Goal: Task Accomplishment & Management: Complete application form

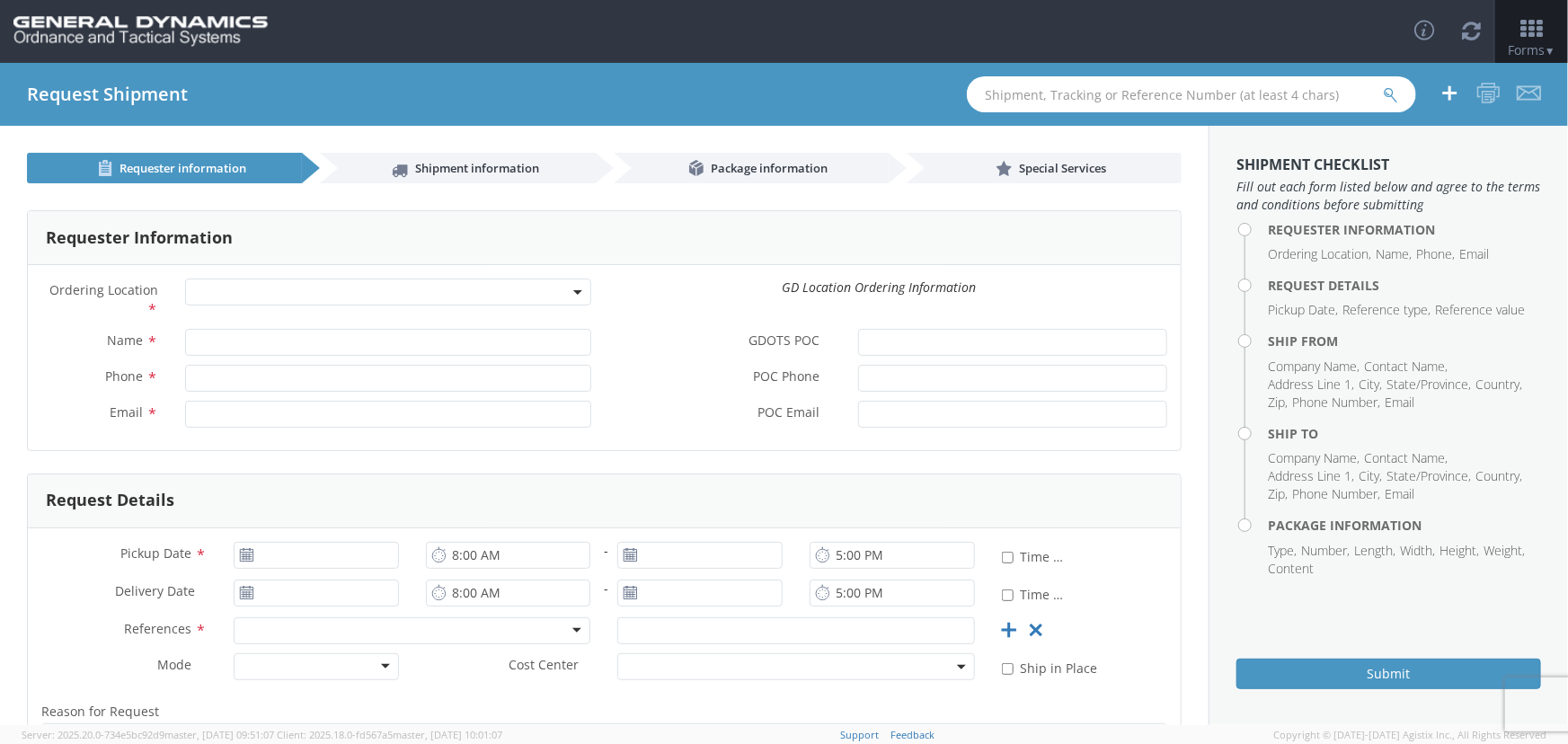
select select
click at [1055, 99] on input "text" at bounding box center [1192, 95] width 449 height 36
paste input "56714361"
click at [1383, 86] on button "submit" at bounding box center [1390, 96] width 15 height 22
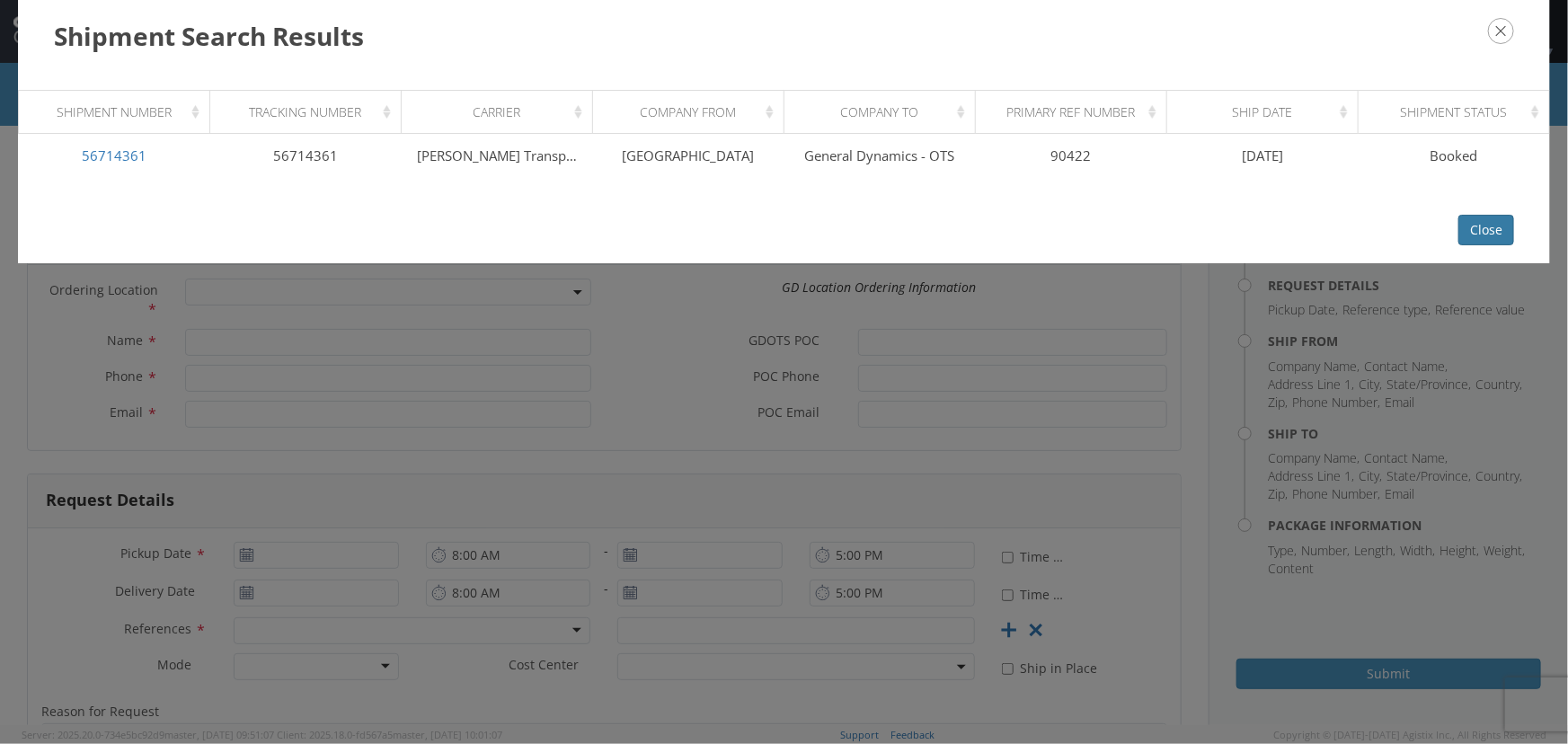
click at [1493, 232] on button "Close" at bounding box center [1487, 230] width 56 height 31
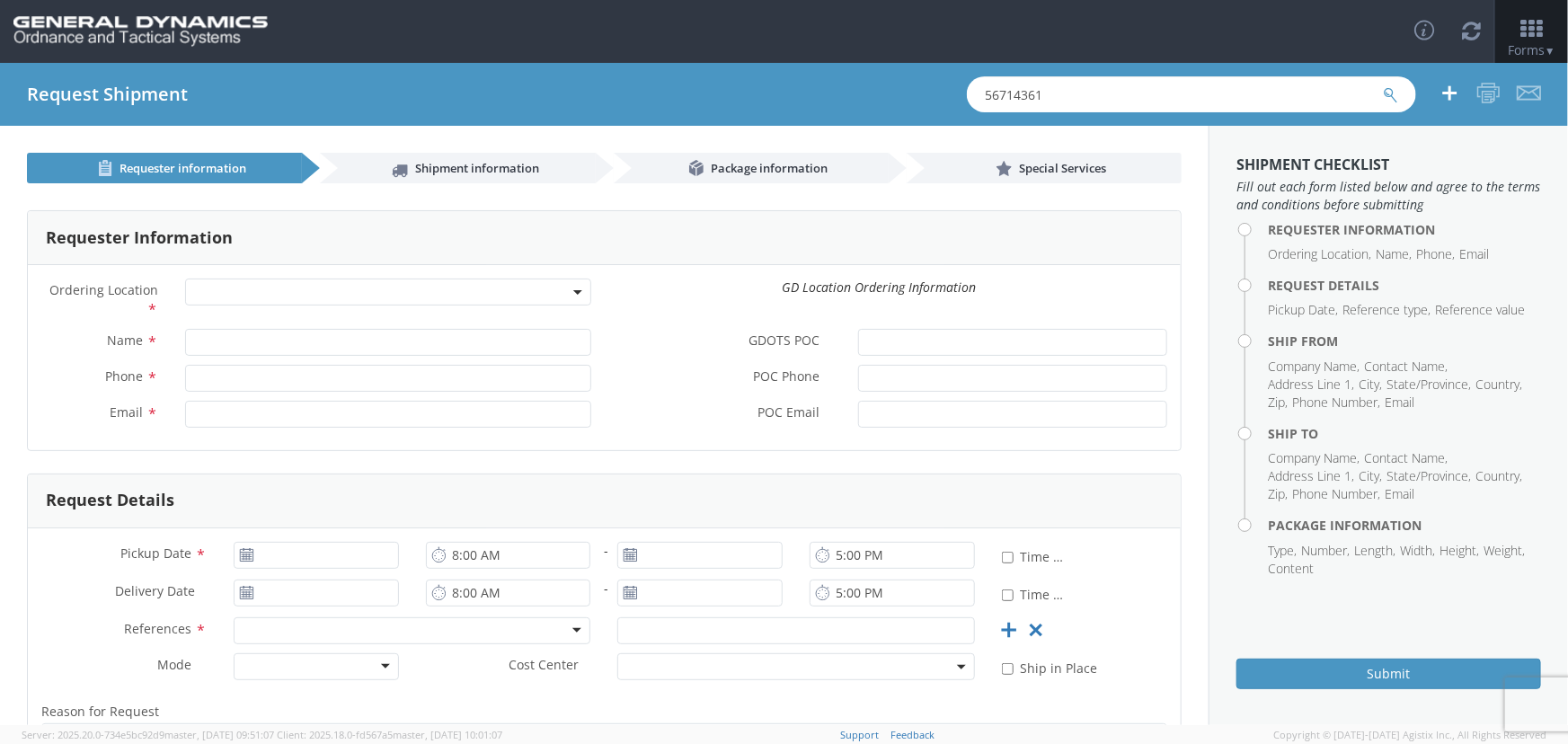
click at [1051, 98] on input "56714361" at bounding box center [1192, 95] width 449 height 36
click at [941, 112] on div "Request Shipment 56714361" at bounding box center [784, 95] width 1568 height 63
paste input "413883"
type input "56413883"
click at [1383, 86] on button "submit" at bounding box center [1390, 96] width 15 height 22
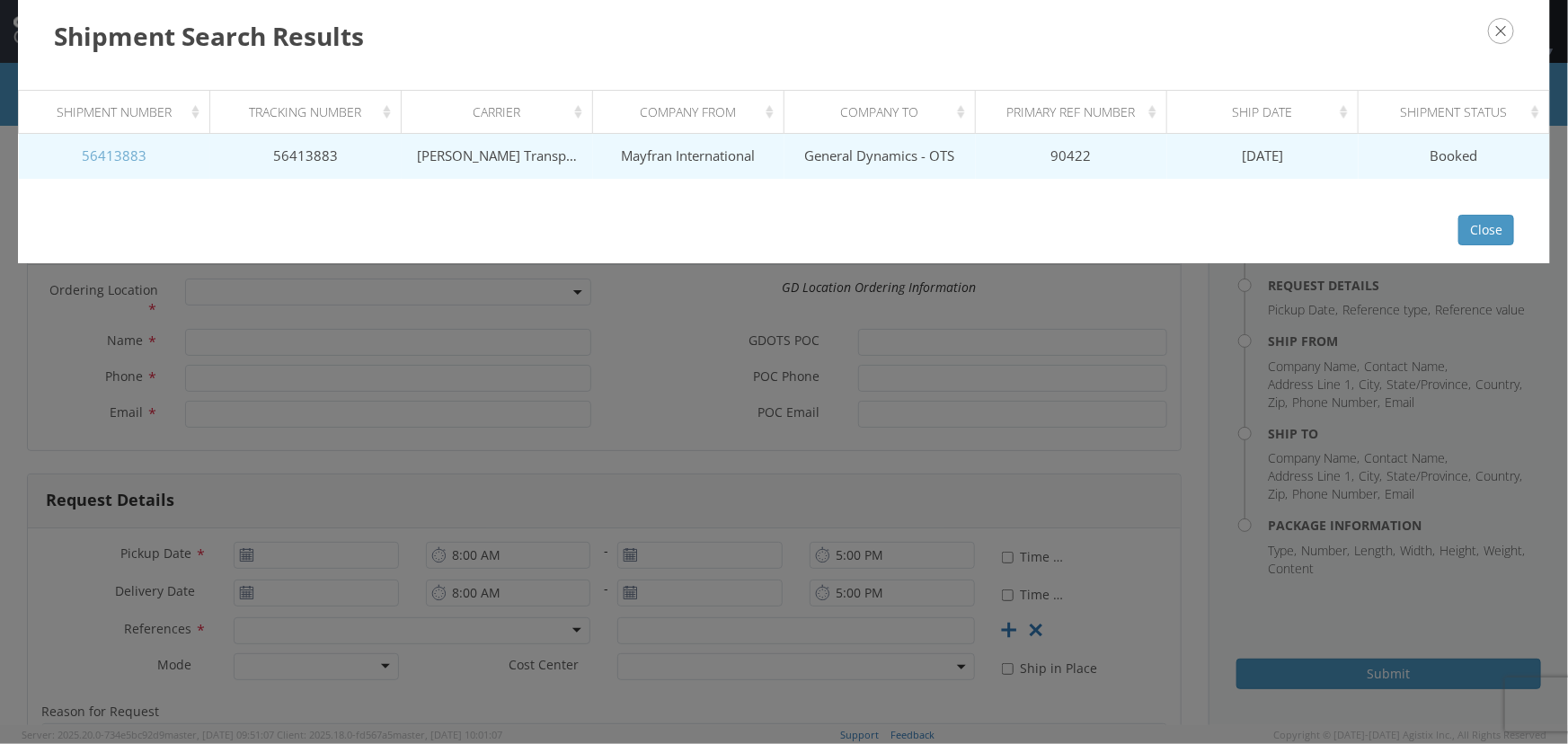
click at [119, 157] on link "56413883" at bounding box center [115, 155] width 65 height 18
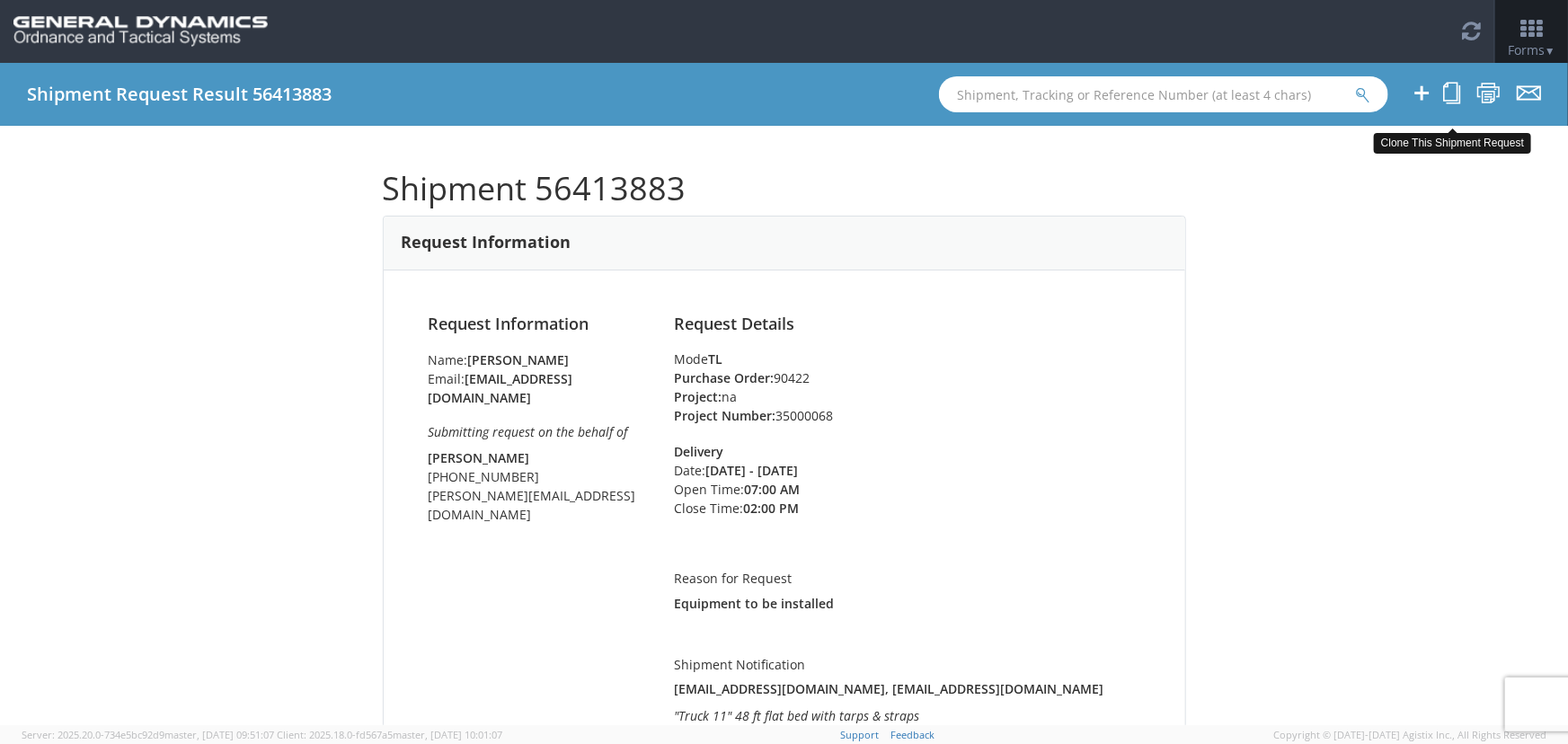
click at [1450, 90] on icon at bounding box center [1452, 93] width 17 height 23
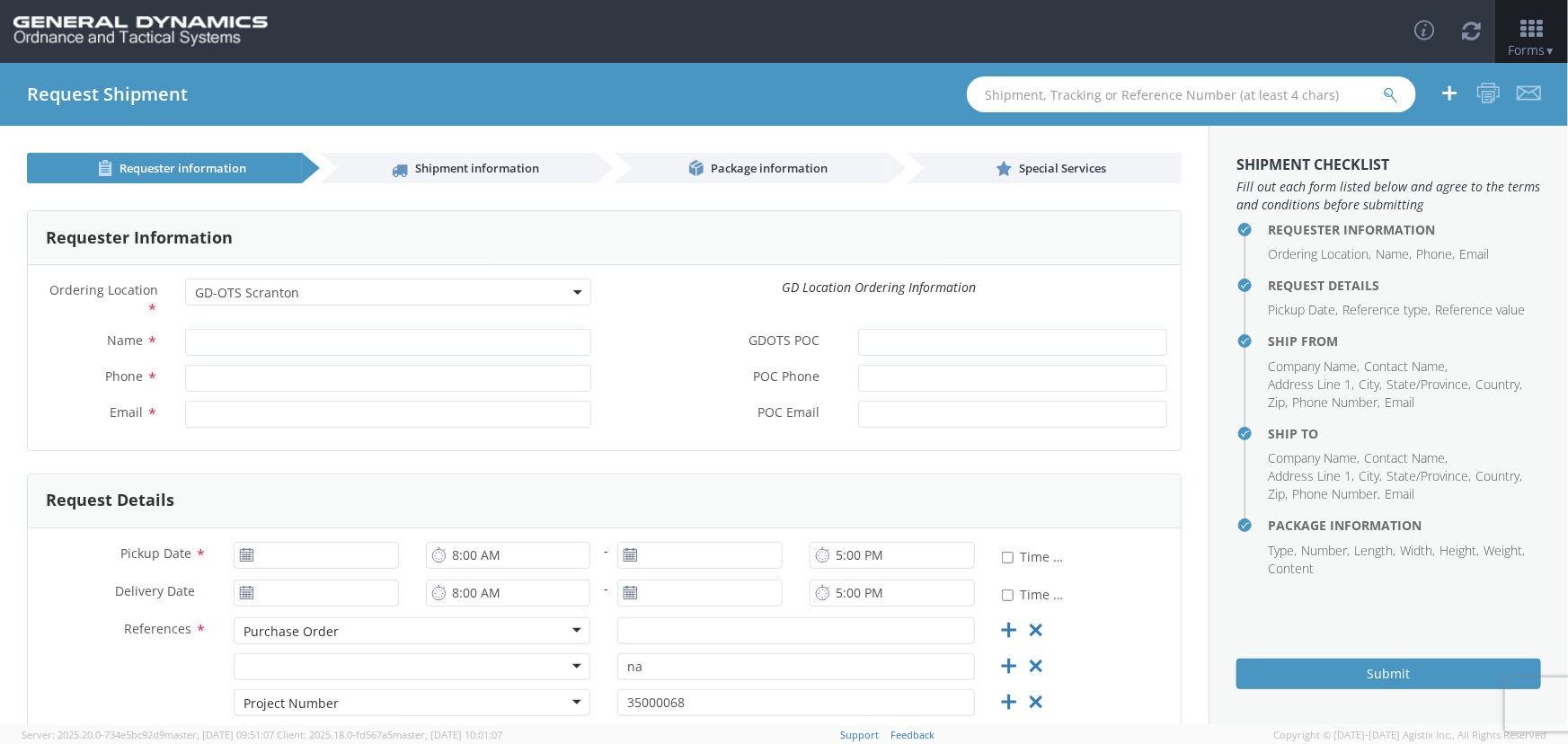
select select "309"
type input "[PERSON_NAME]"
type input "[PHONE_NUMBER]"
type input "[EMAIL_ADDRESS][DOMAIN_NAME]"
type input "[PERSON_NAME]"
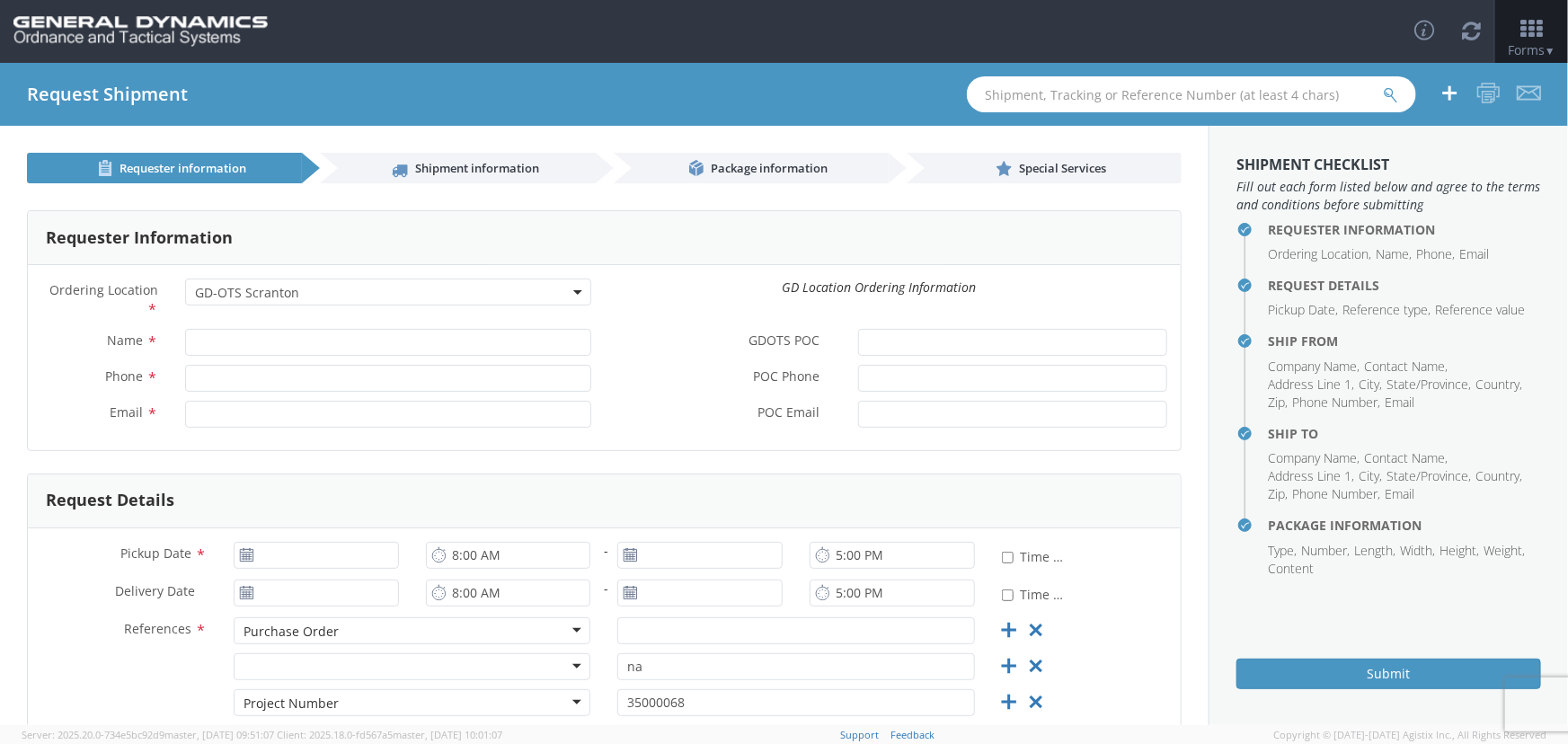
type input "[PHONE_NUMBER]"
type input "[PERSON_NAME][EMAIL_ADDRESS][DOMAIN_NAME]"
type input "[DATE]"
type input "7:00 AM"
type input "[DATE]"
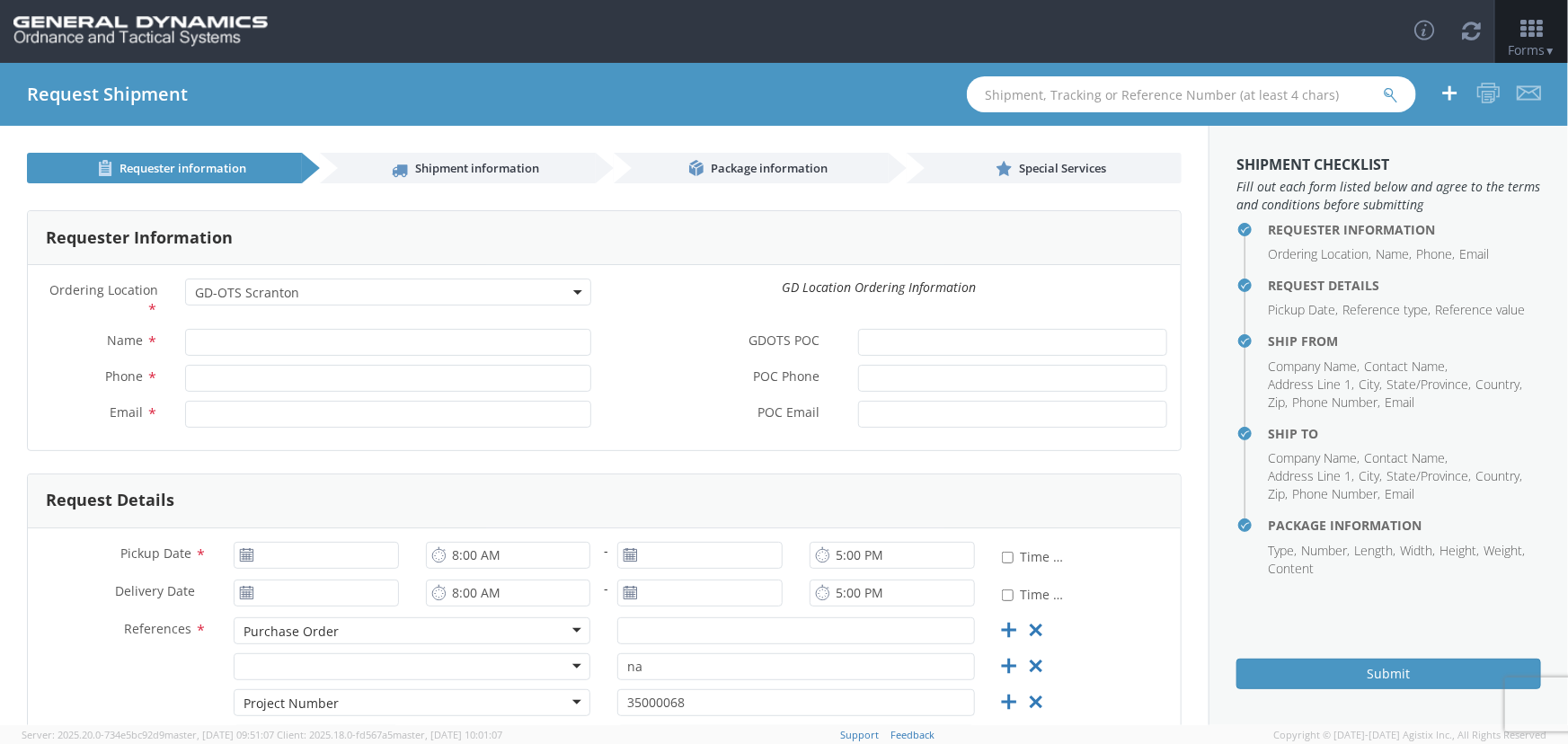
type input "2:00 PM"
type input "[DATE]"
type input "7:00 AM"
type input "[DATE]"
type input "2:00 PM"
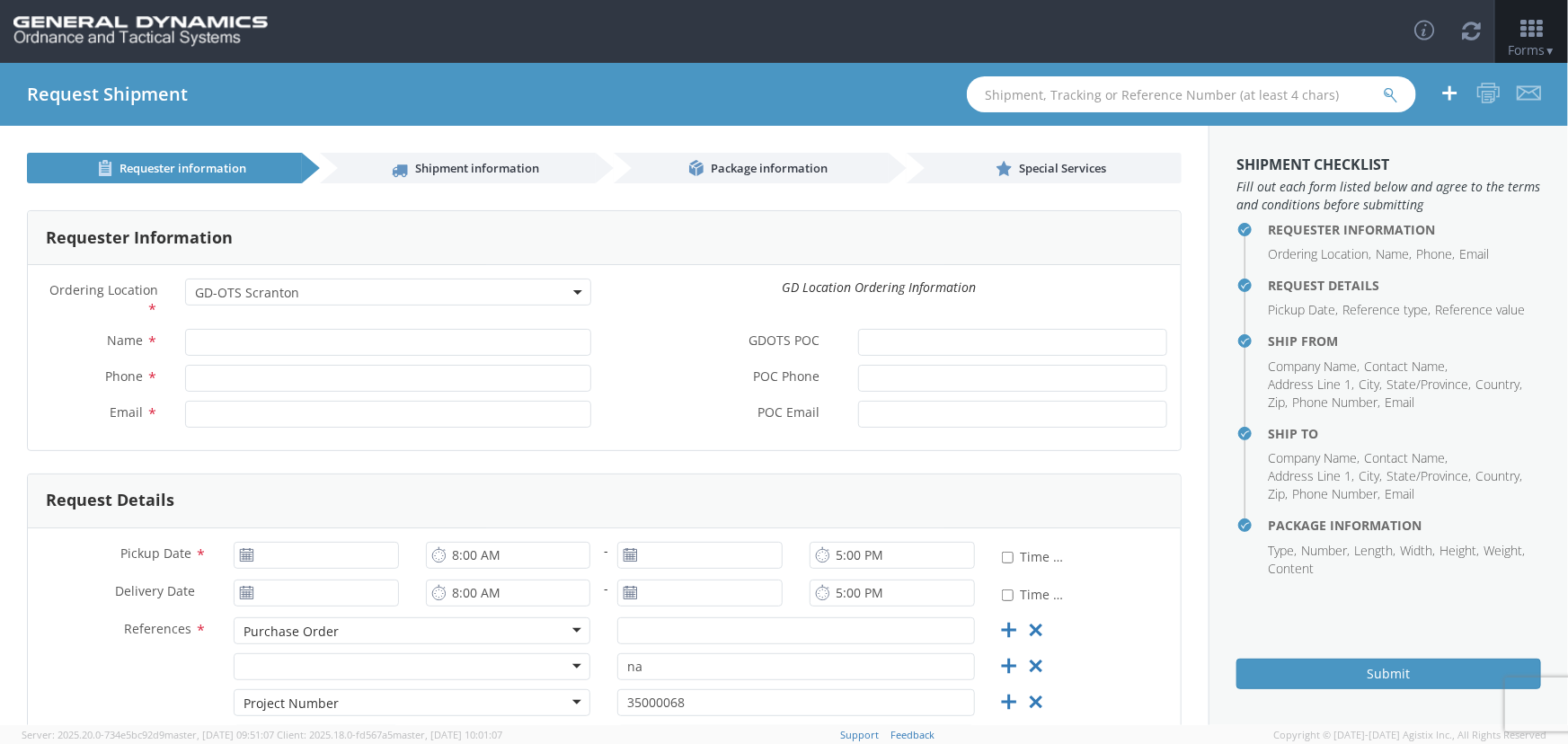
type input "90422"
type textarea "Equipment to be installed"
type textarea ""Truck 11" 48 ft flat bed with tarps & straps"
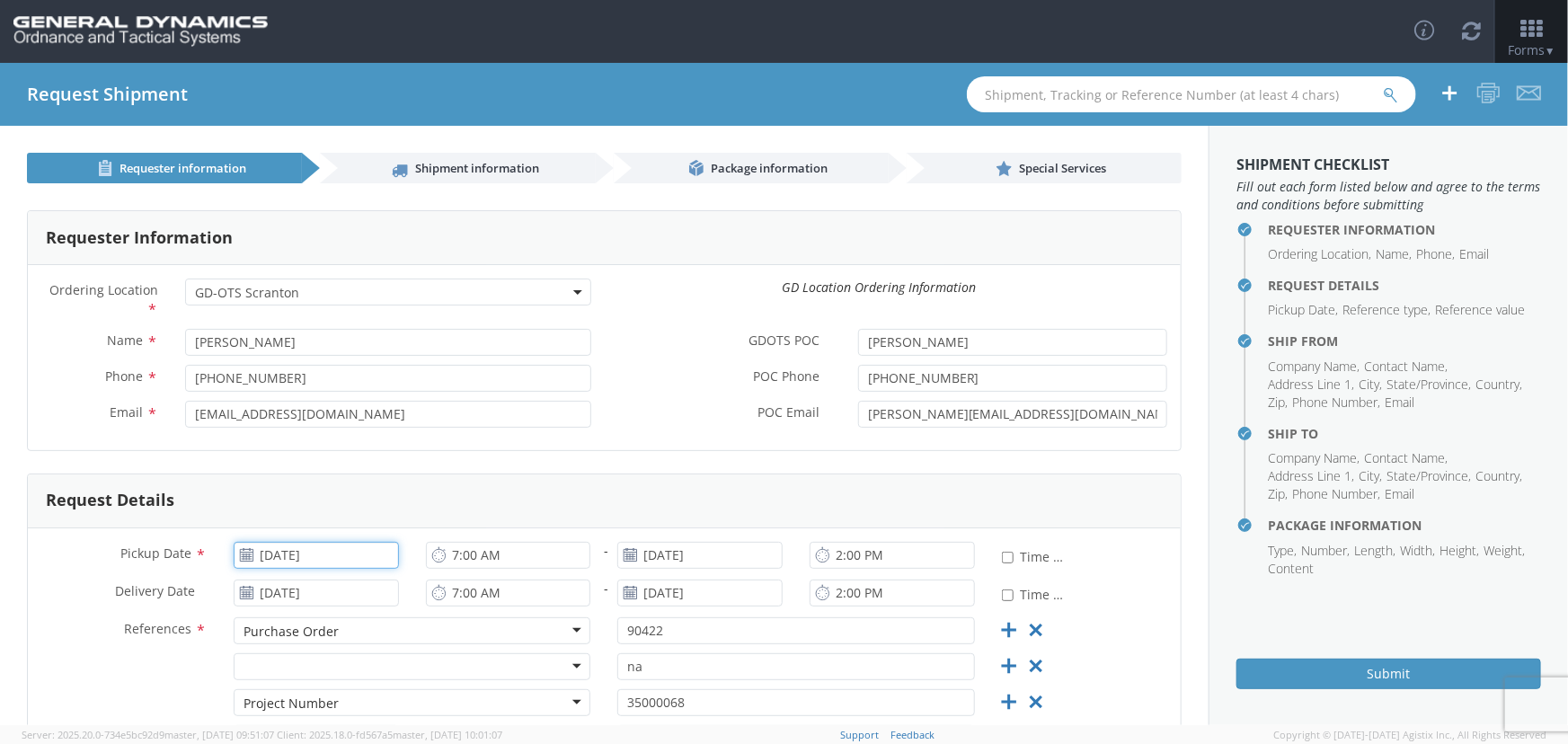
click at [352, 557] on input "[DATE]" at bounding box center [316, 556] width 165 height 27
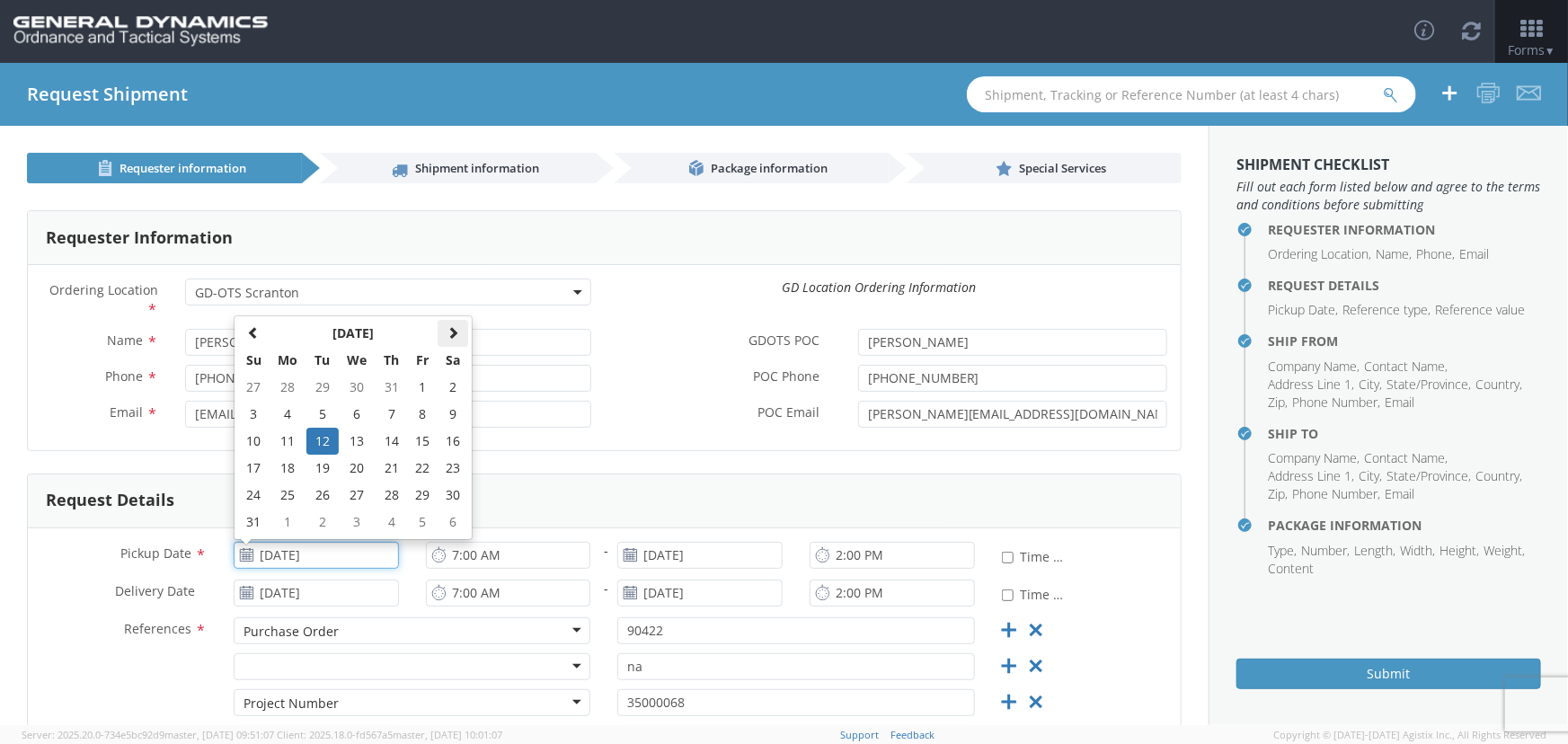
click at [454, 329] on span at bounding box center [453, 333] width 13 height 13
click at [420, 521] on td "10" at bounding box center [422, 522] width 31 height 27
type input "[DATE]"
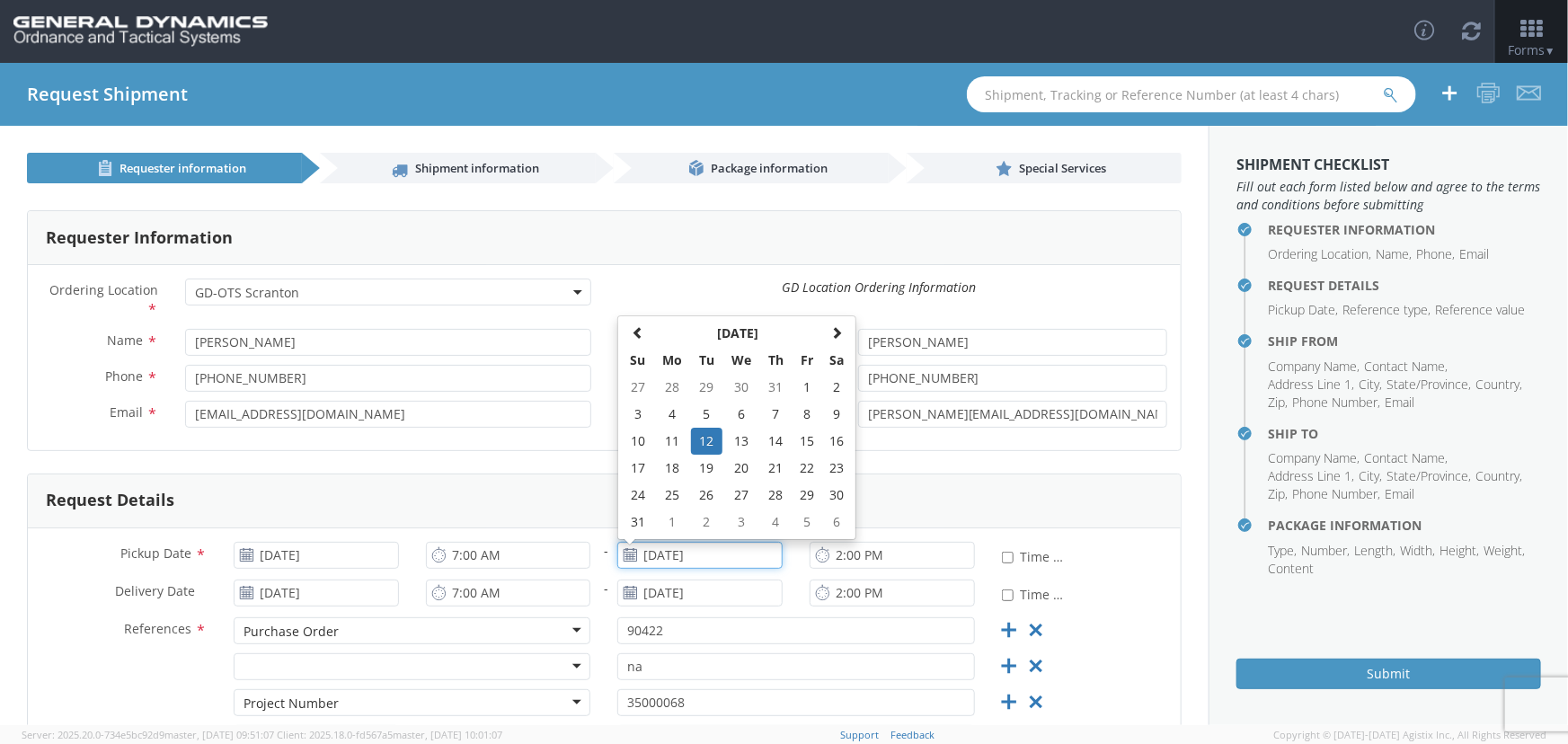
click at [706, 556] on input "[DATE]" at bounding box center [699, 556] width 165 height 27
click at [837, 329] on th at bounding box center [837, 334] width 31 height 27
click at [805, 412] on td "10" at bounding box center [807, 414] width 31 height 27
type input "[DATE]"
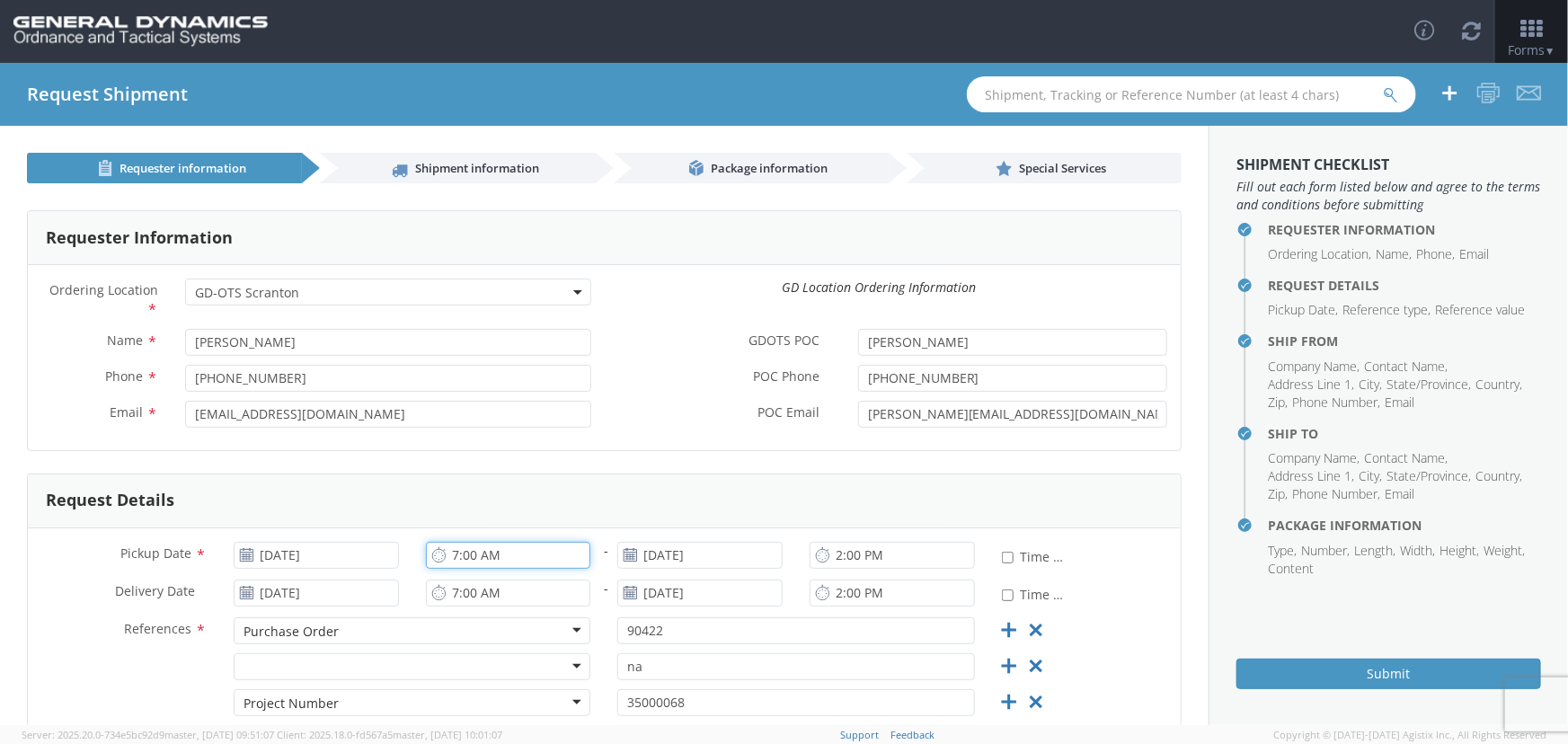
click at [512, 553] on input "7:00 AM" at bounding box center [508, 556] width 165 height 27
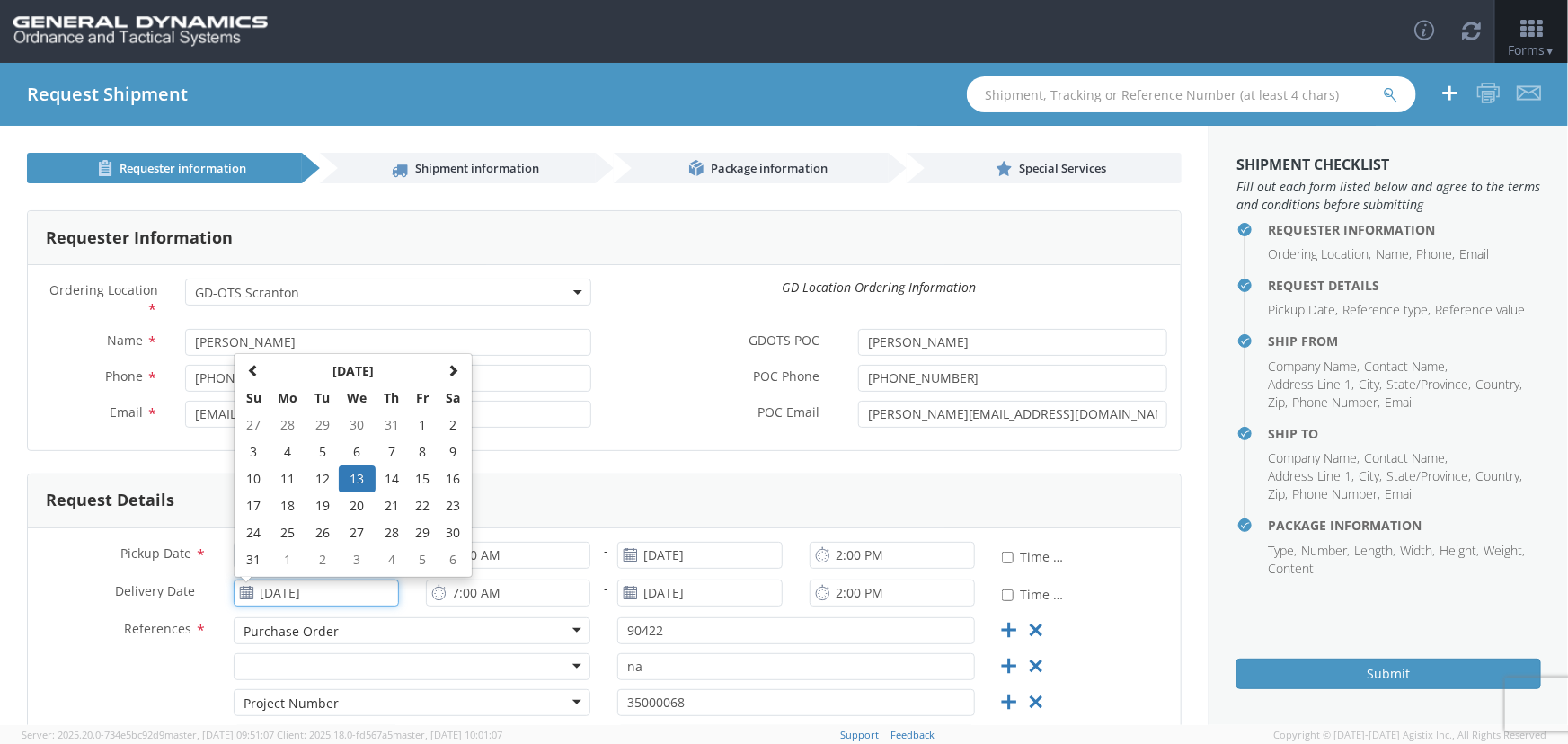
click at [322, 585] on input "[DATE]" at bounding box center [316, 592] width 165 height 27
click at [447, 368] on span at bounding box center [453, 370] width 13 height 13
click at [450, 455] on td "11" at bounding box center [453, 452] width 31 height 27
type input "[DATE]"
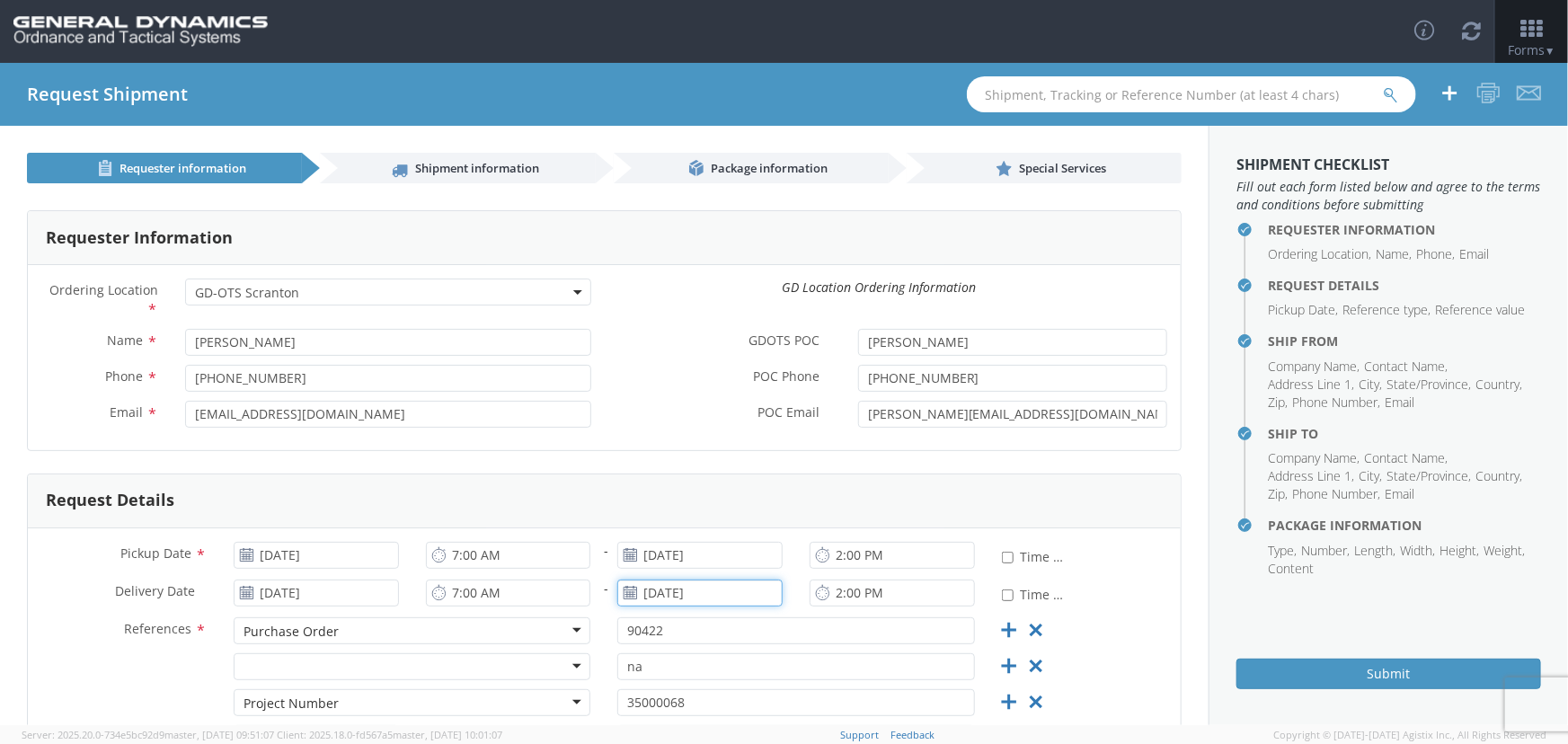
click at [755, 599] on input "[DATE]" at bounding box center [699, 592] width 165 height 27
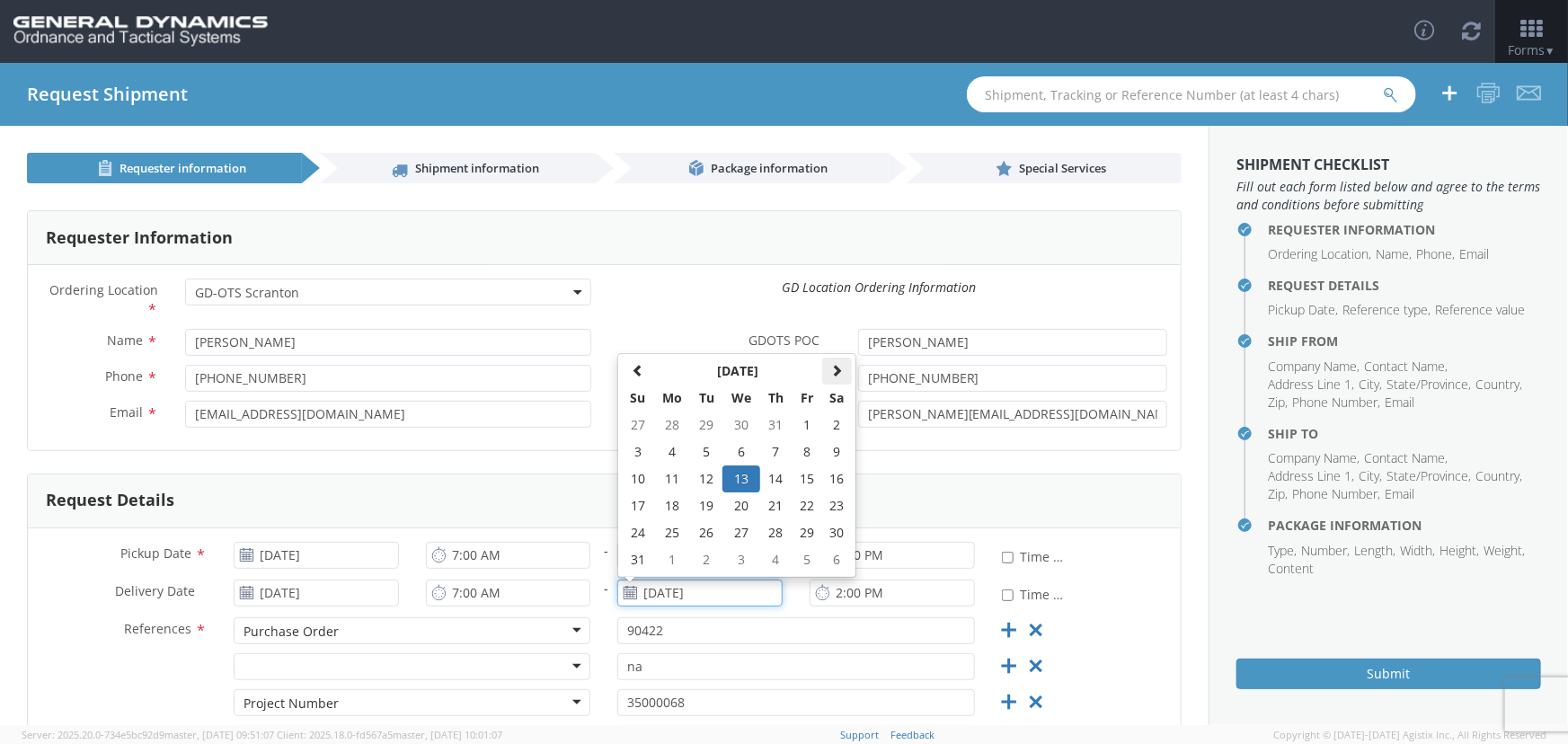
click at [835, 368] on span at bounding box center [837, 370] width 13 height 13
click at [829, 447] on td "11" at bounding box center [837, 452] width 31 height 27
type input "[DATE]"
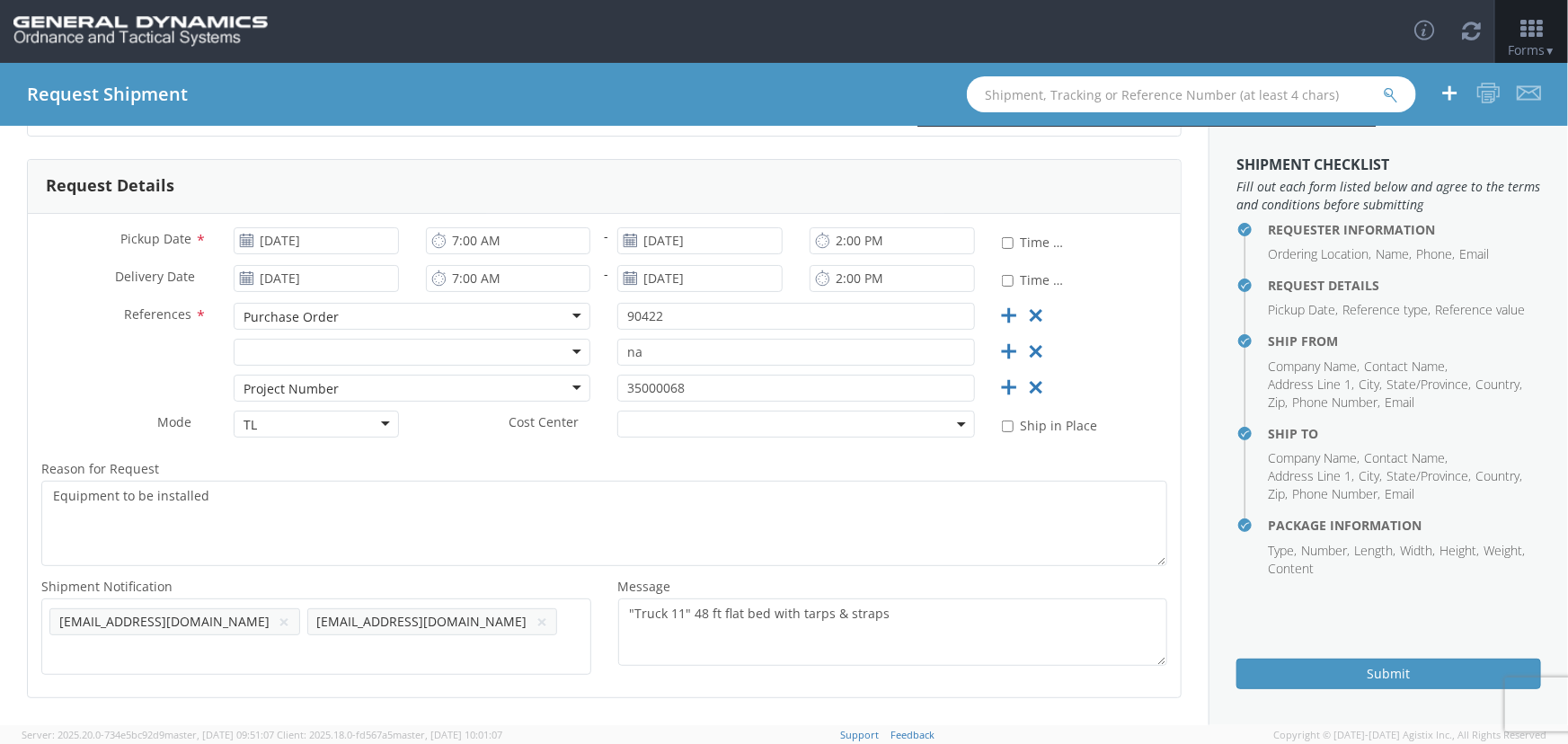
scroll to position [326, 0]
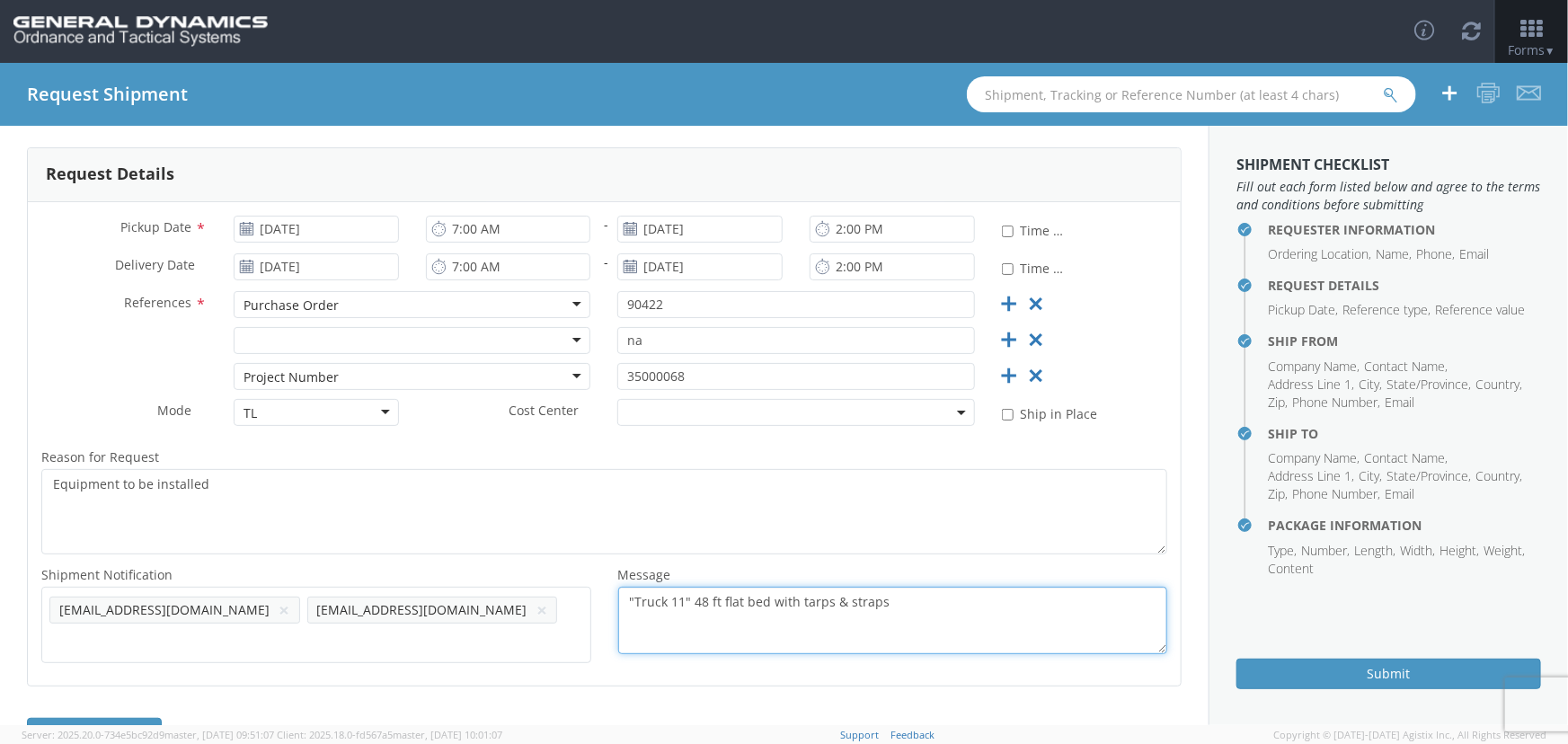
click at [671, 606] on textarea ""Truck 11" 48 ft flat bed with tarps & straps" at bounding box center [893, 620] width 550 height 68
drag, startPoint x: 719, startPoint y: 595, endPoint x: 729, endPoint y: 597, distance: 10.2
click at [729, 597] on textarea ""Truck 17" 48 ft flat bed with tarps & straps" at bounding box center [893, 620] width 550 height 68
drag, startPoint x: 715, startPoint y: 601, endPoint x: 887, endPoint y: 596, distance: 172.1
click at [887, 596] on textarea ""Truck 17" 48 ft flat bed with tarps & straps" at bounding box center [893, 620] width 550 height 68
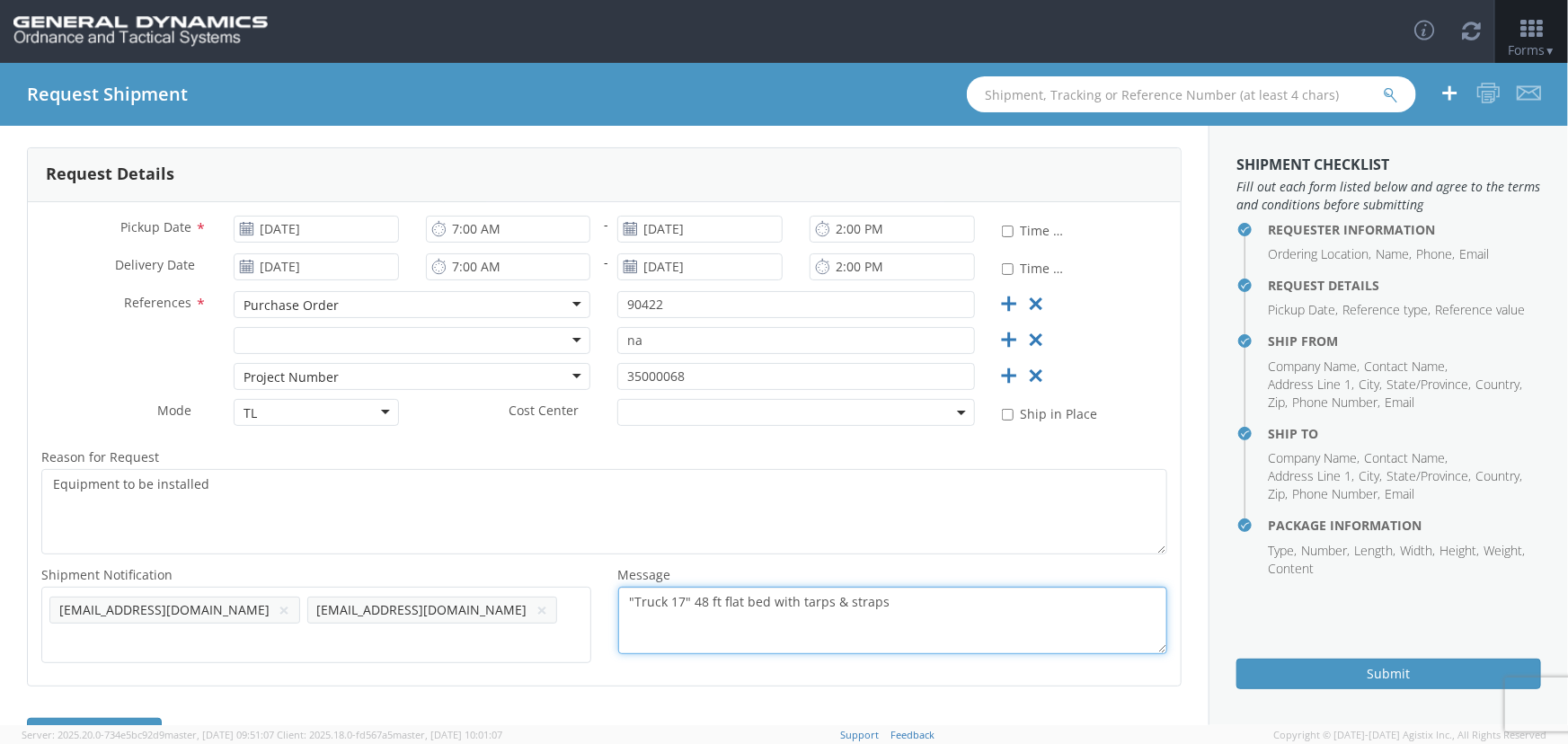
click at [889, 601] on textarea ""Truck 17" 48 ft flat bed with tarps & straps" at bounding box center [893, 620] width 550 height 68
type textarea ""Truck 17" 48 ft flat bed with tarps & straps"
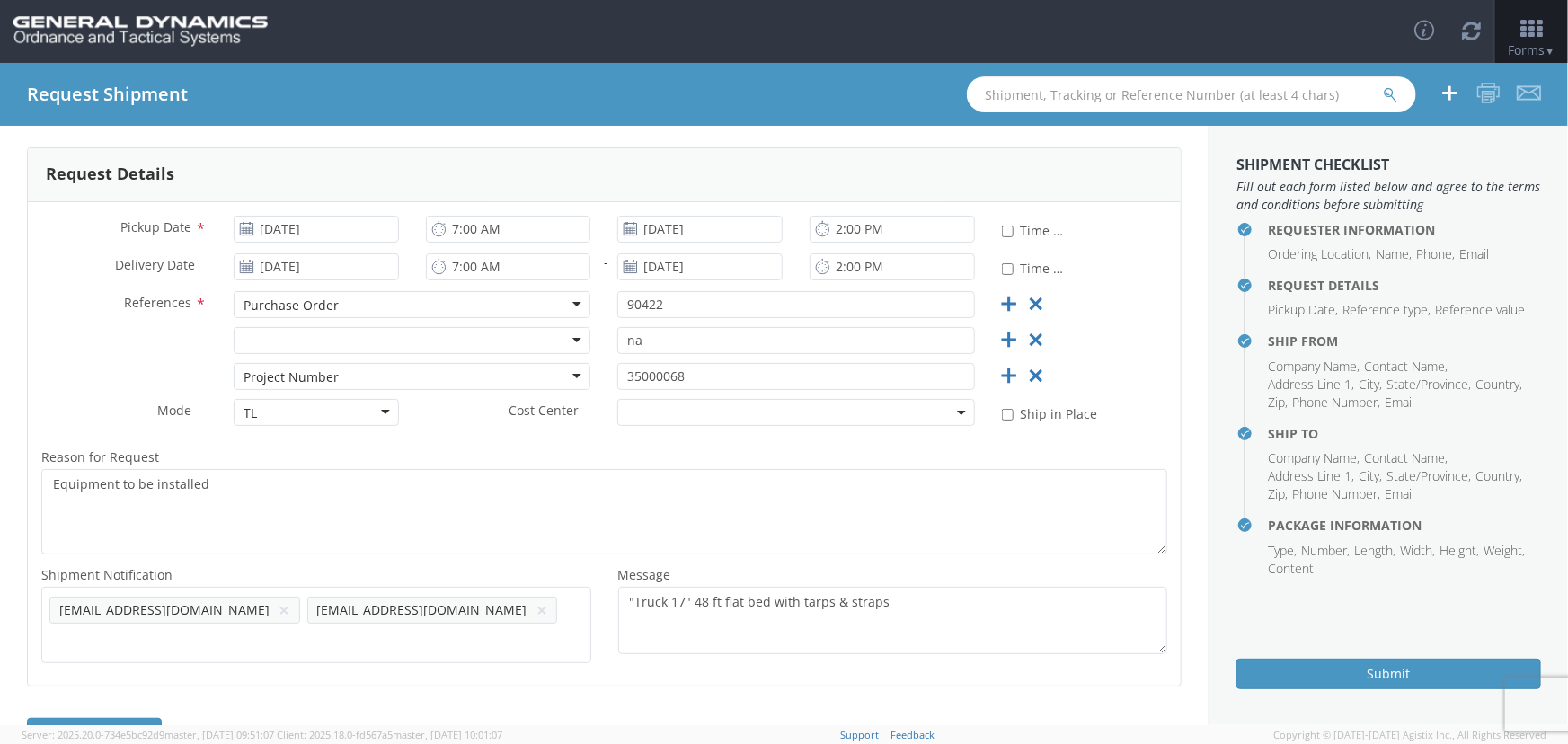
click at [1167, 91] on input "text" at bounding box center [1192, 95] width 449 height 36
paste input "56713246"
type input "56713246"
click at [1383, 86] on button "submit" at bounding box center [1390, 96] width 15 height 22
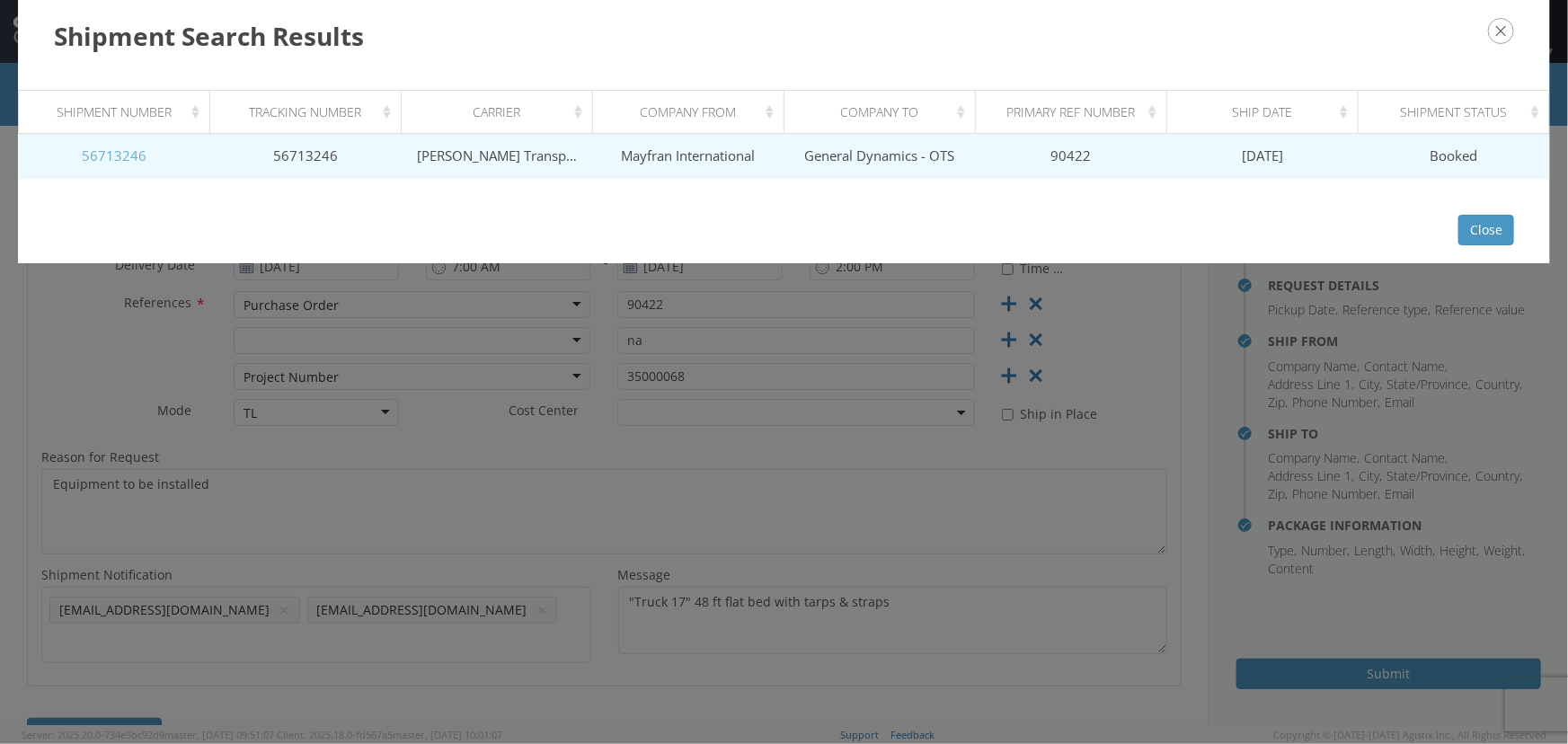
click at [125, 154] on link "56713246" at bounding box center [115, 155] width 65 height 18
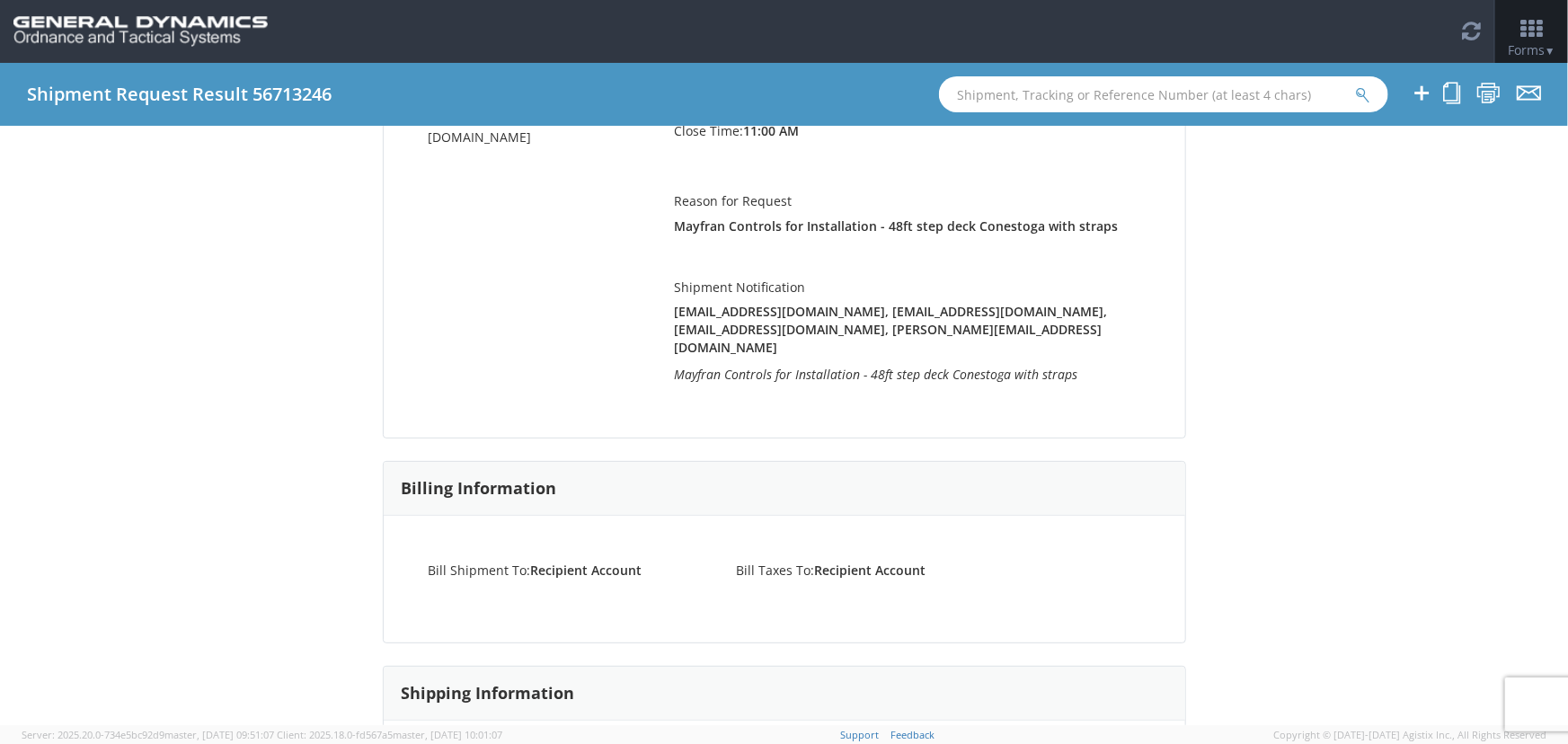
scroll to position [653, 0]
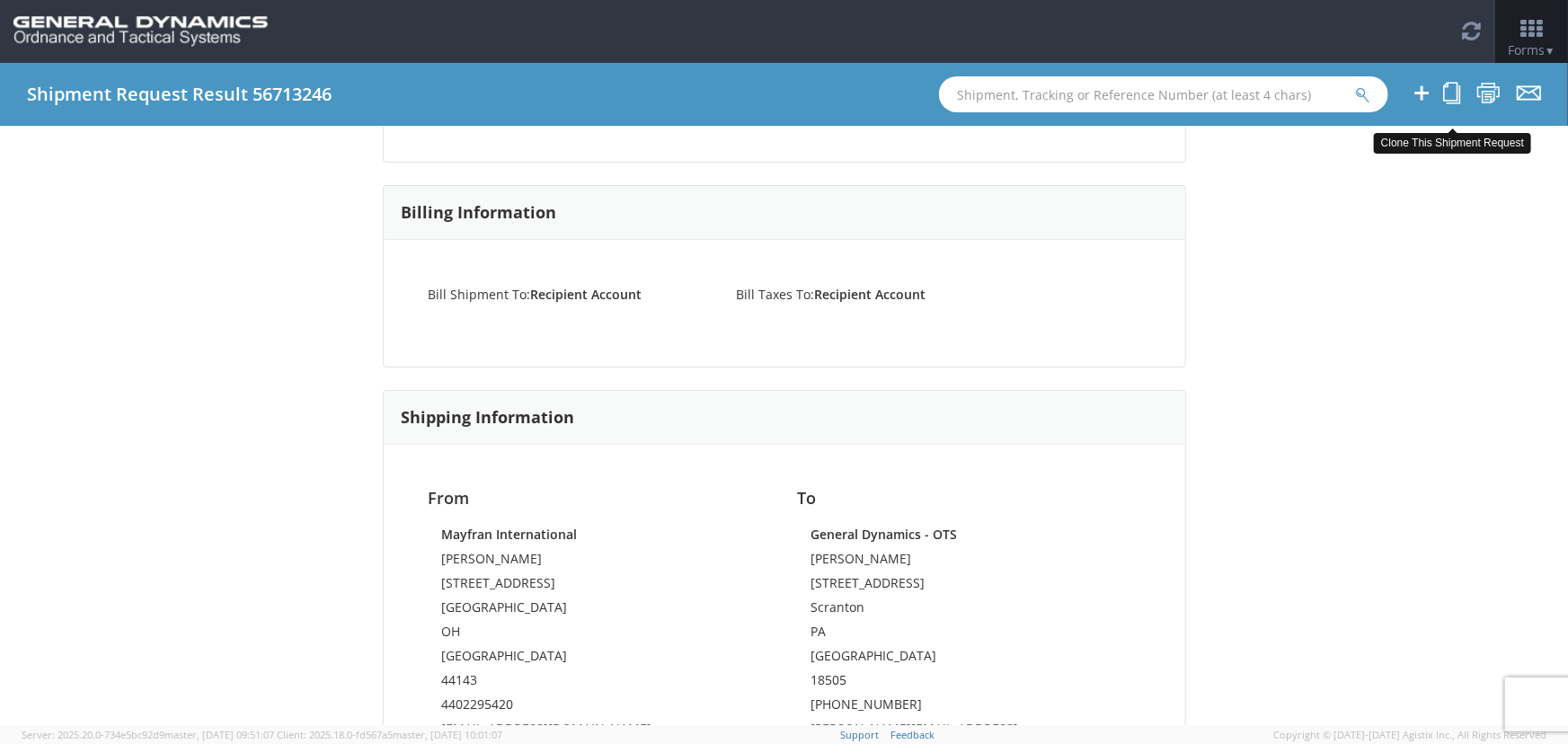
click at [1456, 99] on icon at bounding box center [1452, 93] width 17 height 23
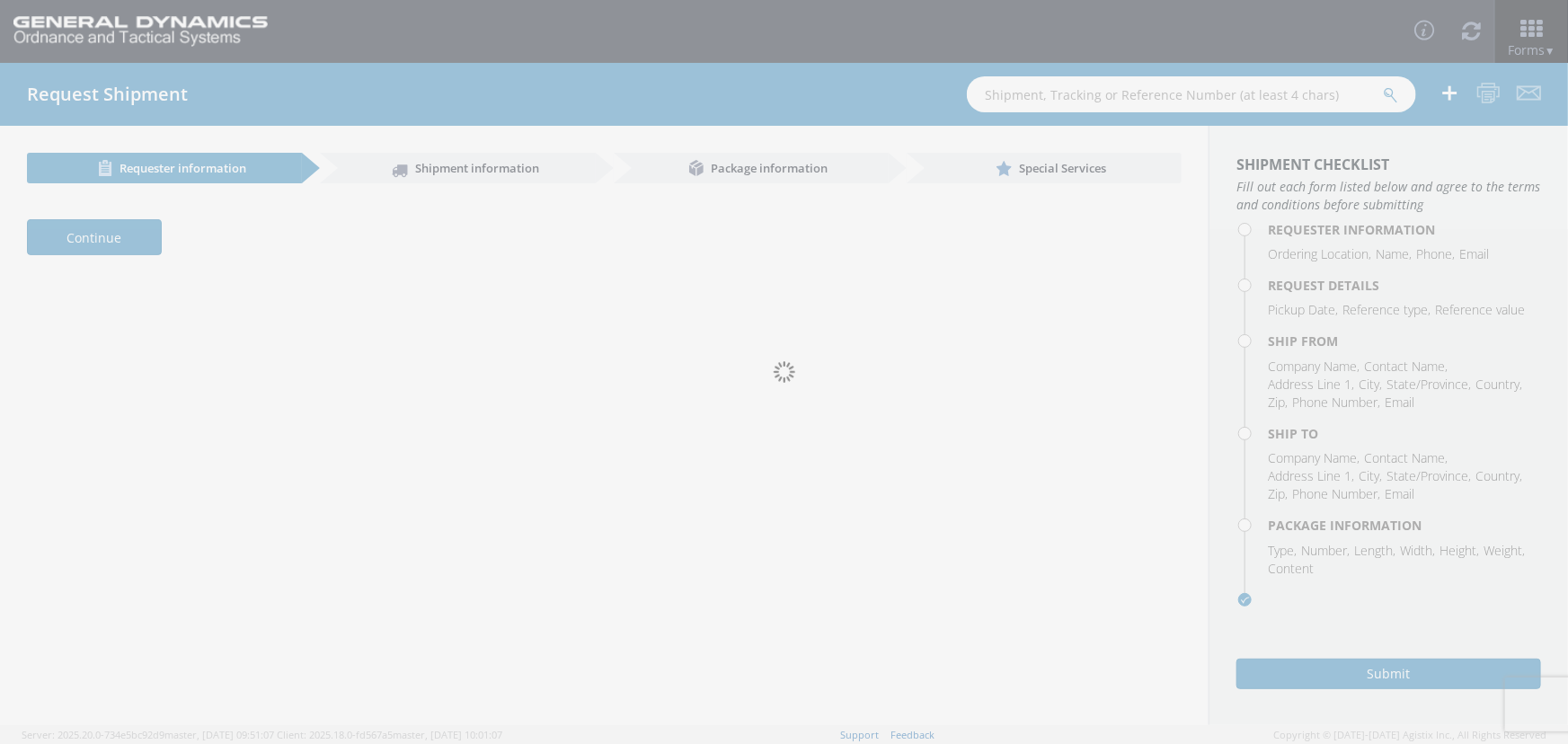
select select "309"
type input "[PERSON_NAME]"
type input "[PHONE_NUMBER]"
type input "[EMAIL_ADDRESS][DOMAIN_NAME]"
type input "[PERSON_NAME]"
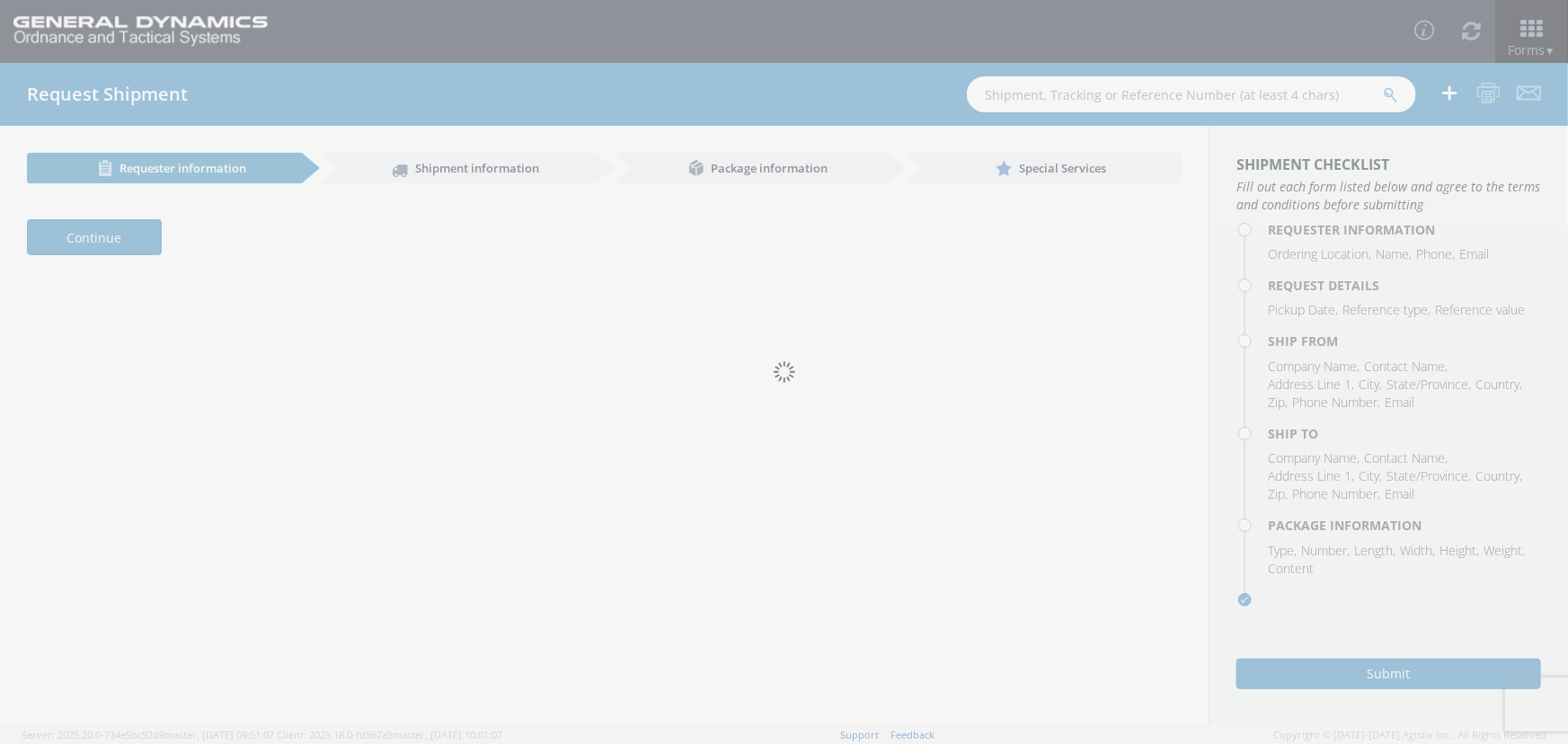
type input "[PHONE_NUMBER]"
type input "[PERSON_NAME][EMAIL_ADDRESS][DOMAIN_NAME]"
type input "[DATE]"
type input "7:00 AM"
type input "[DATE]"
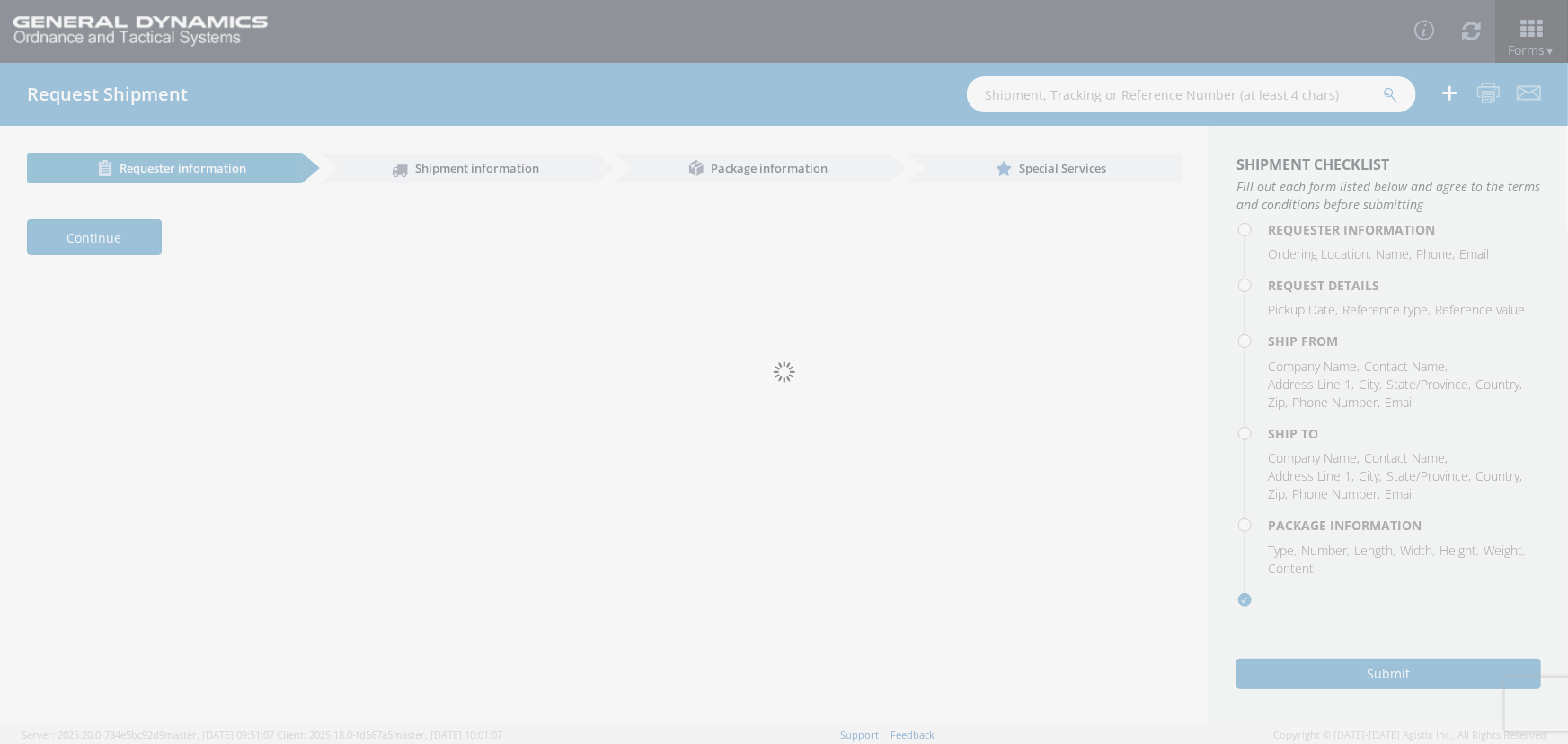
type input "11:00 AM"
type input "[DATE]"
type input "7:00 AM"
type input "[DATE]"
type input "11:00 AM"
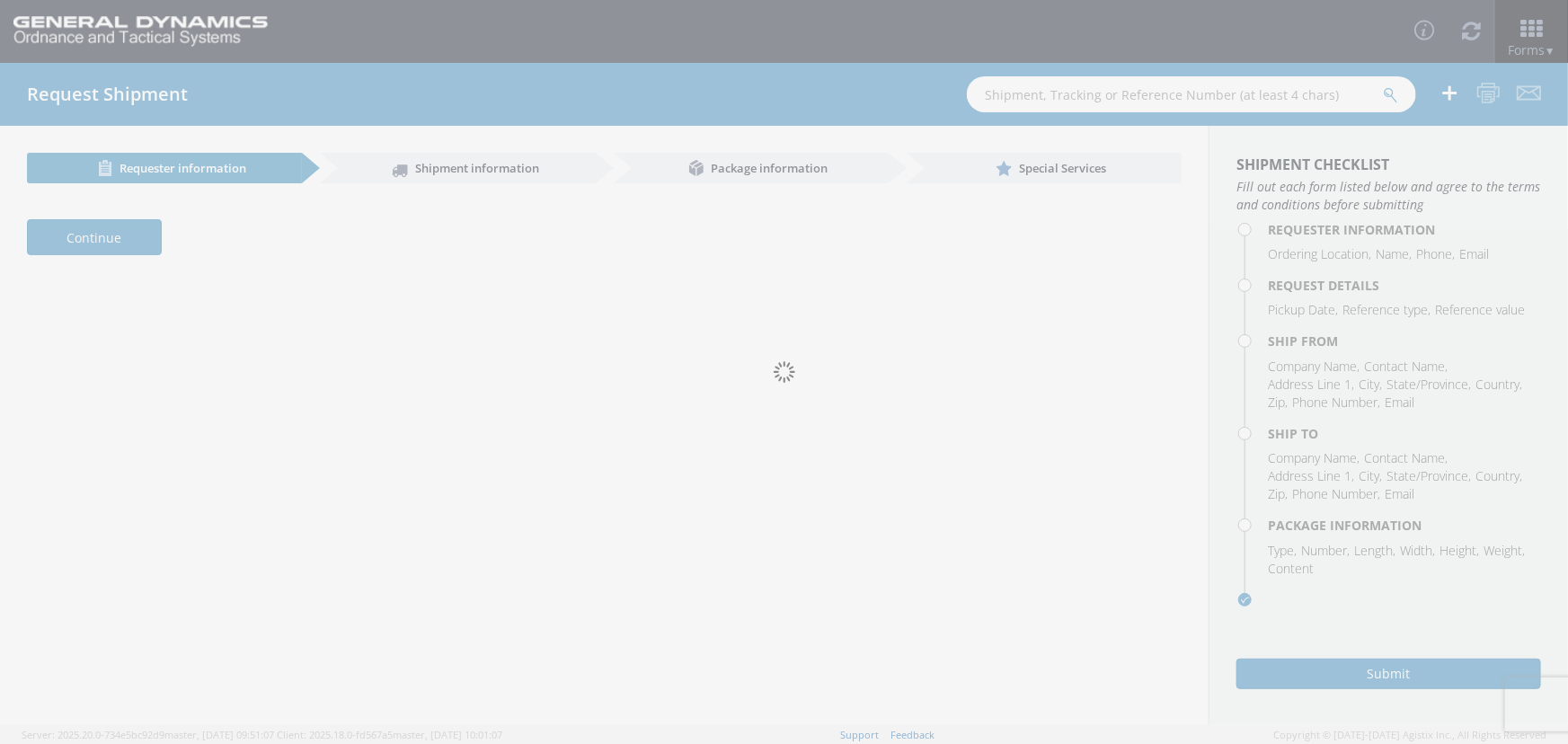
type input "90422"
type textarea "Mayfran Controls for Installation - 48ft step deck Conestoga with straps"
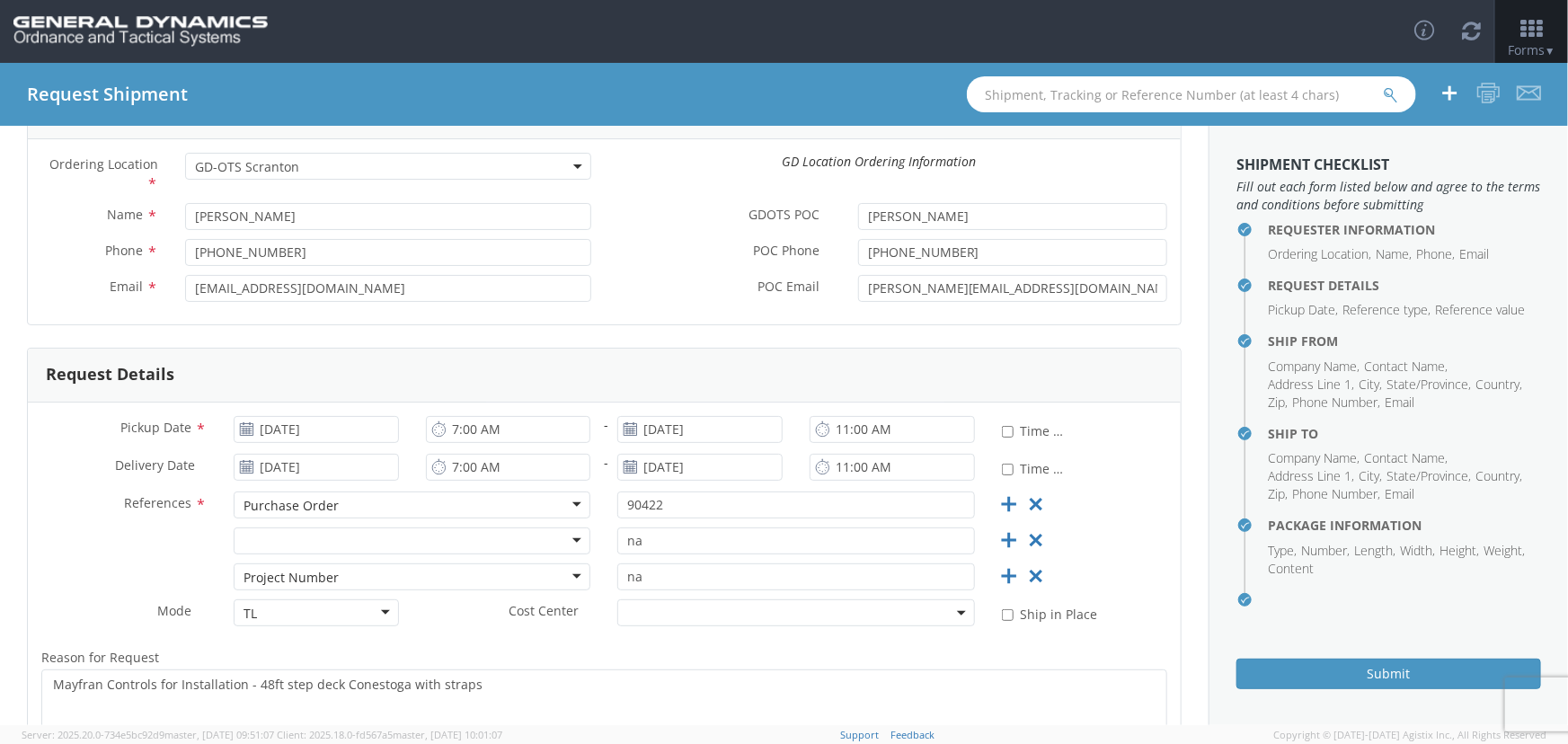
scroll to position [381, 0]
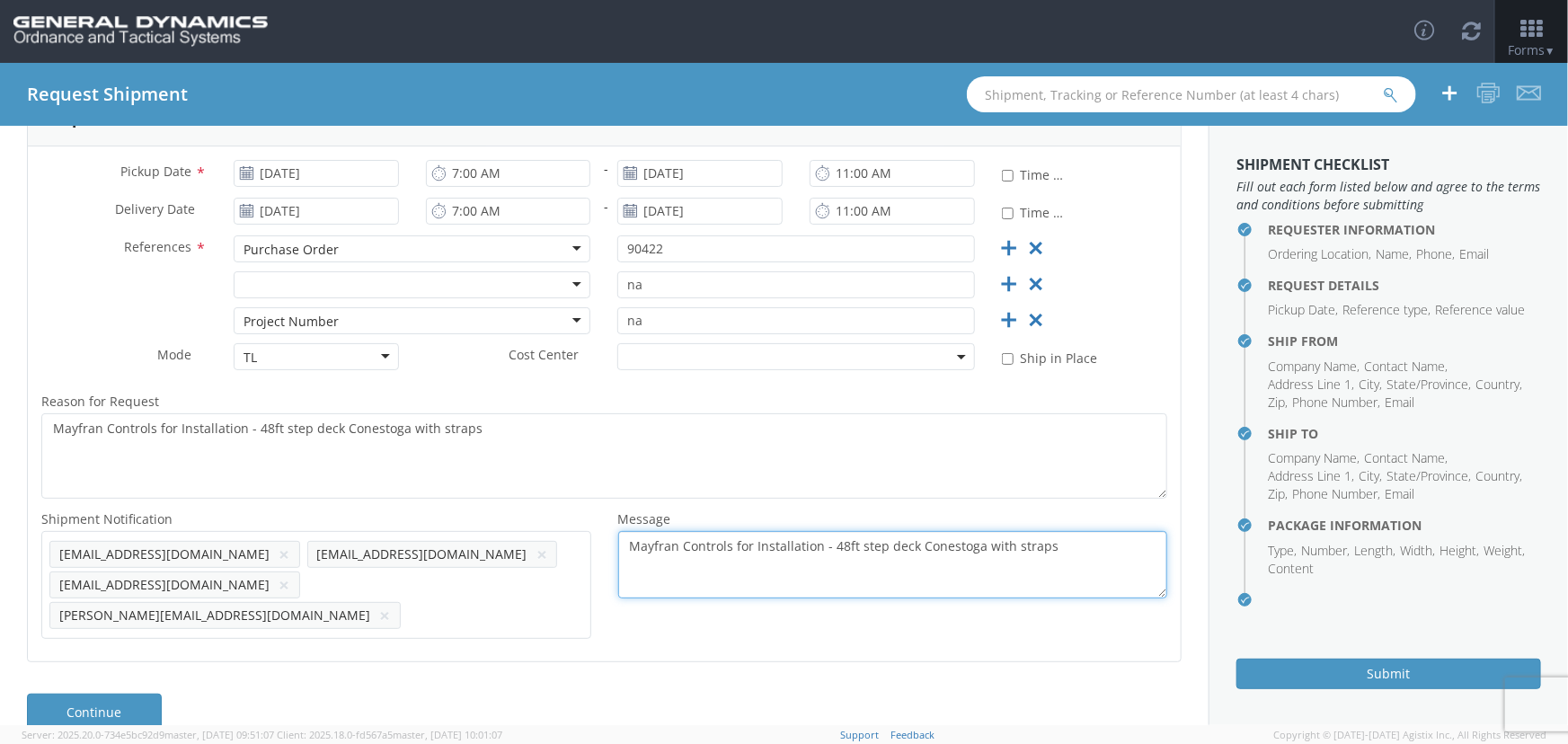
drag, startPoint x: 811, startPoint y: 554, endPoint x: 682, endPoint y: 550, distance: 129.1
click at [682, 550] on textarea "Mayfran Controls for Installation - 48ft step deck Conestoga with straps" at bounding box center [893, 565] width 550 height 68
type textarea "Mayfran Conveyors for installation - 48ft step deck Conestoga with straps"
click at [356, 170] on input "[DATE]" at bounding box center [316, 173] width 165 height 27
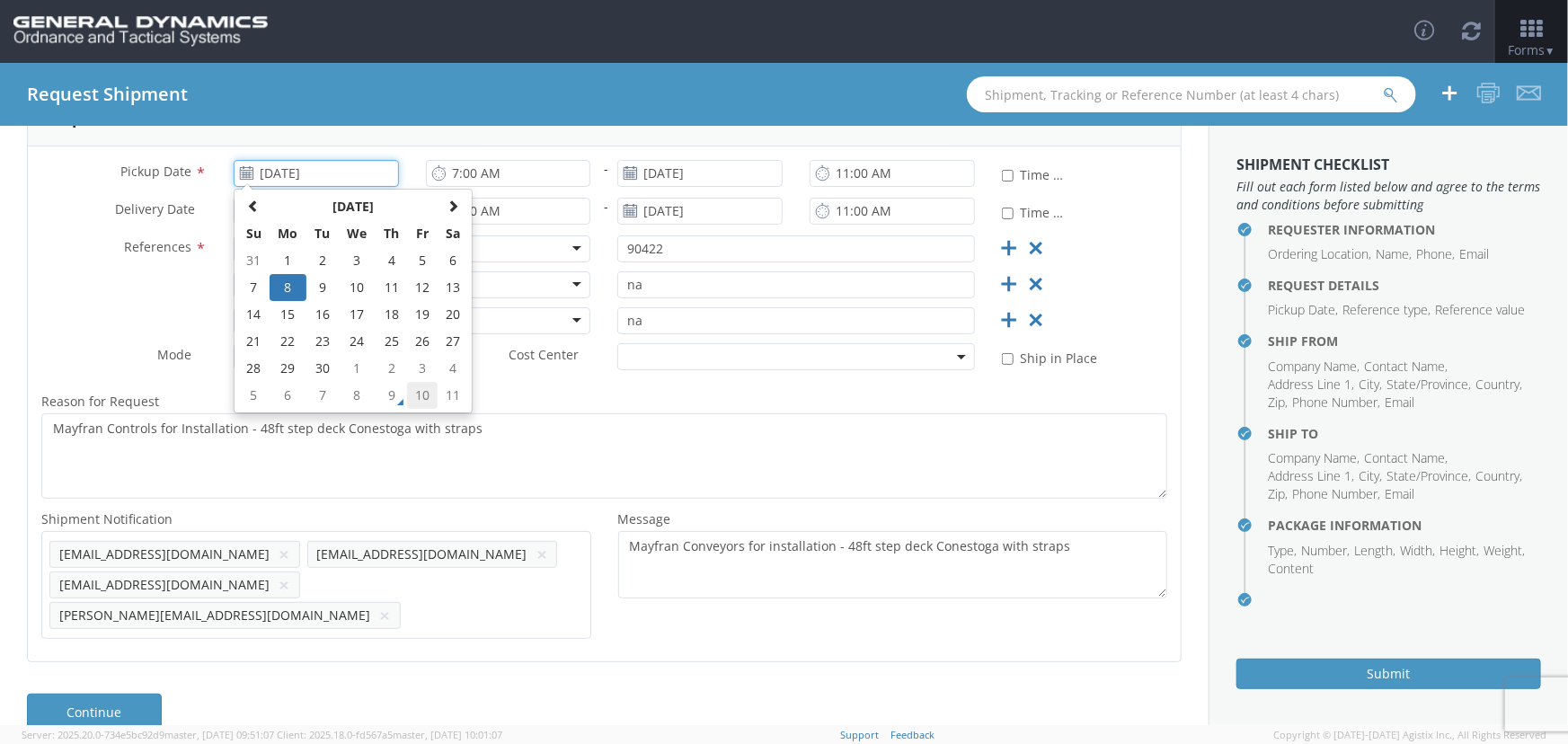
click at [424, 396] on td "10" at bounding box center [422, 395] width 31 height 27
type input "[DATE]"
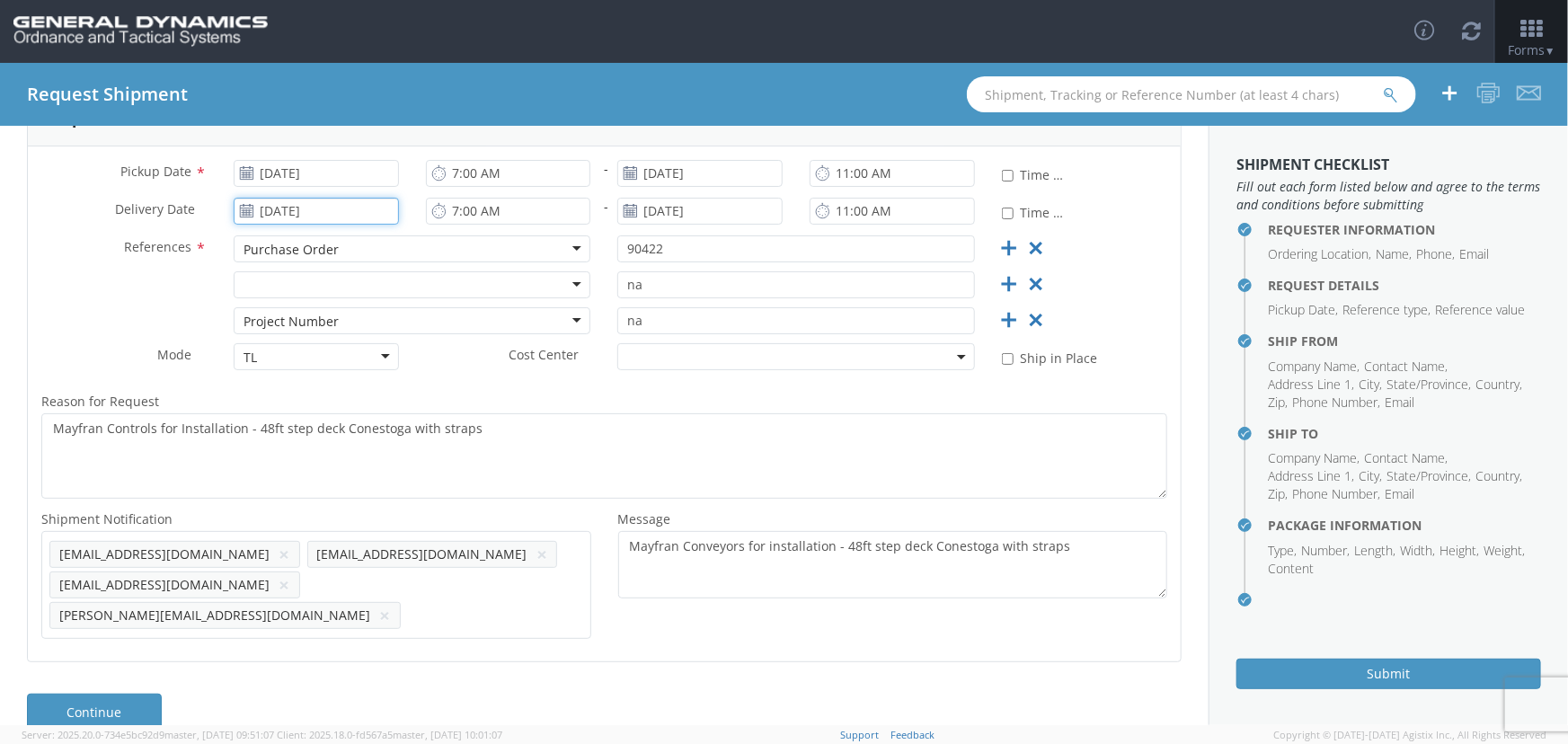
click at [384, 217] on input "[DATE]" at bounding box center [316, 211] width 165 height 27
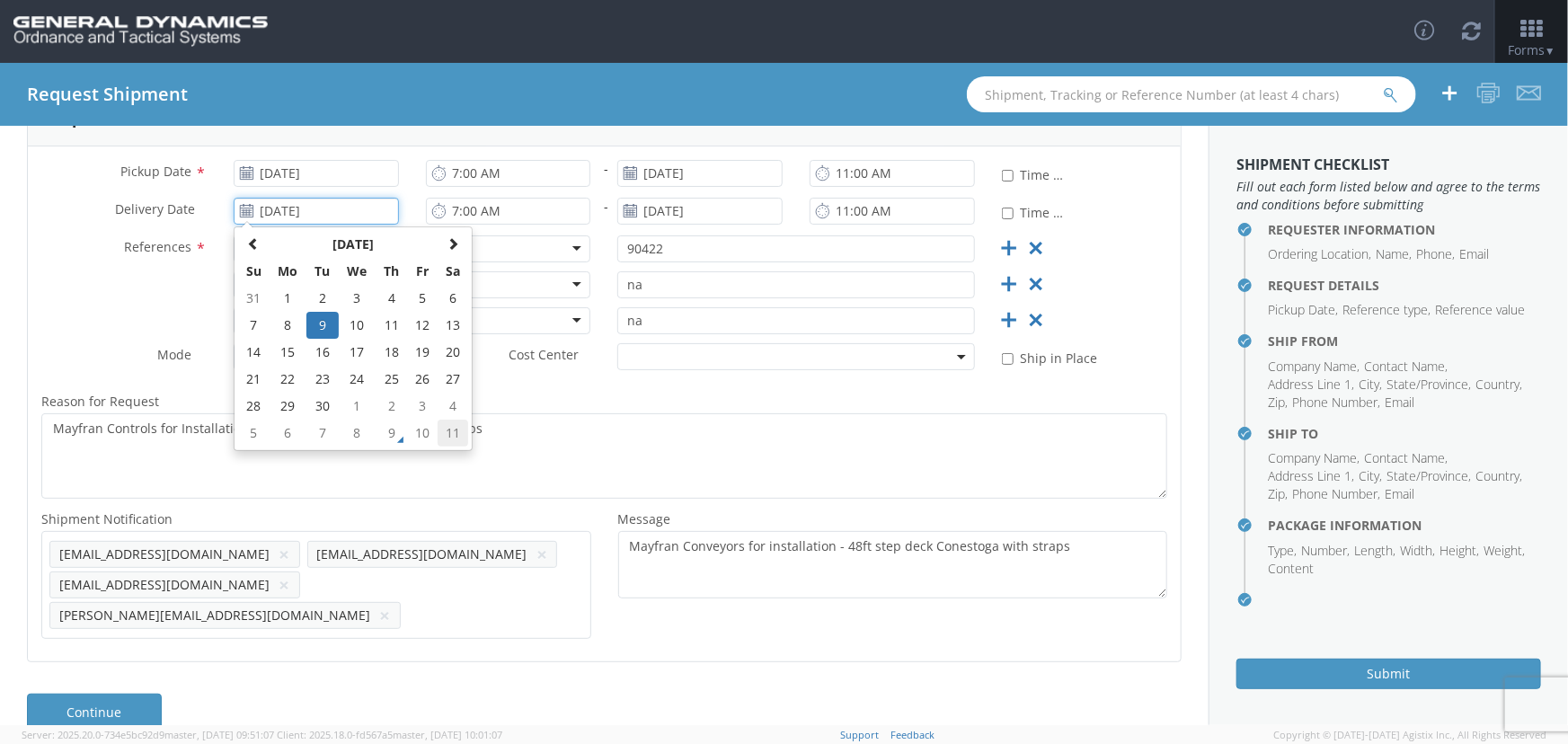
click at [454, 430] on td "11" at bounding box center [453, 433] width 31 height 27
type input "[DATE]"
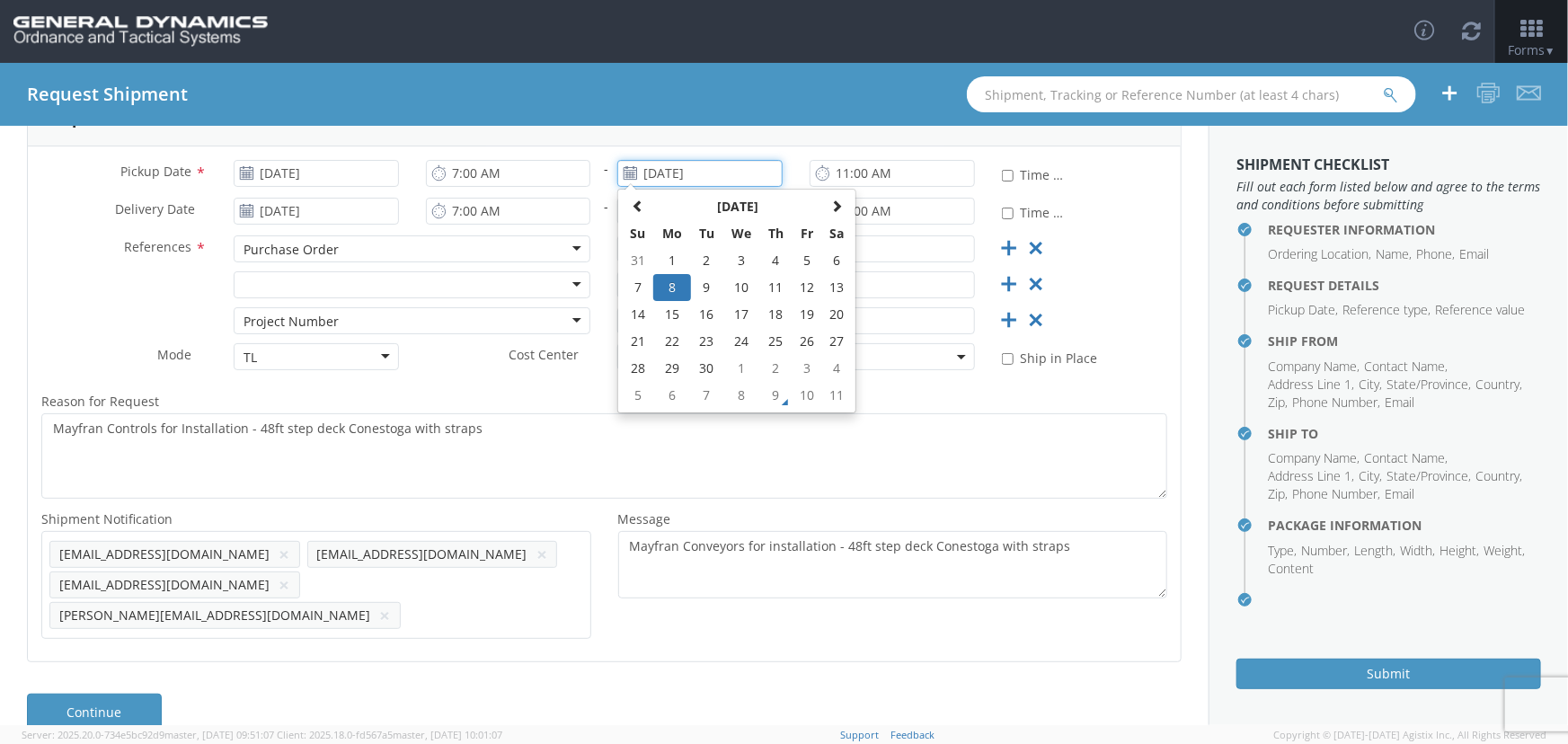
click at [734, 172] on input "[DATE]" at bounding box center [699, 173] width 165 height 27
click at [802, 394] on td "10" at bounding box center [807, 395] width 31 height 27
type input "[DATE]"
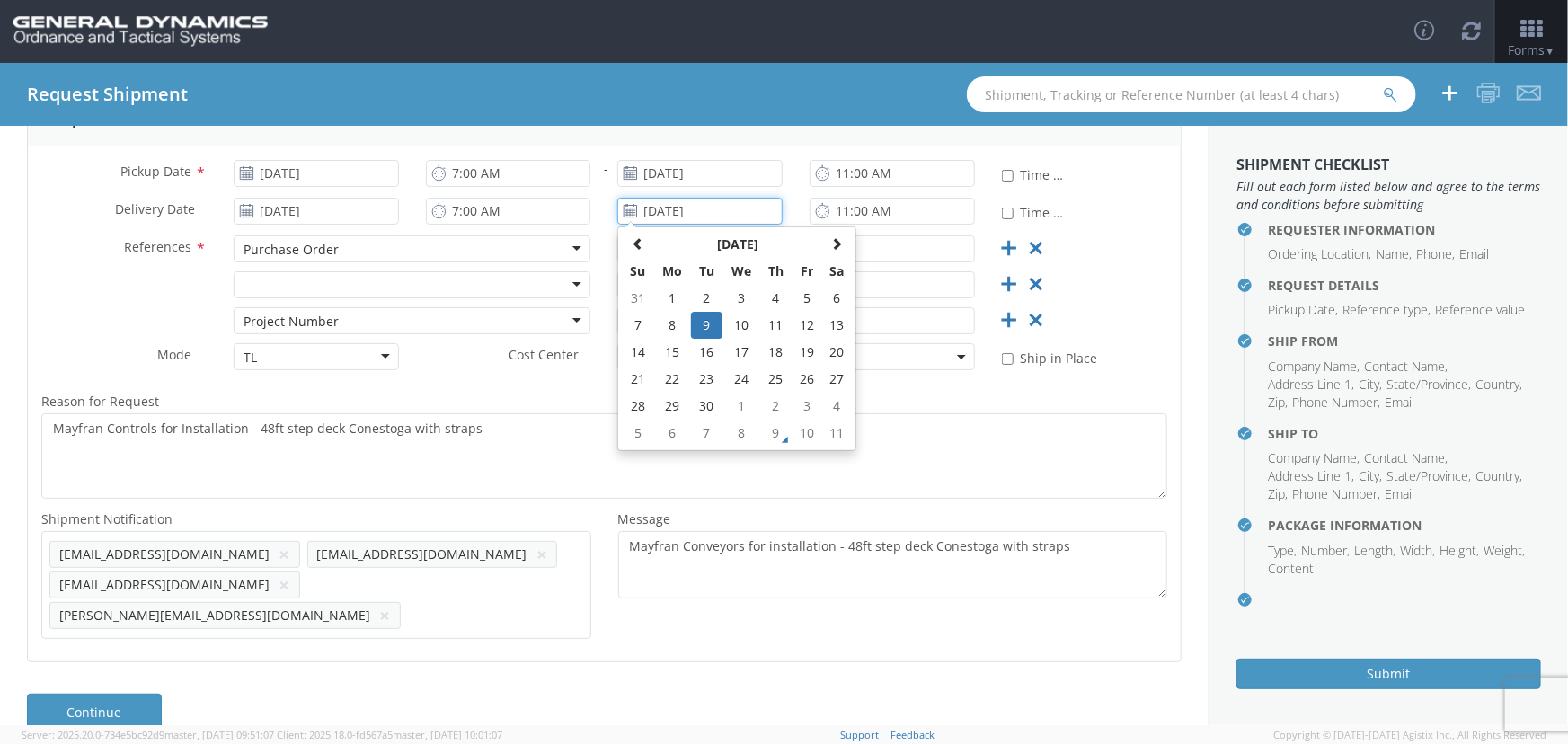
click at [747, 220] on input "[DATE]" at bounding box center [699, 211] width 165 height 27
click at [831, 433] on td "11" at bounding box center [837, 433] width 31 height 27
type input "[DATE]"
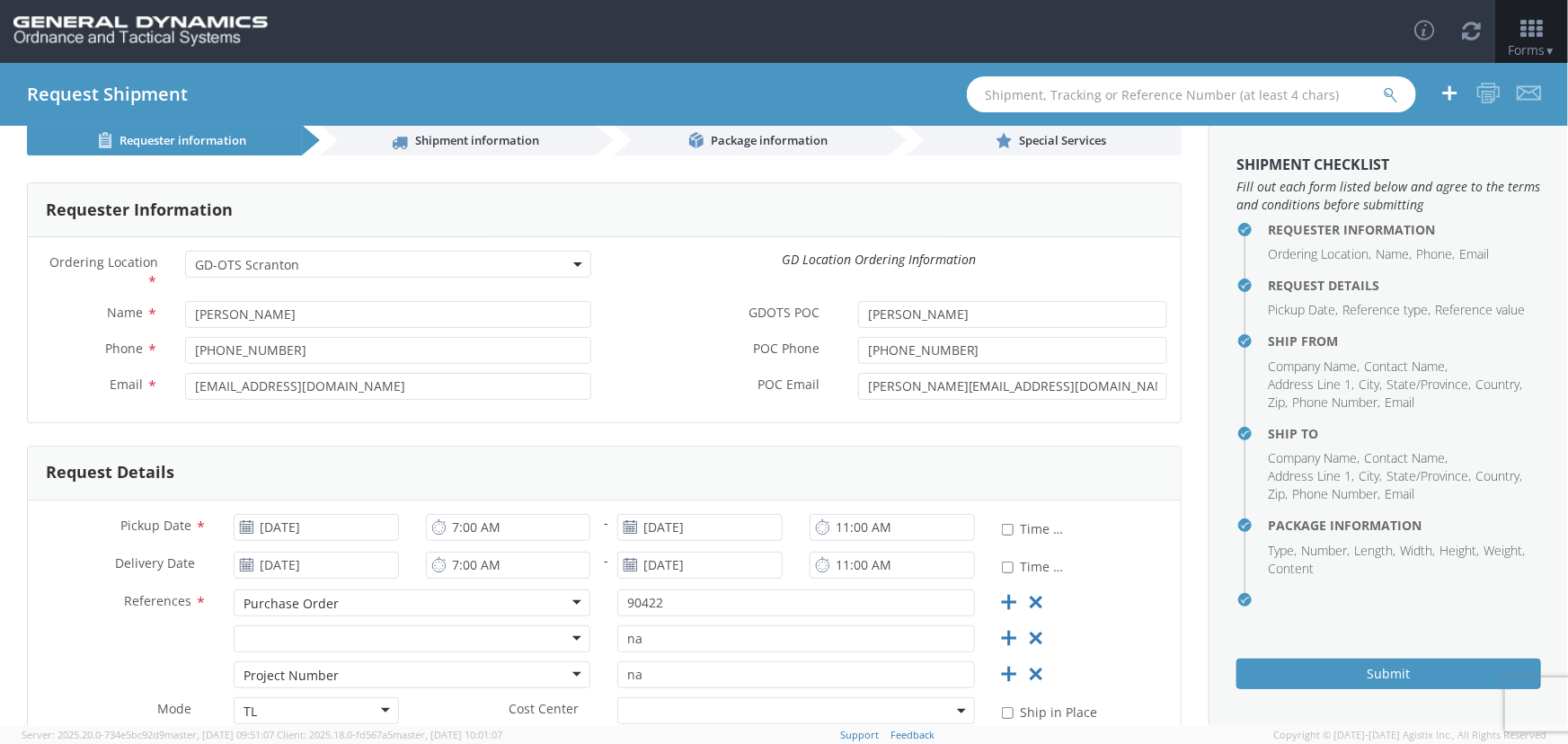
scroll to position [0, 0]
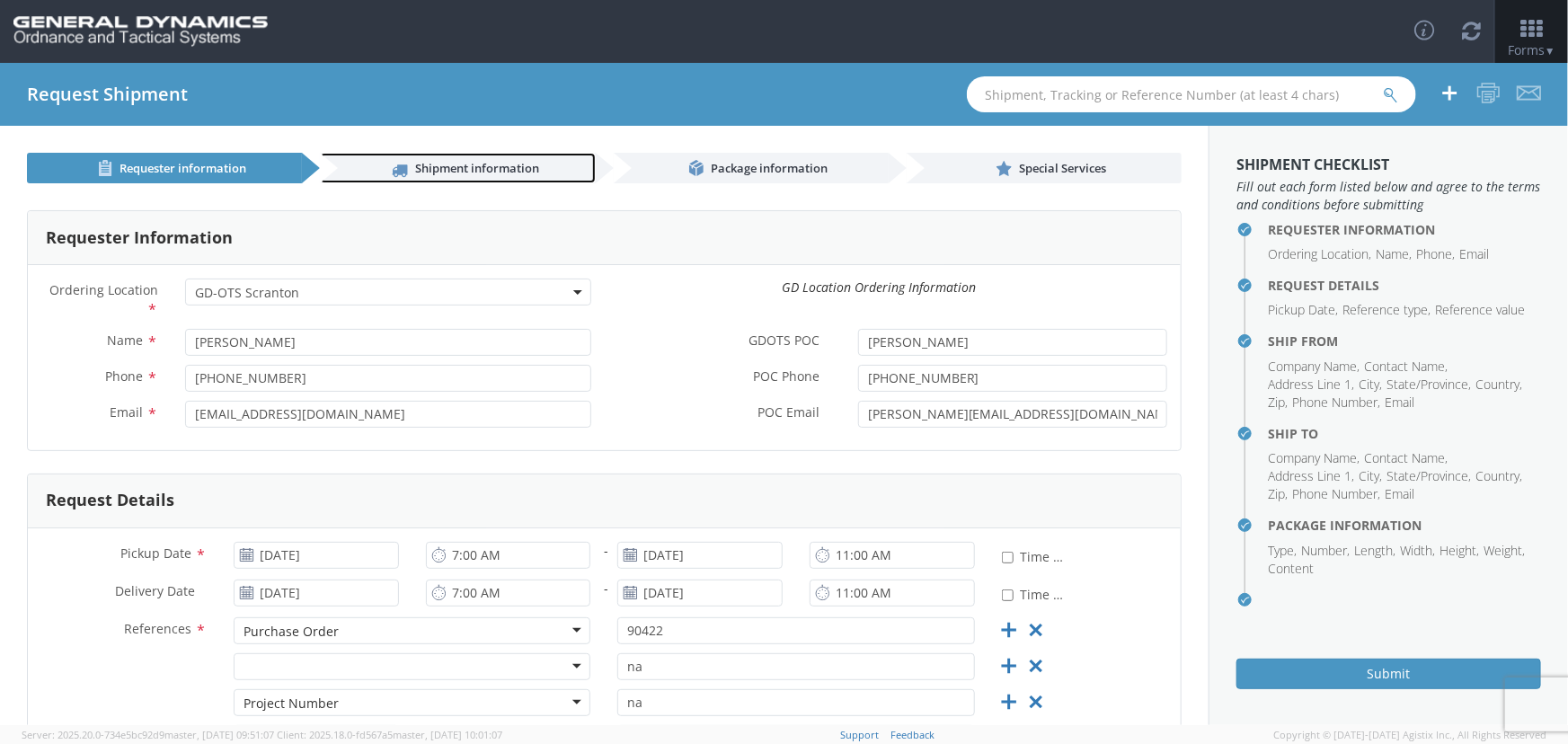
click at [458, 170] on span "Shipment information" at bounding box center [476, 168] width 124 height 16
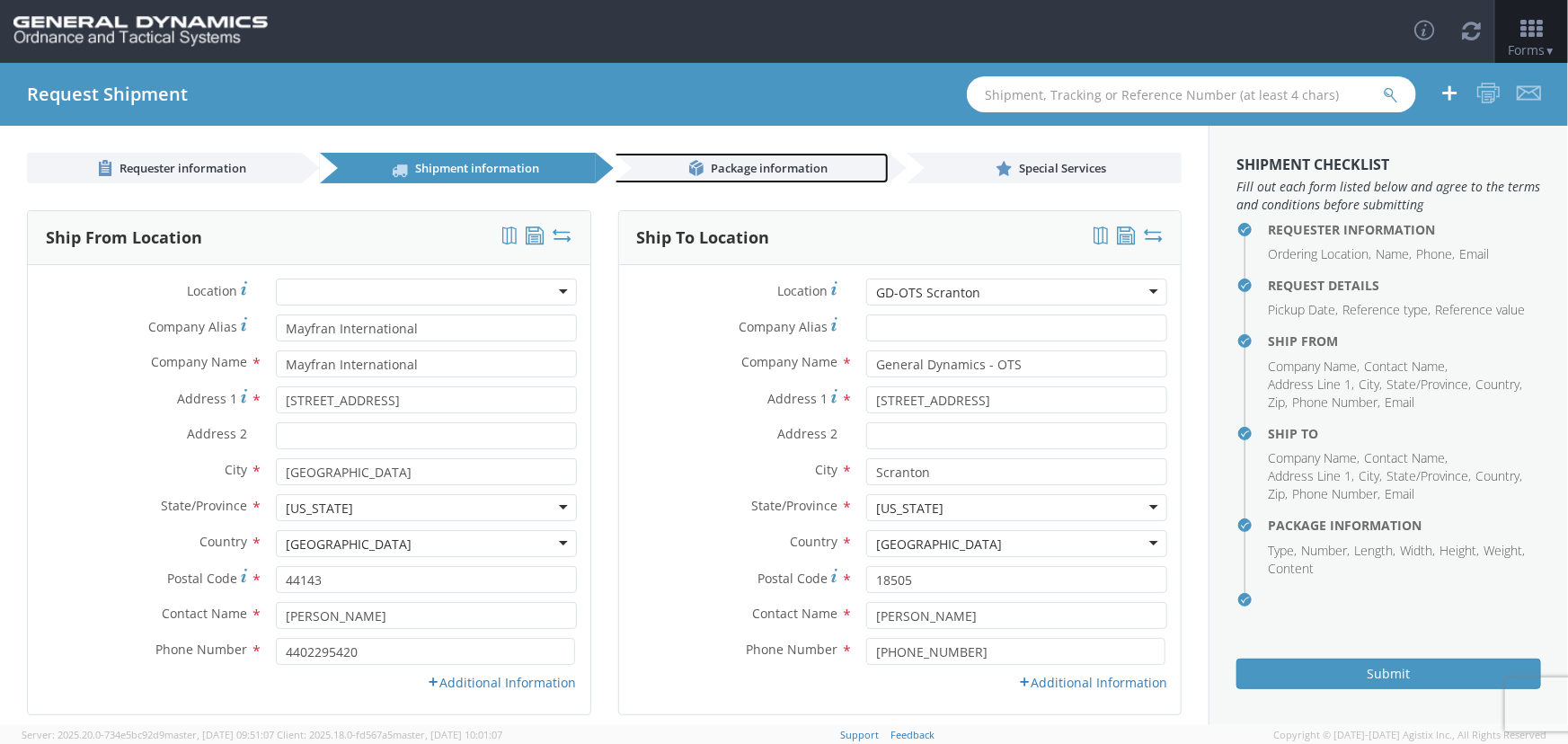
click at [761, 170] on span "Package information" at bounding box center [769, 168] width 116 height 16
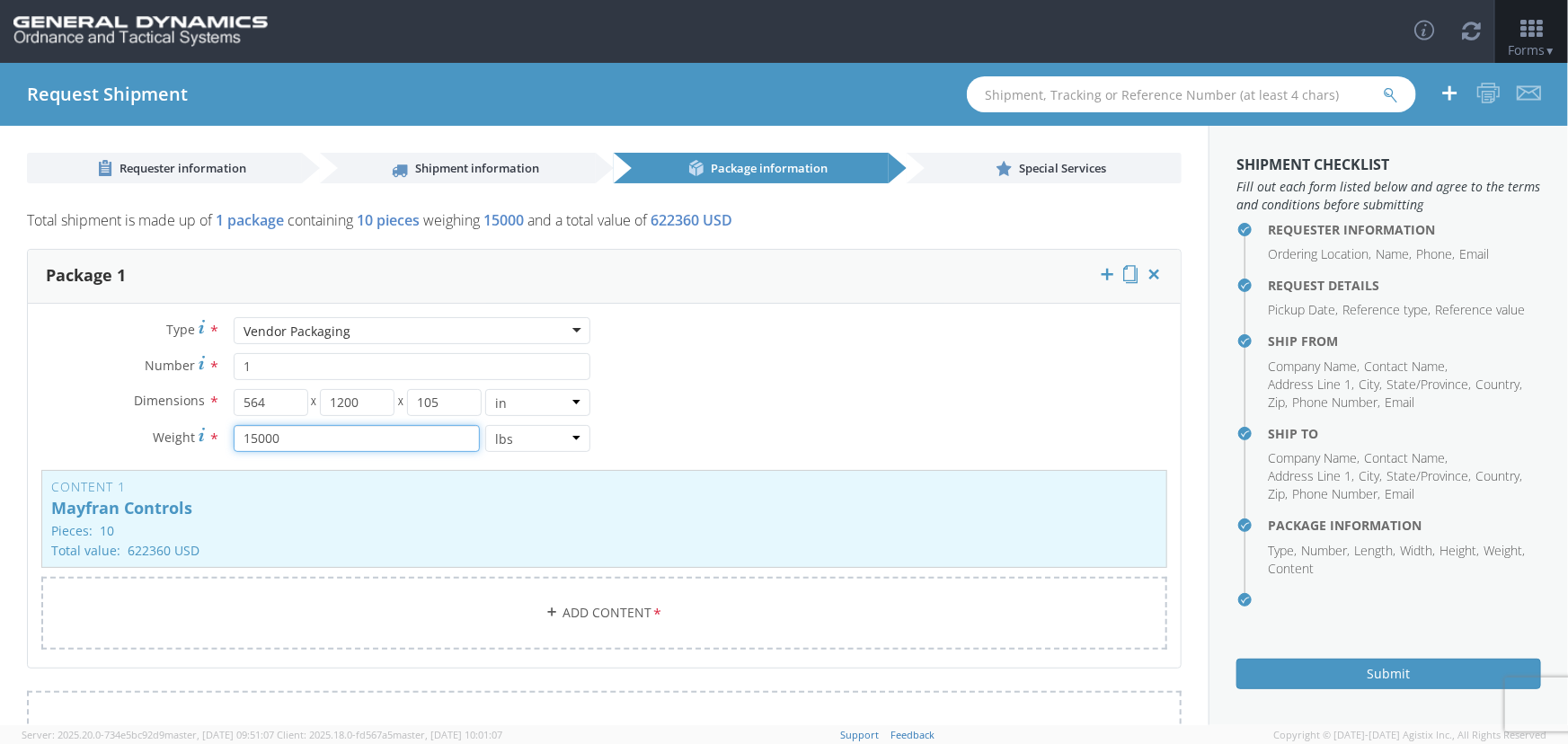
drag, startPoint x: 296, startPoint y: 437, endPoint x: 195, endPoint y: 455, distance: 102.6
click at [195, 455] on div "Dimensions * 564 X 1200 X 105 in cm ft Weight * 15000 lbs kgs" at bounding box center [317, 425] width 577 height 72
click at [150, 501] on p "Mayfran Controls" at bounding box center [604, 509] width 1106 height 18
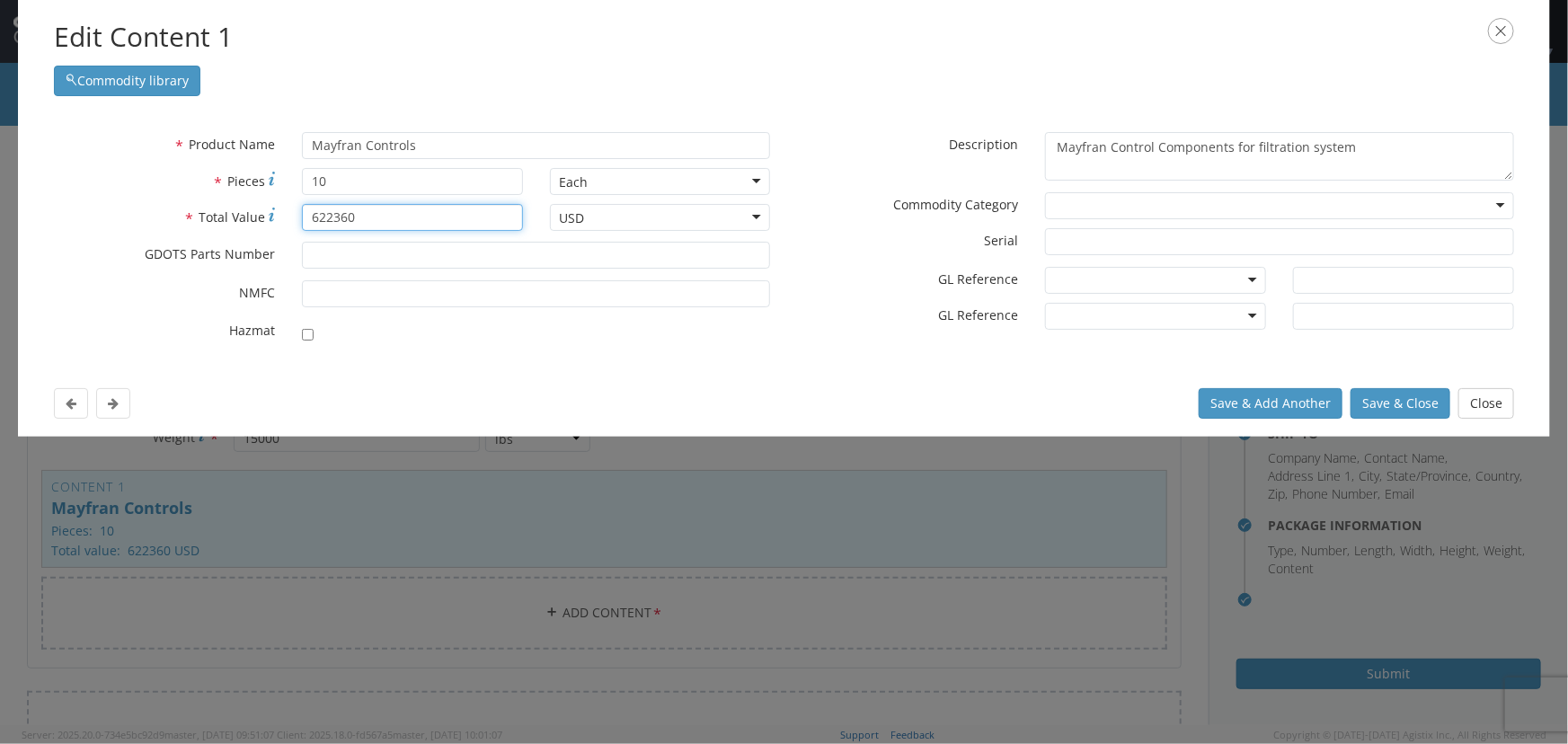
drag, startPoint x: 358, startPoint y: 219, endPoint x: 252, endPoint y: 241, distance: 108.3
click at [252, 241] on div "* Product Name Mayfran Controls * Pieces 10 Each Each Bag Blister Pack Bottle C…" at bounding box center [412, 242] width 744 height 220
paste input "56713246"
type input "56713246"
drag, startPoint x: 339, startPoint y: 182, endPoint x: 288, endPoint y: 184, distance: 51.0
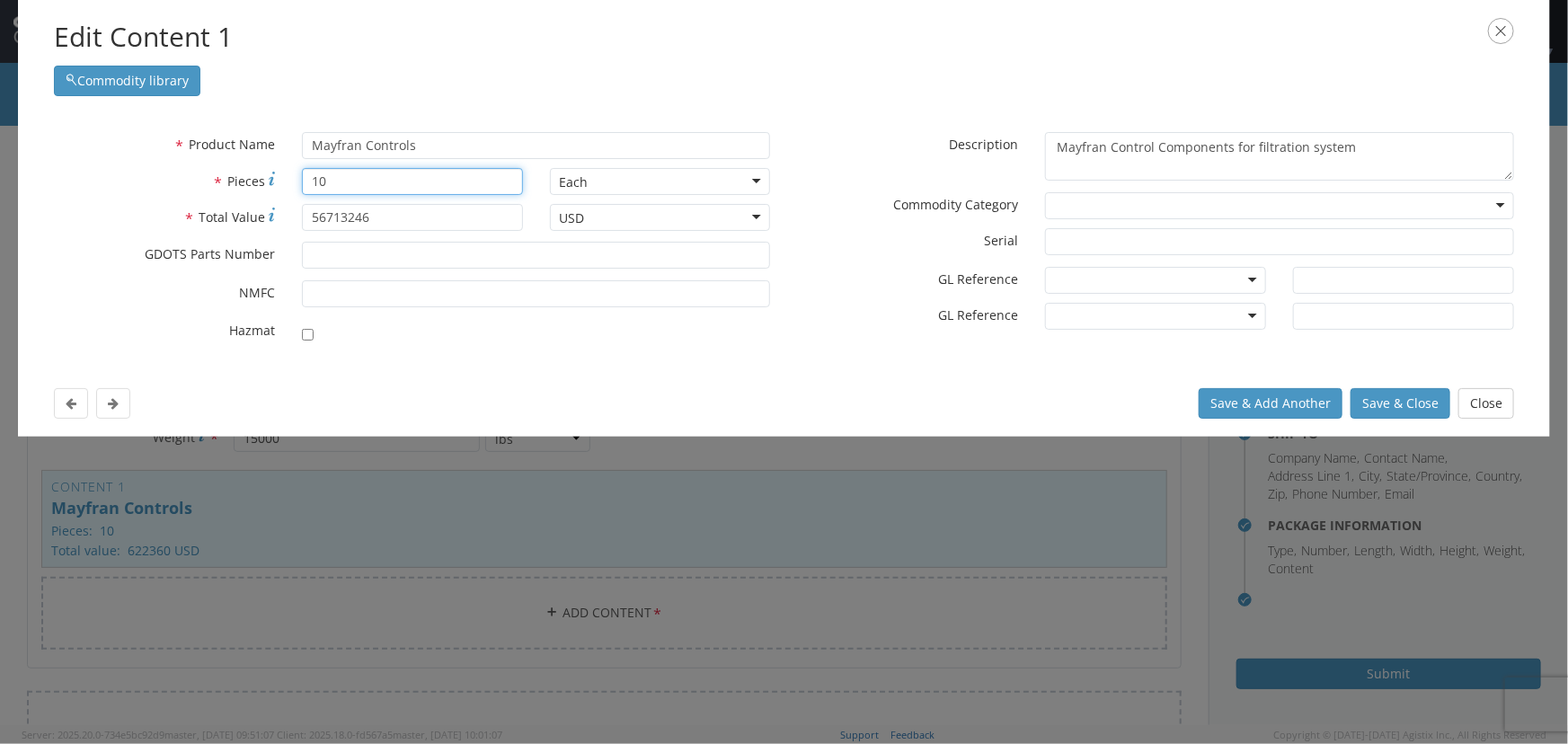
click at [289, 184] on div "10" at bounding box center [412, 181] width 248 height 27
type input "4"
drag, startPoint x: 382, startPoint y: 219, endPoint x: 277, endPoint y: 234, distance: 106.1
click at [277, 234] on div "* Total Value 56713246" at bounding box center [289, 222] width 496 height 36
click at [390, 219] on input "56713246" at bounding box center [412, 217] width 221 height 27
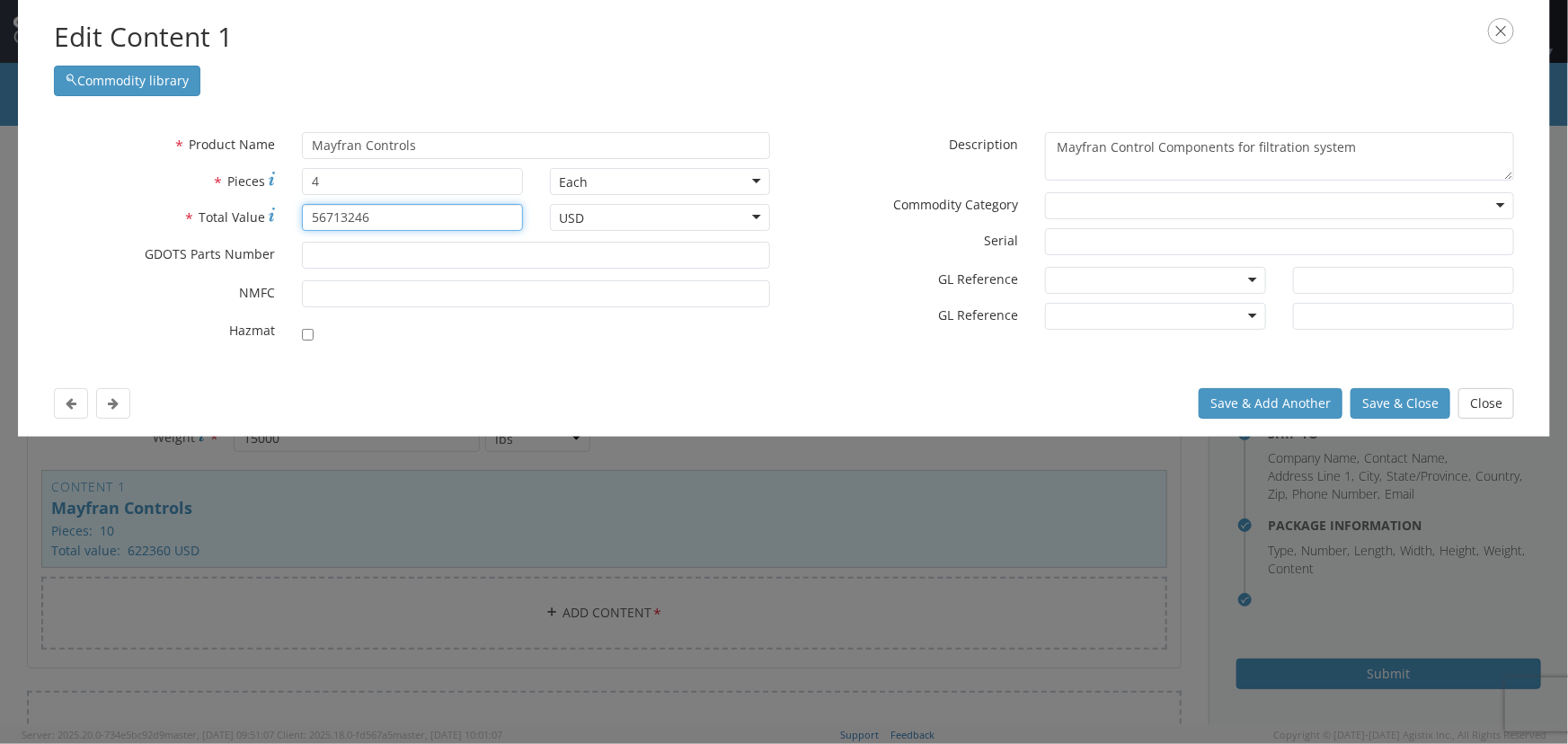
click at [377, 207] on input "56713246" at bounding box center [412, 217] width 221 height 27
click at [350, 230] on input "56713246" at bounding box center [412, 217] width 221 height 27
drag, startPoint x: 373, startPoint y: 219, endPoint x: 278, endPoint y: 224, distance: 95.1
click at [278, 224] on div "* Total Value 56713246" at bounding box center [289, 217] width 496 height 27
type input "57760"
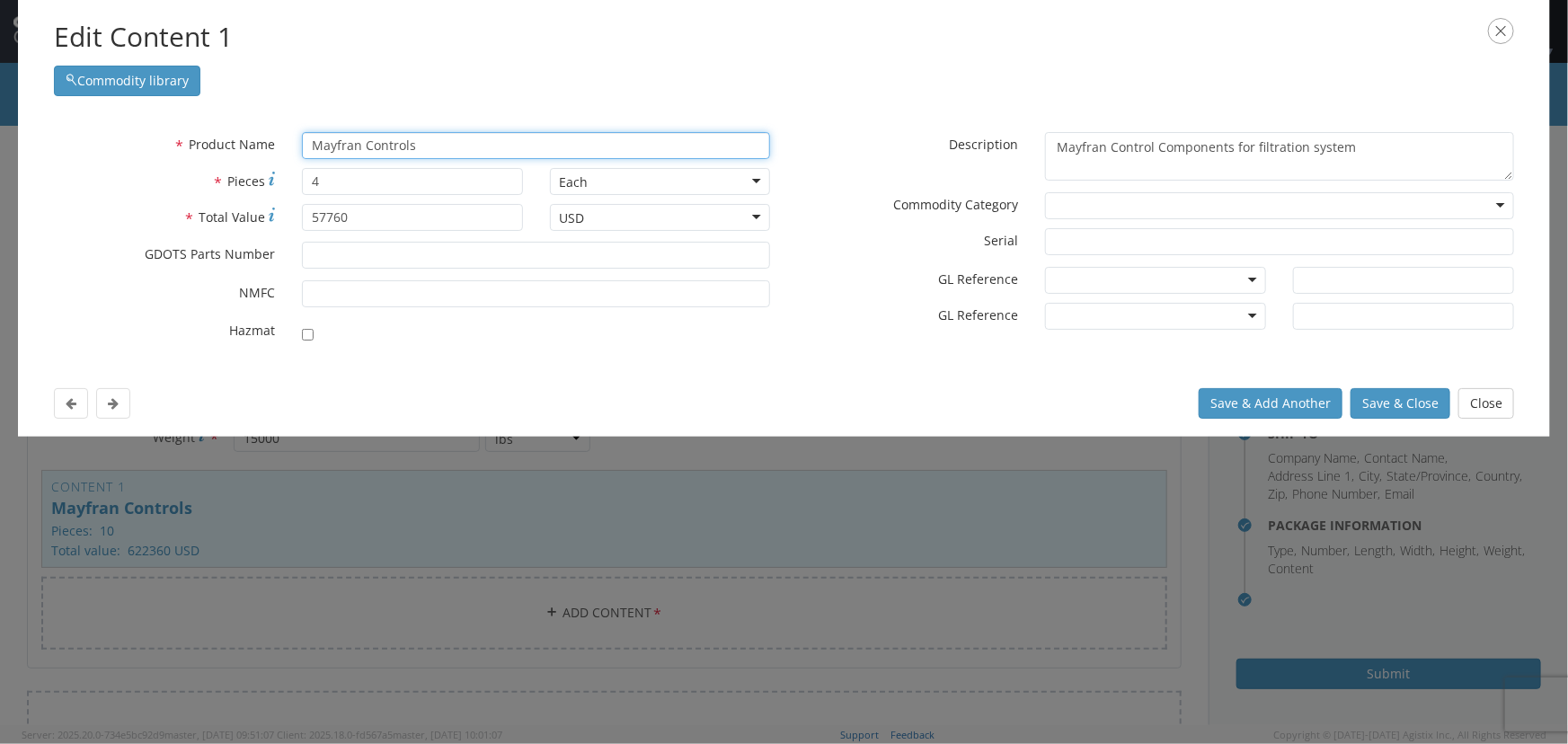
click at [443, 143] on input "Mayfran Controls" at bounding box center [537, 145] width 469 height 27
drag, startPoint x: 403, startPoint y: 143, endPoint x: 382, endPoint y: 143, distance: 21.0
click at [382, 143] on input "Mayfran Controls" at bounding box center [537, 145] width 469 height 27
type input "Mayfran Conveyors"
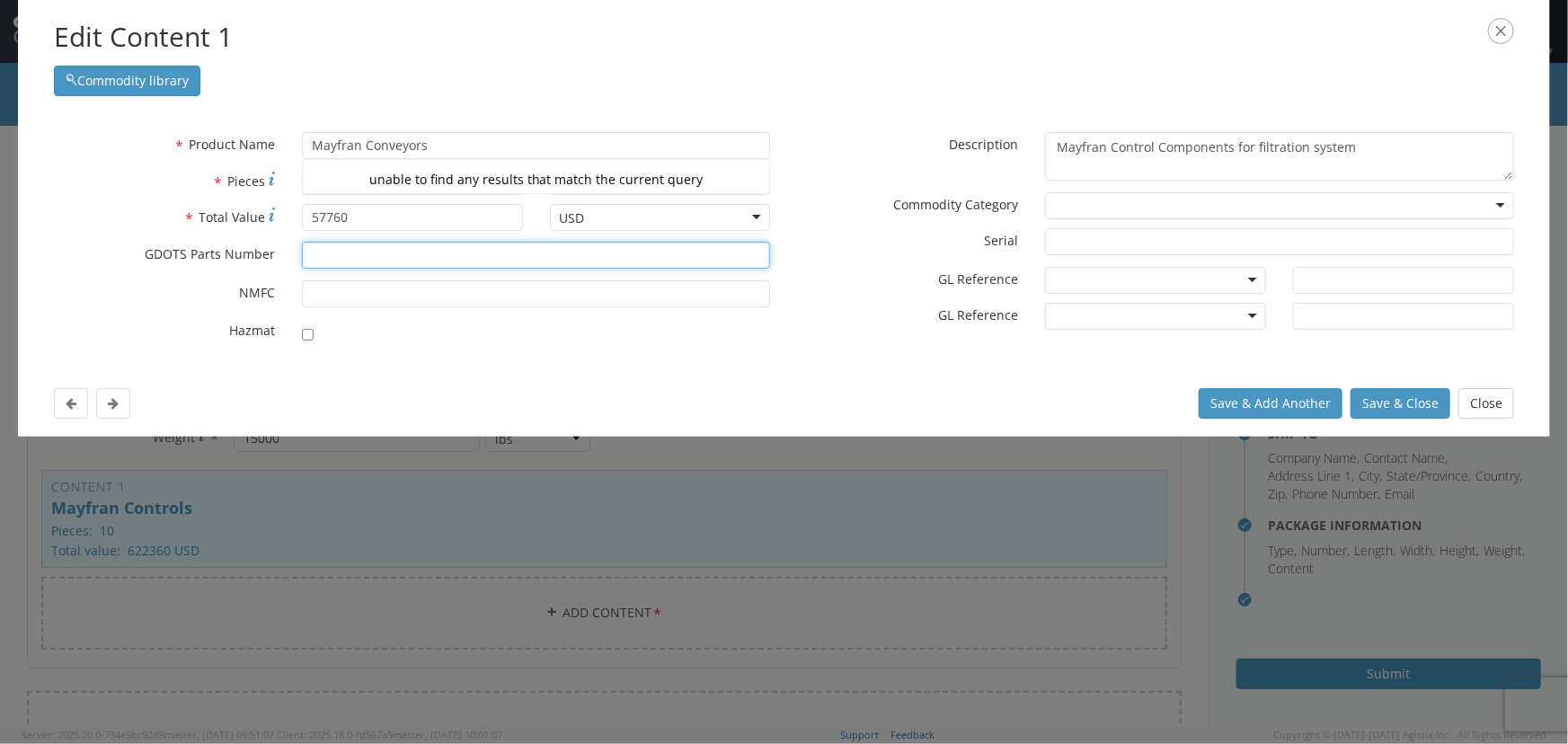
click at [422, 252] on input "* GDOTS Parts Number" at bounding box center [537, 255] width 469 height 27
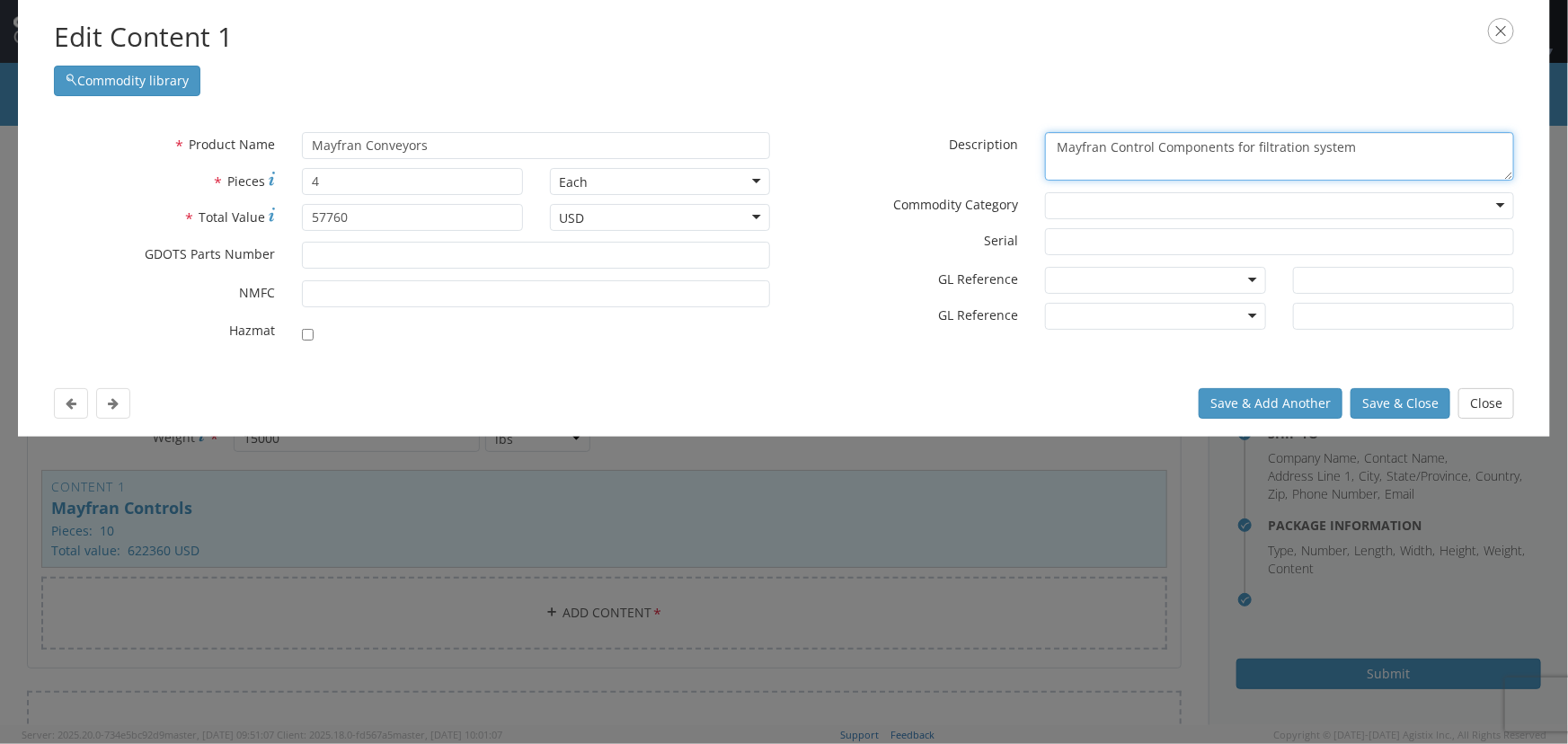
drag, startPoint x: 1130, startPoint y: 149, endPoint x: 1369, endPoint y: 147, distance: 239.0
click at [1375, 143] on textarea "Mayfran Control Components for filtration system" at bounding box center [1279, 156] width 469 height 50
click at [1130, 147] on textarea "Mayfran Comveyors" at bounding box center [1279, 156] width 469 height 50
type textarea "Mayfran Conveyors"
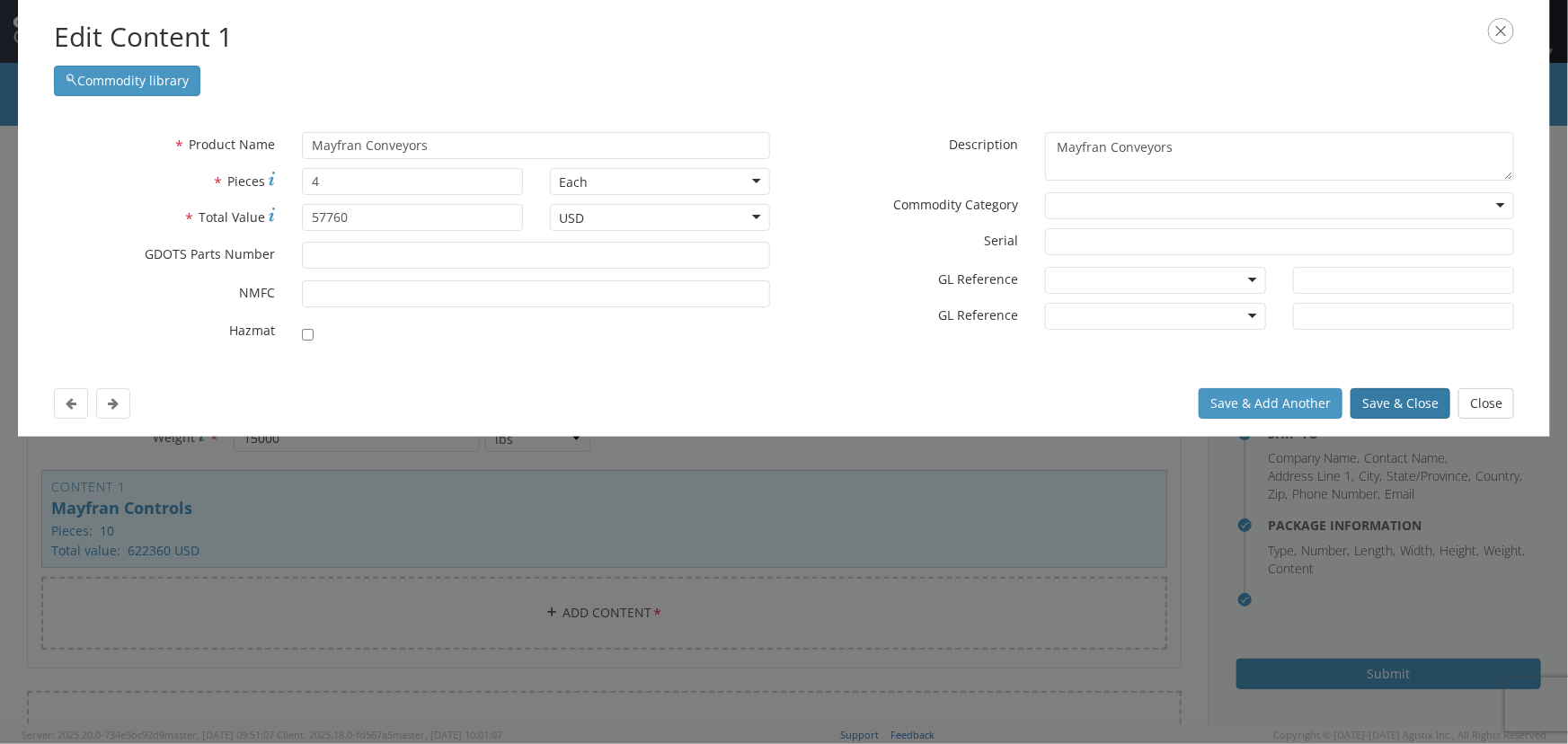
click at [1411, 403] on button "Save & Close" at bounding box center [1400, 403] width 100 height 31
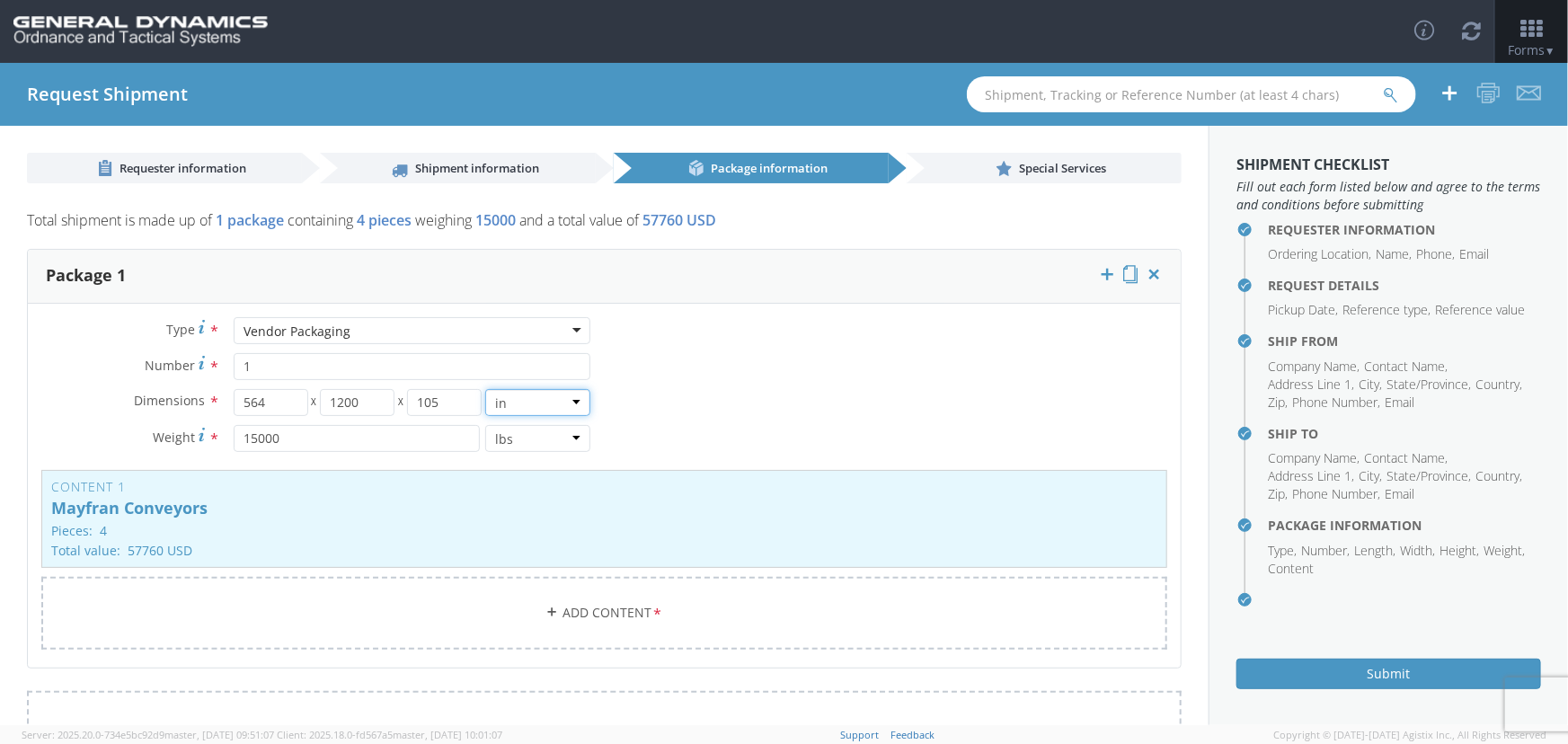
click at [572, 405] on select "in cm ft" at bounding box center [538, 402] width 106 height 27
select select "FT"
click at [485, 389] on select "in cm ft" at bounding box center [538, 402] width 106 height 27
type input "47"
type input "100"
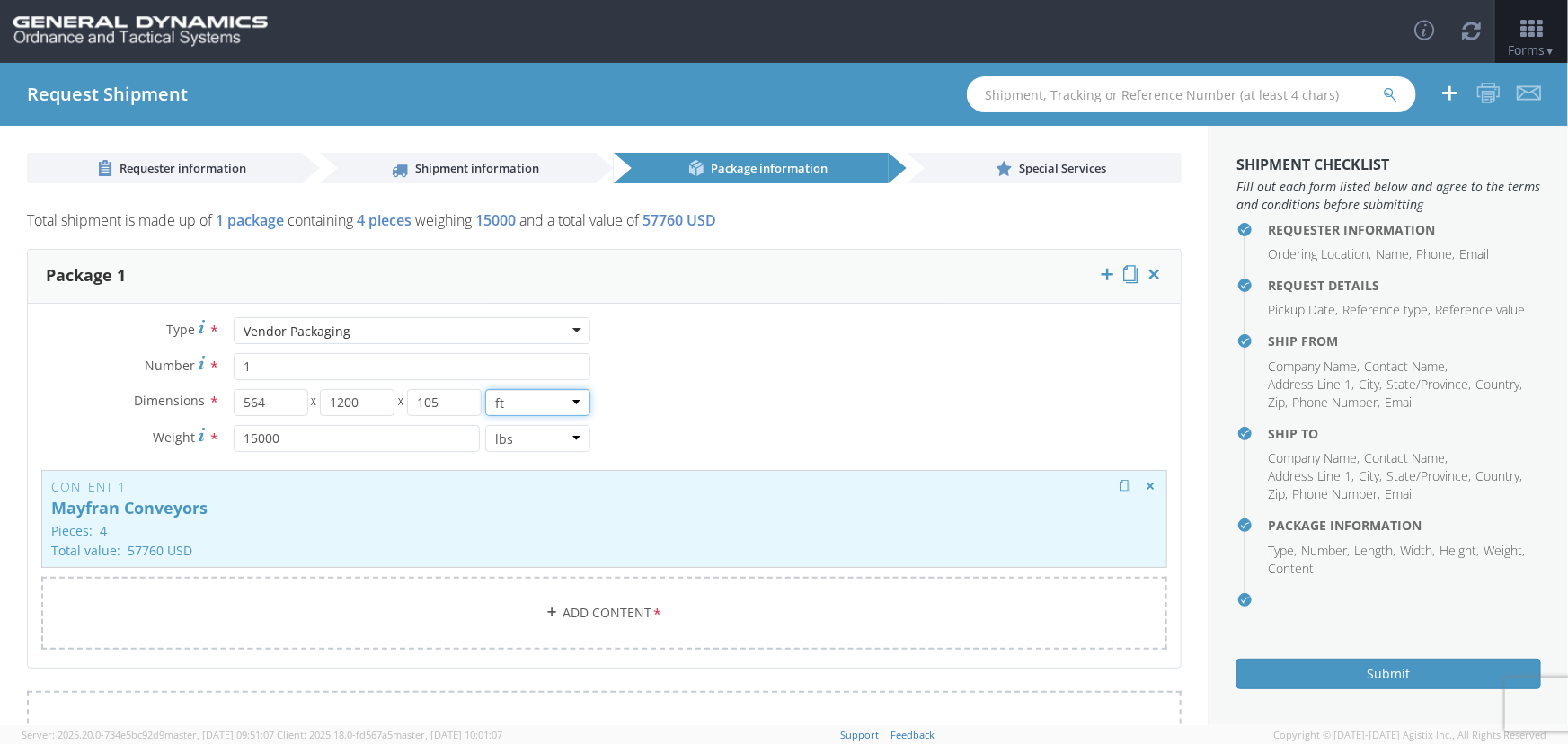
type input "8.75"
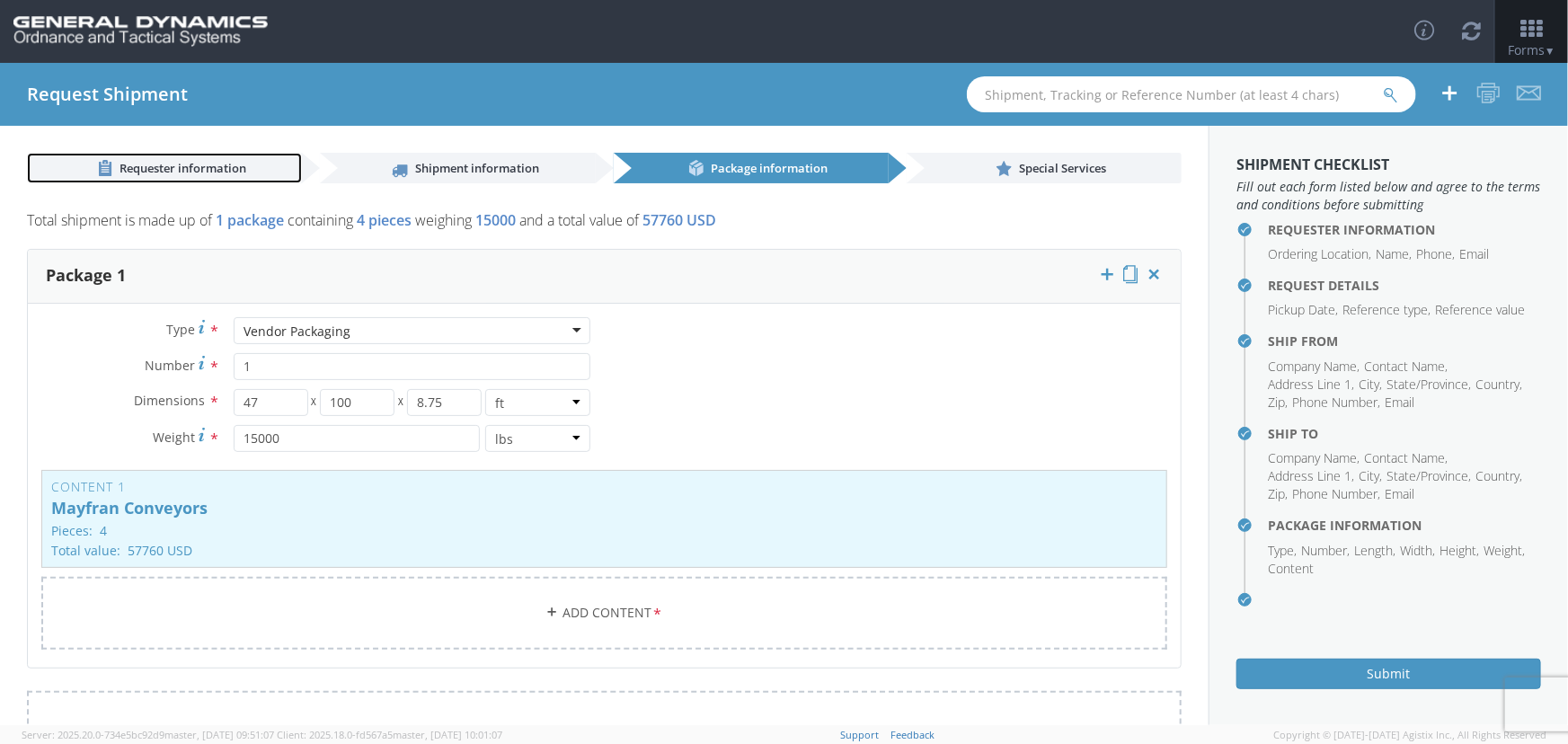
click at [175, 163] on span "Requester information" at bounding box center [182, 168] width 126 height 16
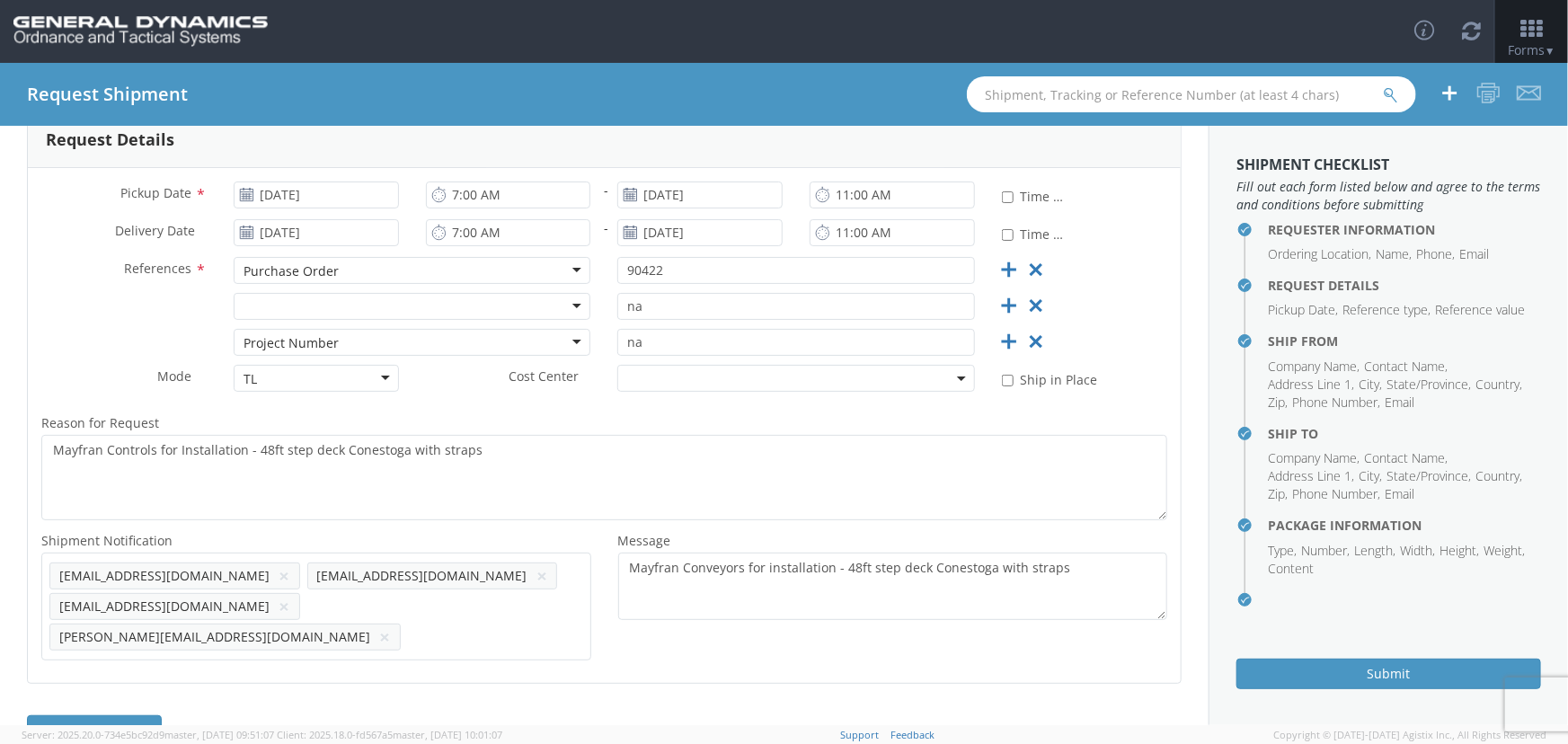
scroll to position [381, 0]
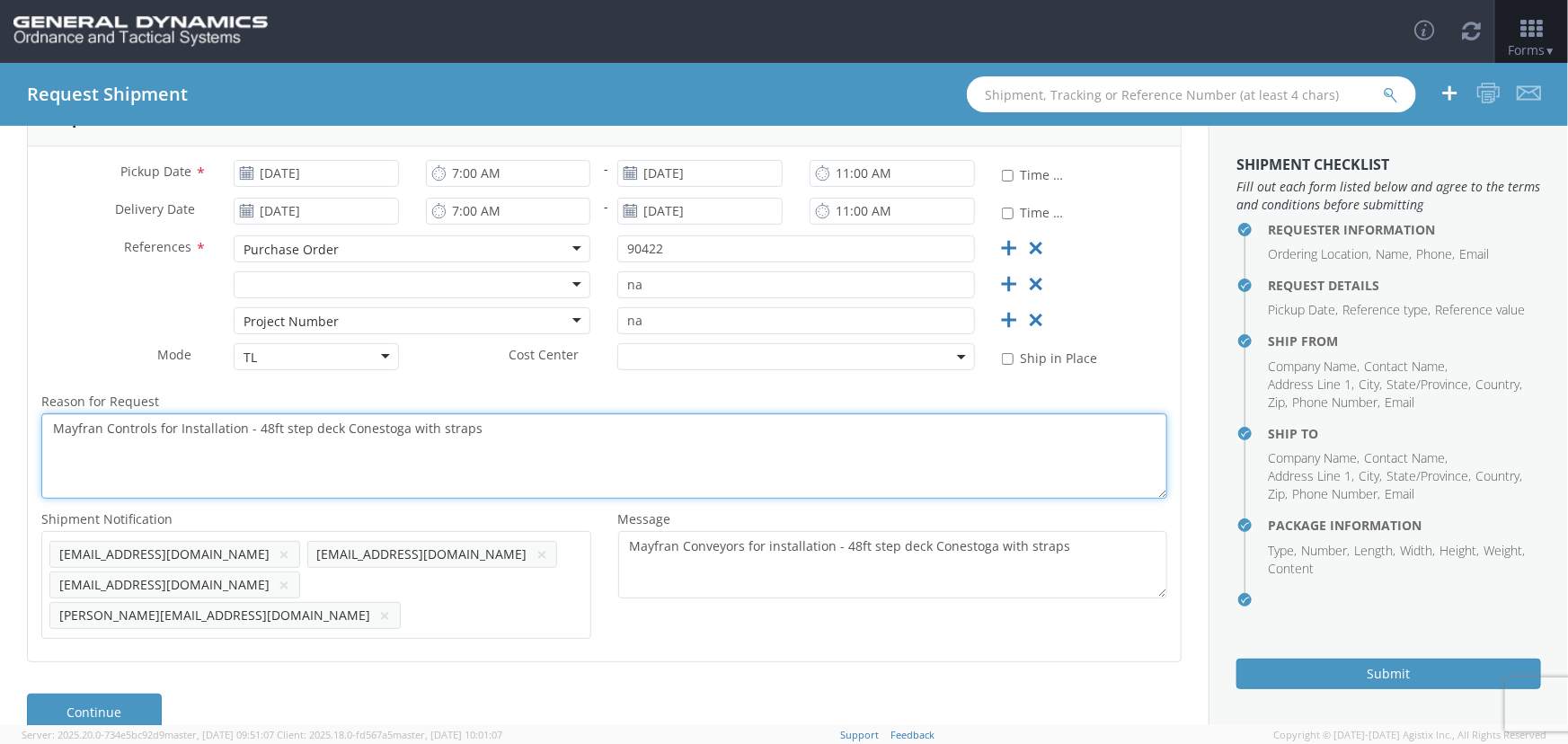
drag, startPoint x: 265, startPoint y: 427, endPoint x: 254, endPoint y: 427, distance: 11.0
click at [254, 427] on textarea "Mayfran Controls for Installation - 48ft step deck Conestoga with straps" at bounding box center [604, 455] width 1126 height 86
type textarea "Mayfran Controls for Installation - 53ft step deck Conestoga with straps"
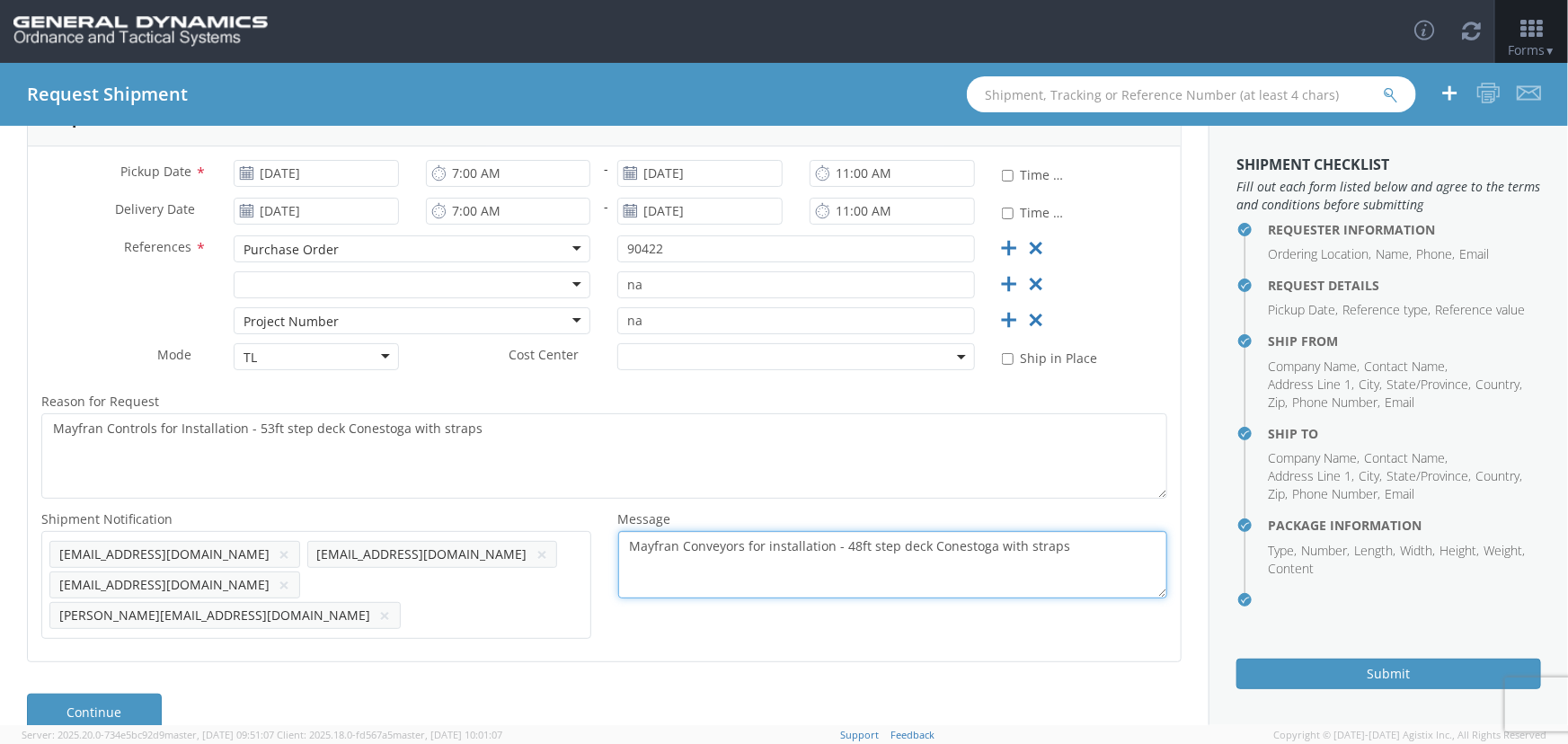
drag, startPoint x: 849, startPoint y: 545, endPoint x: 831, endPoint y: 545, distance: 18.0
click at [831, 545] on textarea "Mayfran Conveyors for installation - 48ft step deck Conestoga with straps" at bounding box center [893, 565] width 550 height 68
drag, startPoint x: 918, startPoint y: 539, endPoint x: 862, endPoint y: 547, distance: 56.6
click at [862, 547] on textarea "Mayfran Conveyors for installation - 53ft step deck Conestoga with straps" at bounding box center [893, 565] width 550 height 68
type textarea "Mayfran Conveyors for installation - 53ft Conestoga with straps"
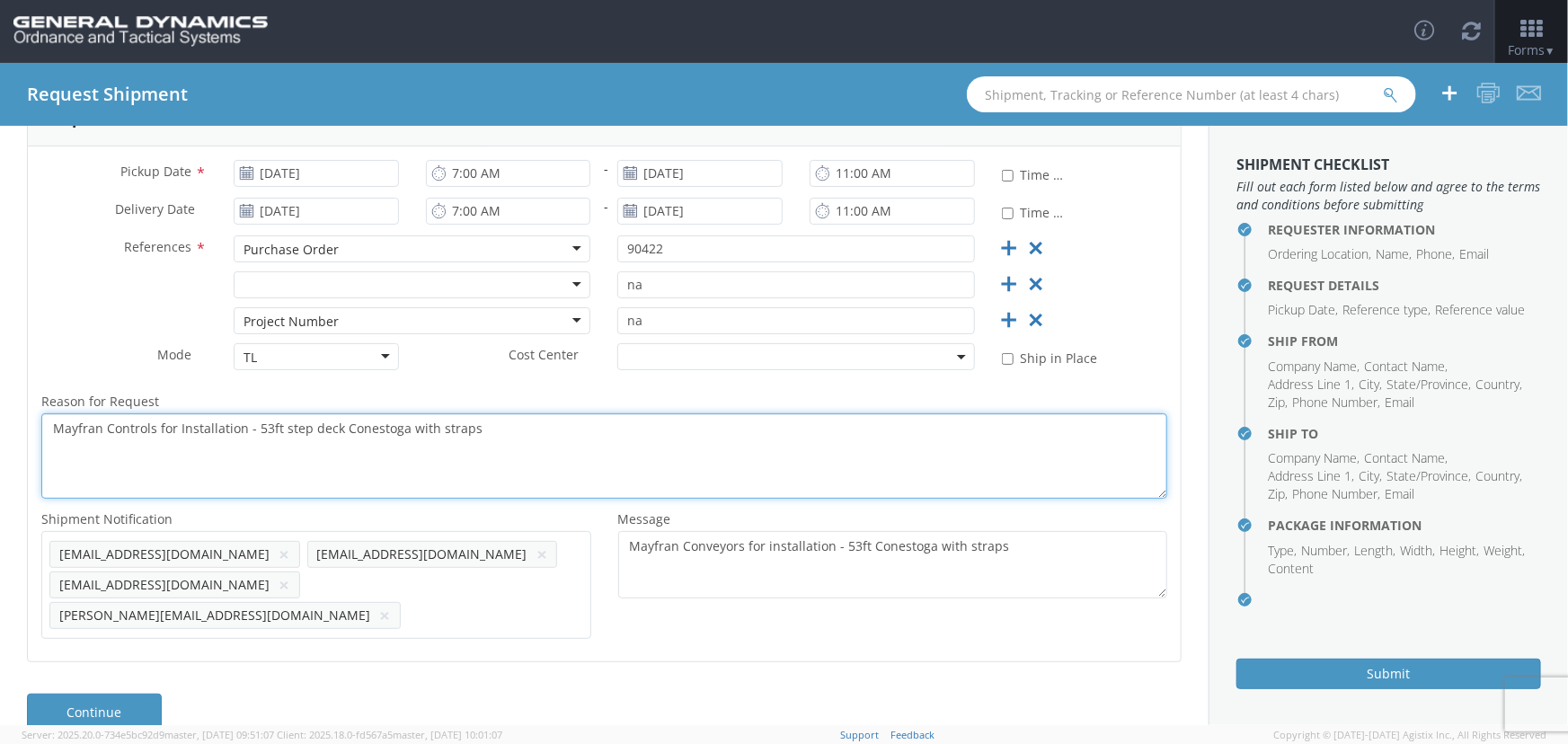
click at [306, 430] on textarea "Mayfran Controls for Installation - 53ft step deck Conestoga with straps" at bounding box center [604, 455] width 1126 height 86
drag, startPoint x: 334, startPoint y: 425, endPoint x: 279, endPoint y: 424, distance: 55.0
click at [279, 424] on textarea "Mayfran Controls for Installation - 53ft step deck Conestoga with straps" at bounding box center [604, 455] width 1126 height 86
click at [129, 428] on textarea "Mayfran Controls for Installation - 53ft Conestoga with straps" at bounding box center [604, 455] width 1126 height 86
type textarea "Mayfran Conveyors for Installation - 53ft Conestoga with straps"
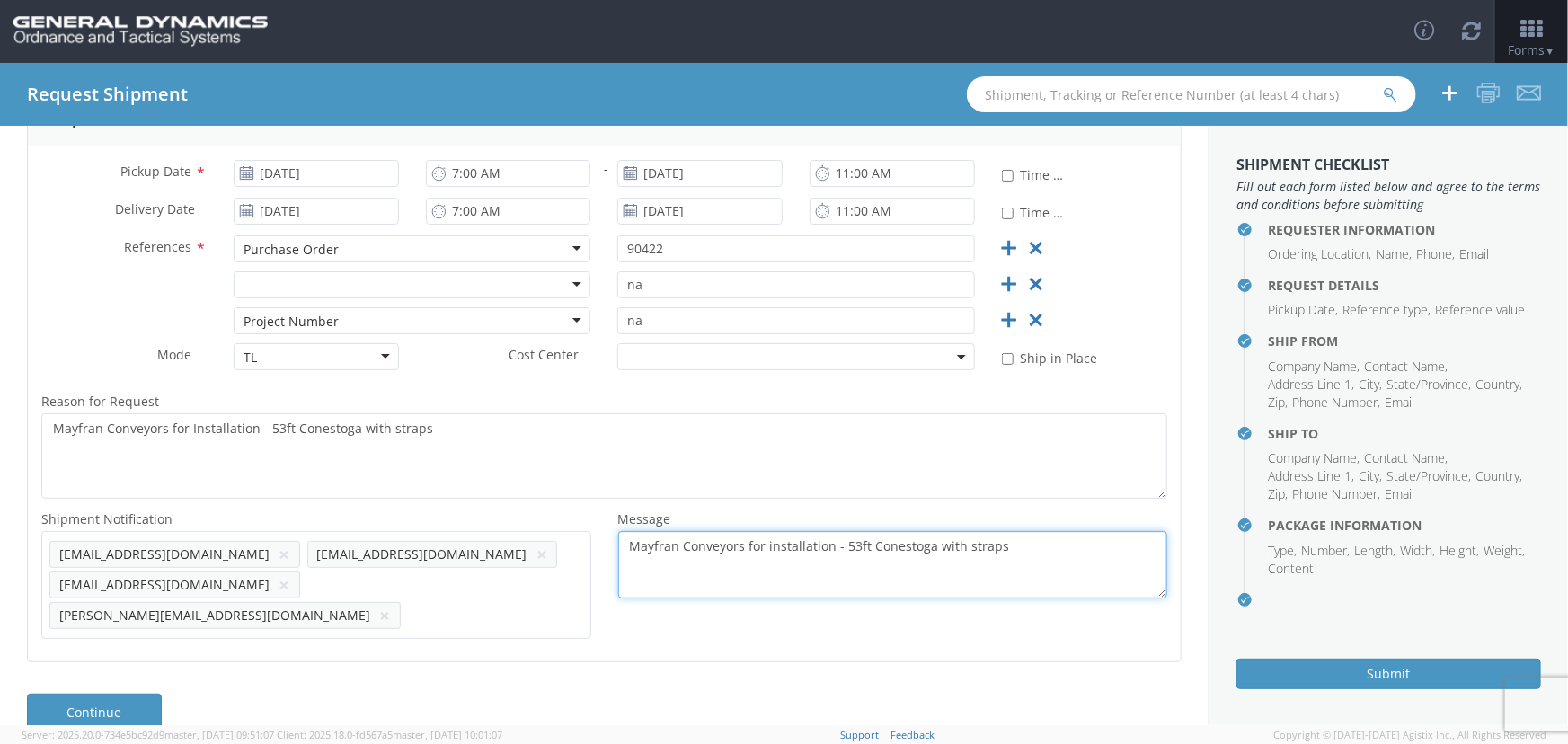
click at [764, 558] on textarea "Mayfran Conveyors for installation - 53ft Conestoga with straps" at bounding box center [893, 565] width 550 height 68
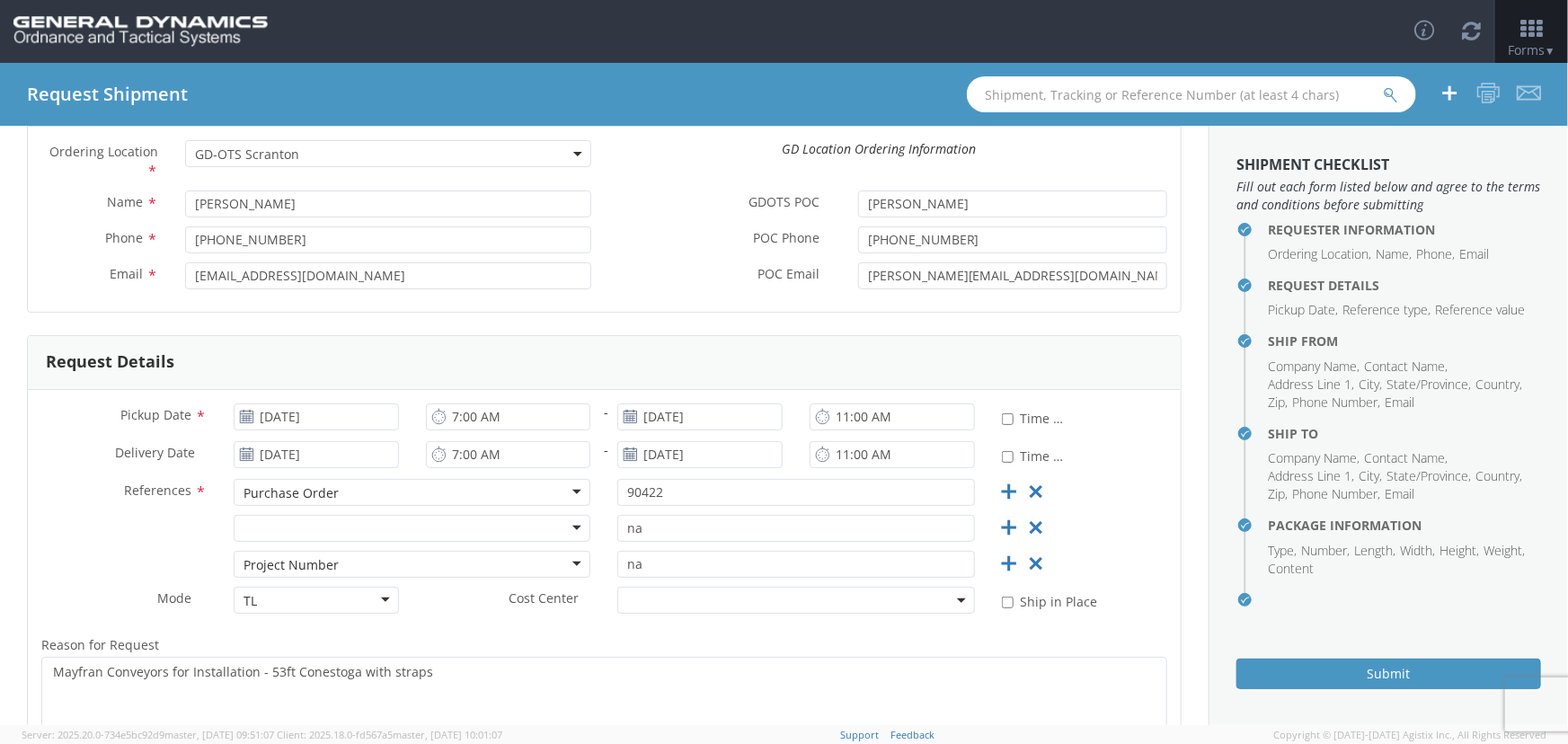
scroll to position [0, 0]
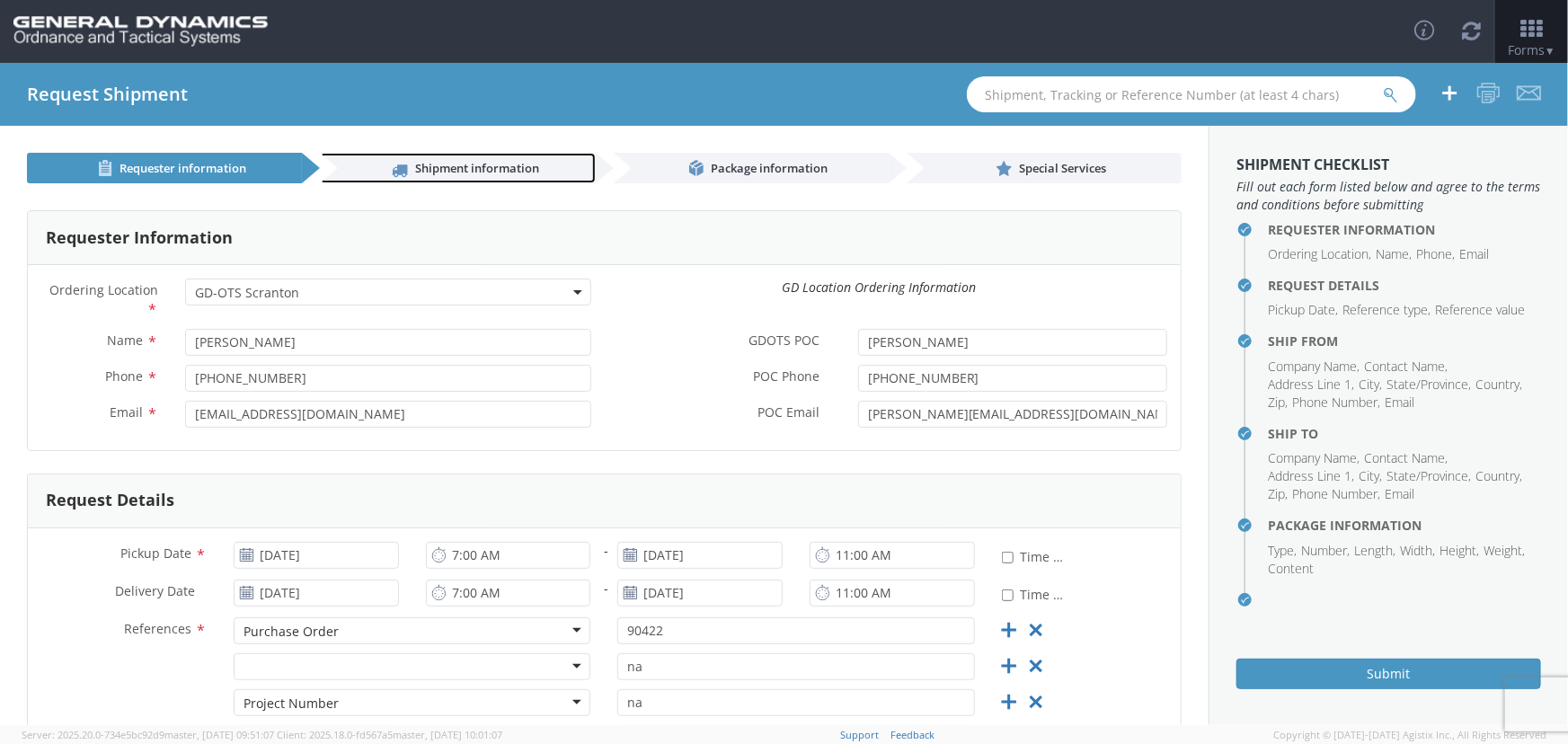
click at [466, 163] on span "Shipment information" at bounding box center [476, 168] width 124 height 16
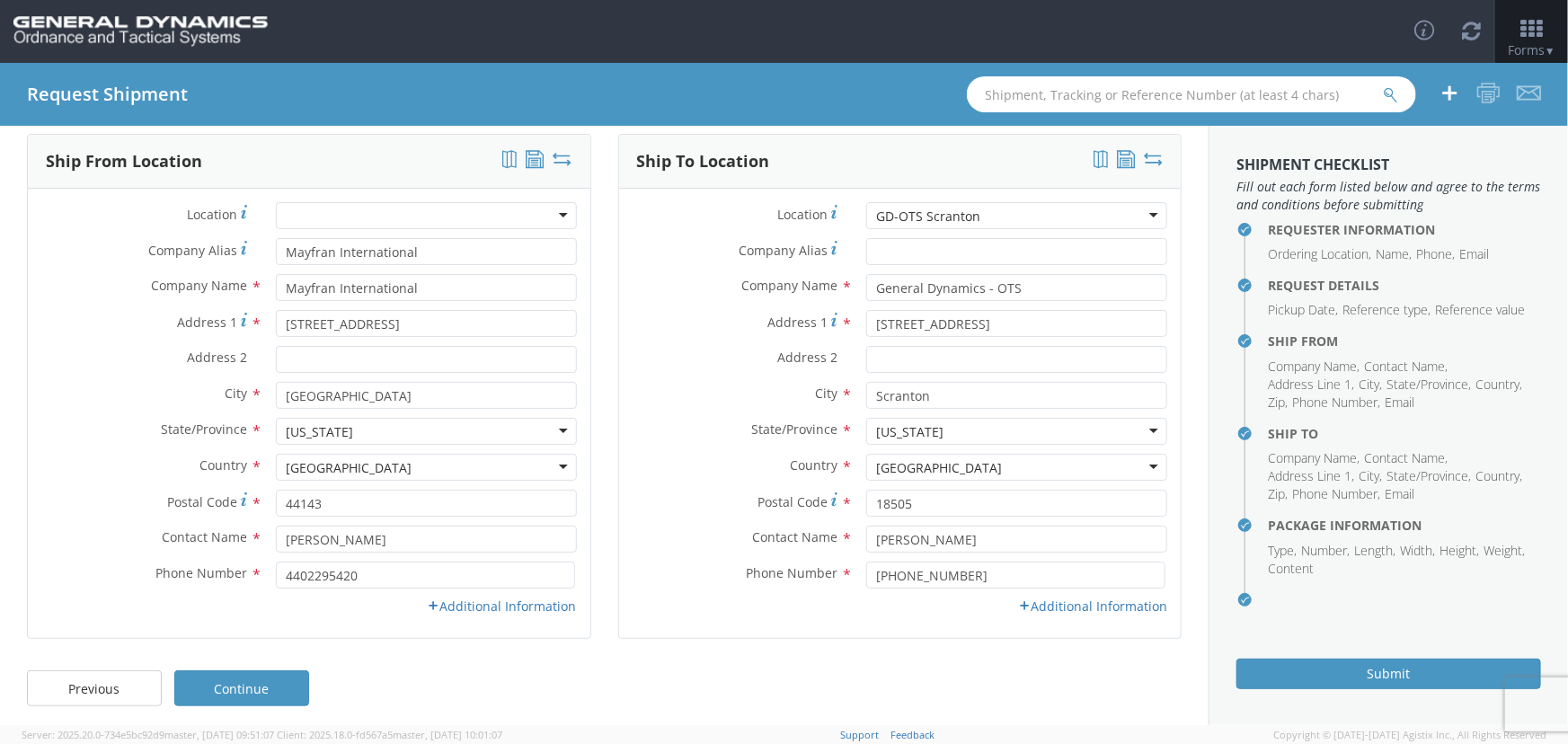
scroll to position [84, 0]
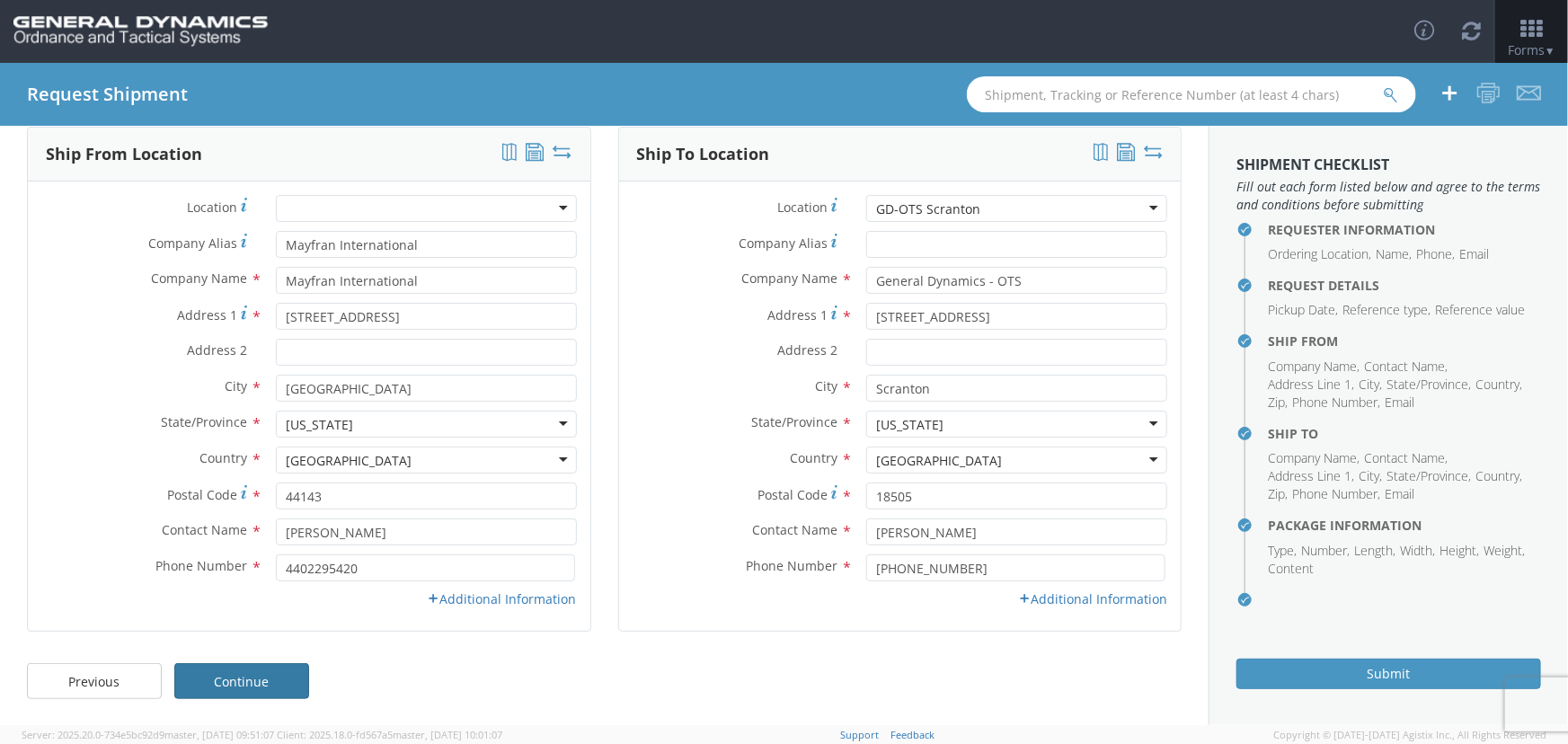
click at [272, 684] on link "Continue" at bounding box center [241, 681] width 134 height 36
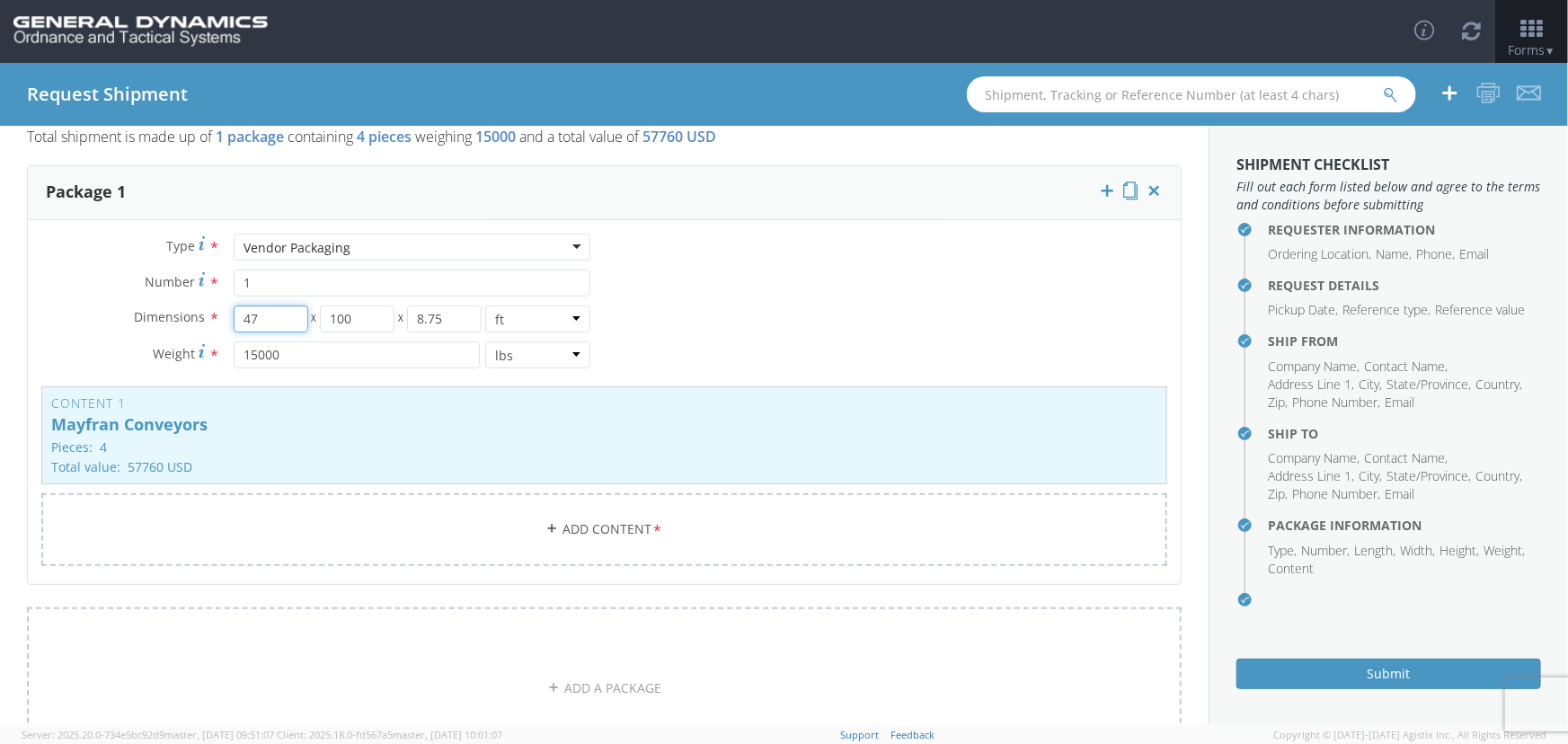
drag, startPoint x: 261, startPoint y: 317, endPoint x: 211, endPoint y: 319, distance: 50.0
click at [211, 319] on div "Dimensions * 47 X 100 X 8.75 in cm ft" at bounding box center [317, 319] width 577 height 27
type input "36"
click at [565, 317] on select "in cm ft" at bounding box center [538, 319] width 106 height 27
select select "IN"
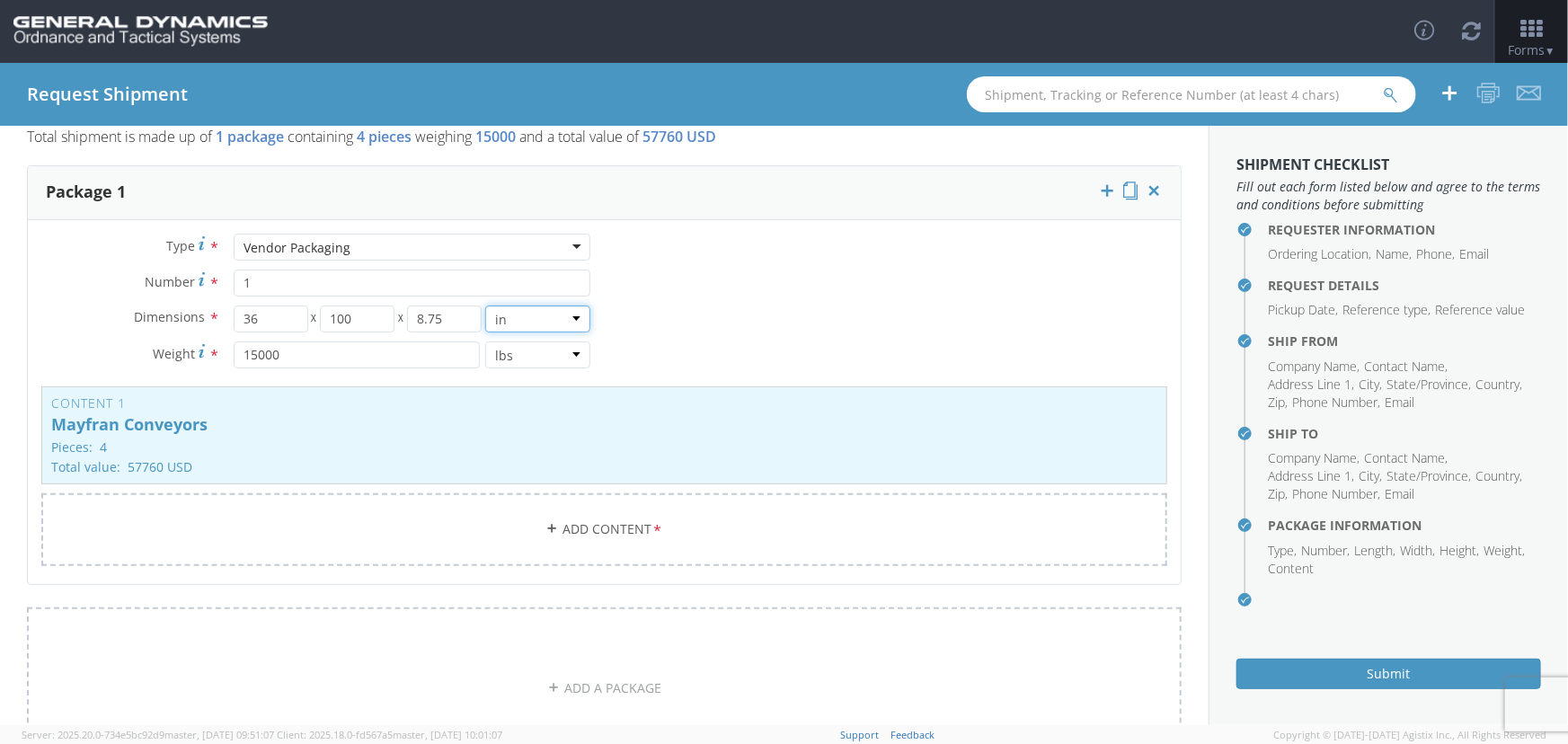
click at [485, 306] on select "in cm ft" at bounding box center [538, 319] width 106 height 27
type input "432"
type input "1200"
type input "105"
click at [562, 316] on select "in cm ft" at bounding box center [538, 319] width 106 height 27
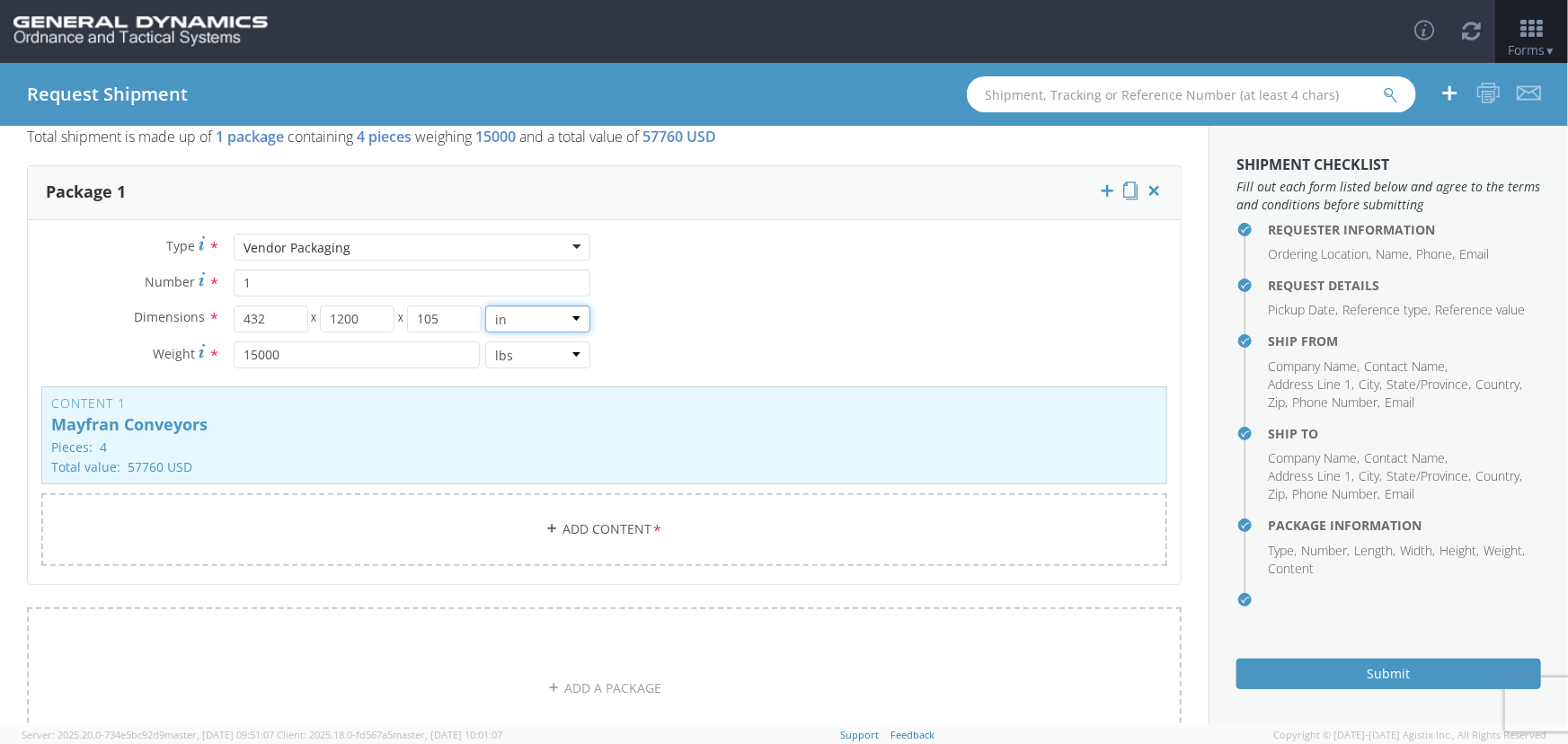
select select "FT"
click at [485, 306] on select "in cm ft" at bounding box center [538, 319] width 106 height 27
type input "36"
type input "100"
type input "8.75"
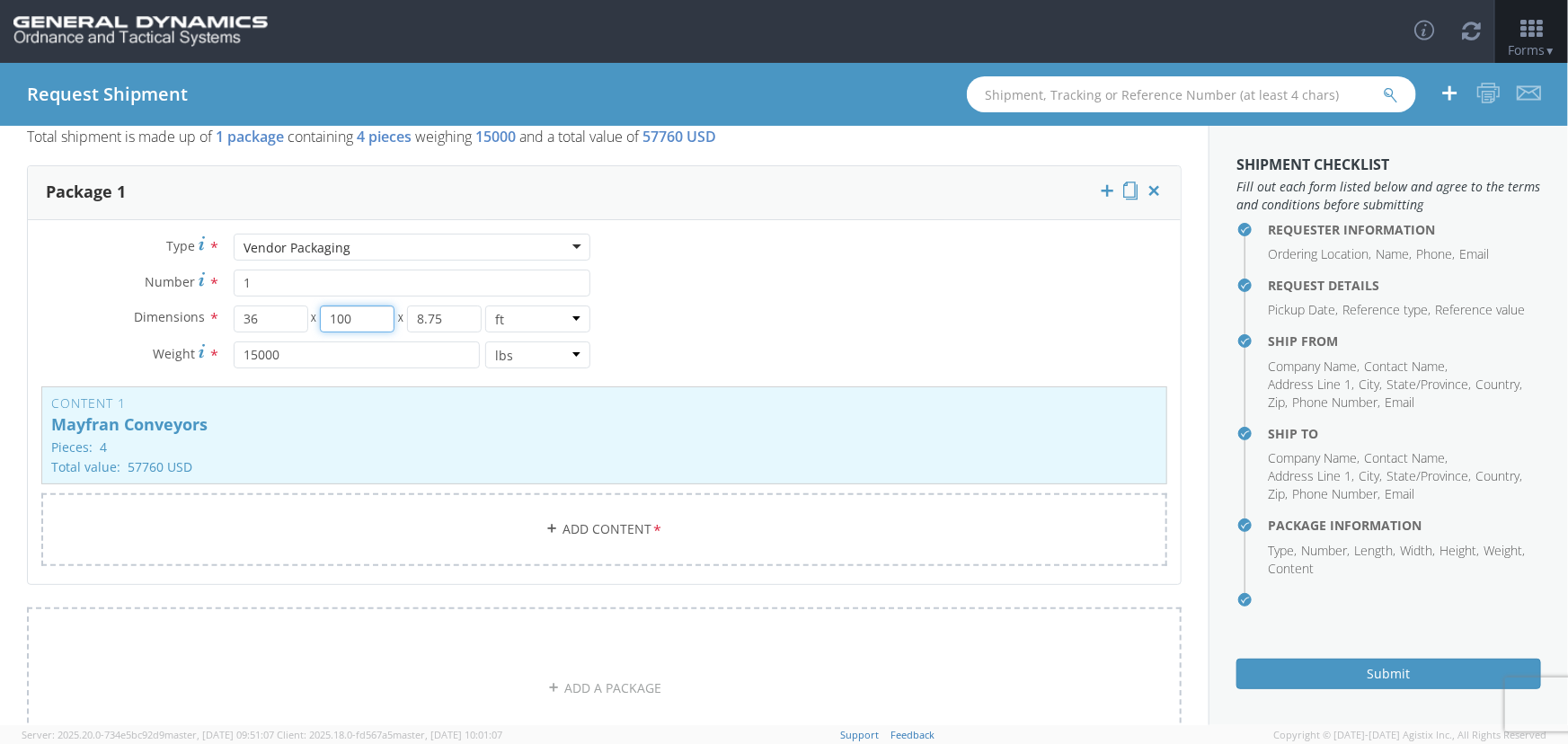
drag, startPoint x: 367, startPoint y: 318, endPoint x: 280, endPoint y: 313, distance: 87.1
click at [280, 314] on div "36 X 100 X 8.75" at bounding box center [357, 319] width 248 height 27
type input "6"
drag, startPoint x: 439, startPoint y: 320, endPoint x: 411, endPoint y: 325, distance: 28.4
click at [413, 323] on input "8.75" at bounding box center [444, 319] width 75 height 27
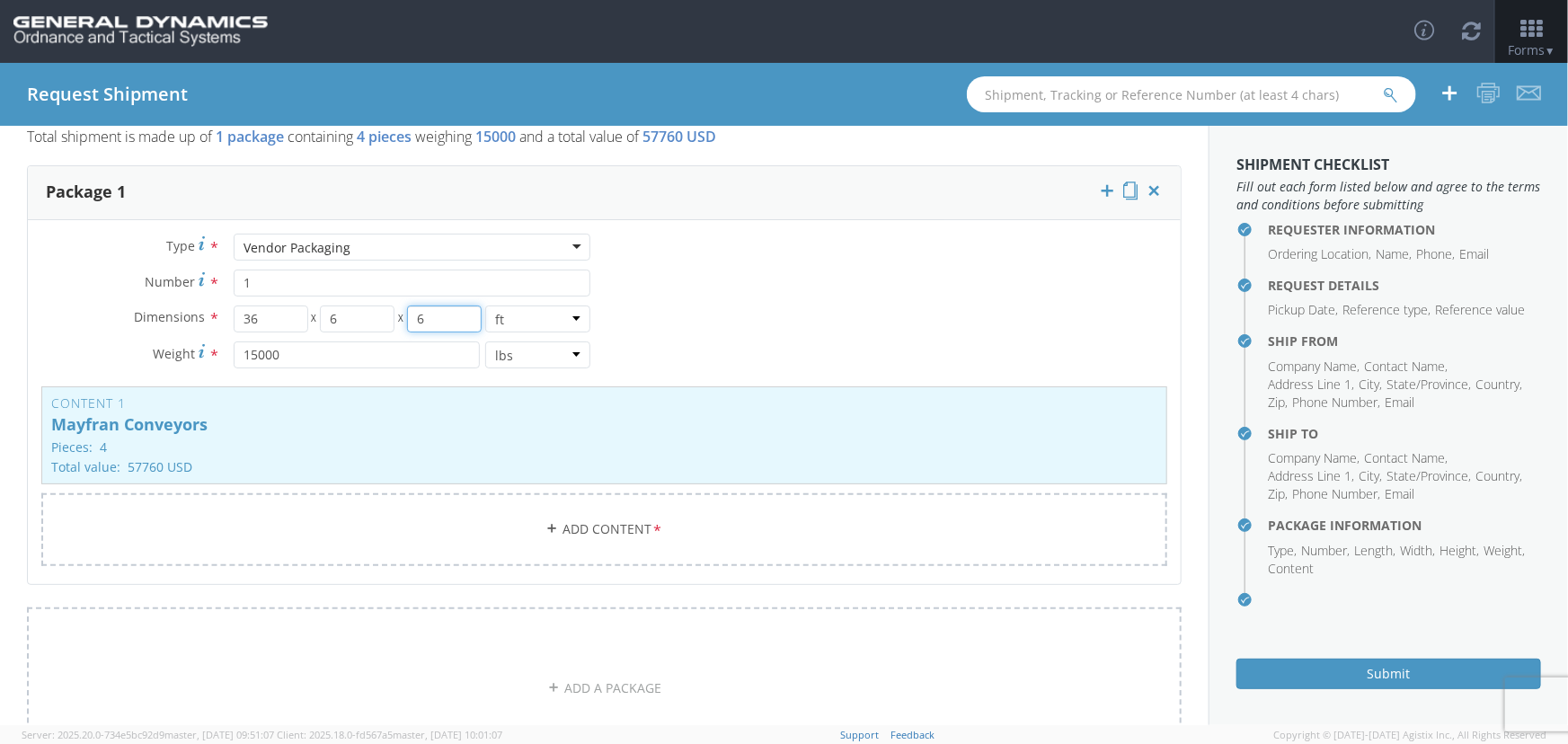
type input "6"
click at [344, 281] on input "1" at bounding box center [412, 283] width 357 height 27
click at [575, 323] on select "in cm ft" at bounding box center [538, 319] width 106 height 27
select select "IN"
click at [485, 306] on select "in cm ft" at bounding box center [538, 319] width 106 height 27
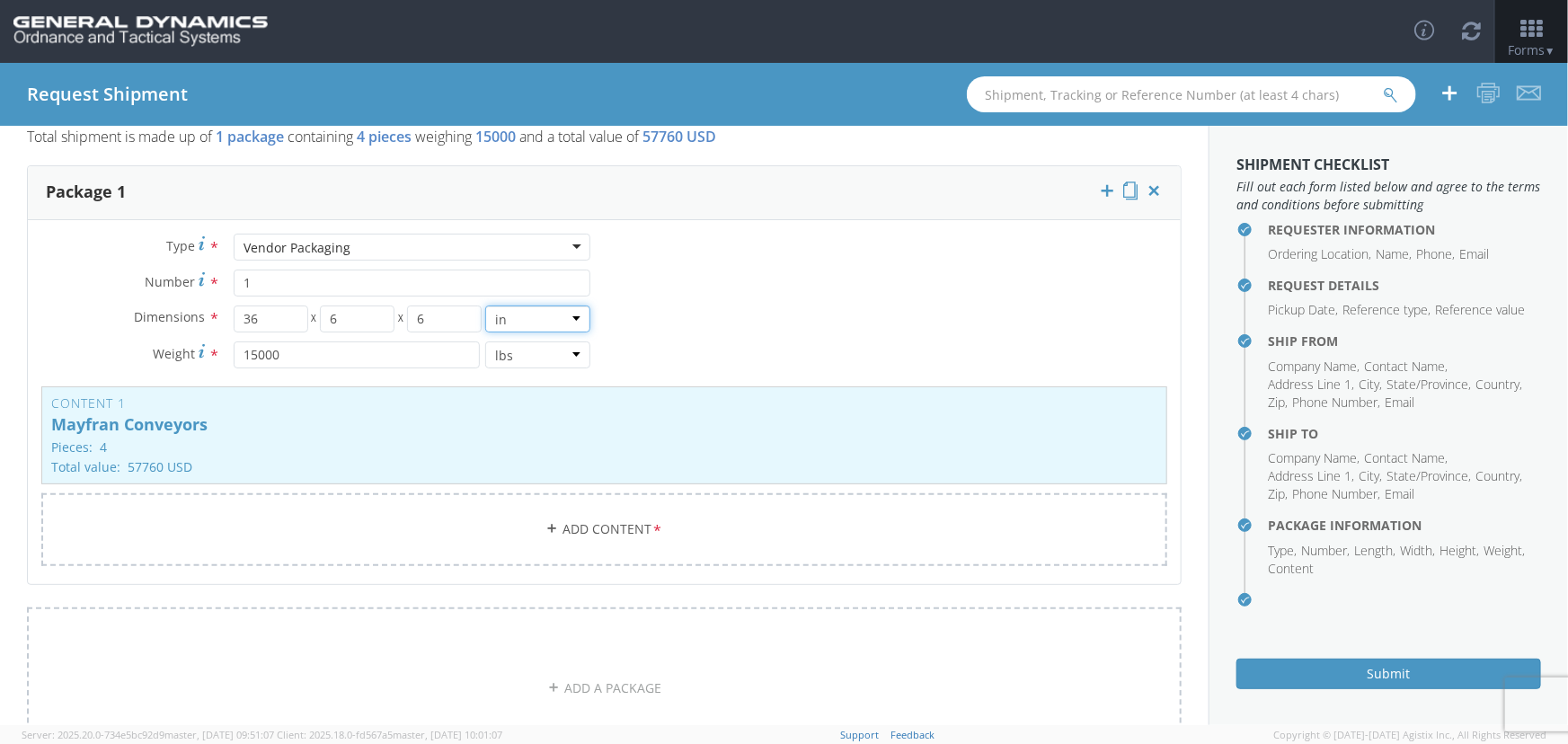
type input "432"
type input "72"
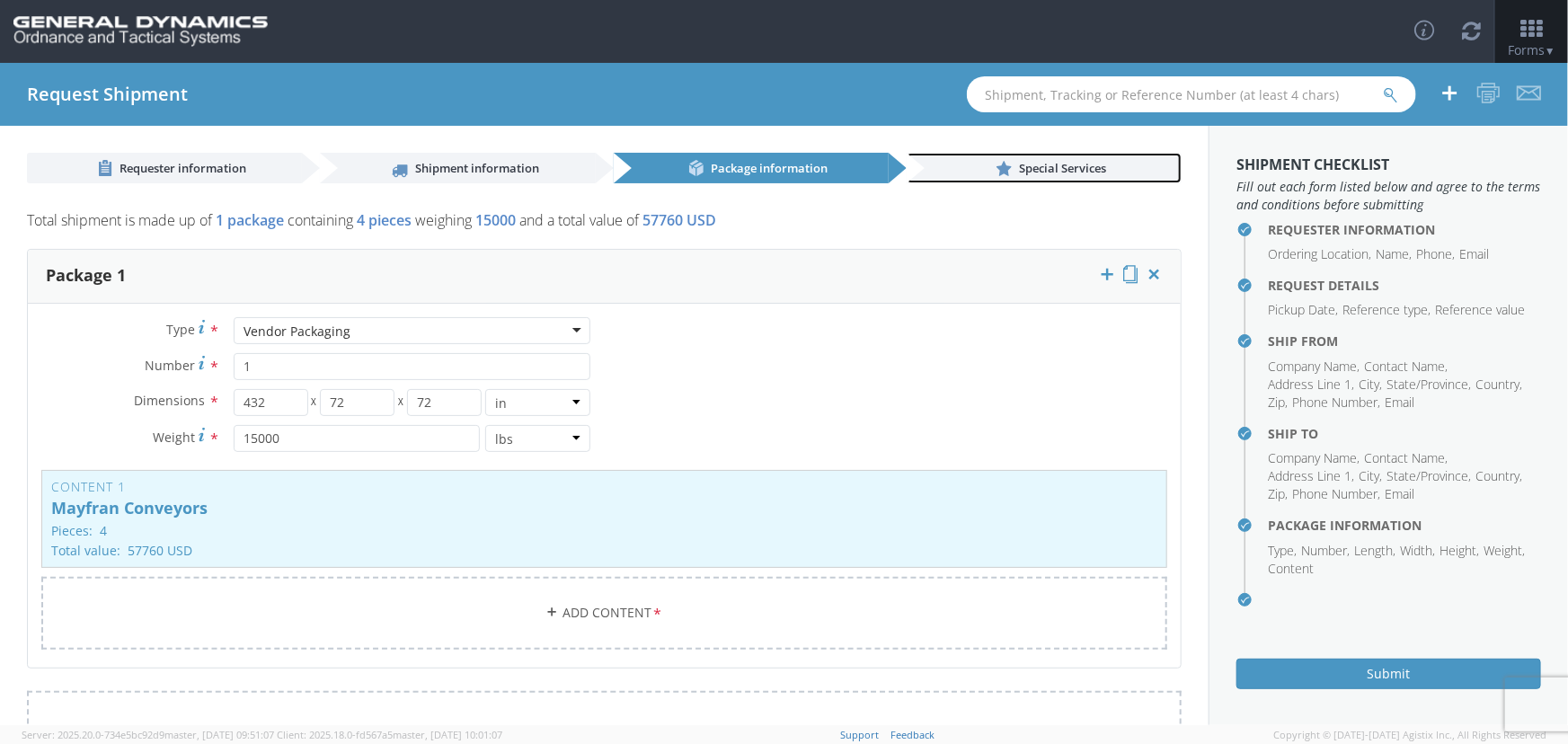
click at [1003, 162] on link "Special Services" at bounding box center [1044, 168] width 275 height 31
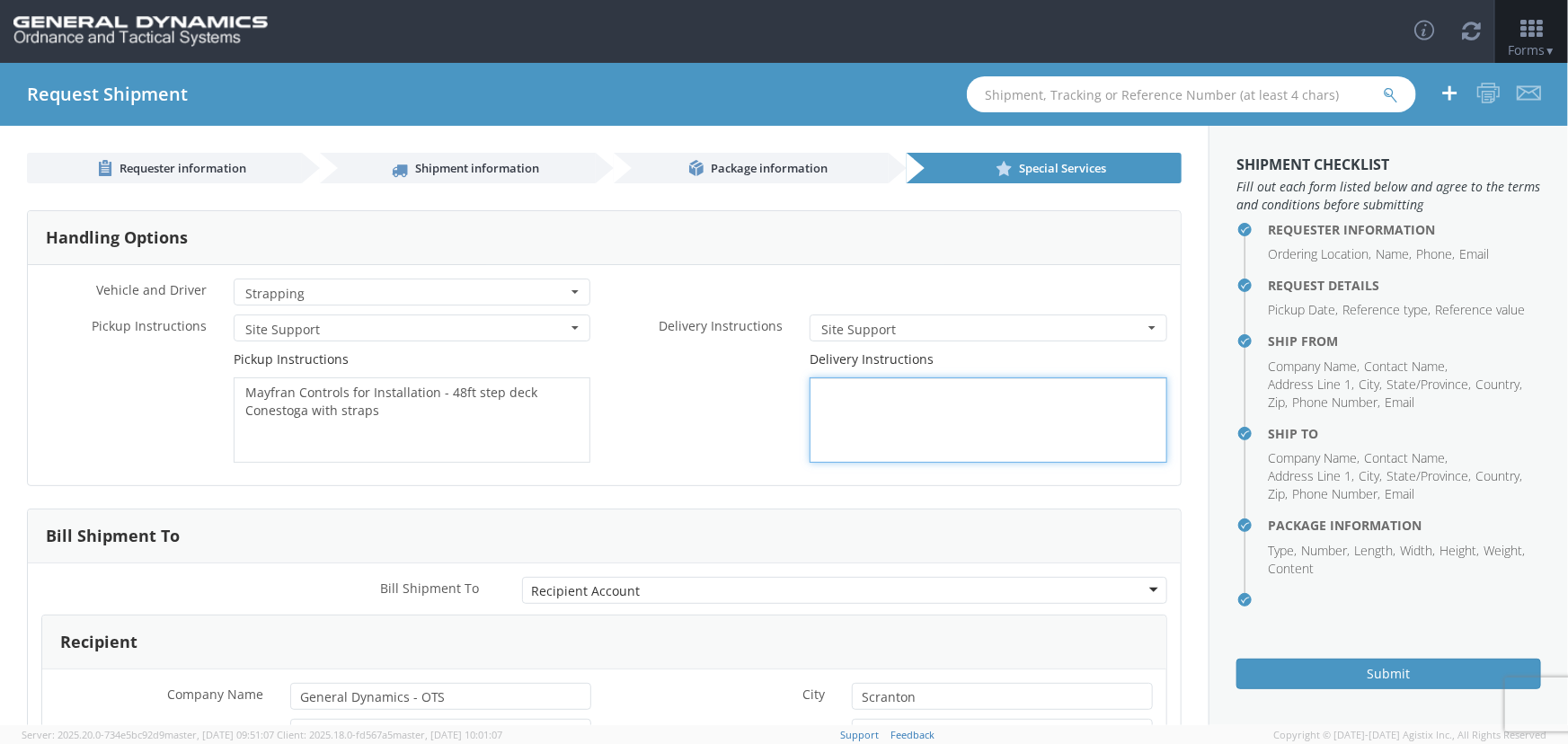
click at [923, 405] on textarea at bounding box center [989, 419] width 357 height 86
type textarea "Contact [PERSON_NAME] on arrival [PHONE_NUMBER]"
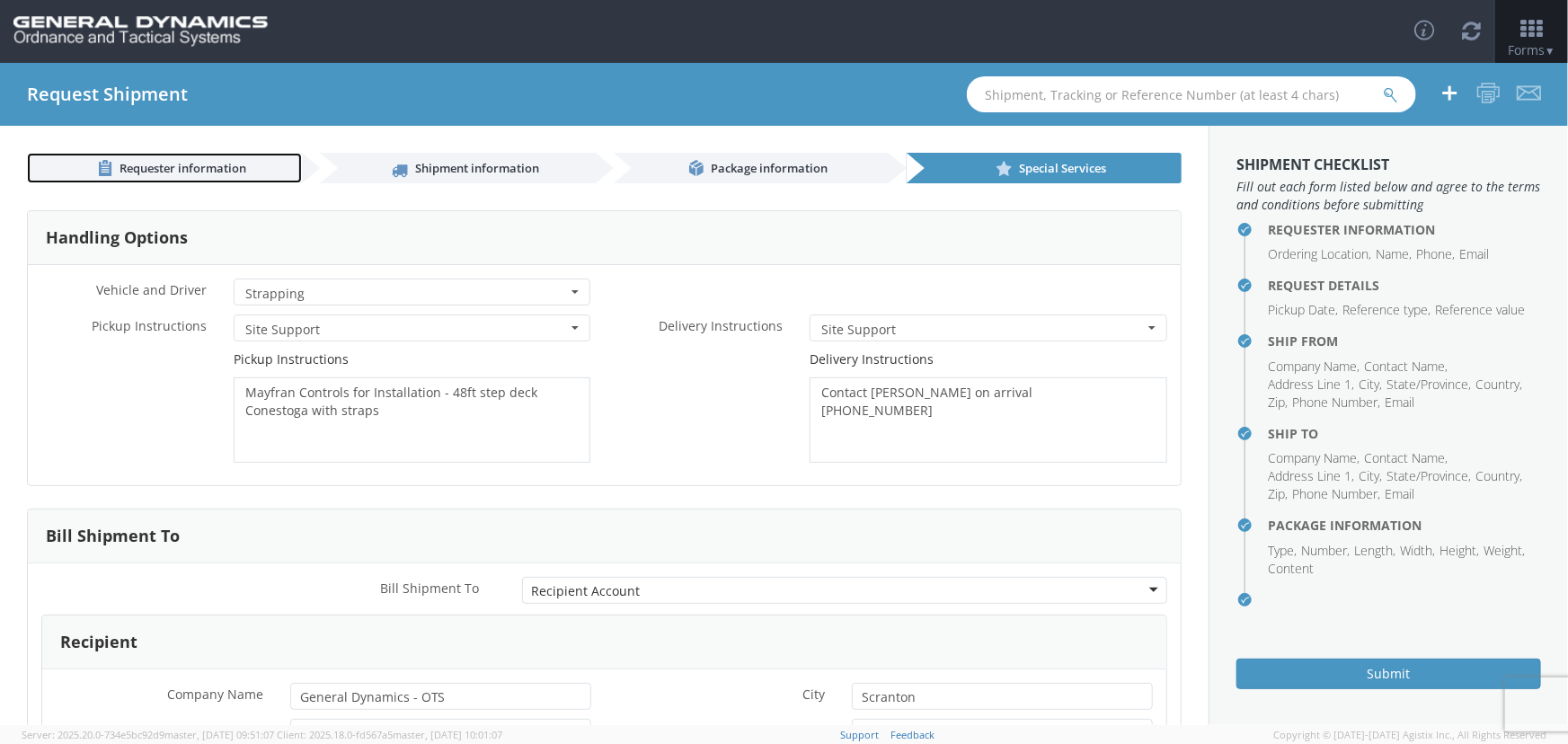
click at [230, 161] on span "Requester information" at bounding box center [182, 168] width 126 height 16
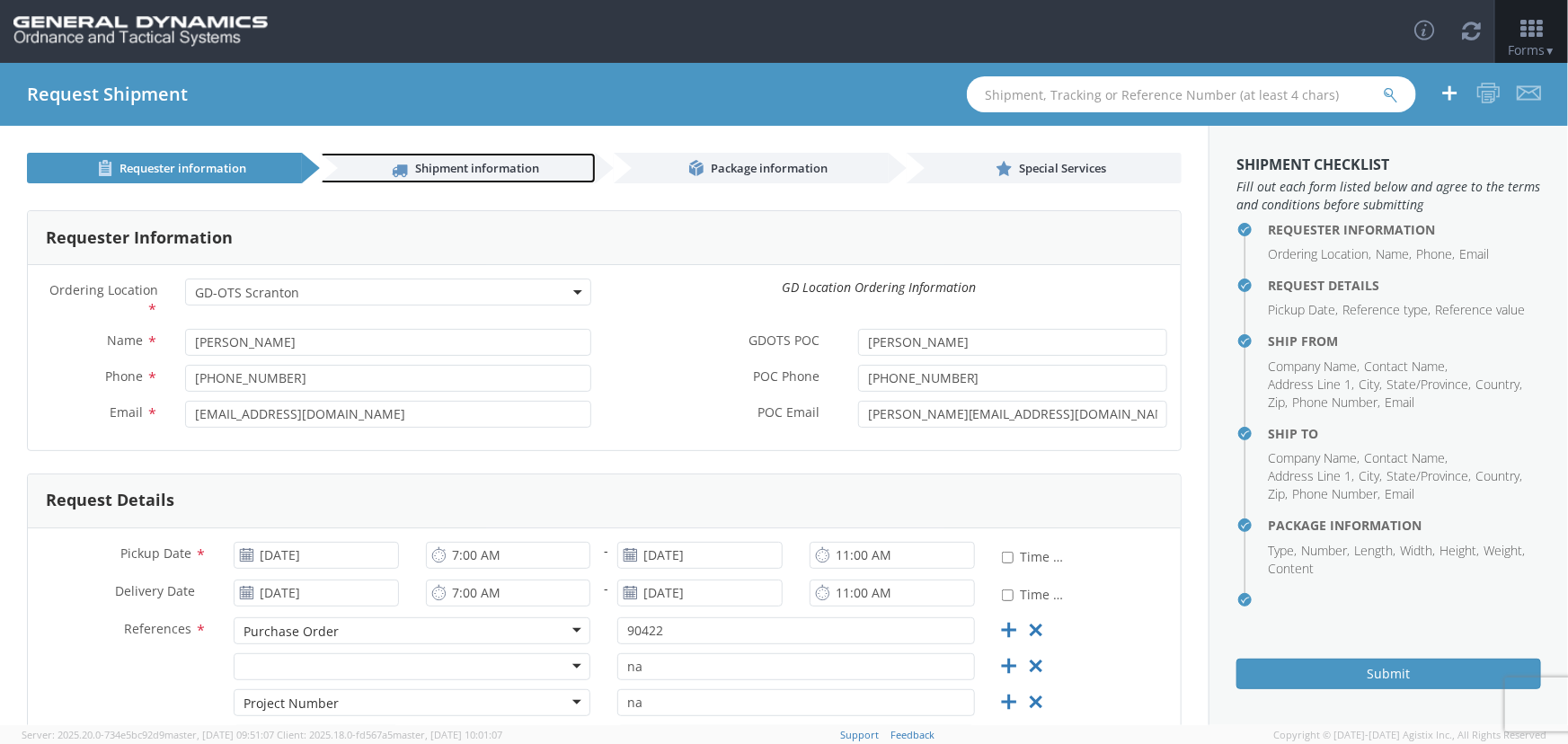
click at [522, 168] on span "Shipment information" at bounding box center [476, 168] width 124 height 16
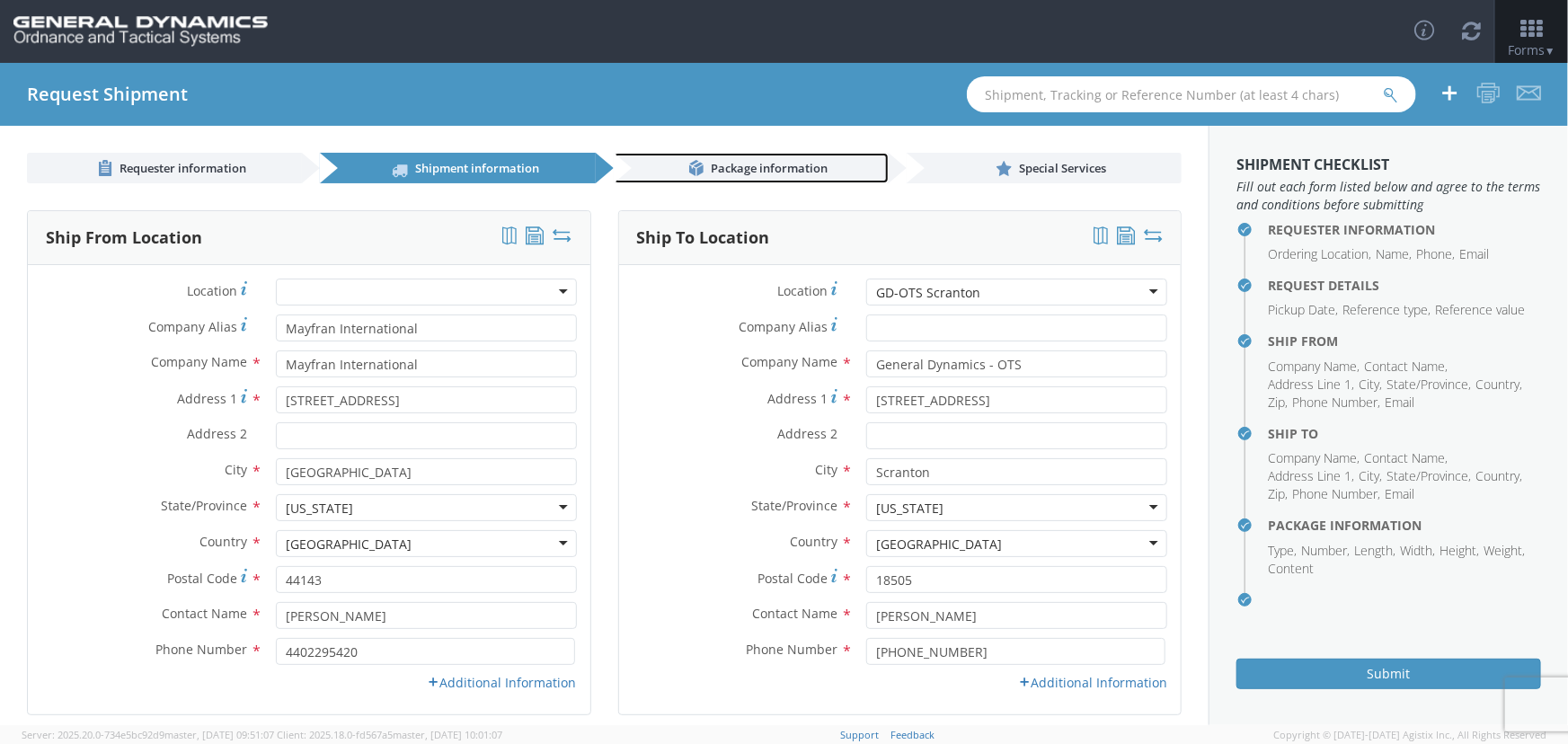
click at [736, 153] on link "Package information" at bounding box center [751, 168] width 275 height 31
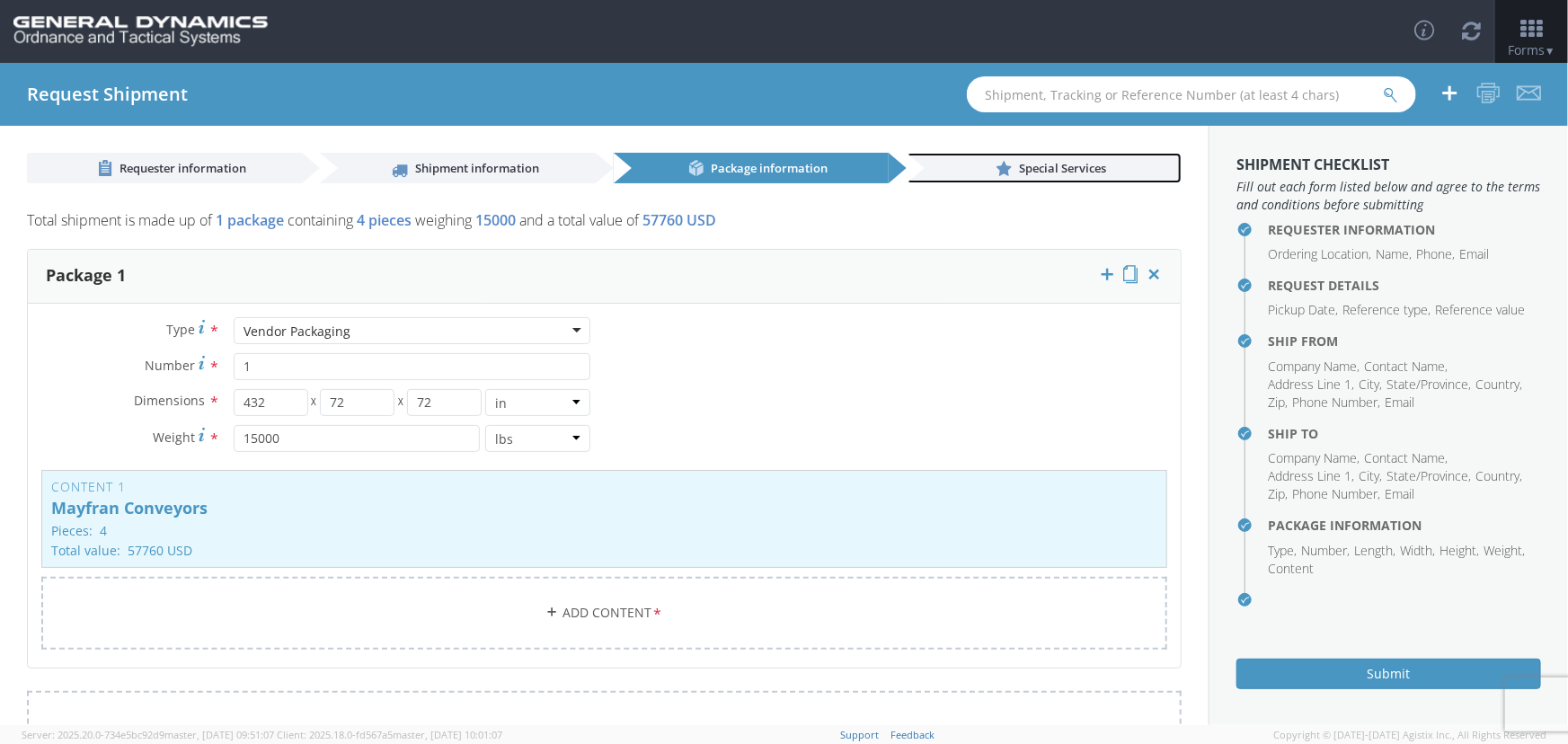
click at [1014, 155] on link "Special Services" at bounding box center [1044, 168] width 275 height 31
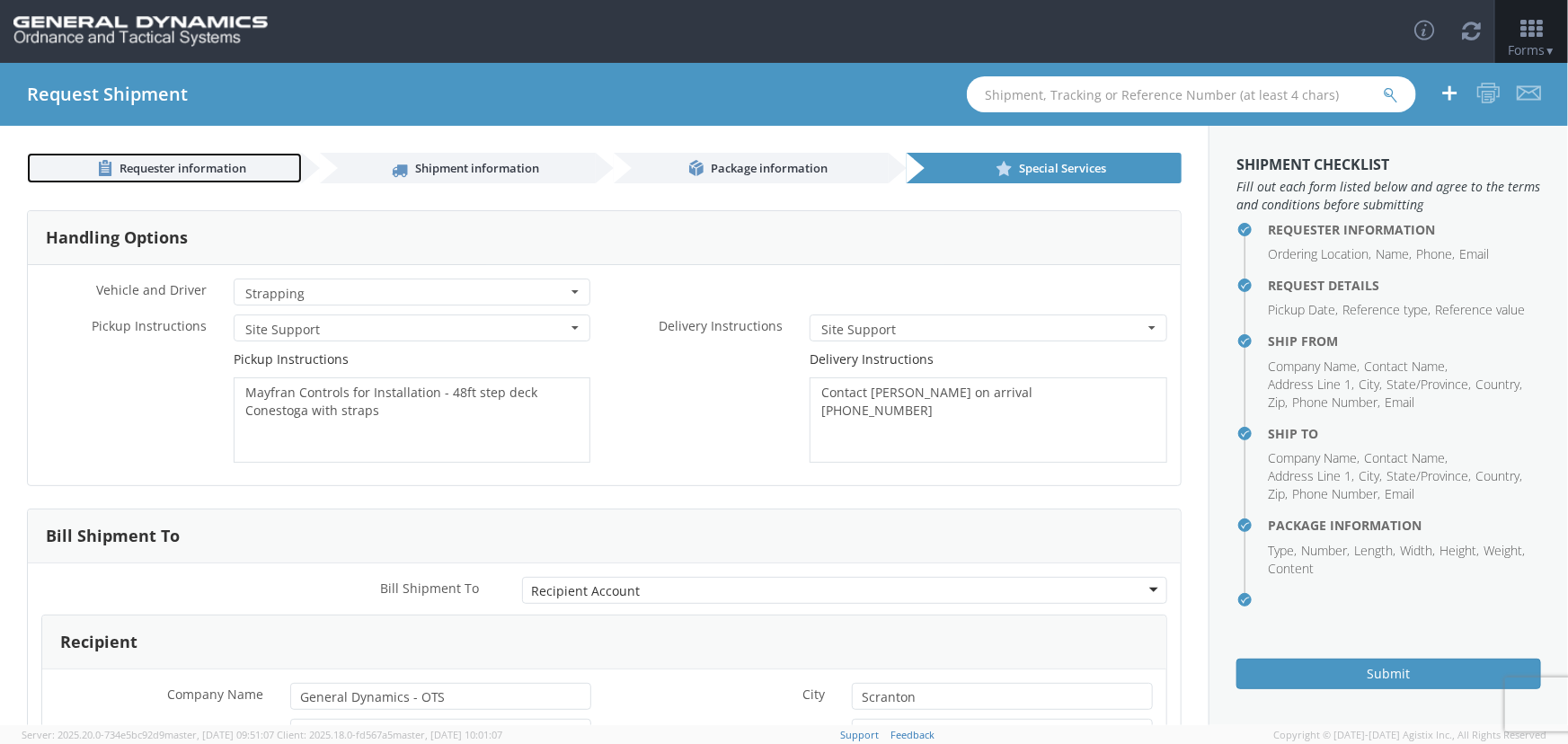
click at [221, 167] on span "Requester information" at bounding box center [182, 168] width 126 height 16
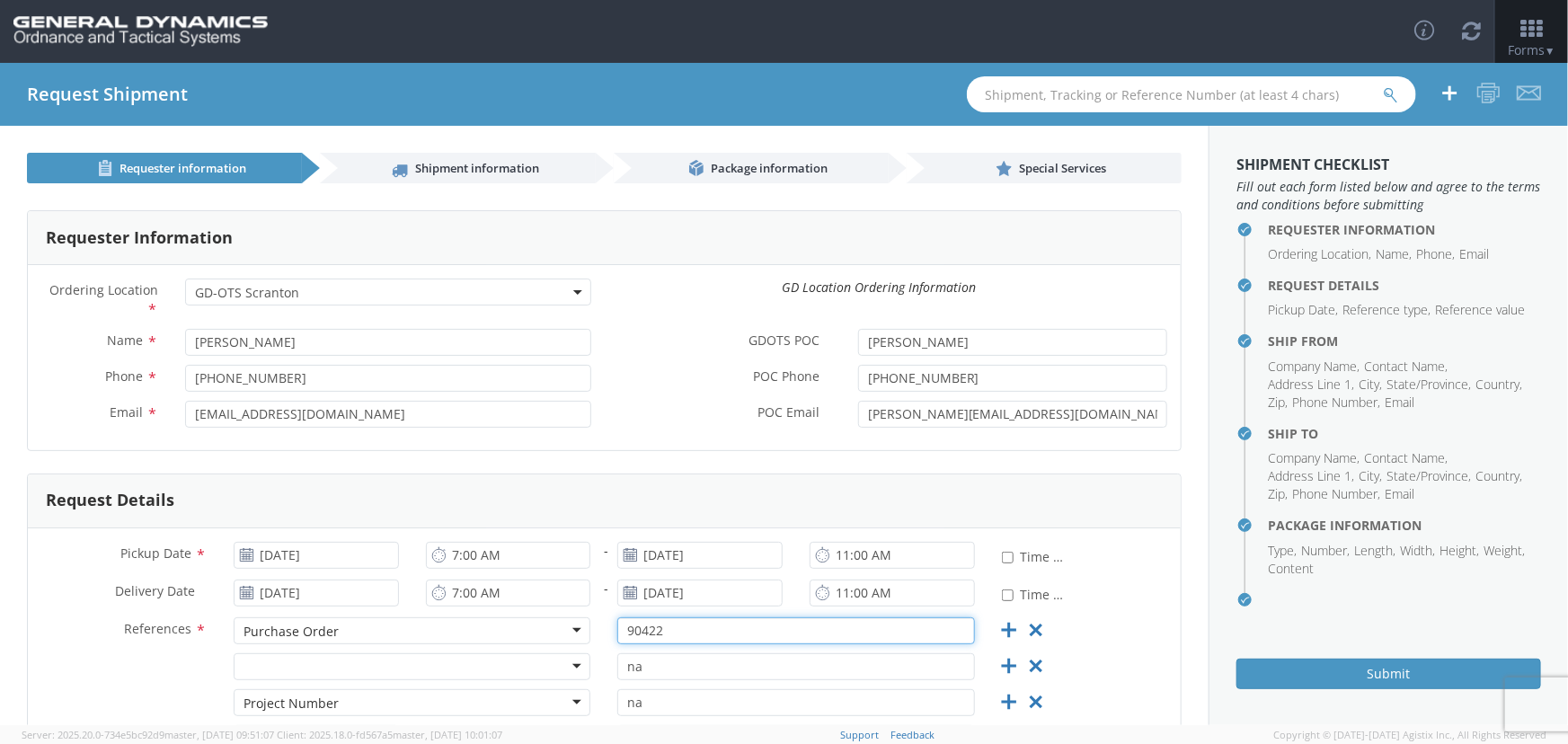
drag, startPoint x: 668, startPoint y: 631, endPoint x: 582, endPoint y: 638, distance: 86.3
click at [582, 638] on div "References * Purchase Order Purchase Order Bill Of Lading Customer Ref Delivery…" at bounding box center [604, 635] width 1153 height 36
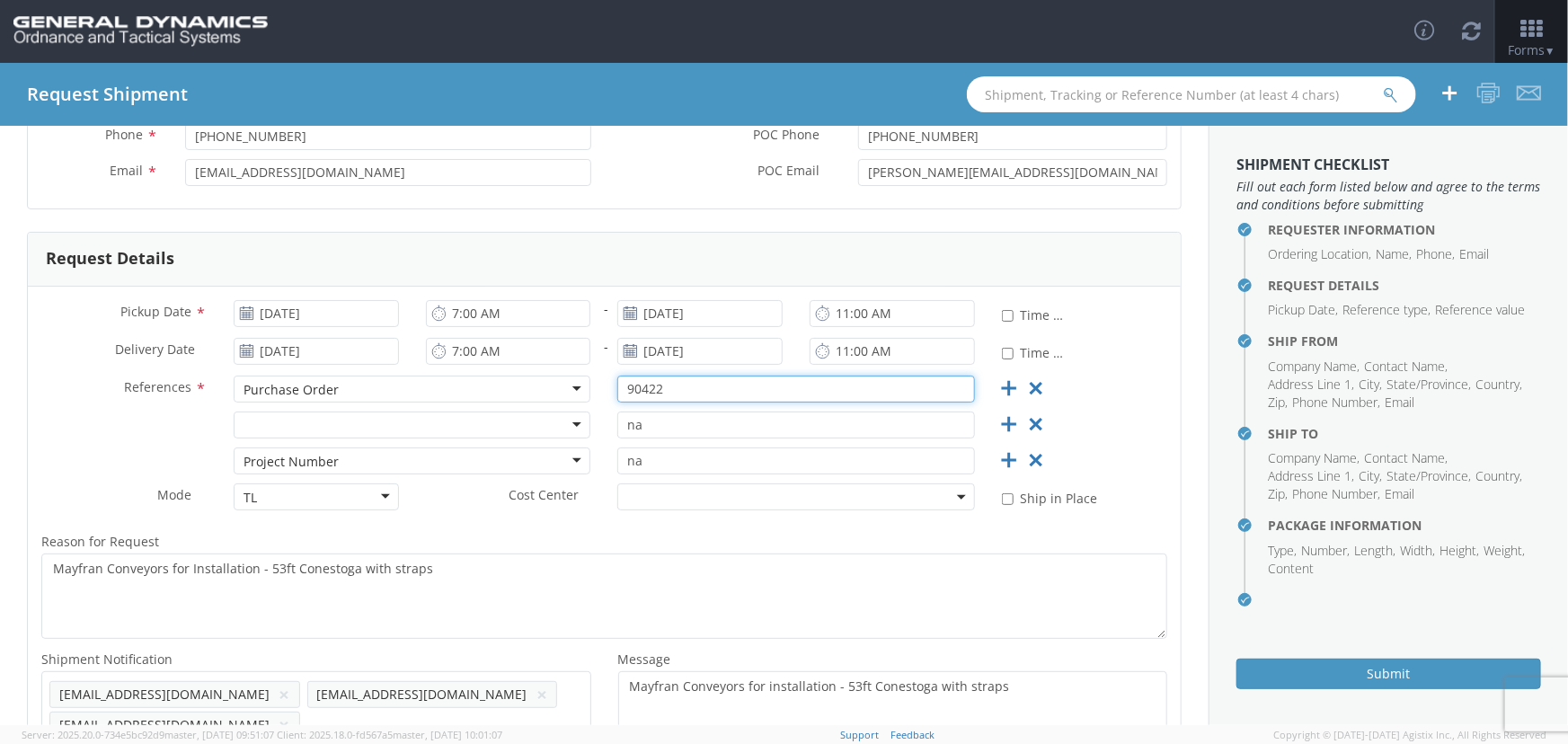
scroll to position [244, 0]
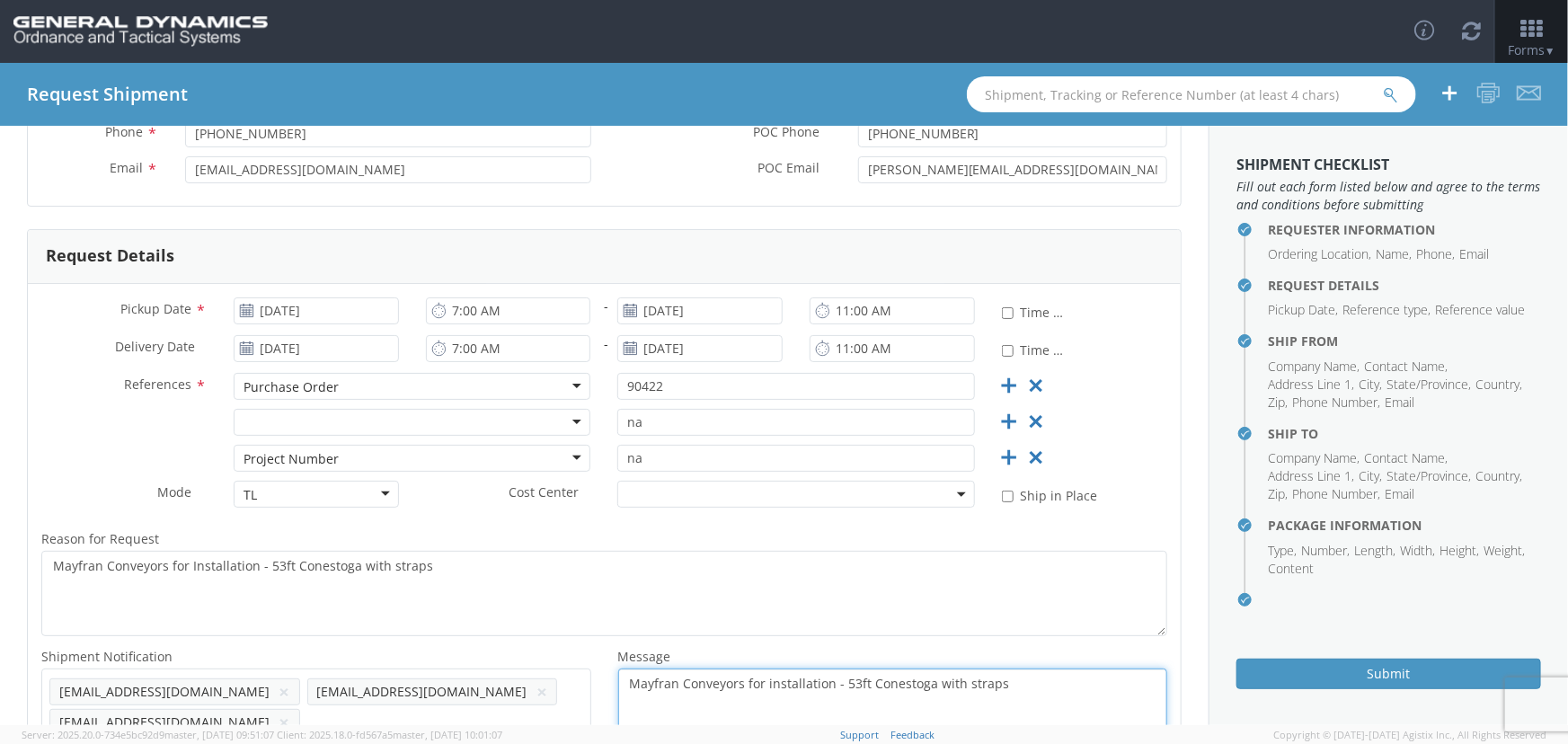
click at [1012, 684] on textarea "Mayfran Conveyors for installation - 53ft Conestoga with straps" at bounding box center [893, 702] width 550 height 68
type textarea "Mayfran Conveyors for installation - 53ft Conestoga with straps - truck 17"
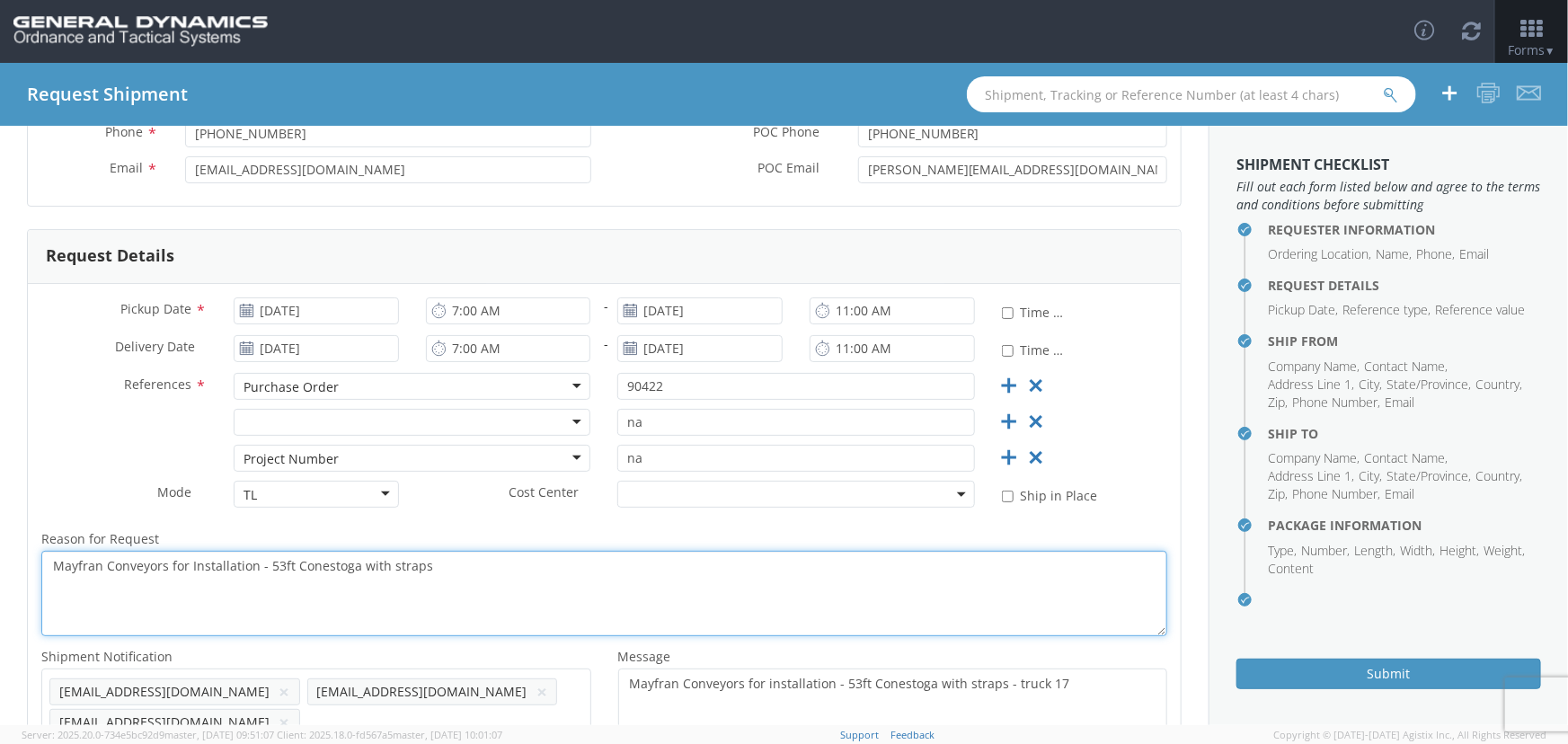
click at [576, 568] on textarea "Mayfran Conveyors for Installation - 53ft Conestoga with straps" at bounding box center [604, 593] width 1126 height 86
type textarea "Mayfran Conveyors for Installation - 53ft Conestoga with straps - truck 17"
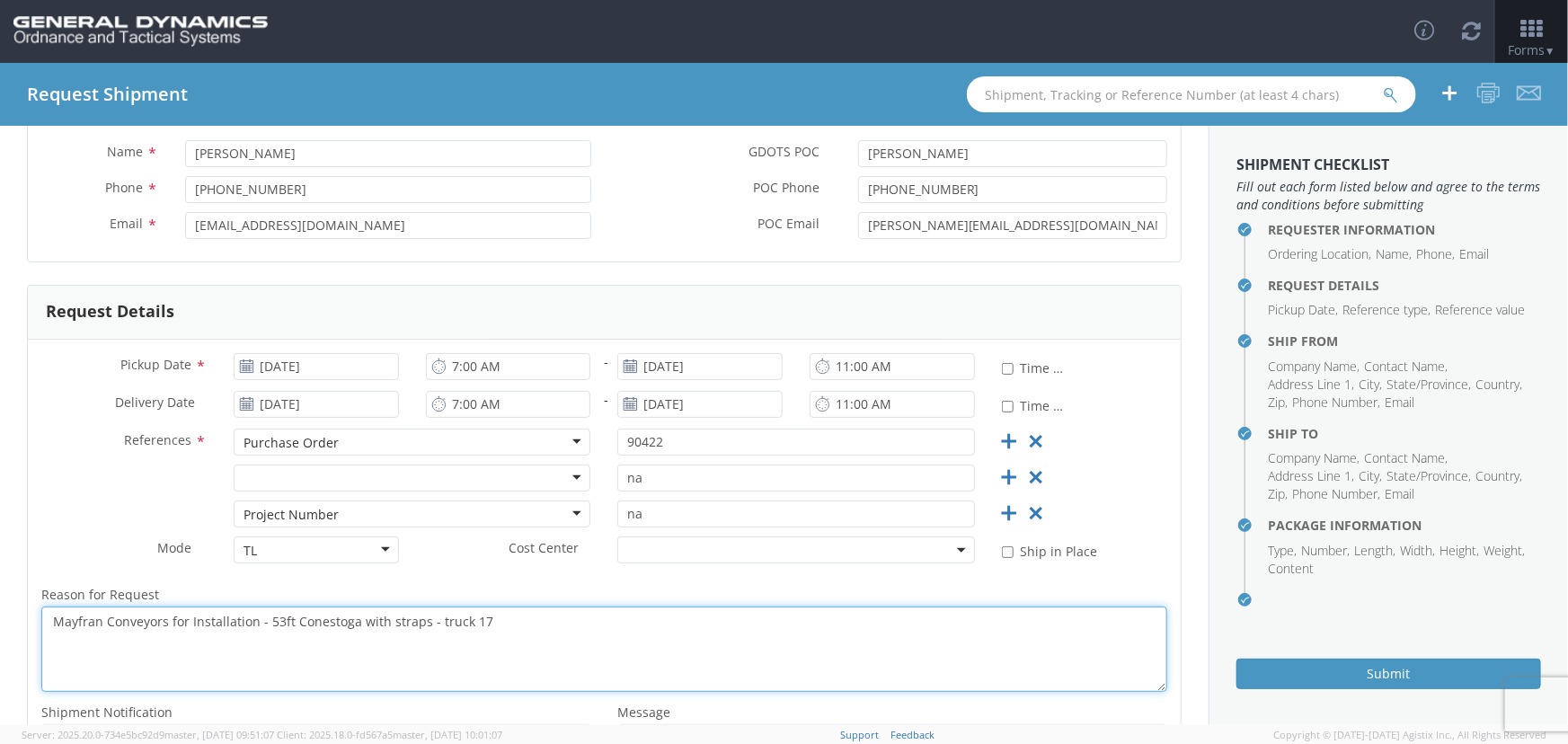
scroll to position [0, 0]
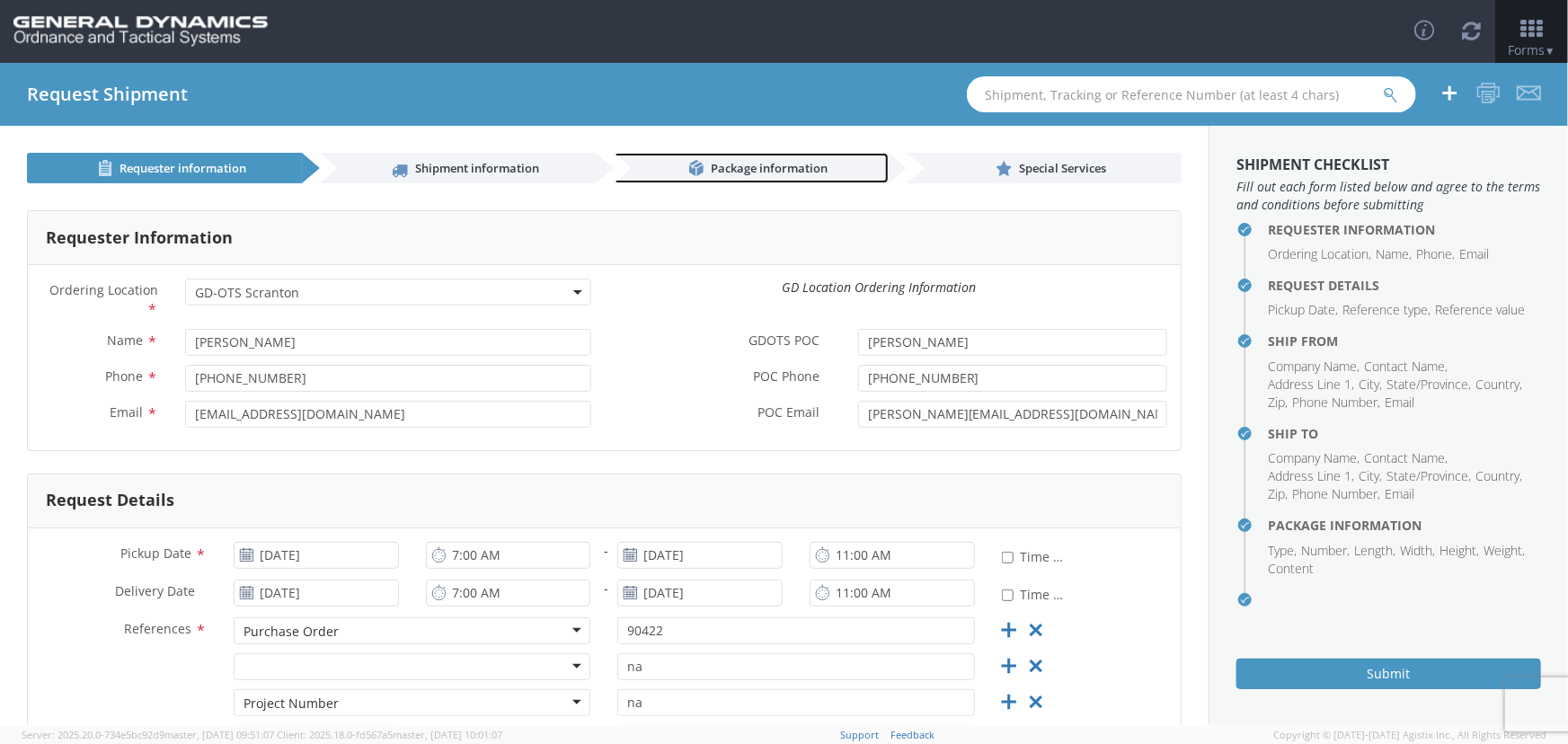
click at [787, 171] on span "Package information" at bounding box center [769, 168] width 116 height 16
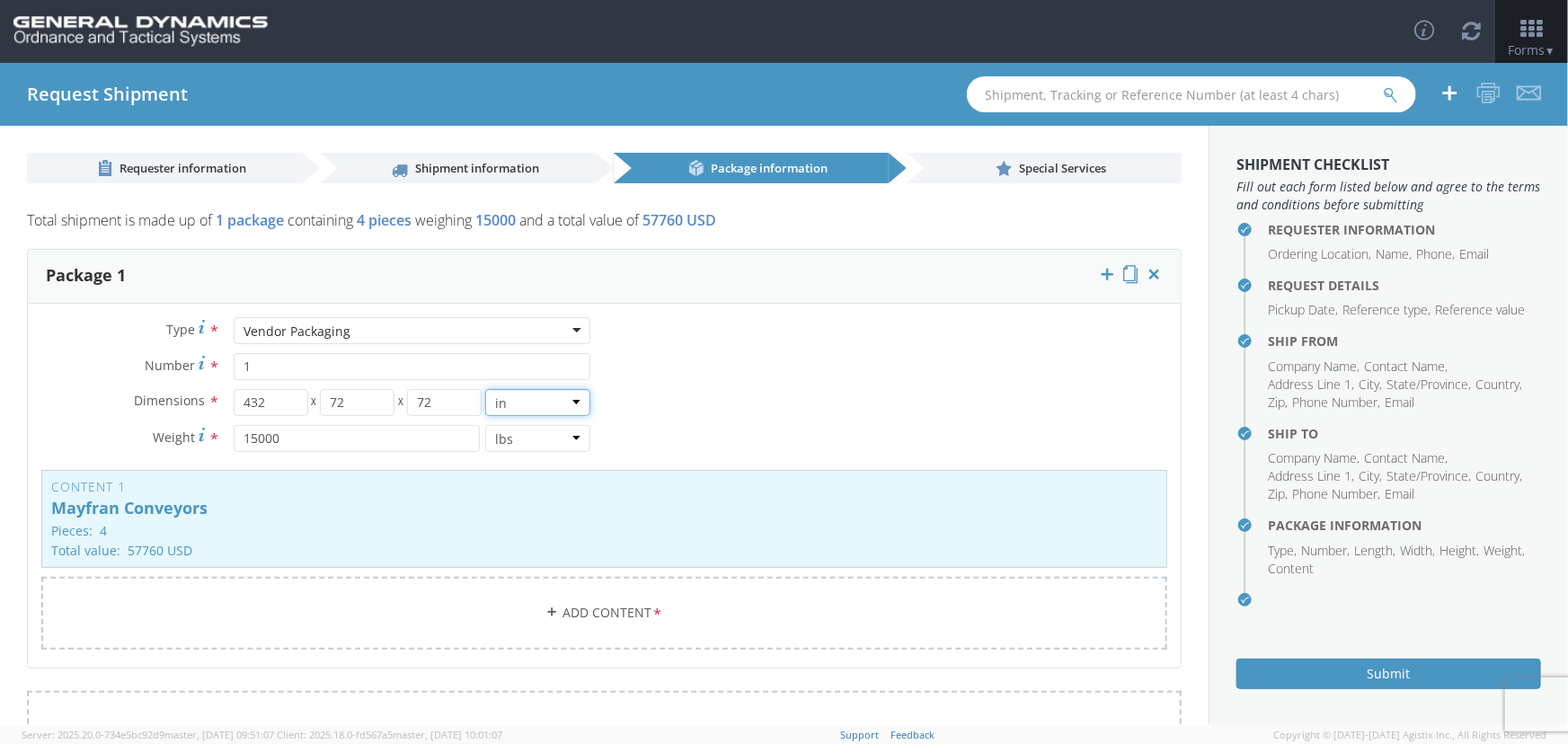
click at [573, 403] on select "in cm ft" at bounding box center [538, 402] width 106 height 27
select select "FT"
click at [485, 389] on select "in cm ft" at bounding box center [538, 402] width 106 height 27
type input "36"
type input "6"
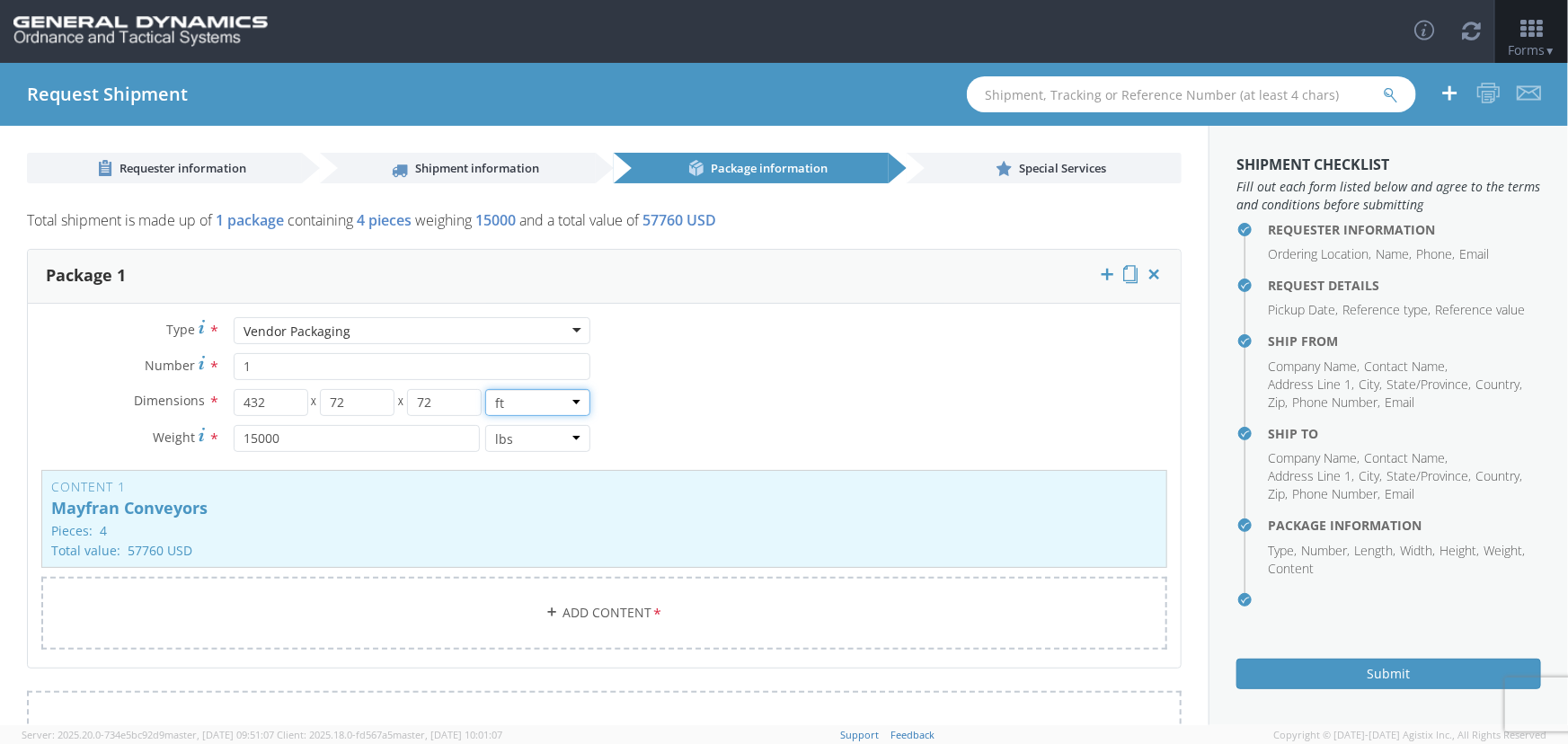
type input "6"
click at [1021, 165] on span "Special Services" at bounding box center [1063, 168] width 88 height 16
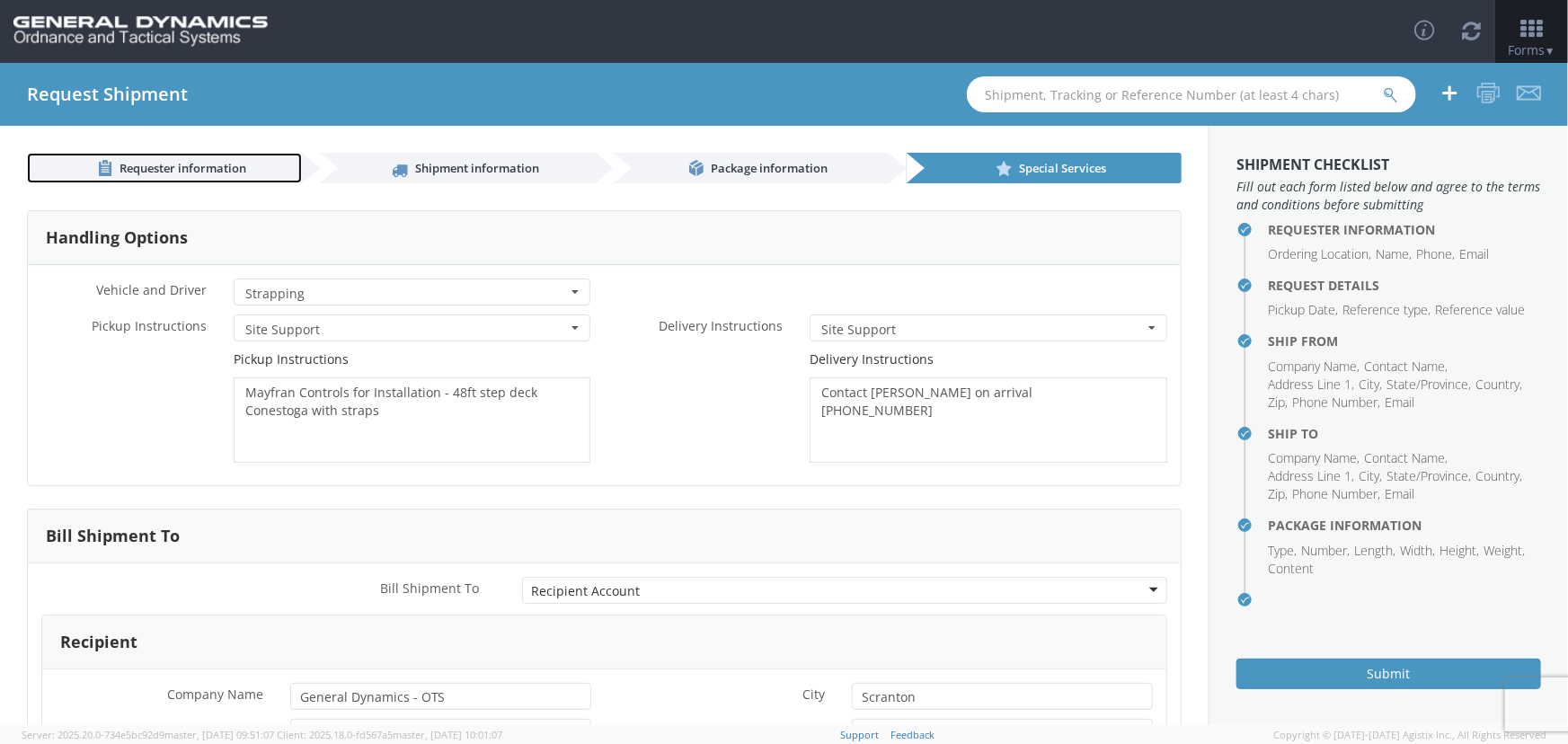
click at [192, 166] on span "Requester information" at bounding box center [182, 168] width 126 height 16
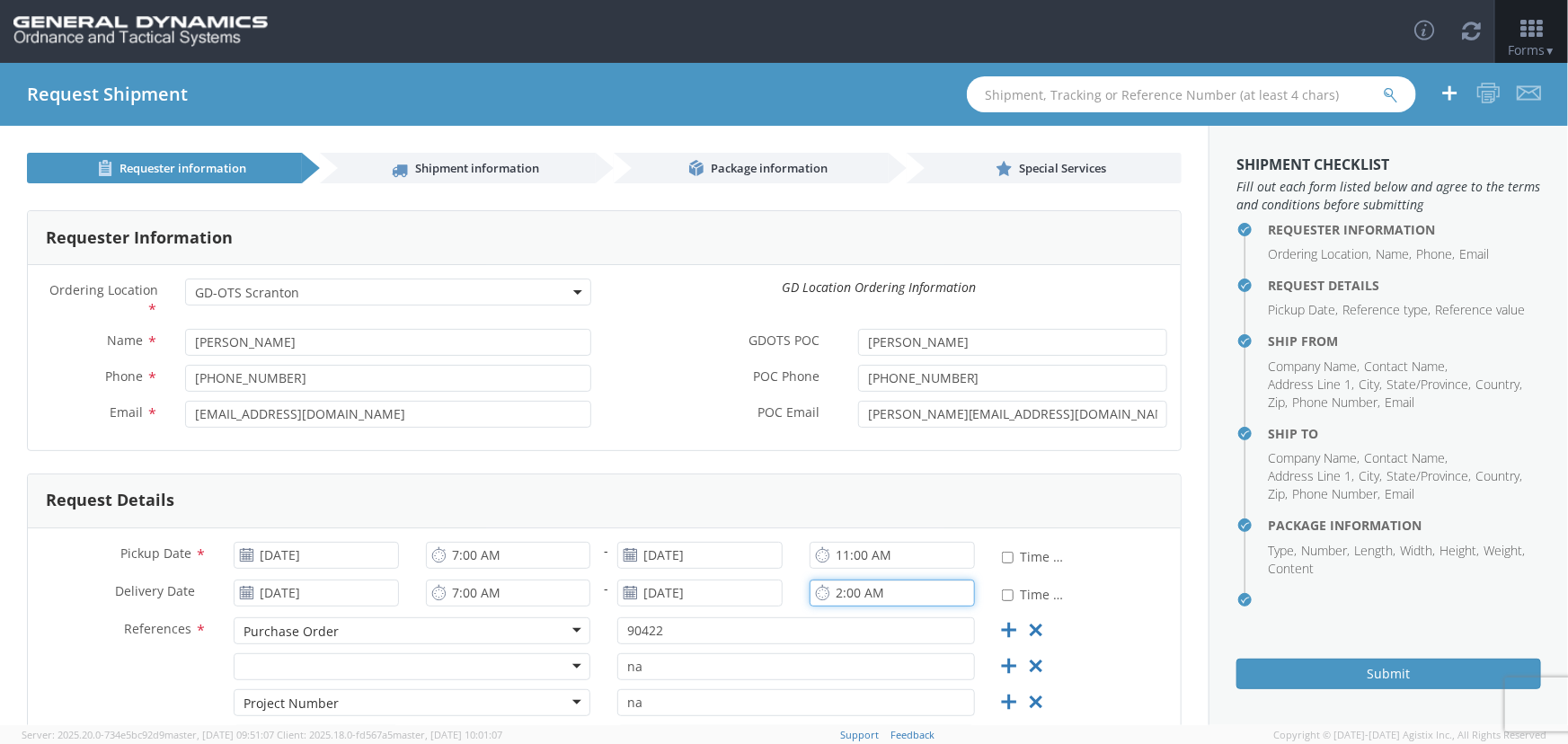
click at [864, 591] on input "2:00 AM" at bounding box center [892, 592] width 165 height 27
type input "2:00 PM"
click at [770, 636] on input "90422" at bounding box center [796, 630] width 357 height 27
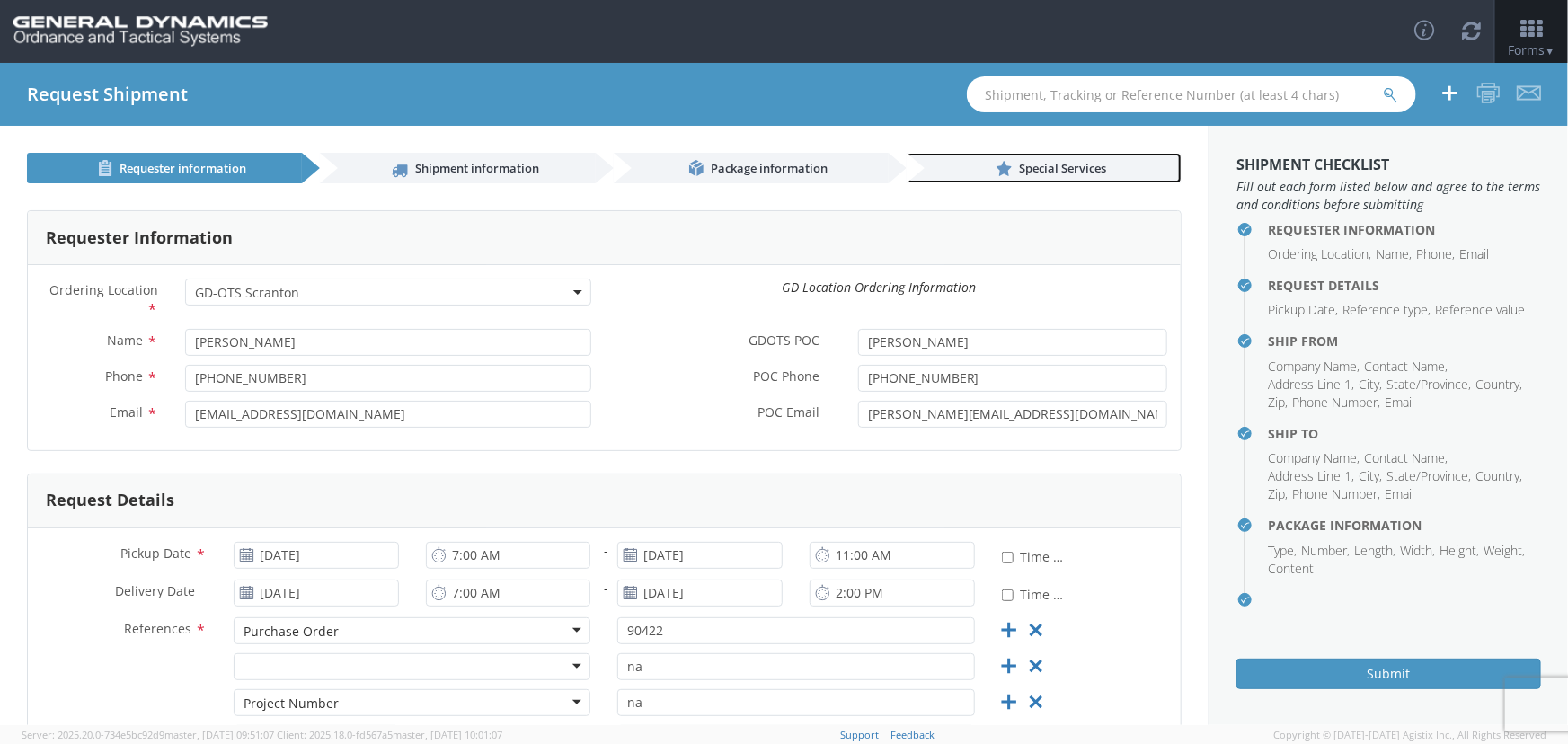
click at [1062, 172] on span "Special Services" at bounding box center [1063, 168] width 88 height 16
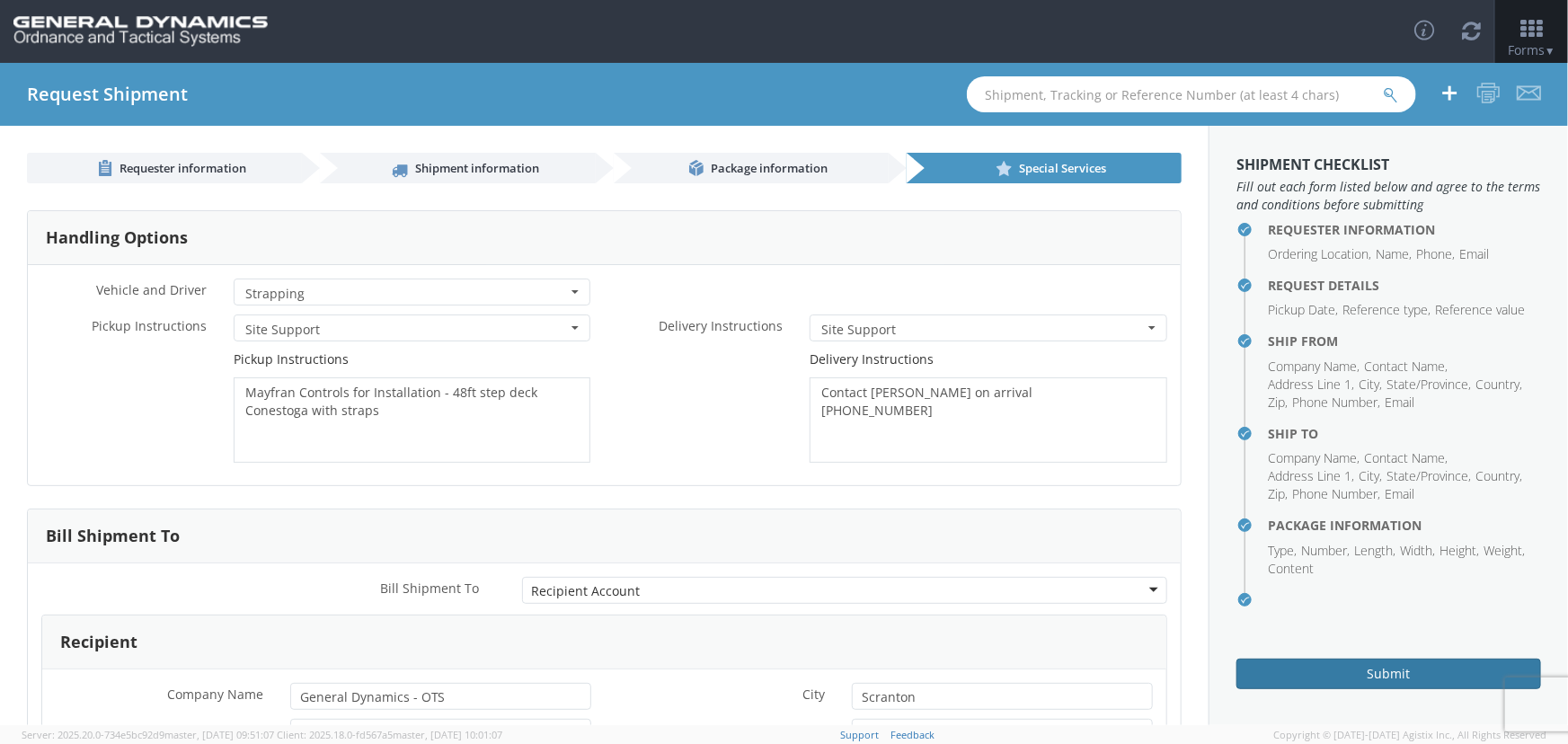
click at [1384, 669] on button "Submit" at bounding box center [1389, 674] width 305 height 31
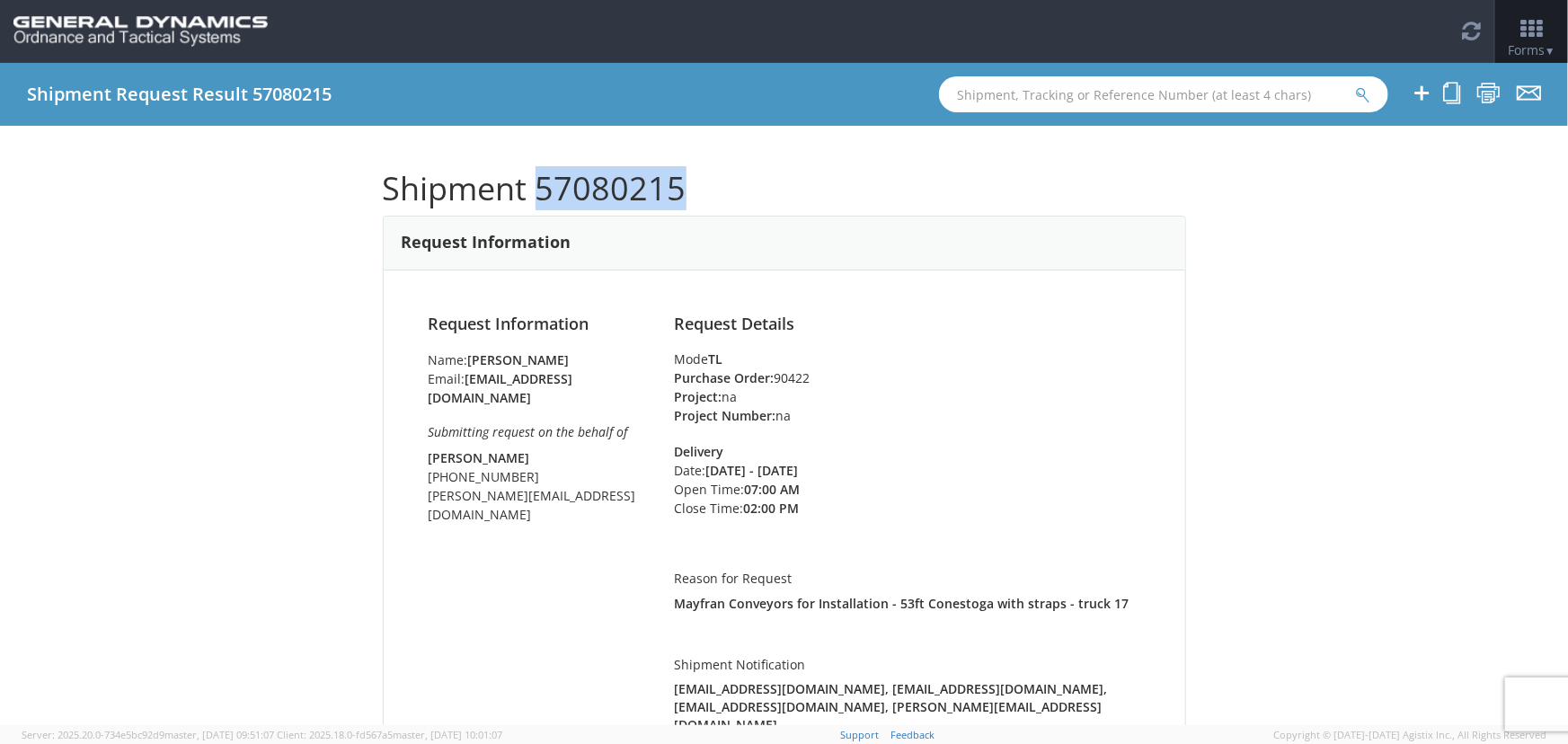
drag, startPoint x: 677, startPoint y: 188, endPoint x: 535, endPoint y: 188, distance: 142.0
click at [535, 188] on h1 "Shipment 57080215" at bounding box center [784, 188] width 804 height 36
copy h1 "57080215"
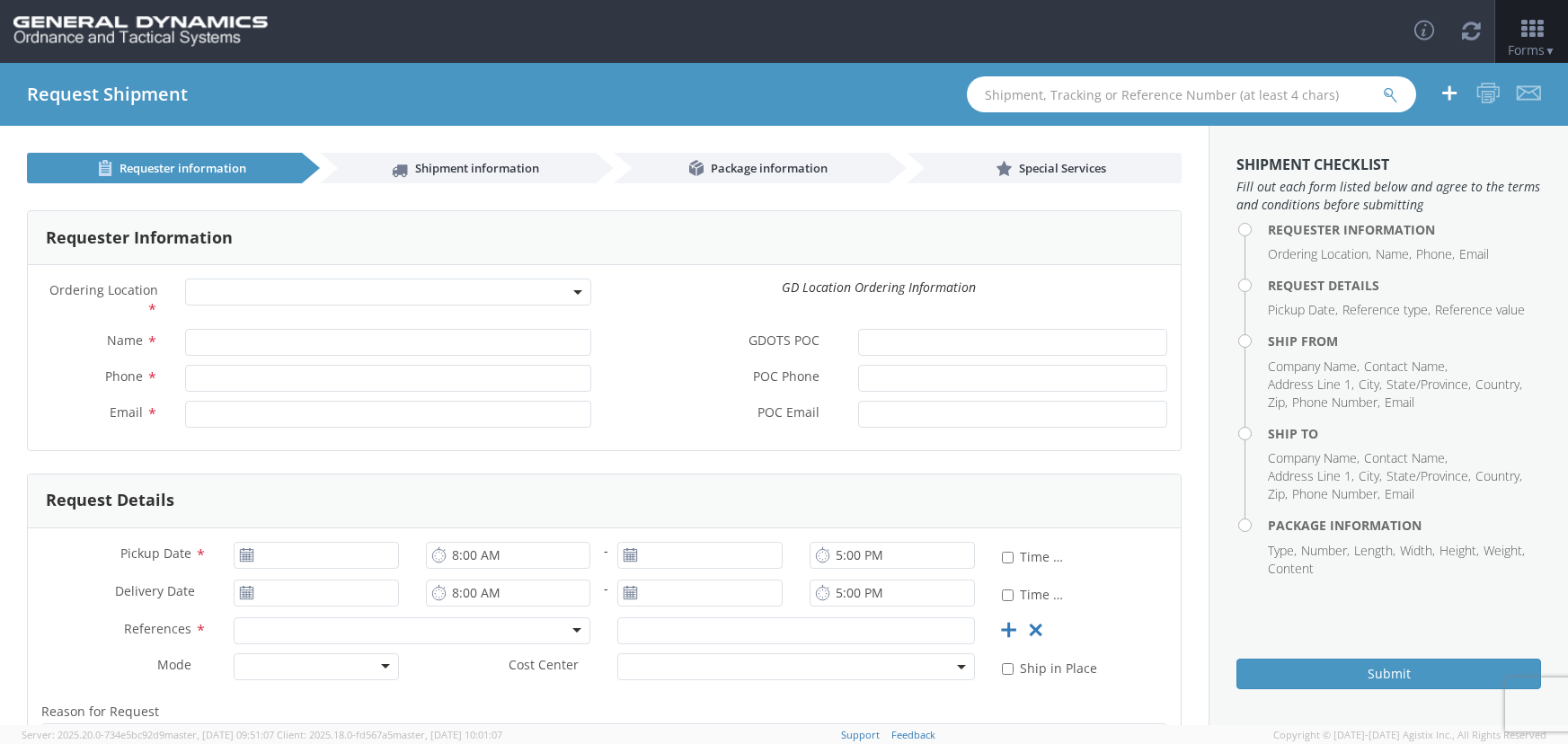
select select
click at [1154, 87] on input "text" at bounding box center [1192, 95] width 449 height 36
paste input "56643263"
type input "56643263"
click at [1383, 86] on button "submit" at bounding box center [1390, 96] width 15 height 22
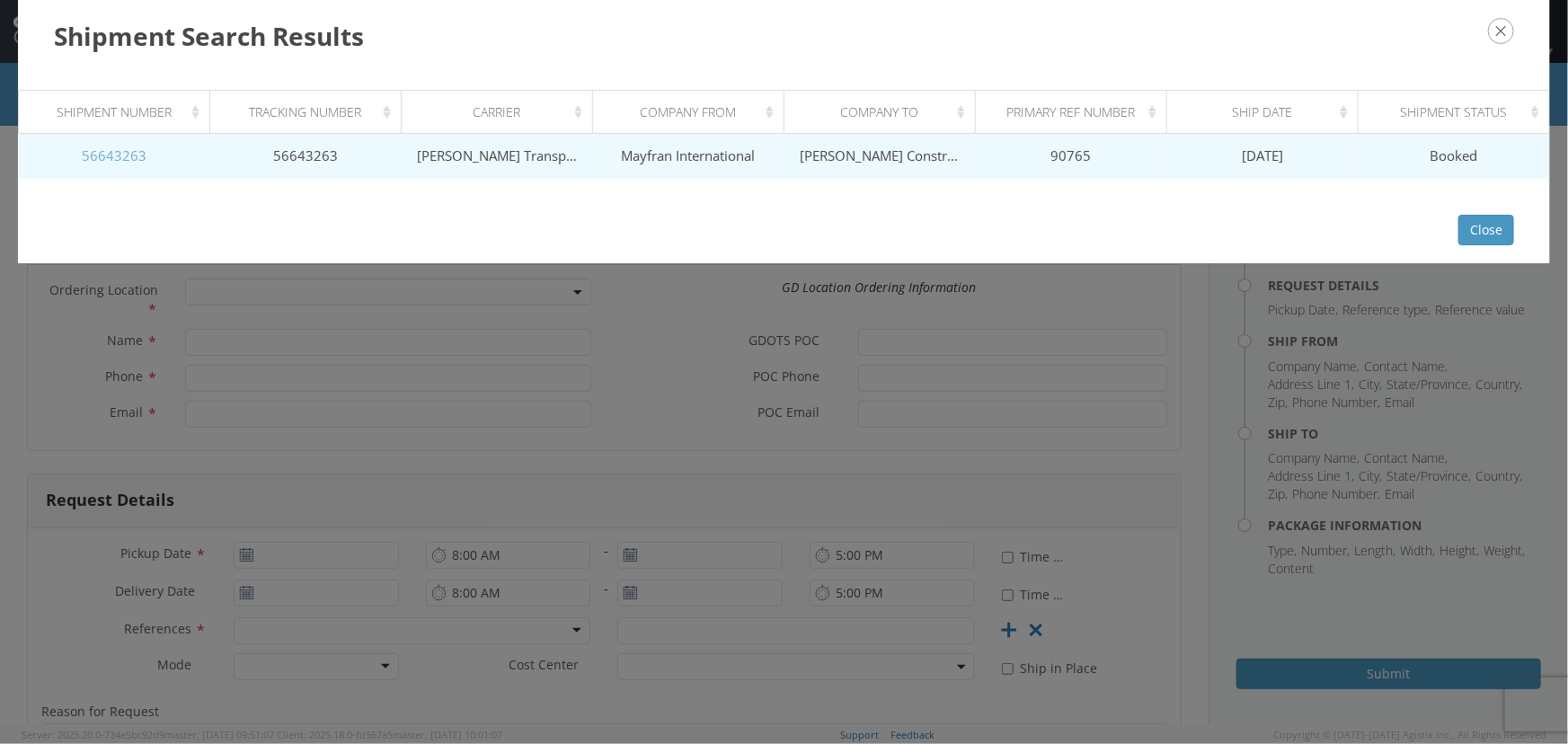
click at [101, 155] on link "56643263" at bounding box center [115, 155] width 65 height 18
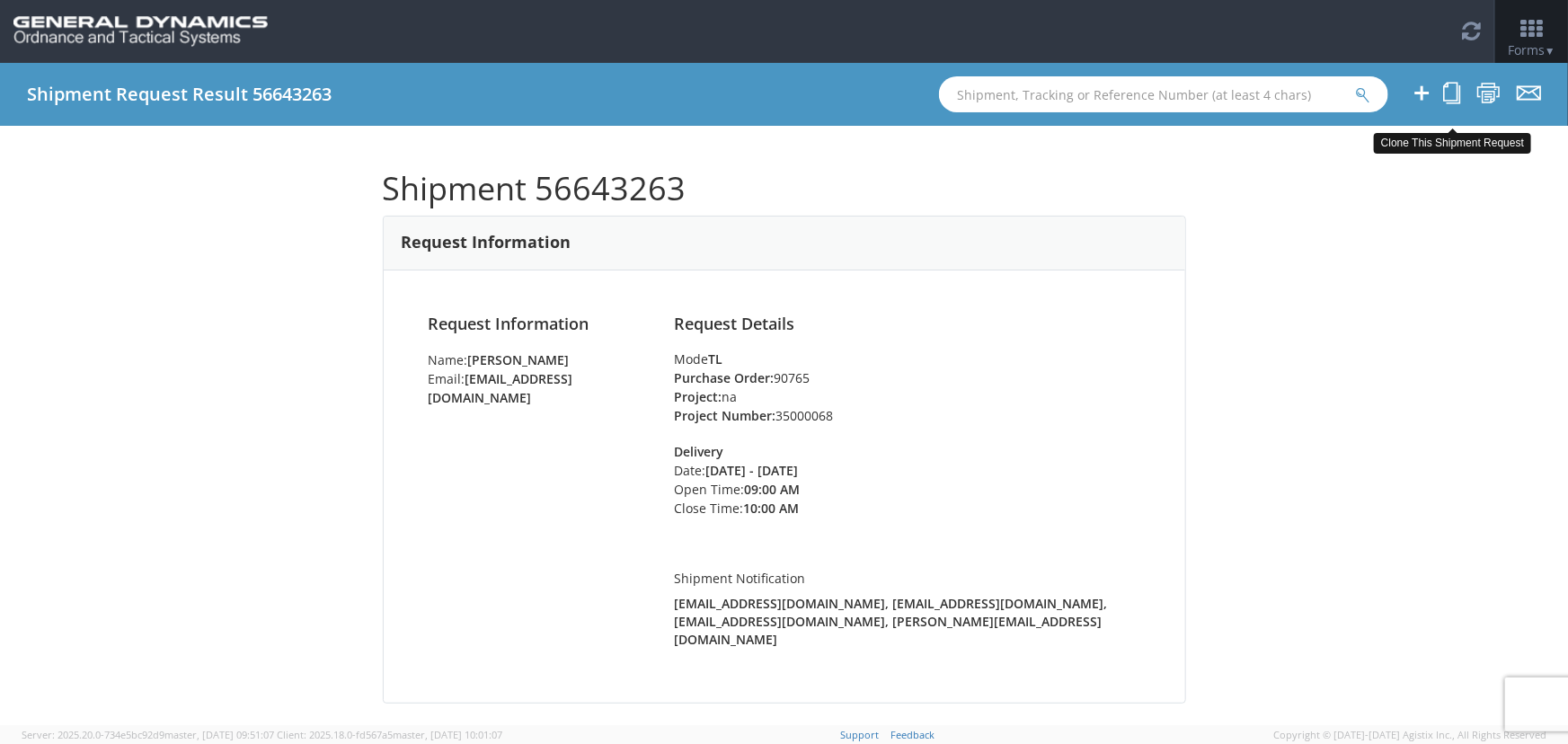
click at [1457, 87] on icon at bounding box center [1452, 93] width 17 height 23
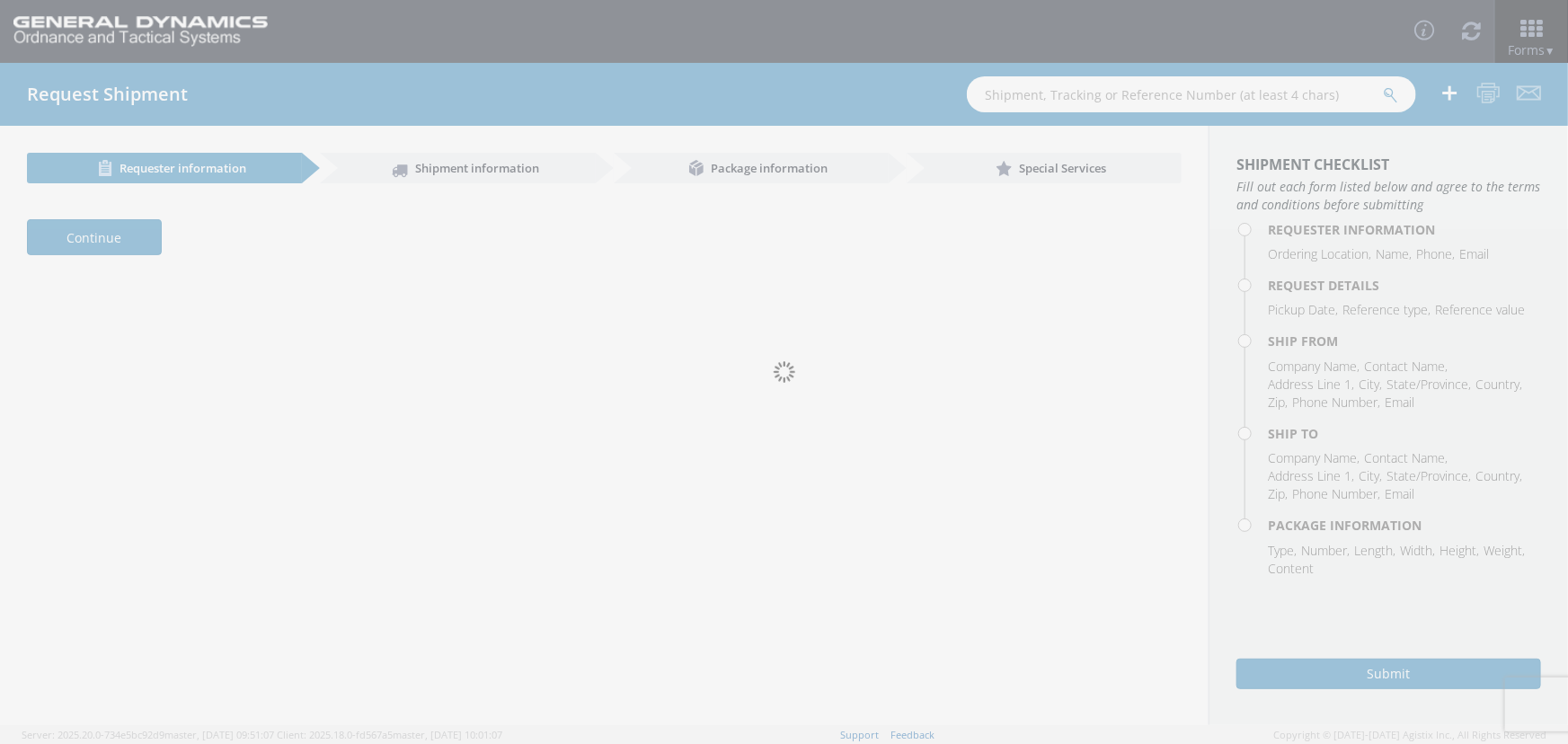
select select "309"
type input "[PERSON_NAME]"
type input "[PHONE_NUMBER]"
type input "[EMAIL_ADDRESS][DOMAIN_NAME]"
type input "08/28/2025"
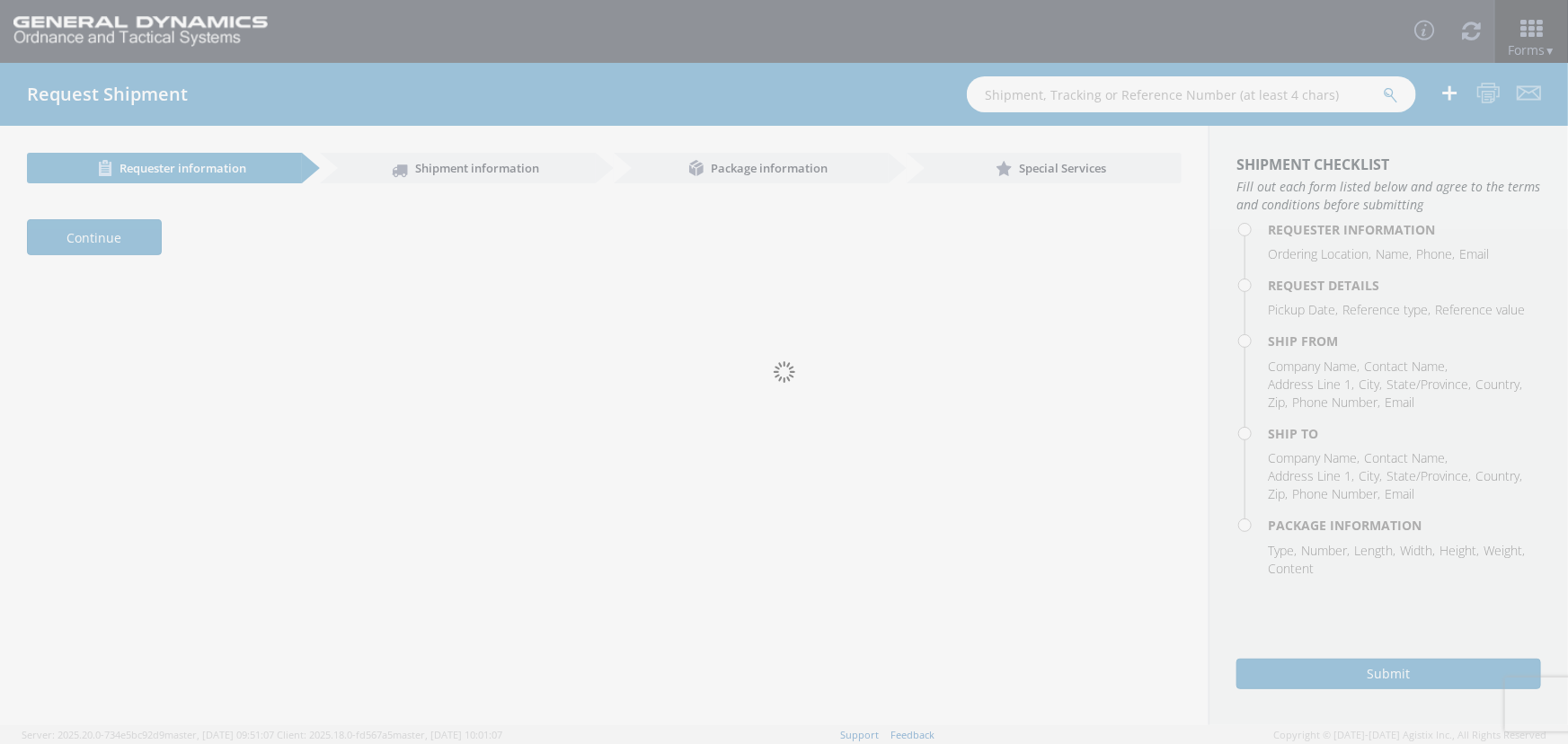
type input "12:00 PM"
type input "08/28/2025"
type input "2:00 PM"
type input "08/29/2025"
type input "9:00 AM"
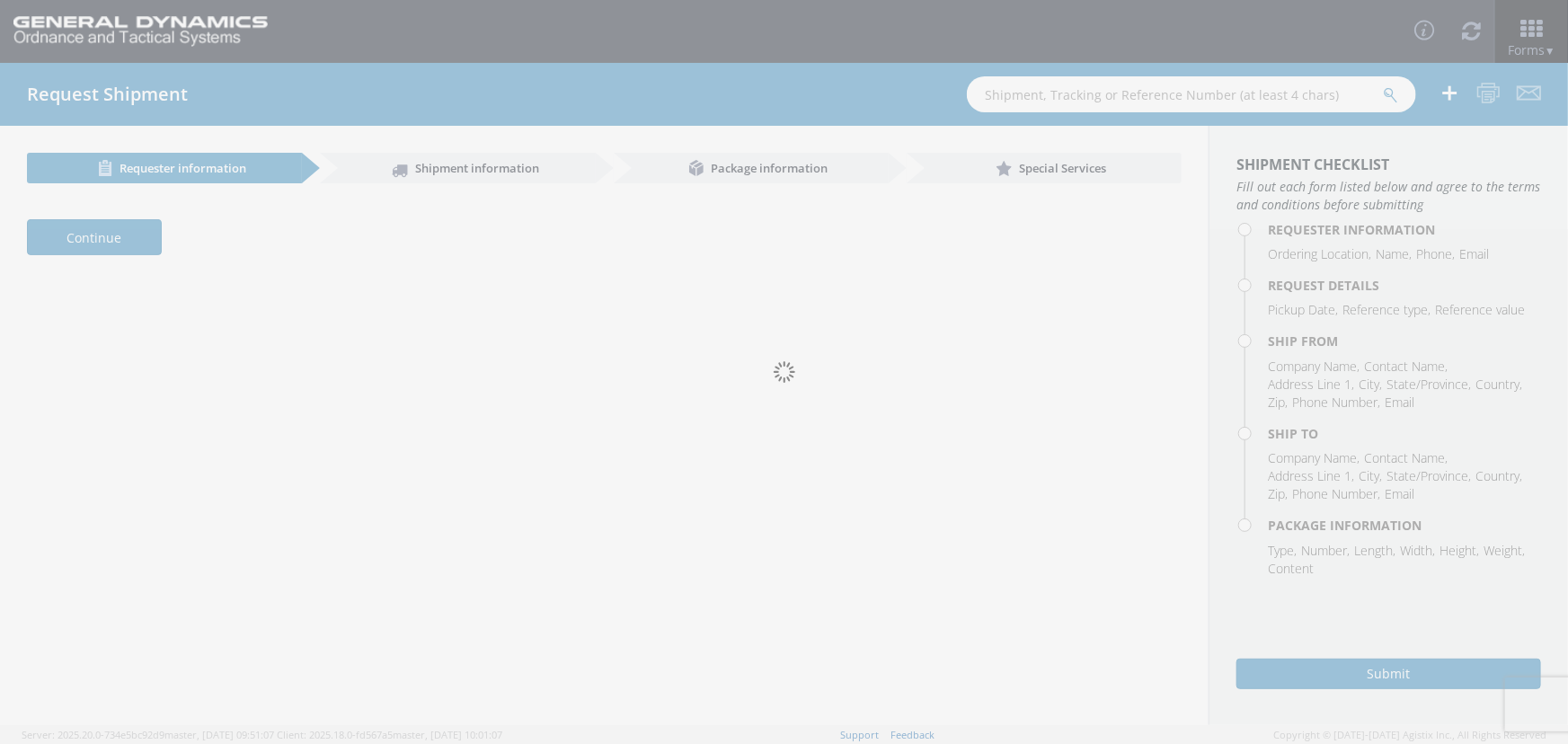
type input "08/29/2025"
type input "10:00 AM"
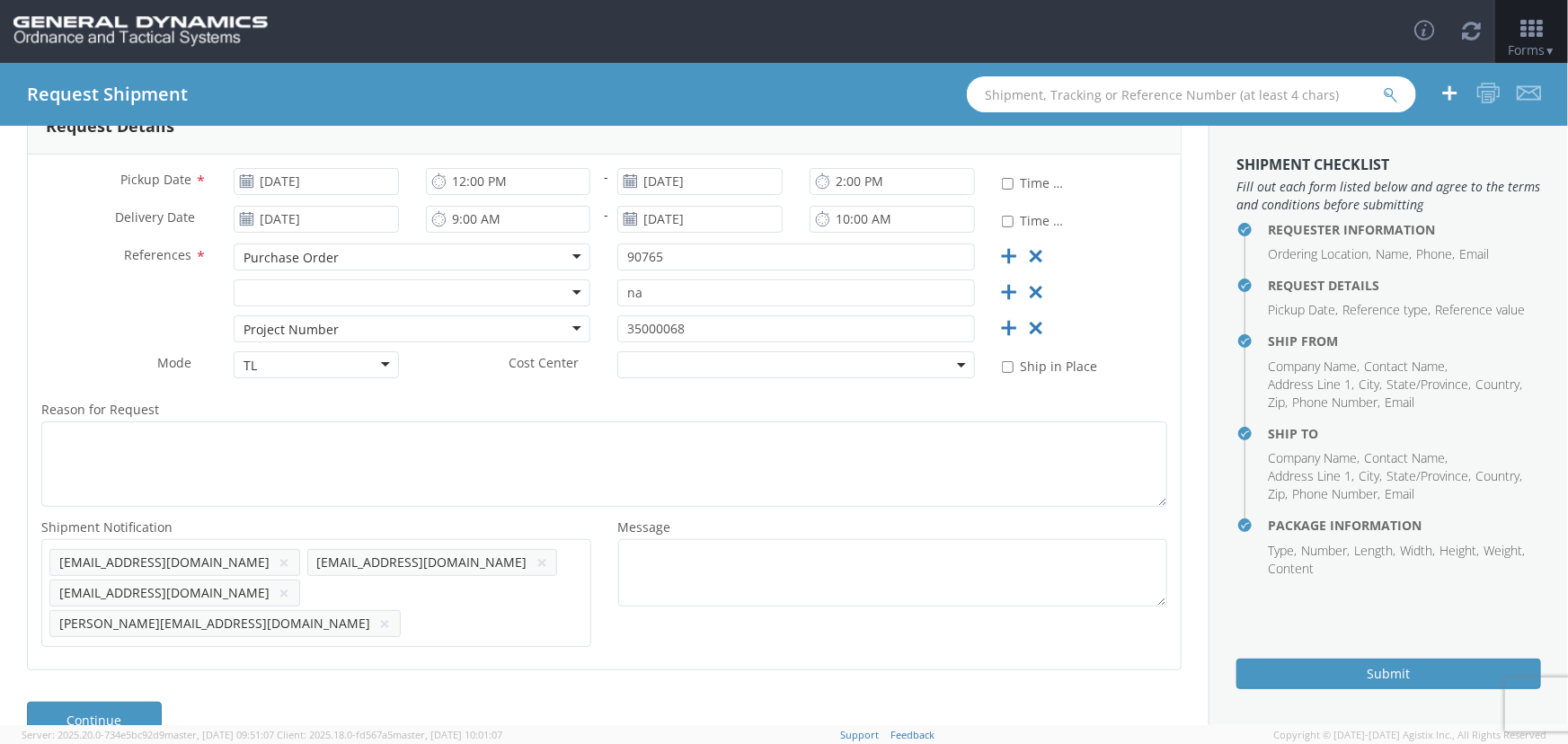
scroll to position [381, 0]
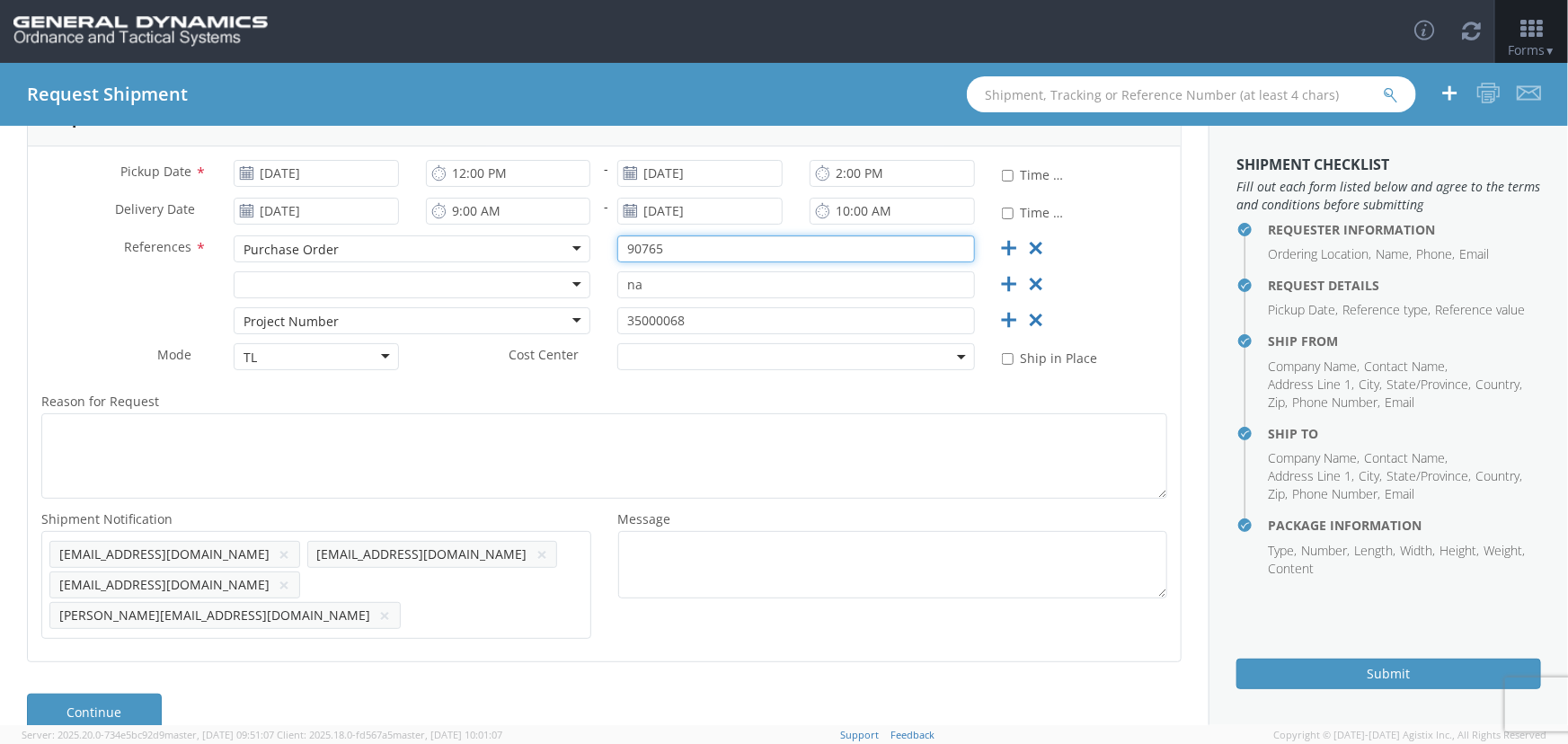
drag, startPoint x: 611, startPoint y: 261, endPoint x: 566, endPoint y: 266, distance: 45.3
click at [566, 266] on div "References * Purchase Order Purchase Order Bill Of Lading Customer Ref Delivery…" at bounding box center [604, 253] width 1153 height 36
paste input "422"
type input "90422"
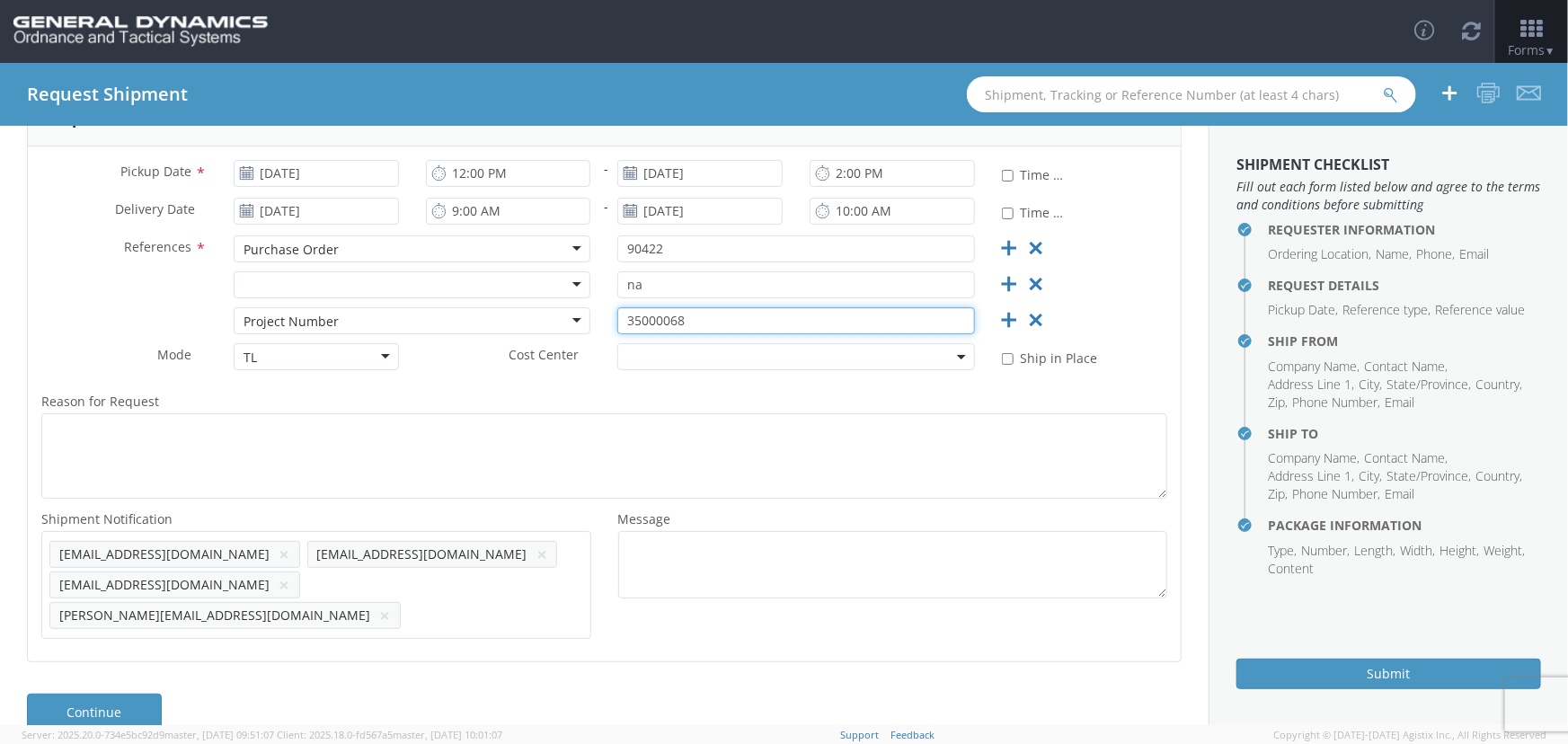
drag, startPoint x: 720, startPoint y: 326, endPoint x: 576, endPoint y: 344, distance: 145.1
click at [570, 344] on div "Pickup Date * 08/28/2025 12:00 PM - 08/28/2025 2:00 PM * Time Definite Delivery…" at bounding box center [604, 403] width 1153 height 515
type input "na"
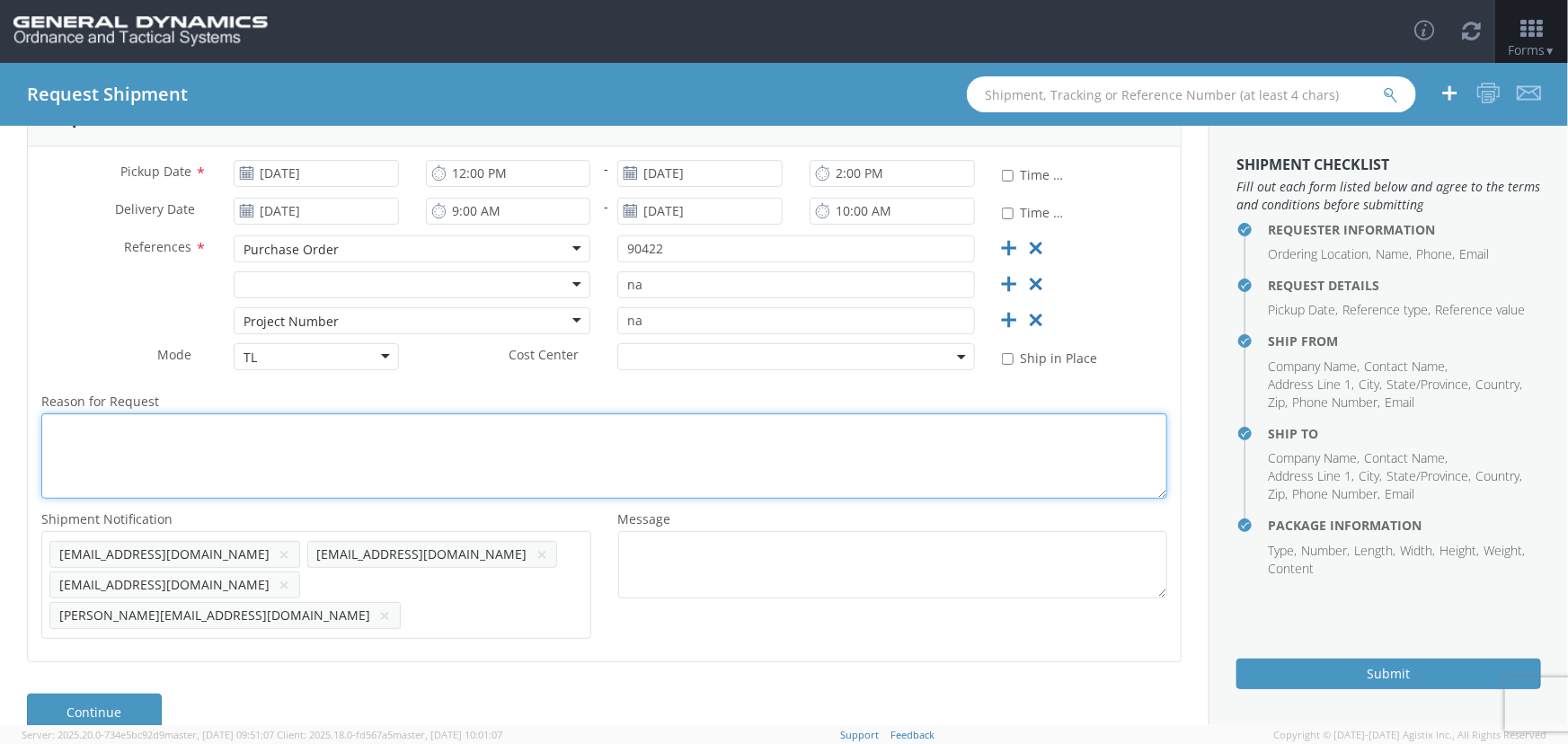
click at [569, 456] on textarea "Reason for Request *" at bounding box center [604, 455] width 1126 height 86
type textarea "Conveyors for delivery"
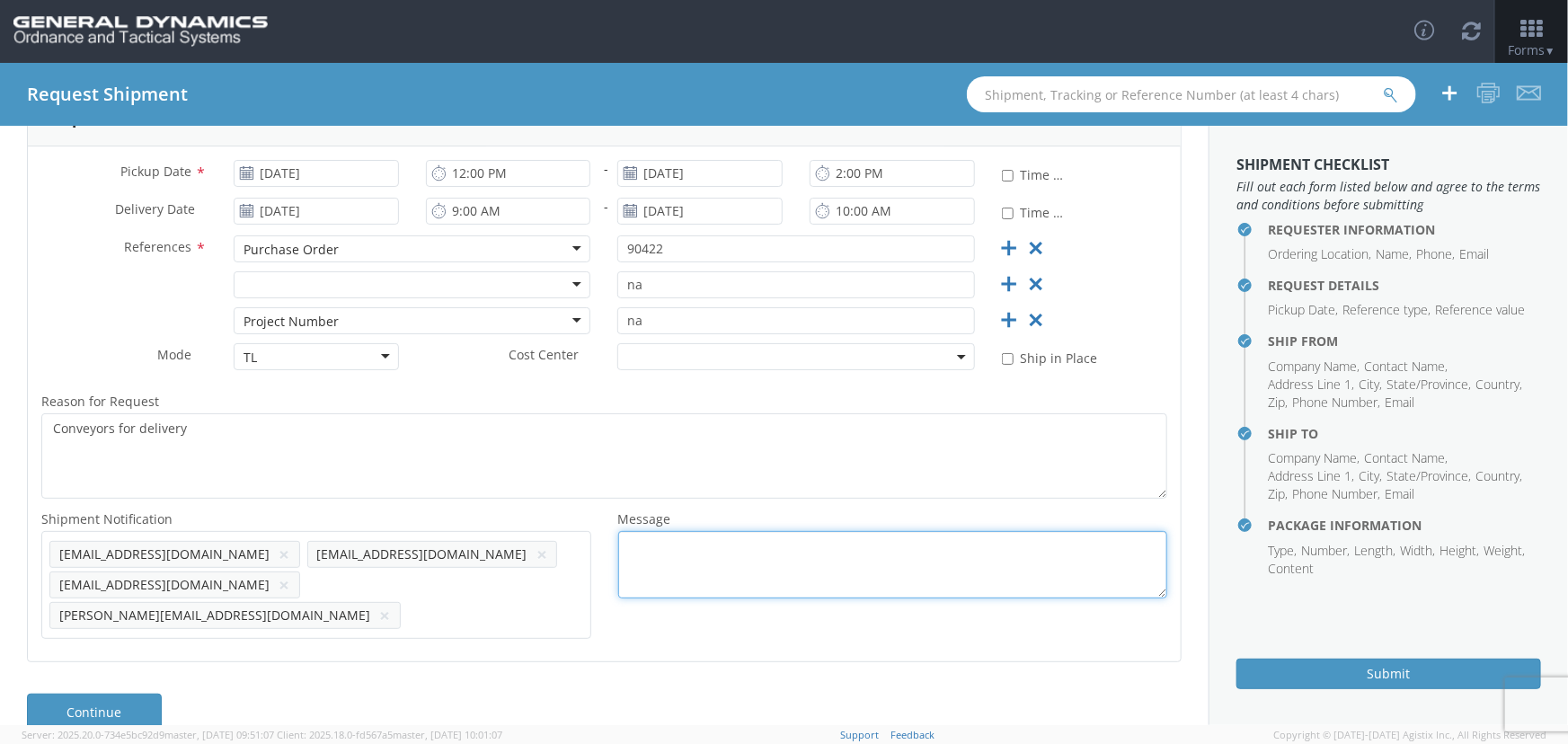
click at [745, 541] on textarea "Message *" at bounding box center [893, 565] width 550 height 68
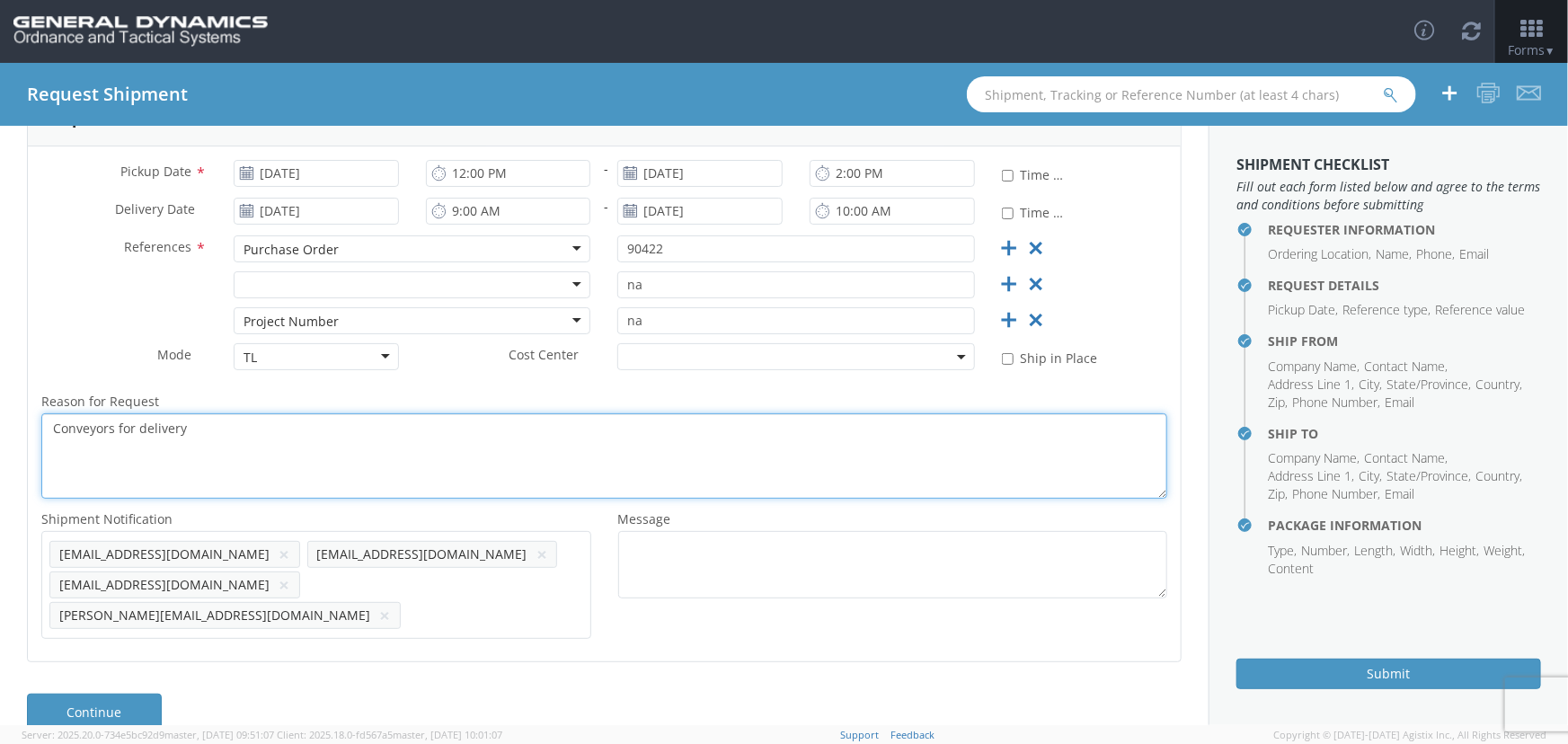
drag, startPoint x: 134, startPoint y: 435, endPoint x: 14, endPoint y: 433, distance: 120.0
click at [14, 433] on div "Requester Information Ordering Location * GD-OTS Anniston (Commerce) GD-OTS Cam…" at bounding box center [604, 232] width 1209 height 860
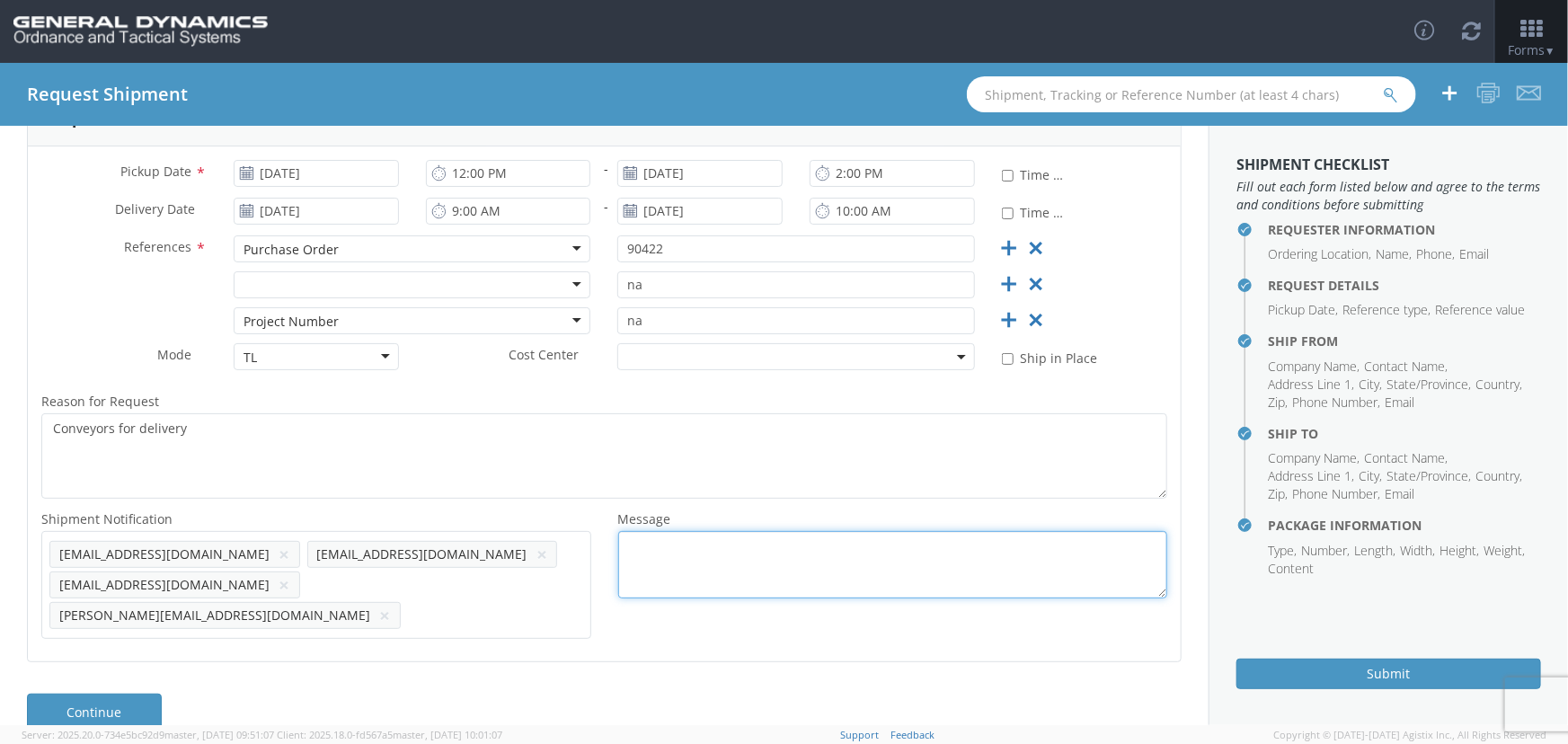
click at [674, 553] on textarea "Message *" at bounding box center [893, 565] width 550 height 68
paste textarea "Conveyors for delivery"
type textarea "Conveyors for delivery - truck 17"
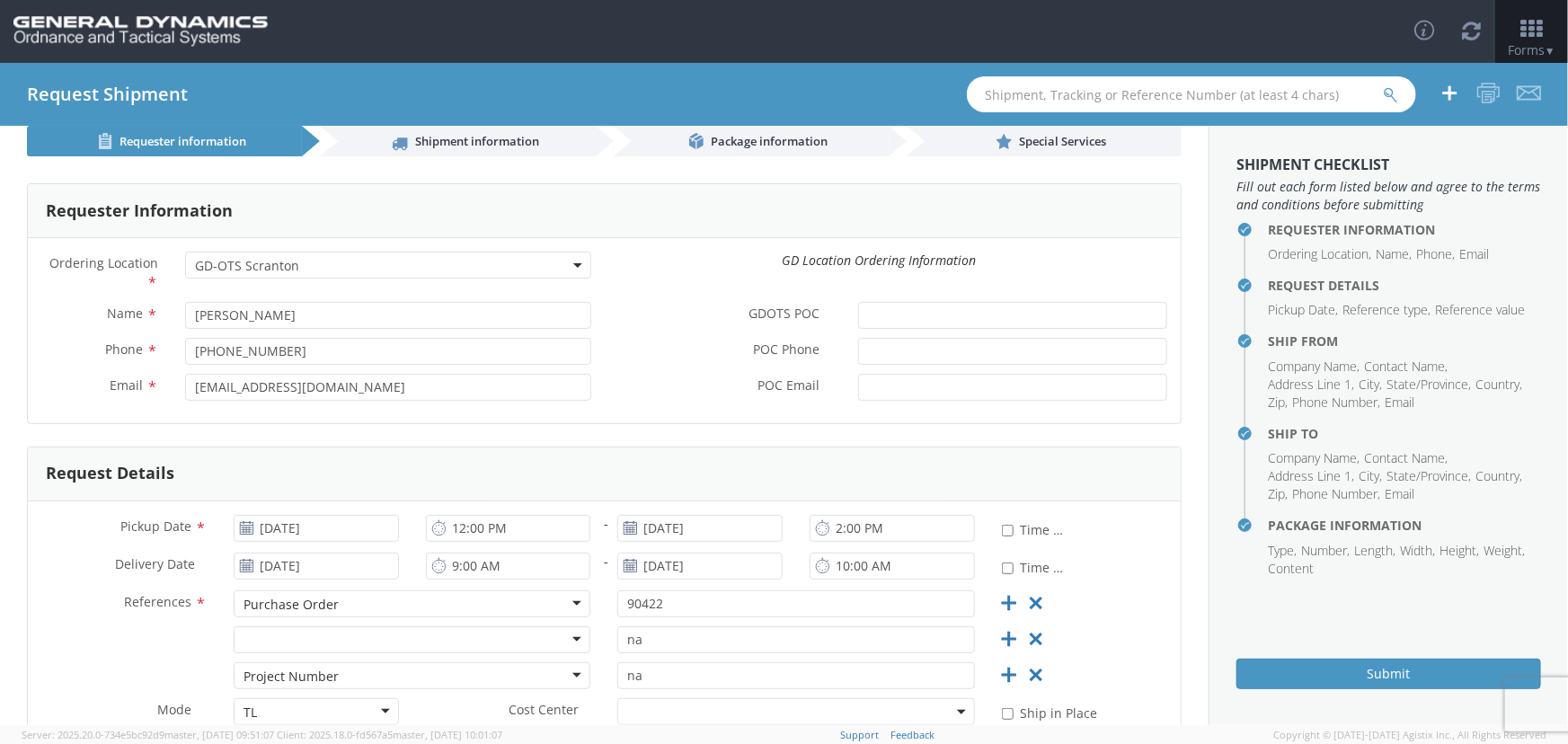
scroll to position [0, 0]
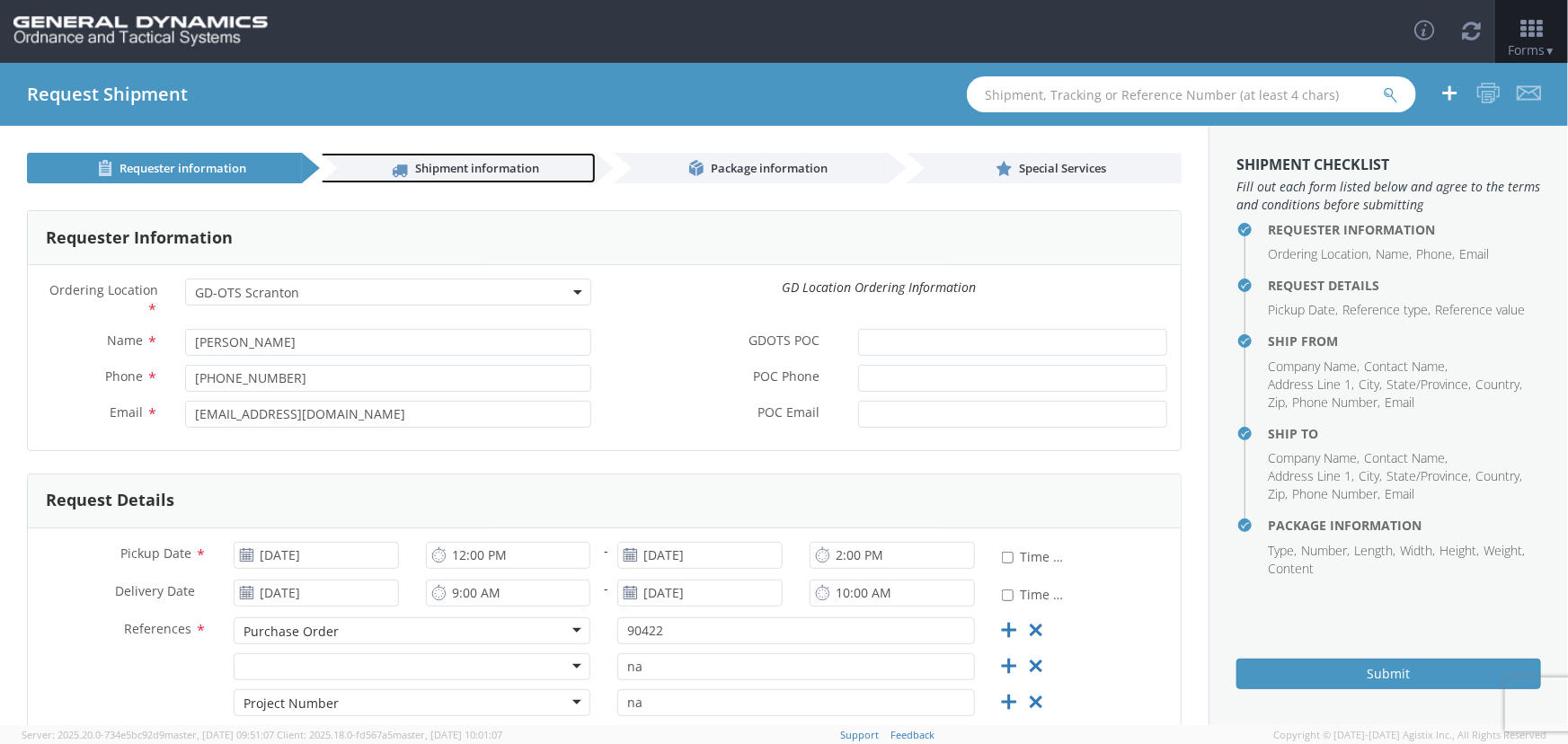
click at [468, 164] on span "Shipment information" at bounding box center [476, 168] width 124 height 16
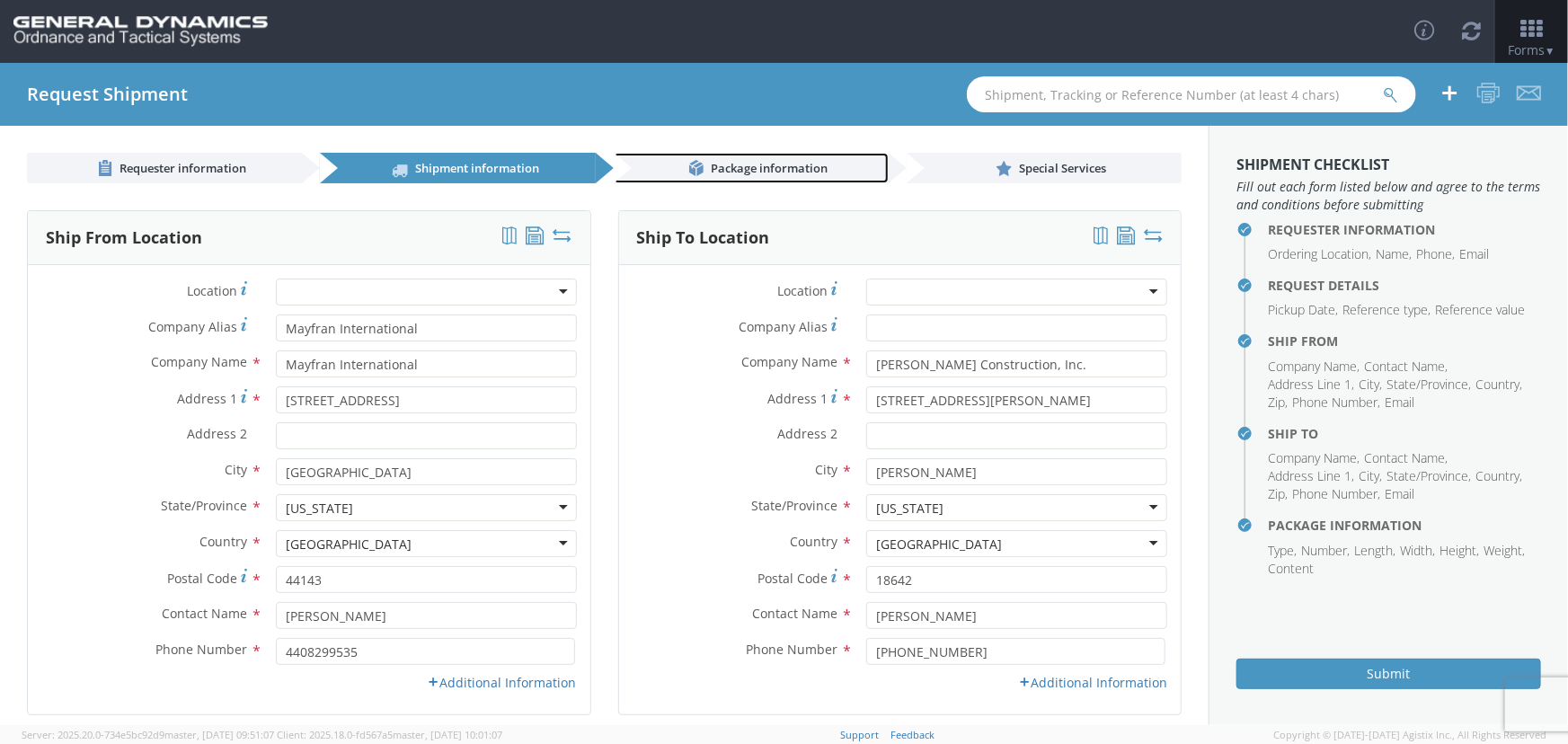
click at [762, 160] on span "Package information" at bounding box center [769, 168] width 116 height 16
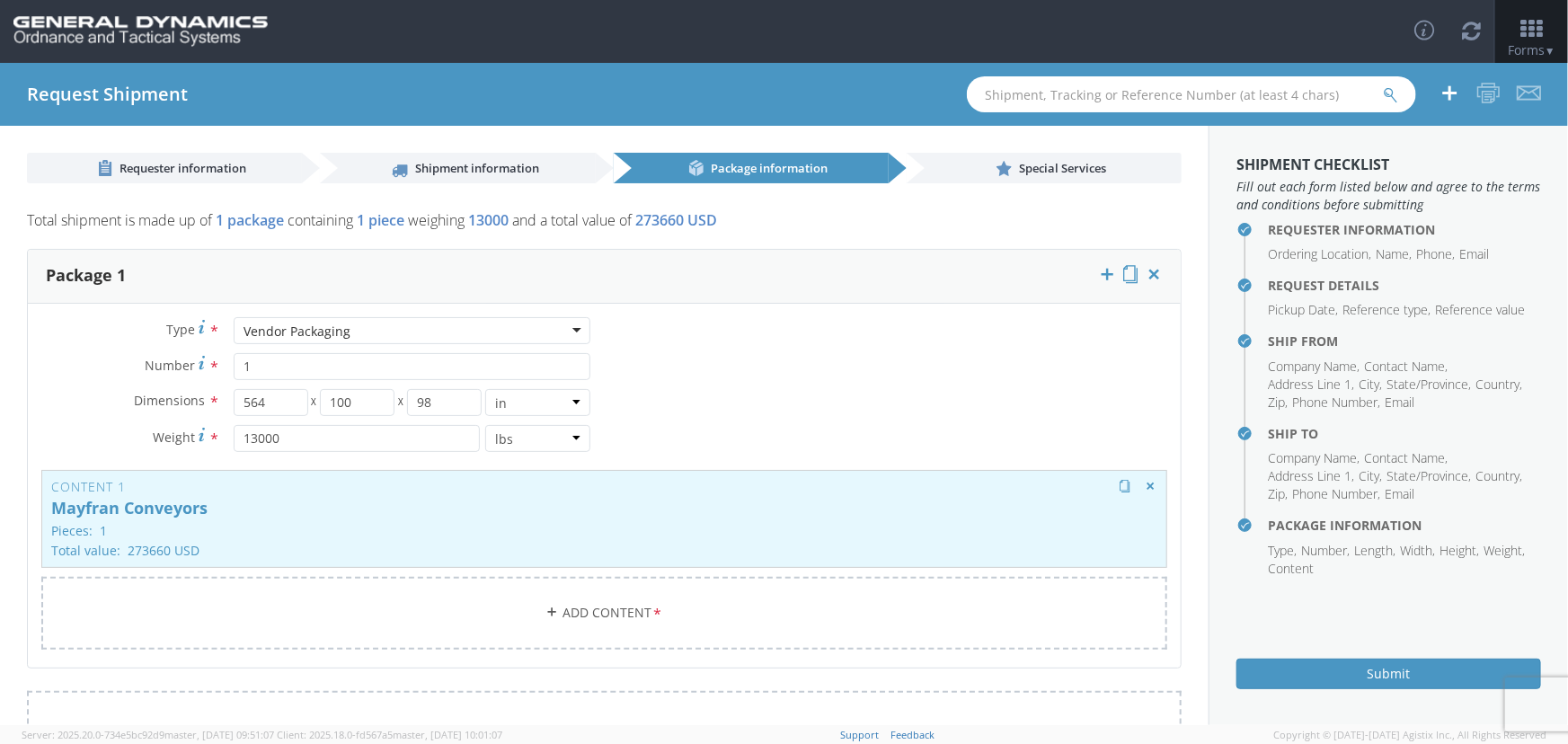
click at [182, 505] on p "Mayfran Conveyors" at bounding box center [604, 509] width 1106 height 18
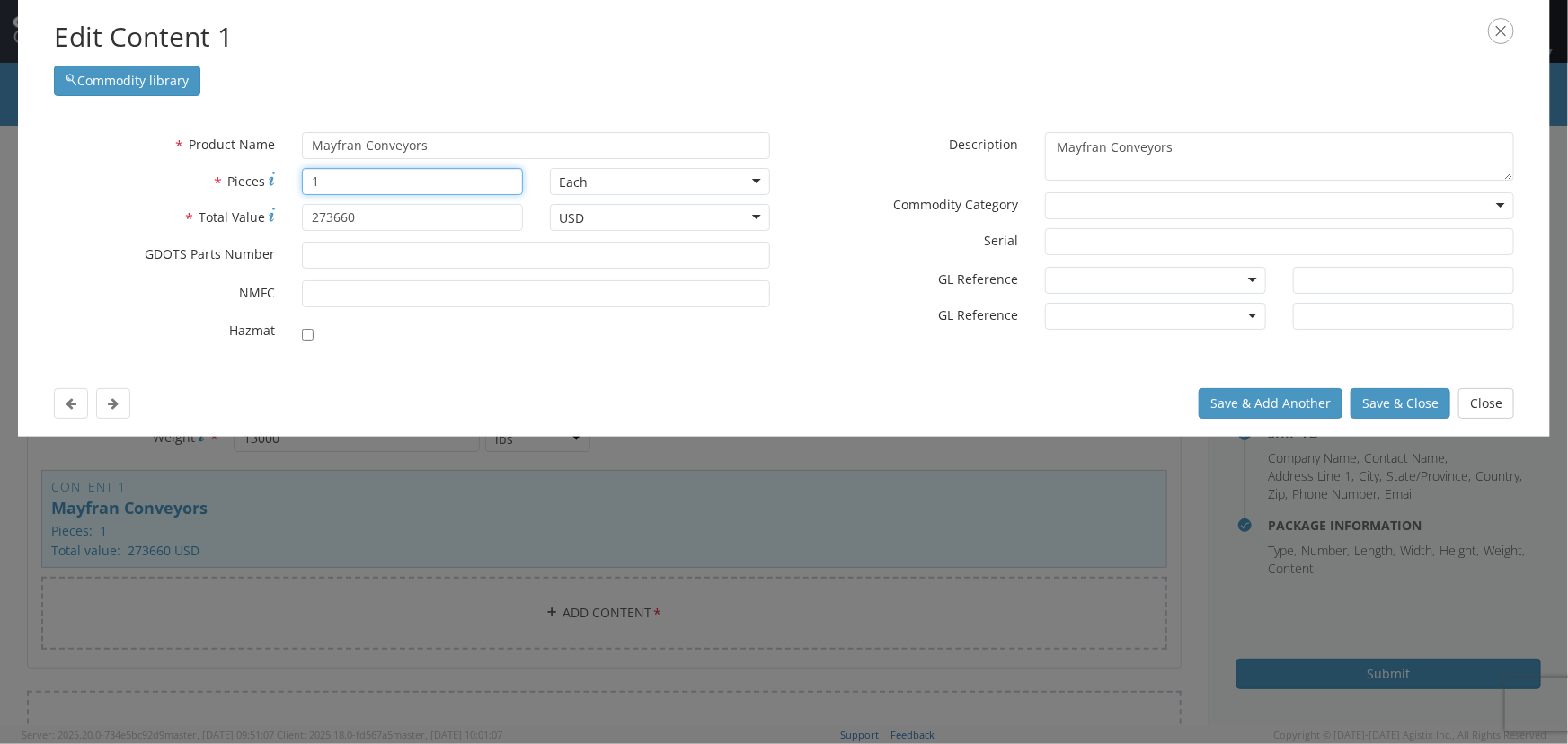
drag, startPoint x: 324, startPoint y: 183, endPoint x: 302, endPoint y: 184, distance: 22.0
click at [302, 184] on input "1" at bounding box center [412, 181] width 221 height 27
type input "2"
drag, startPoint x: 369, startPoint y: 215, endPoint x: 260, endPoint y: 234, distance: 110.6
click at [260, 235] on div "* Total Value 273660" at bounding box center [289, 222] width 496 height 36
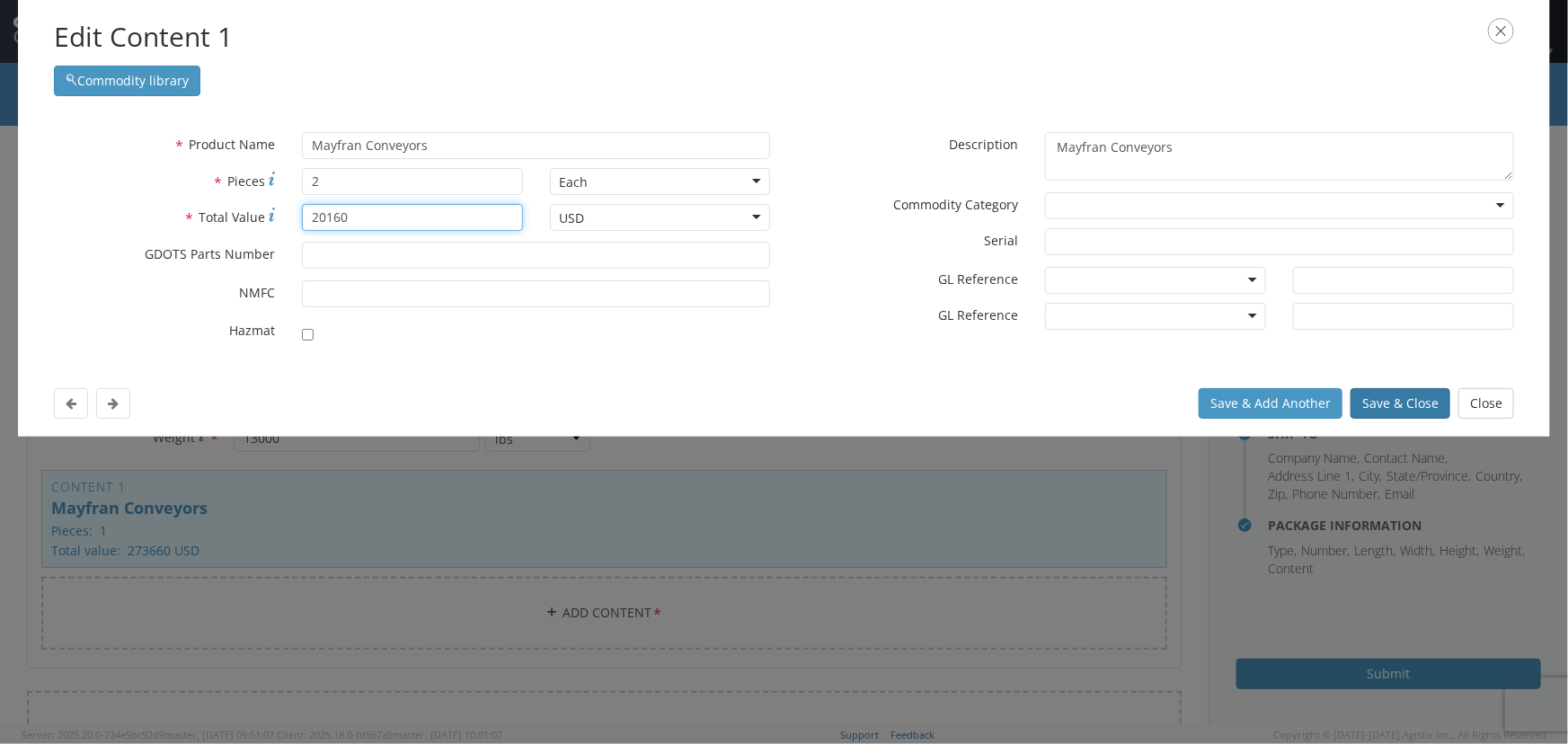
type input "20160"
click at [1406, 400] on button "Save & Close" at bounding box center [1400, 403] width 100 height 31
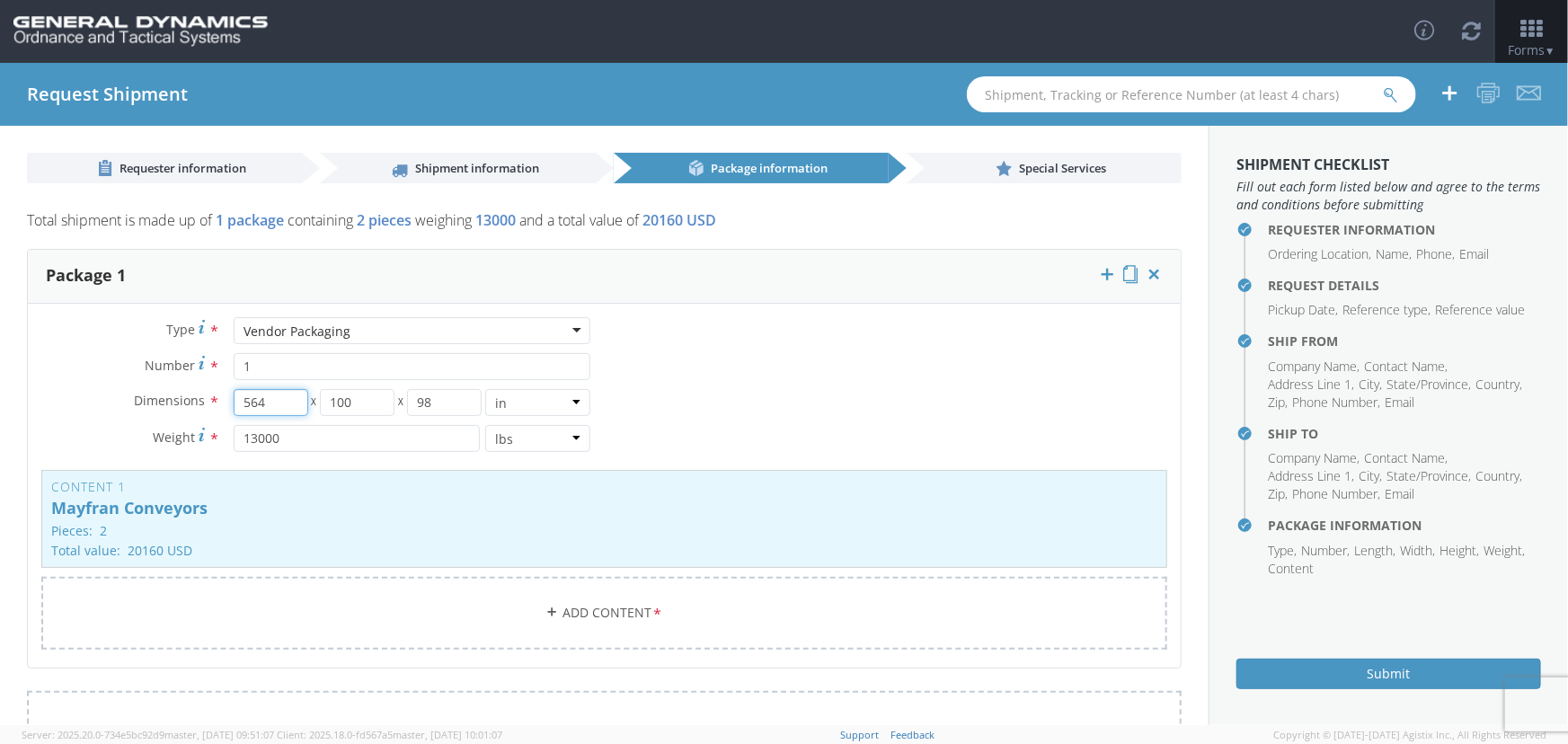
drag, startPoint x: 273, startPoint y: 400, endPoint x: 201, endPoint y: 408, distance: 72.4
click at [201, 408] on div "Dimensions * 564 X 100 X 98 in cm ft" at bounding box center [317, 402] width 577 height 27
click at [578, 398] on select "in cm ft" at bounding box center [538, 402] width 106 height 27
select select "FT"
click at [485, 389] on select "in cm ft" at bounding box center [538, 402] width 106 height 27
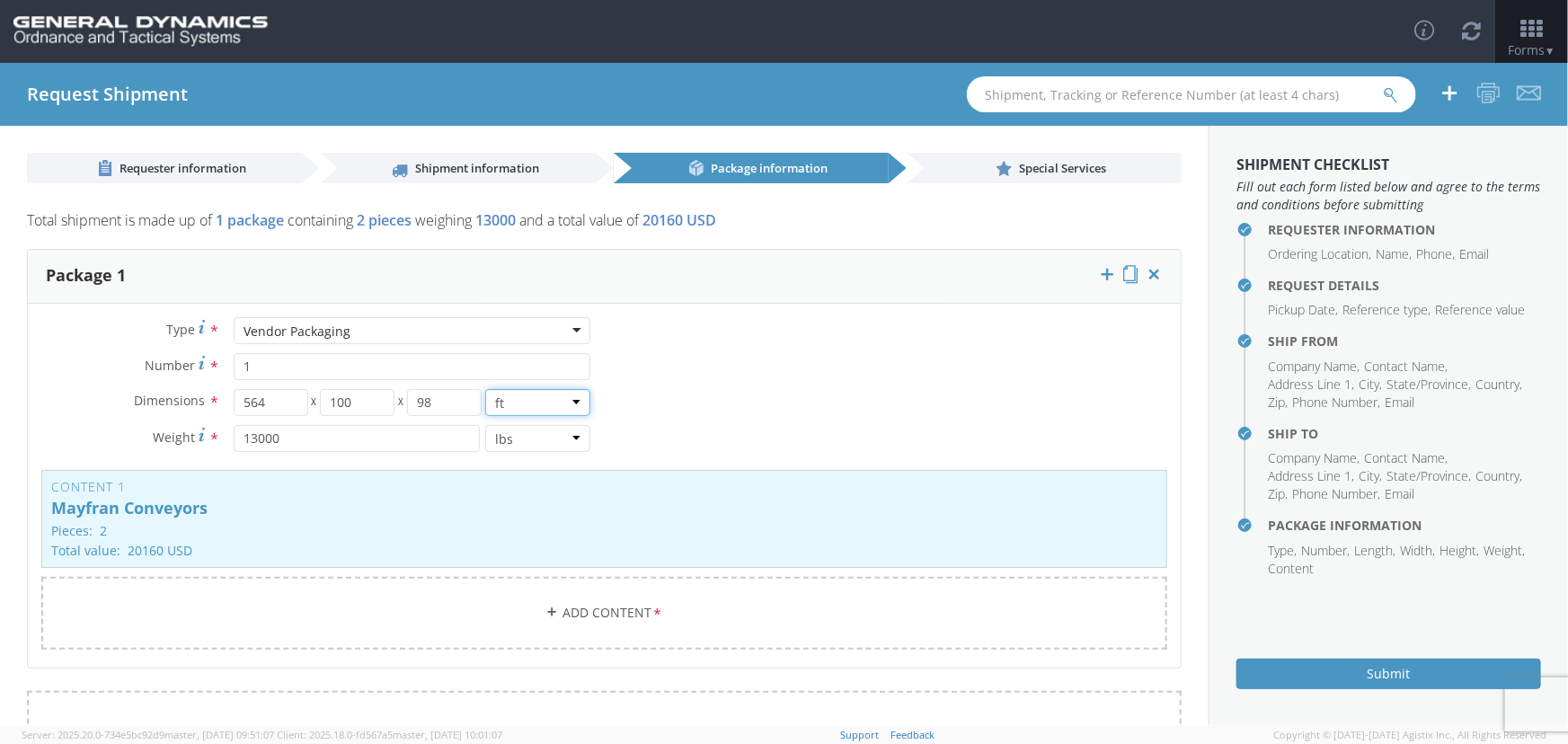
type input "47"
type input "8.33"
type input "8.17"
drag, startPoint x: 348, startPoint y: 404, endPoint x: 303, endPoint y: 409, distance: 45.3
click at [303, 409] on div "47 X 8.33 X 8.17" at bounding box center [357, 402] width 248 height 27
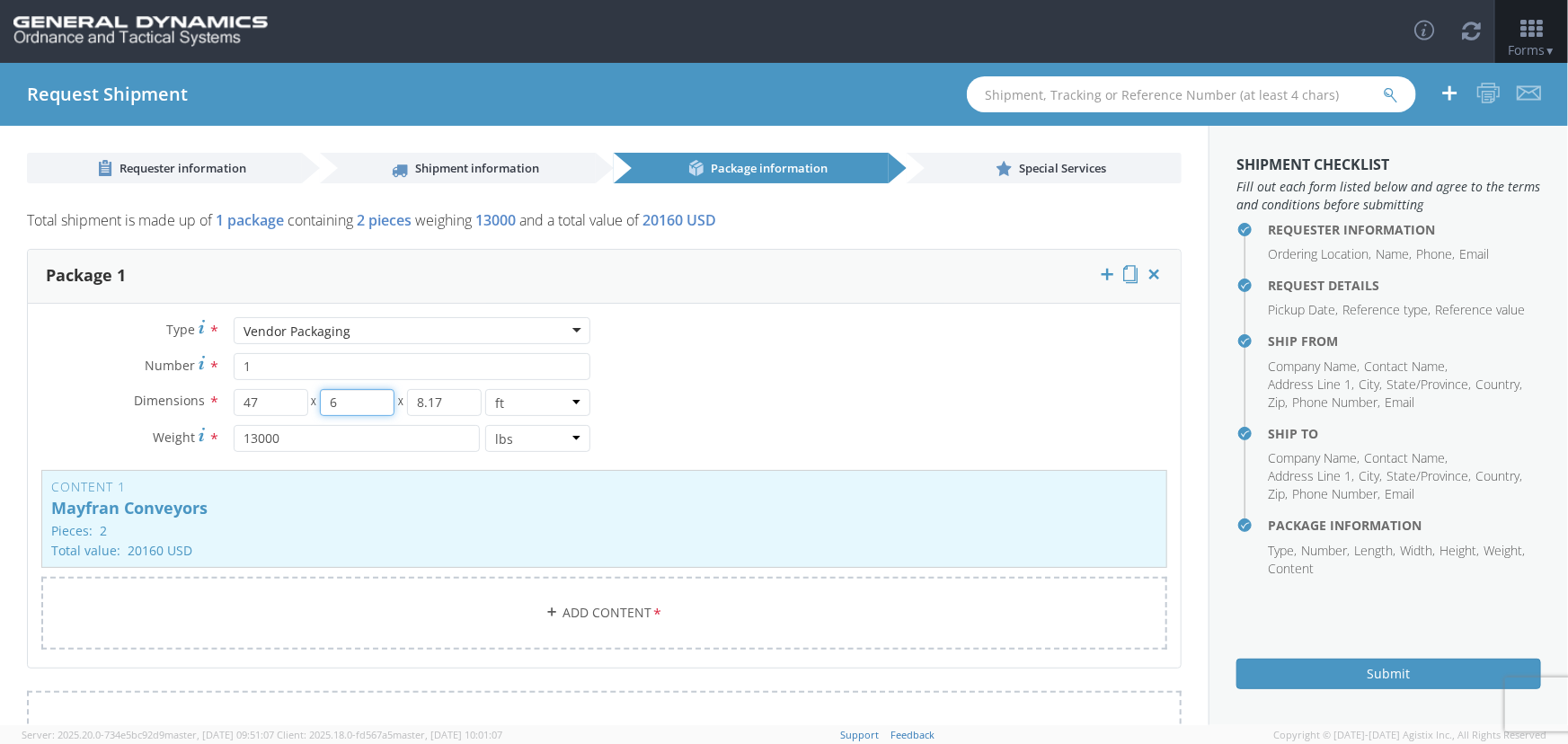
type input "6"
drag, startPoint x: 439, startPoint y: 405, endPoint x: 383, endPoint y: 417, distance: 57.3
click at [383, 417] on div "Dimensions * 47 X 6 X 8.17 in cm ft Weight * 13000 lbs kgs" at bounding box center [317, 425] width 577 height 72
type input "6"
drag, startPoint x: 282, startPoint y: 403, endPoint x: 189, endPoint y: 410, distance: 93.3
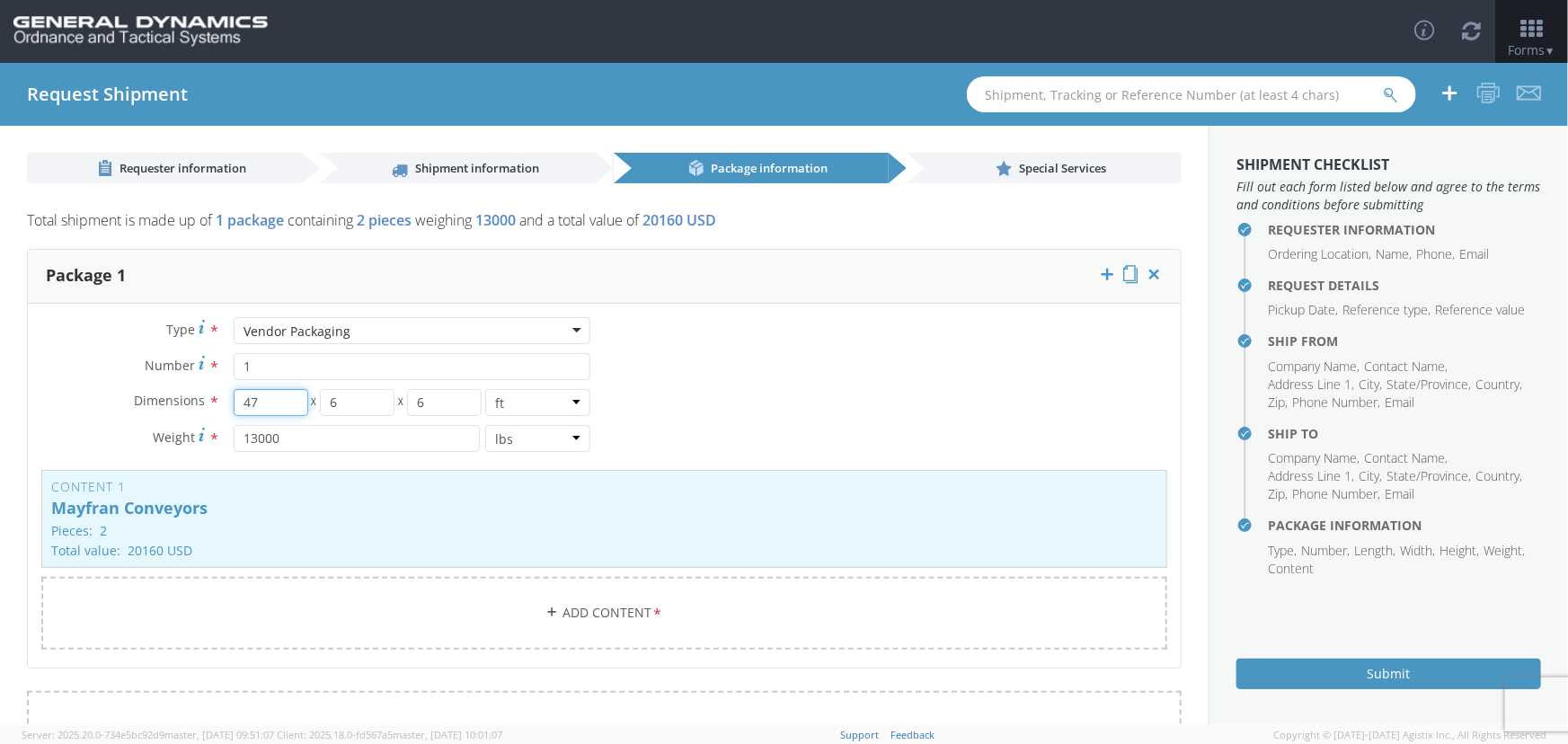
click at [189, 410] on div "Dimensions * 47 X 6 X 6 in cm ft" at bounding box center [317, 402] width 577 height 27
drag, startPoint x: 287, startPoint y: 422, endPoint x: 281, endPoint y: 409, distance: 14.3
click at [285, 421] on div "Dimensions * 47 X 6 X 6 in cm ft Weight * 13000 lbs kgs" at bounding box center [317, 425] width 577 height 72
drag, startPoint x: 279, startPoint y: 402, endPoint x: 108, endPoint y: 417, distance: 171.7
click at [108, 417] on div "Dimensions * 47 X 6 X 6 in cm ft Weight * 13000 lbs kgs" at bounding box center [317, 425] width 577 height 72
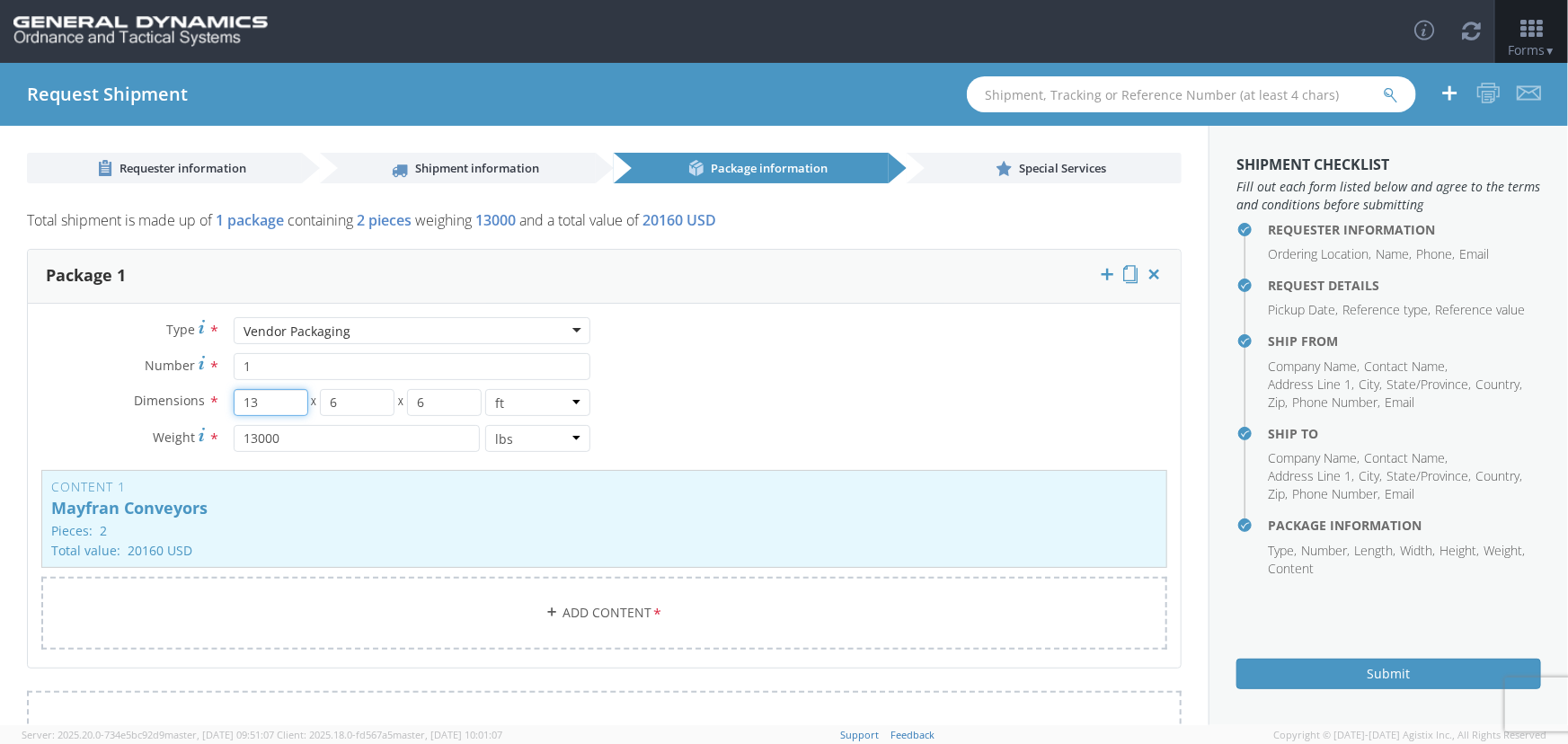
type input "13"
click at [278, 356] on input "1" at bounding box center [412, 366] width 357 height 27
click at [1041, 165] on span "Special Services" at bounding box center [1063, 168] width 88 height 16
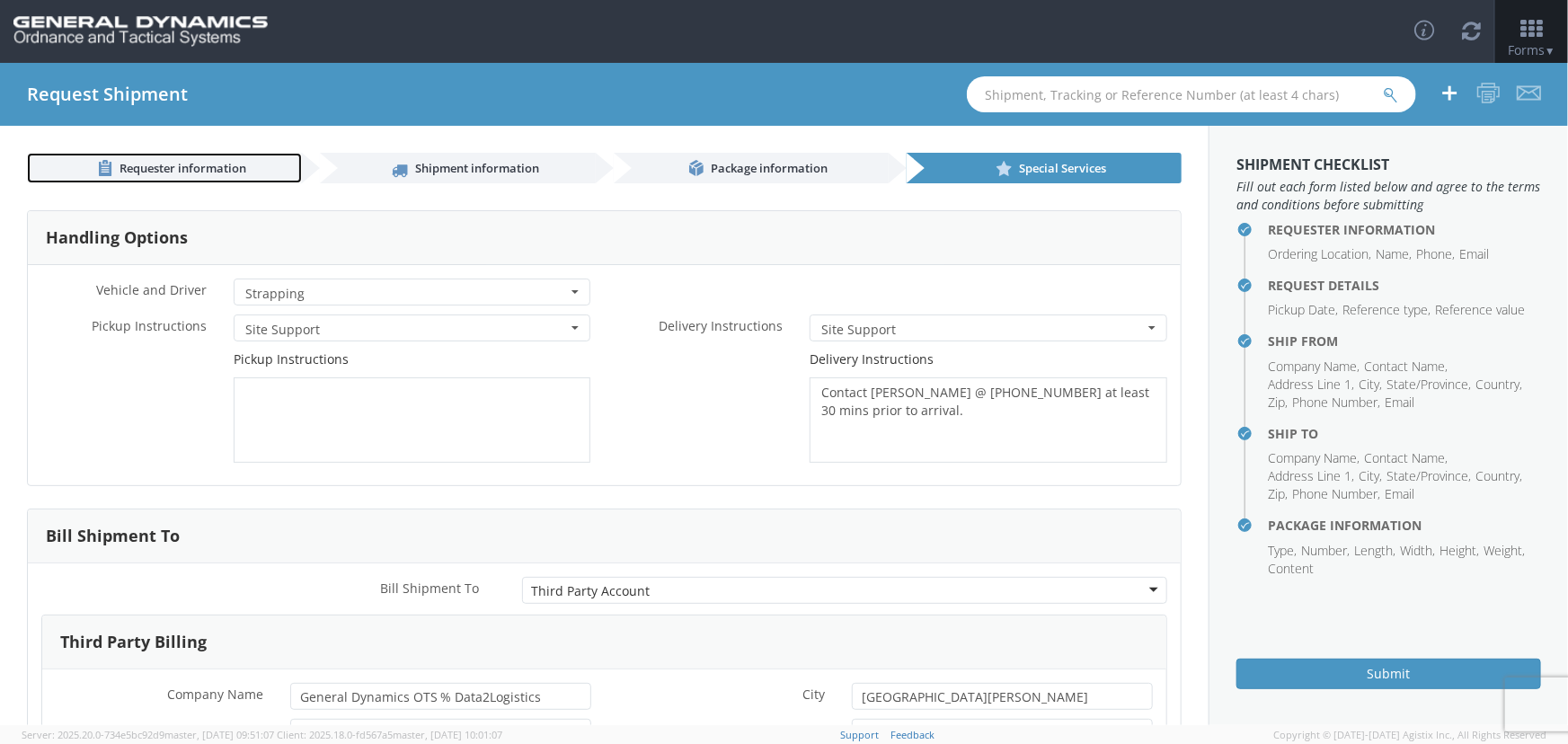
click at [193, 177] on link "Requester information" at bounding box center [164, 168] width 275 height 31
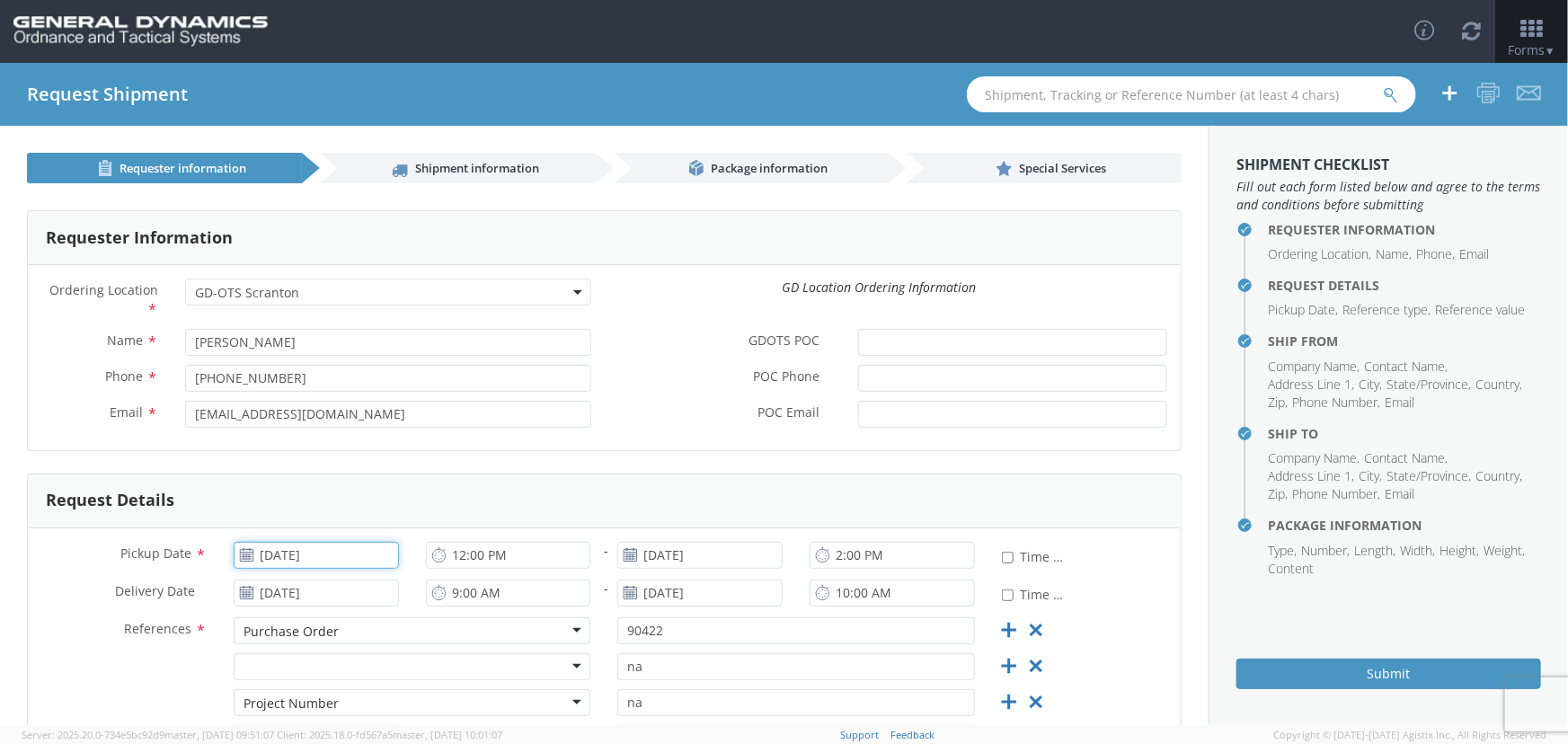
click at [353, 552] on input "08/28/2025" at bounding box center [316, 556] width 165 height 27
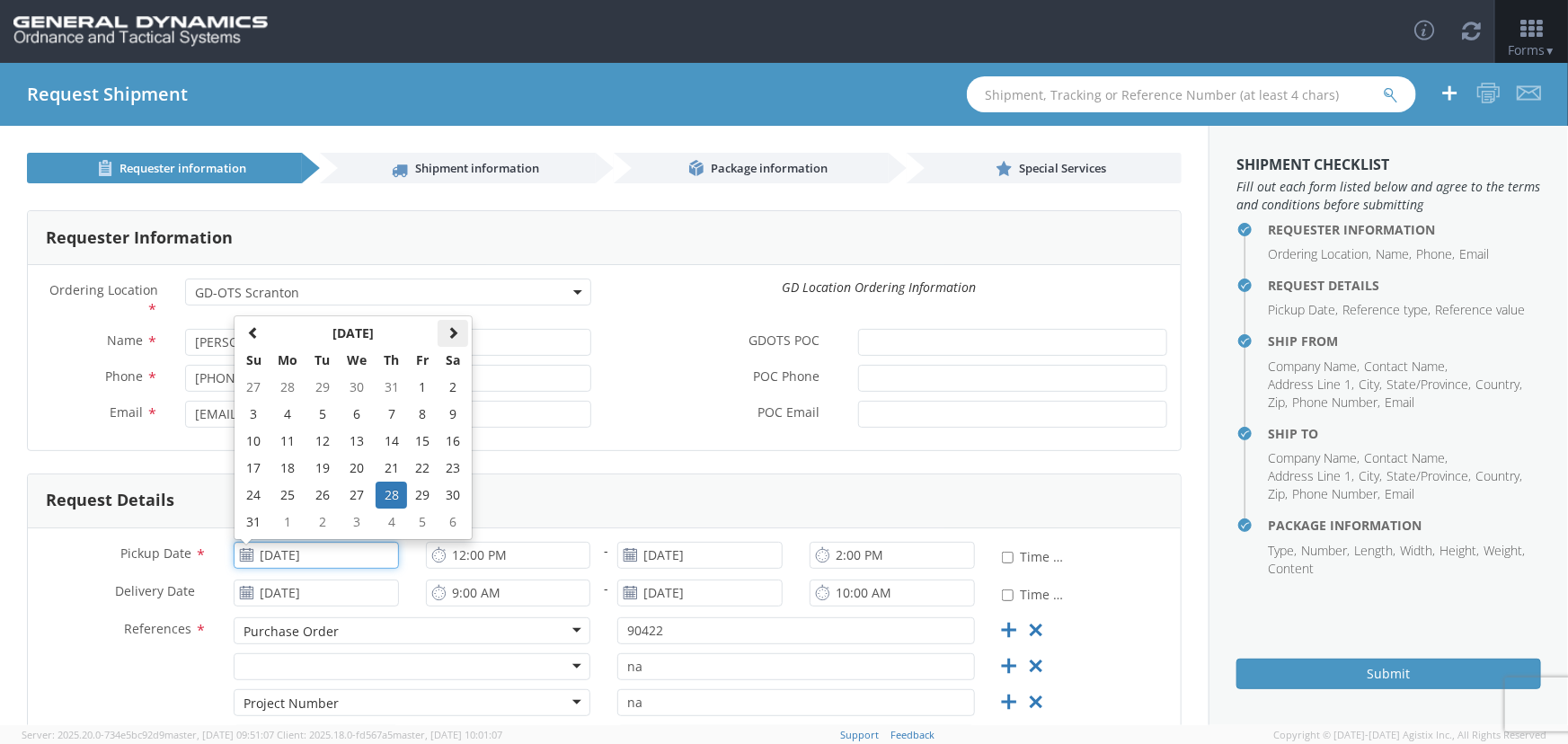
click at [452, 342] on th at bounding box center [453, 334] width 31 height 27
click at [453, 336] on span at bounding box center [453, 333] width 13 height 13
click at [419, 415] on td "10" at bounding box center [422, 414] width 31 height 27
type input "[DATE]"
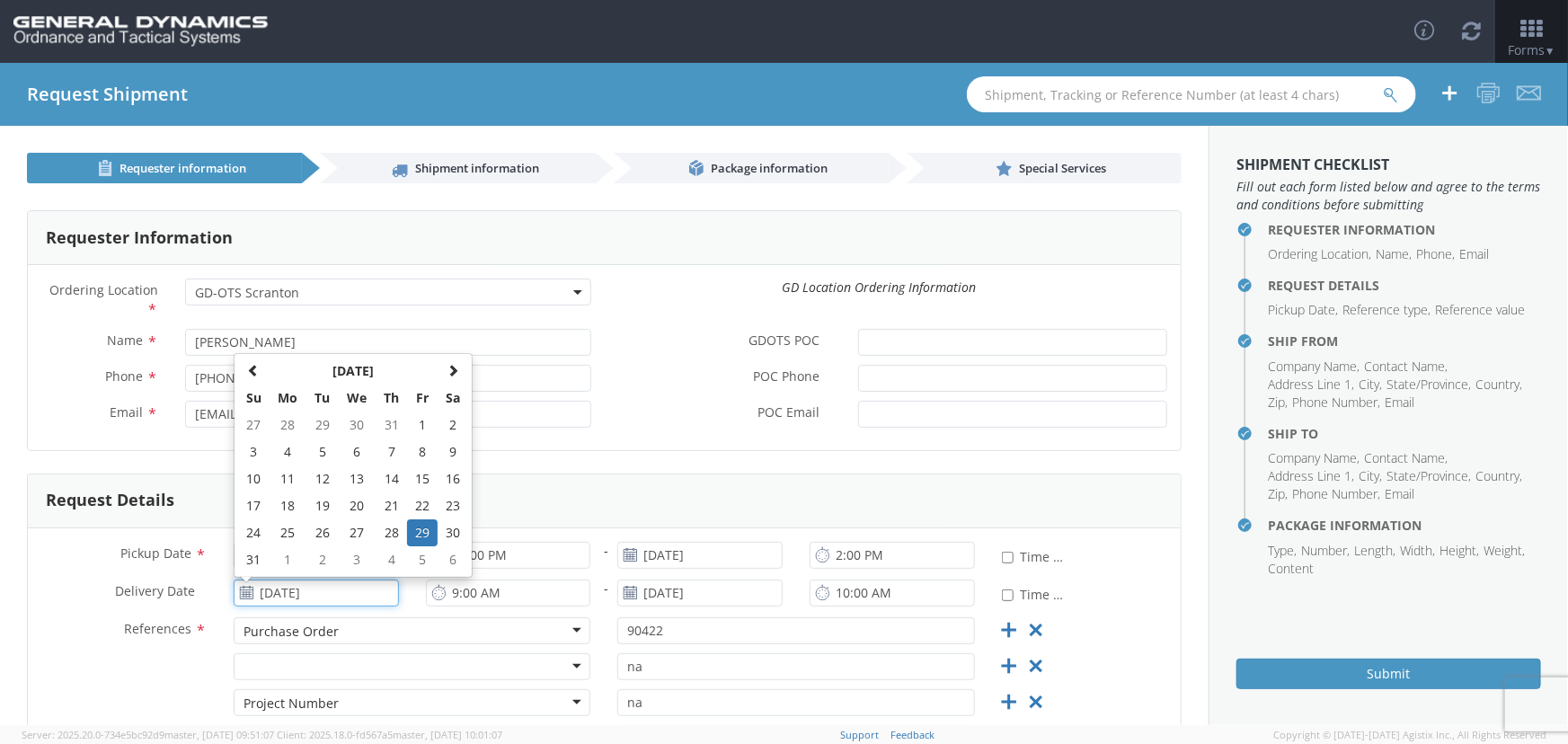
click at [371, 599] on input "08/29/2025" at bounding box center [316, 592] width 165 height 27
click at [460, 369] on th at bounding box center [453, 371] width 31 height 27
click at [453, 557] on td "11" at bounding box center [453, 560] width 31 height 27
type input "[DATE]"
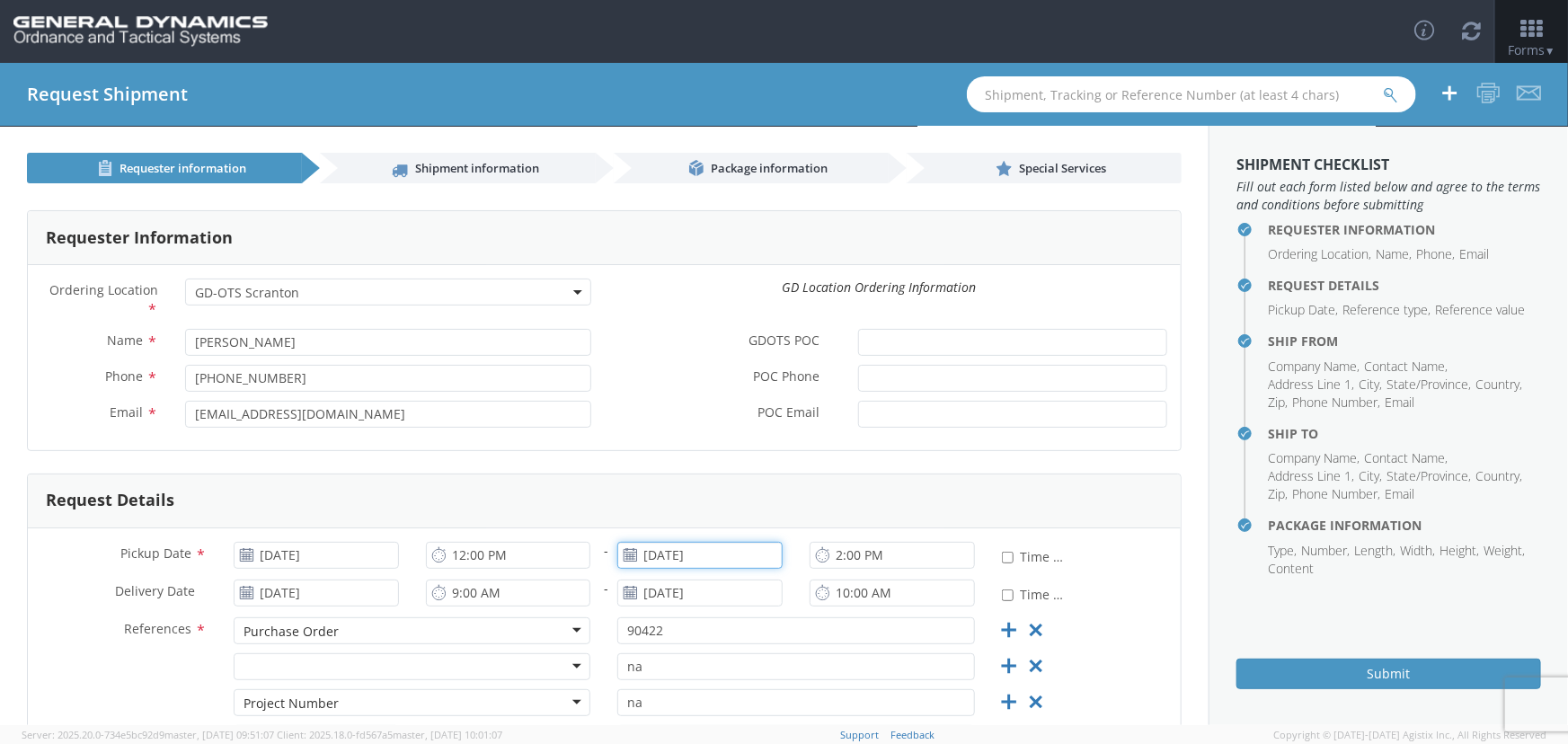
click at [737, 557] on input "08/28/2025" at bounding box center [699, 556] width 165 height 27
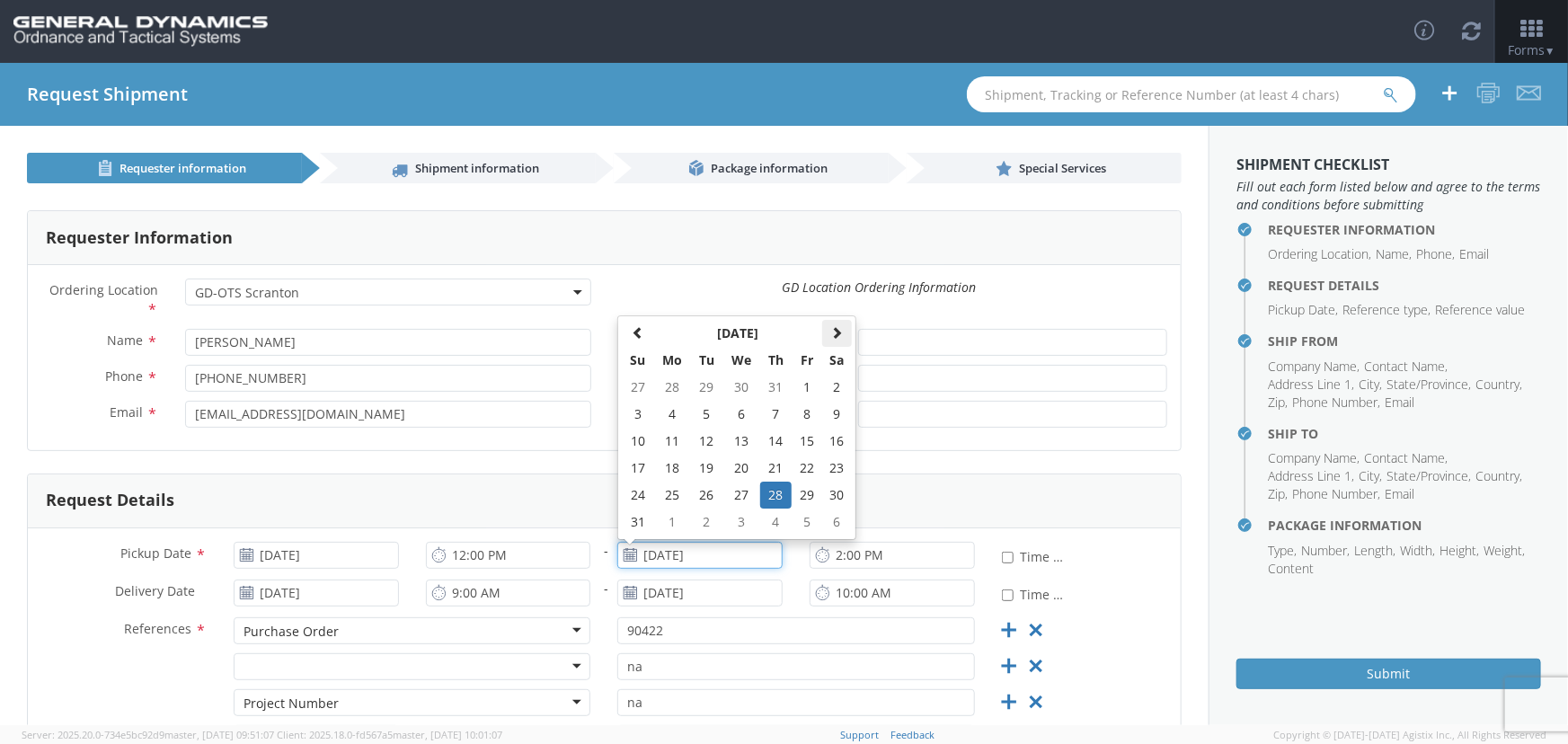
click at [835, 331] on span at bounding box center [837, 333] width 13 height 13
click at [796, 527] on td "10" at bounding box center [807, 522] width 31 height 27
type input "[DATE]"
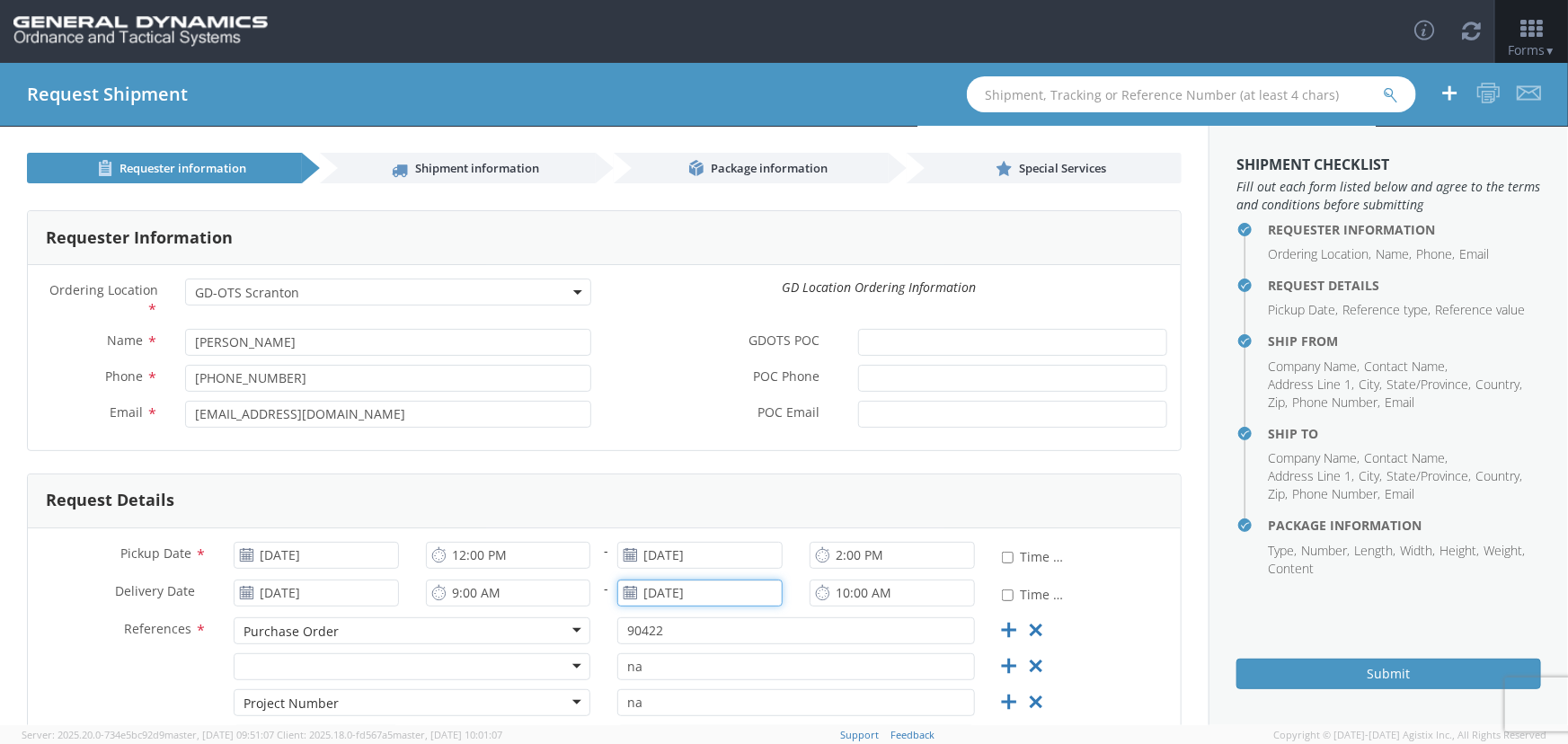
click at [761, 592] on input "08/29/2025" at bounding box center [699, 592] width 165 height 27
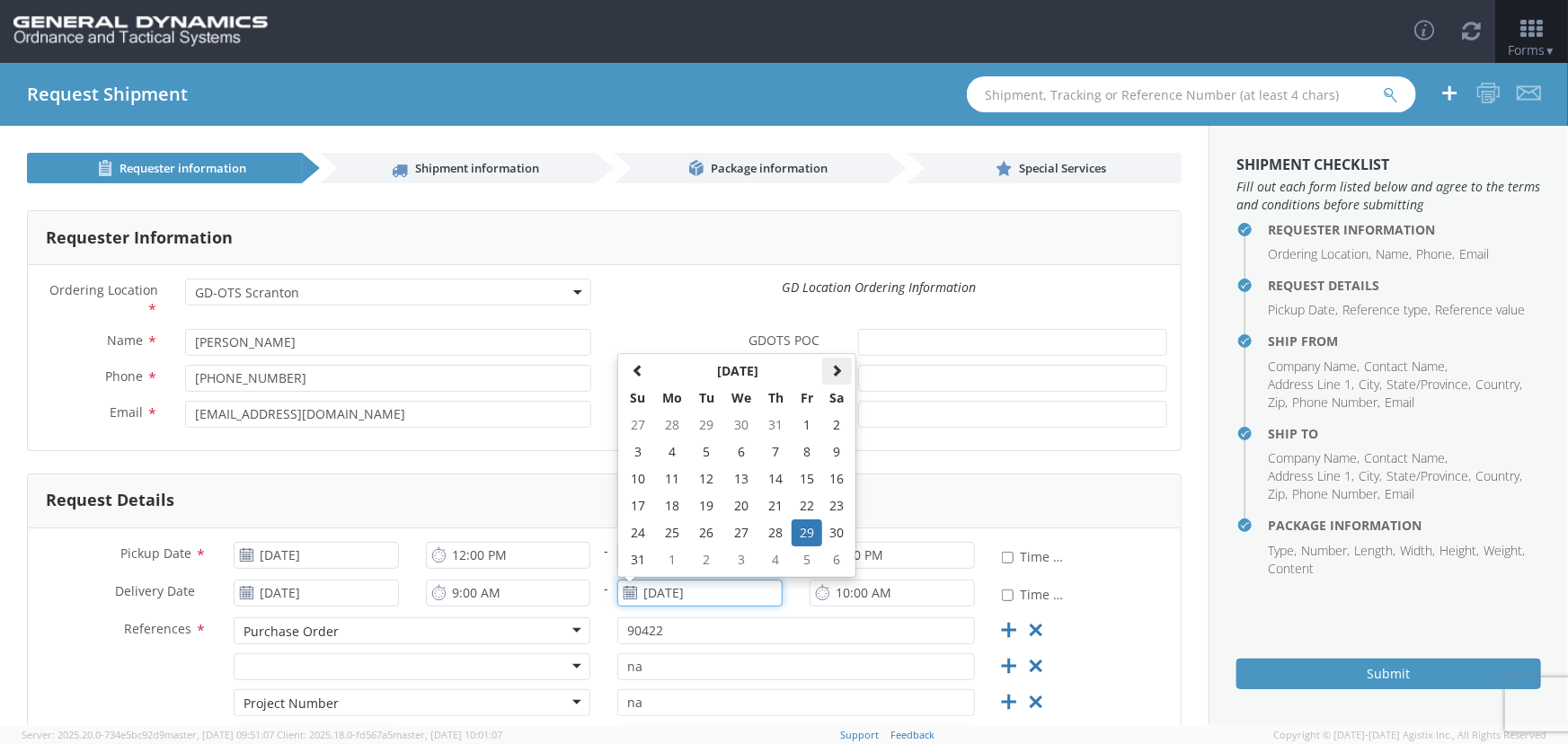
click at [832, 368] on span at bounding box center [837, 370] width 13 height 13
click at [831, 371] on span at bounding box center [837, 370] width 13 height 13
click at [826, 452] on td "11" at bounding box center [837, 452] width 31 height 27
type input "[DATE]"
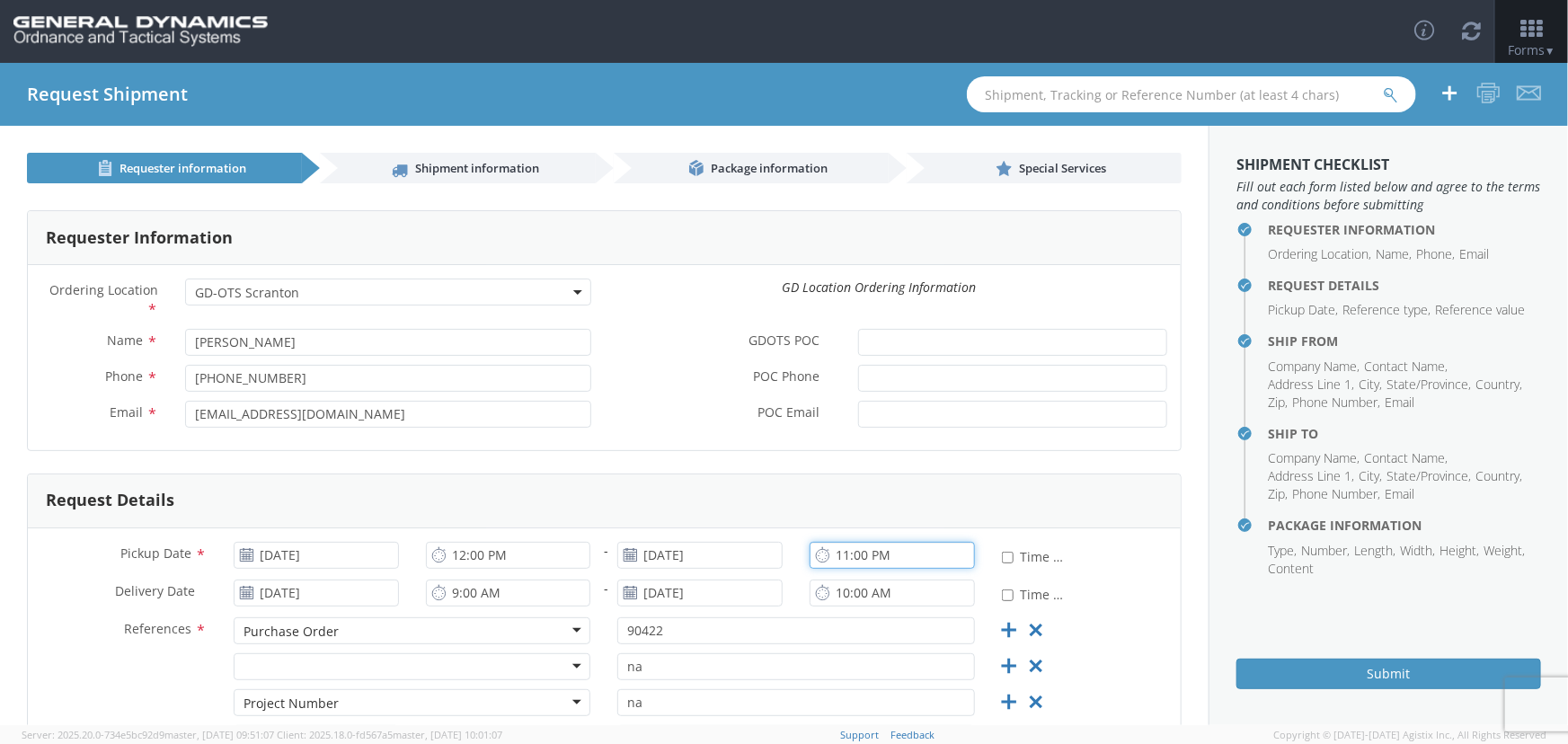
click at [870, 556] on input "11:00 PM" at bounding box center [892, 556] width 165 height 27
type input "11:00 AM"
click at [486, 552] on input "12:00 PM" at bounding box center [508, 556] width 165 height 27
click at [486, 551] on input "7:00 PM" at bounding box center [508, 556] width 165 height 27
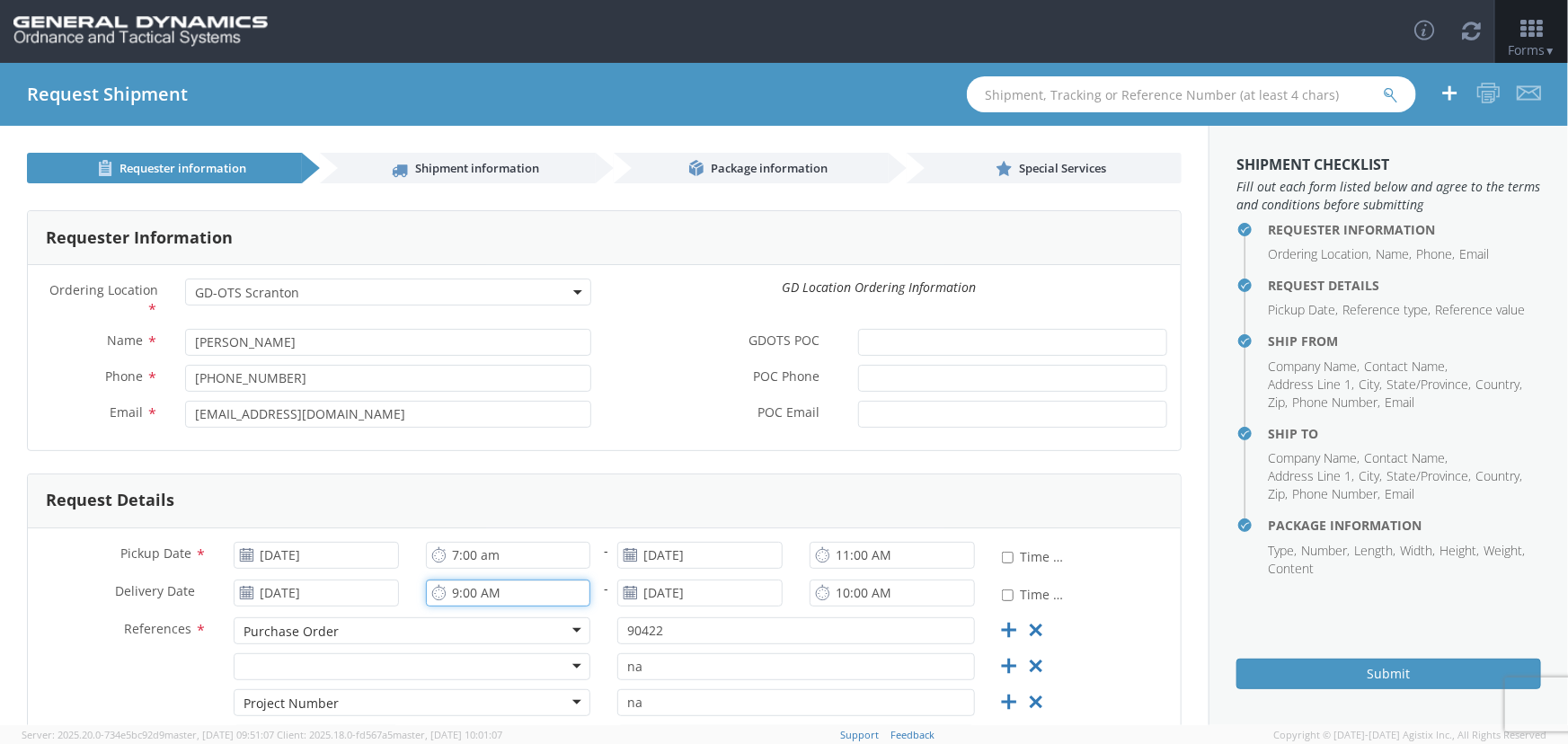
type input "7:00 AM"
click at [517, 589] on input "9:00 AM" at bounding box center [508, 592] width 165 height 27
type input "7:00 AM"
click at [549, 547] on input "7:00 AM" at bounding box center [508, 556] width 165 height 27
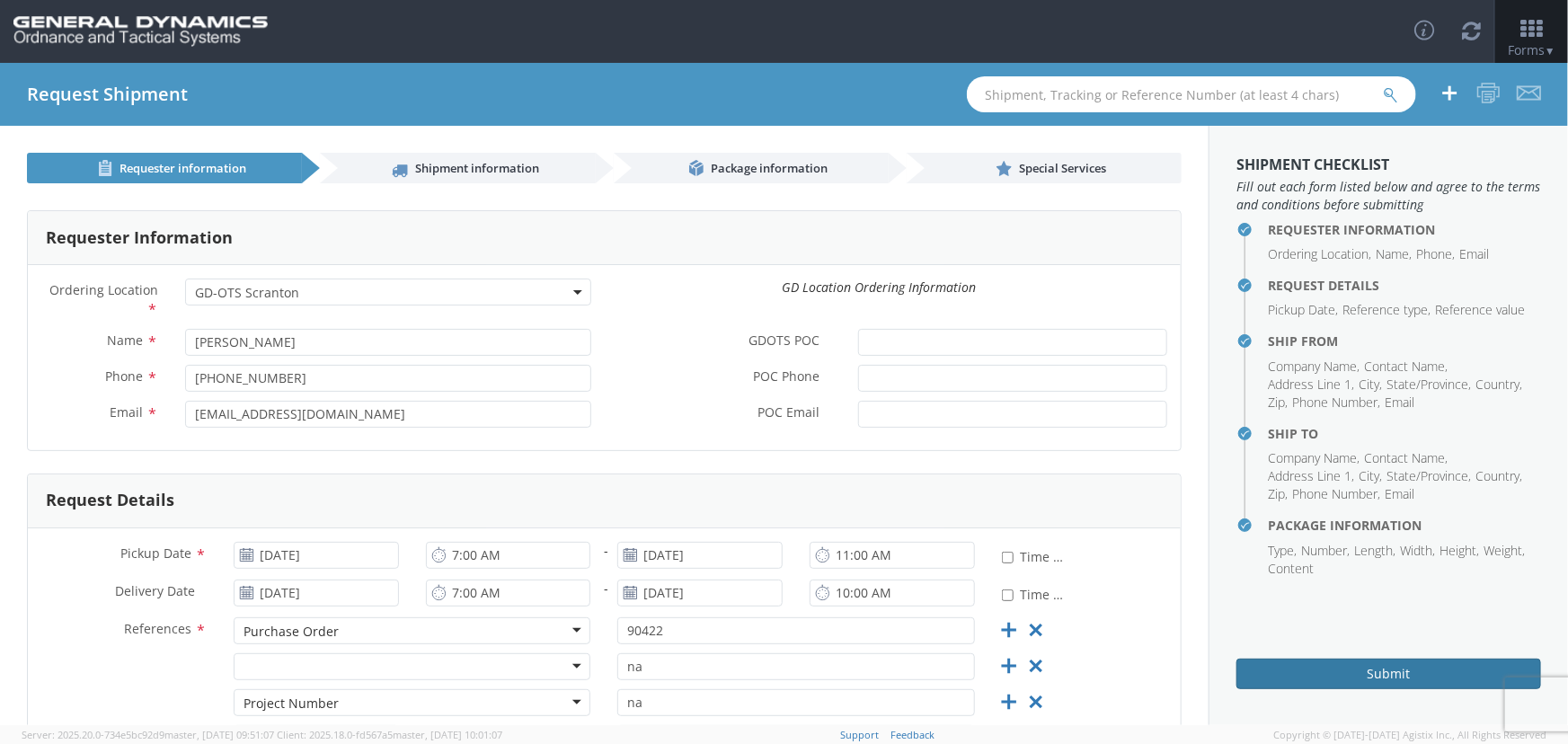
click at [1370, 666] on button "Submit" at bounding box center [1389, 674] width 305 height 31
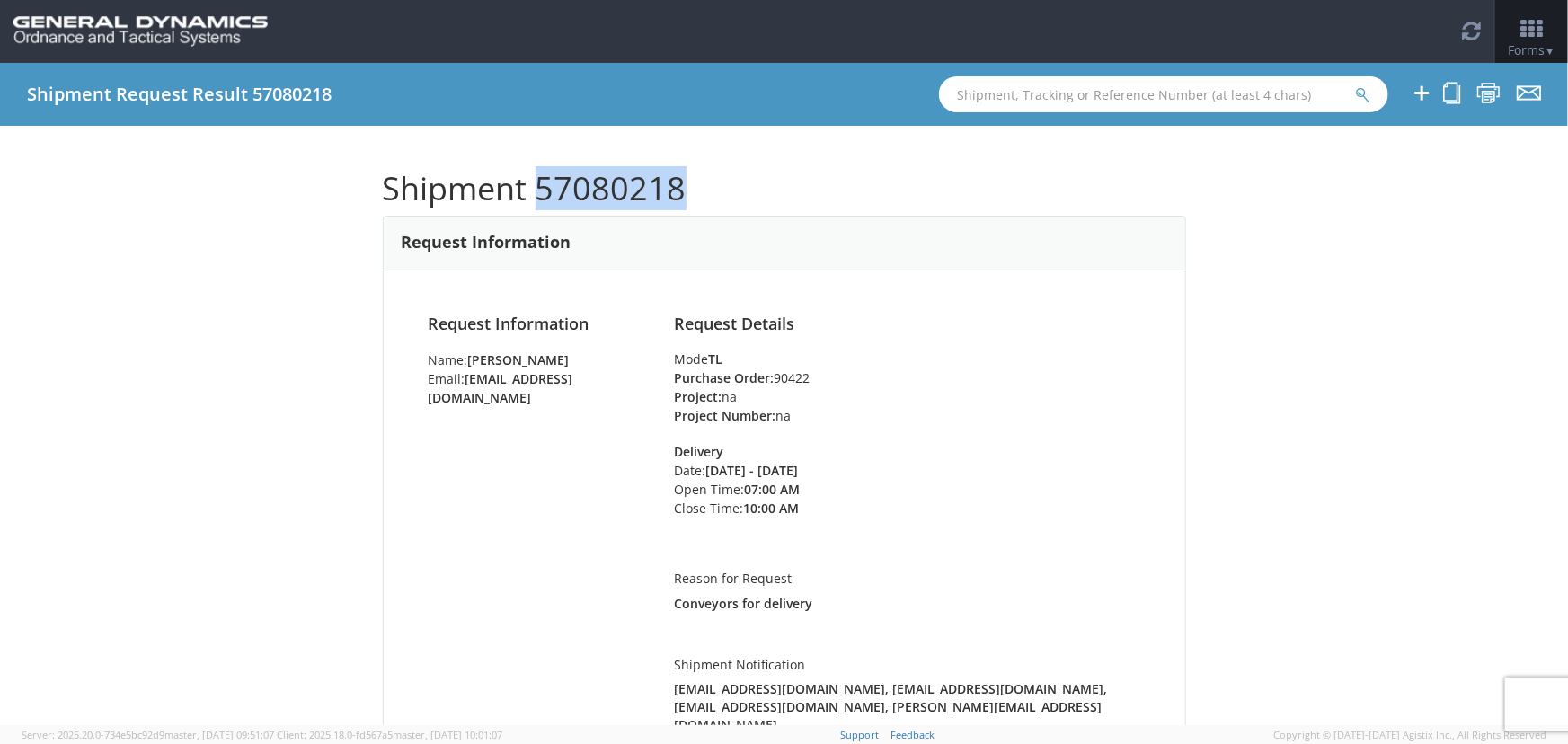
drag, startPoint x: 677, startPoint y: 189, endPoint x: 527, endPoint y: 194, distance: 150.1
click at [527, 194] on h1 "Shipment 57080218" at bounding box center [784, 188] width 804 height 36
copy h1 "57080218"
